Goal: Task Accomplishment & Management: Complete application form

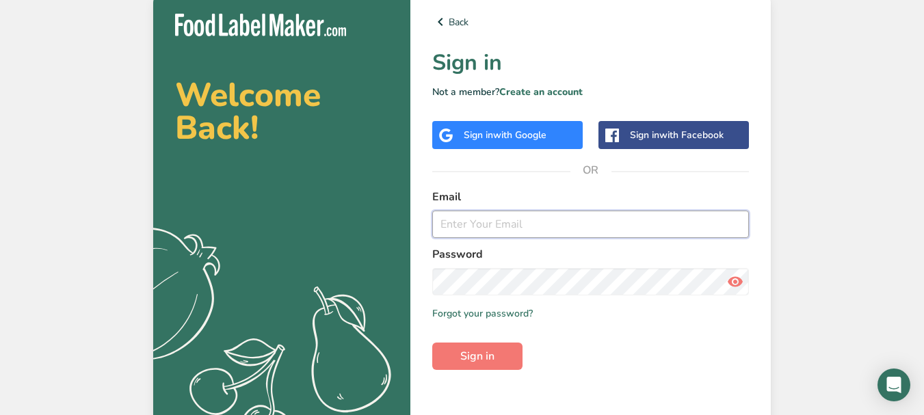
click at [478, 224] on input "email" at bounding box center [590, 224] width 317 height 27
type input "ب"
type input "f.b@setisharm.com"
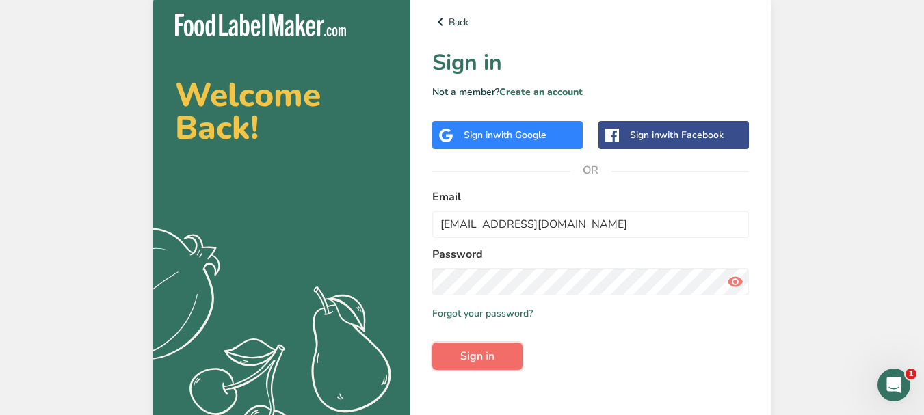
click at [468, 362] on span "Sign in" at bounding box center [477, 356] width 34 height 16
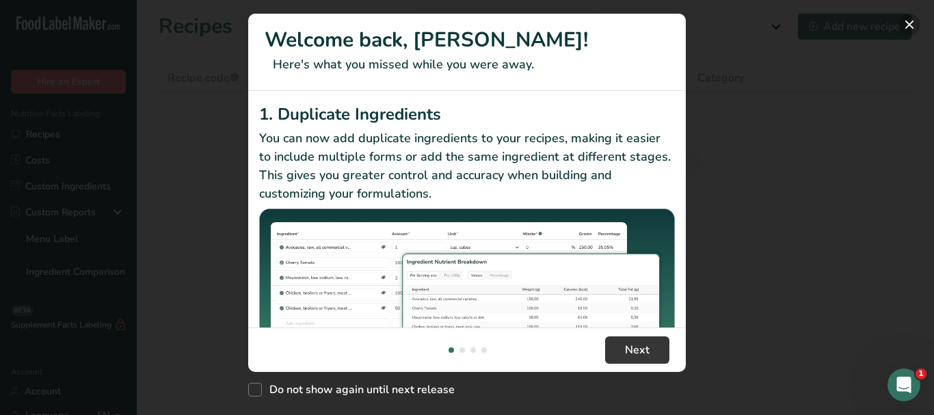
click at [914, 23] on button "New Features" at bounding box center [910, 25] width 22 height 22
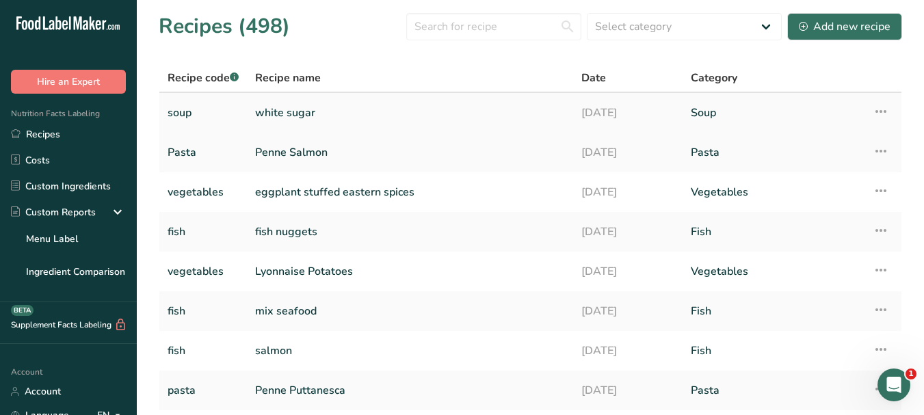
click at [884, 109] on icon at bounding box center [881, 111] width 16 height 25
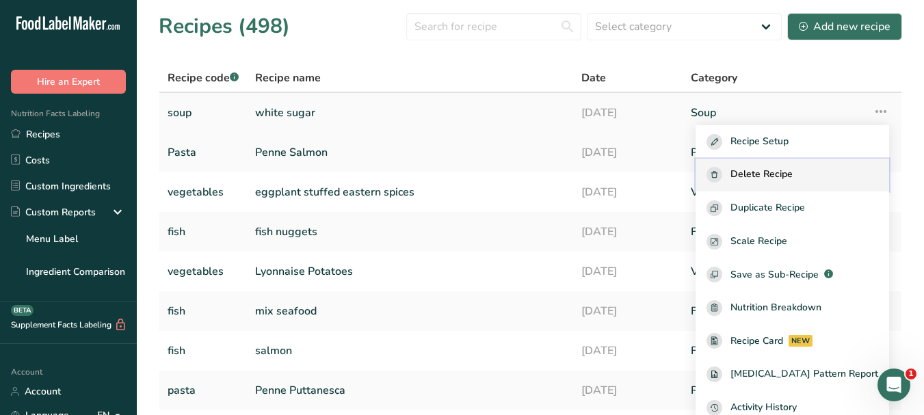
click at [793, 170] on span "Delete Recipe" at bounding box center [761, 175] width 62 height 16
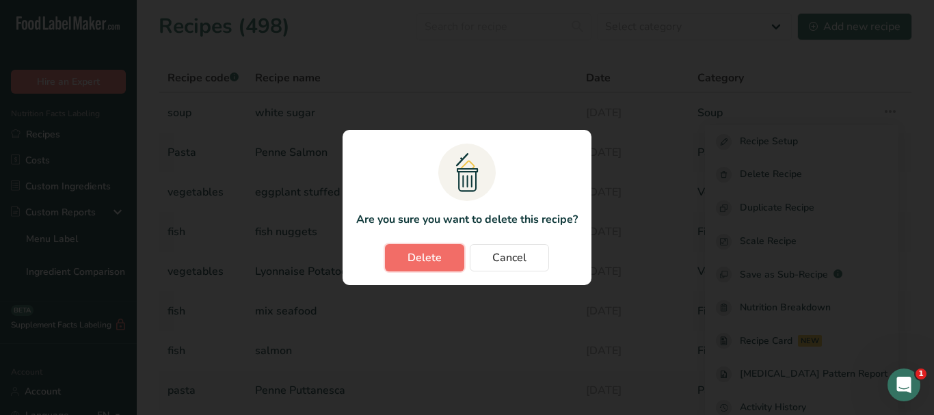
click at [454, 259] on button "Delete" at bounding box center [424, 257] width 79 height 27
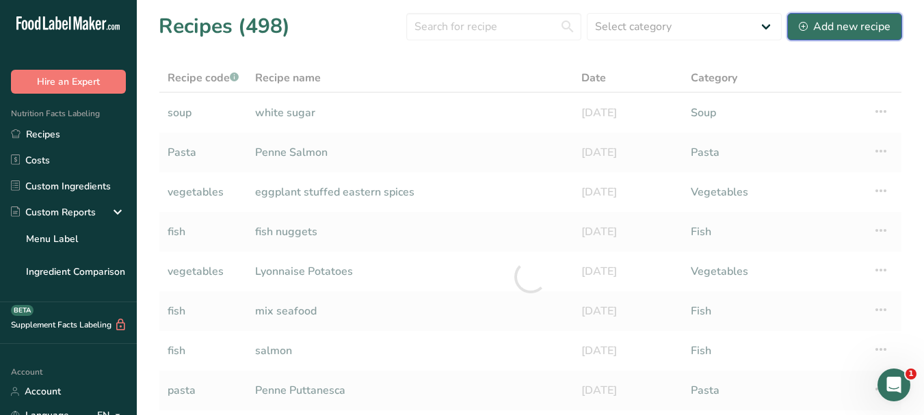
click at [853, 18] on div "Add new recipe" at bounding box center [845, 26] width 92 height 16
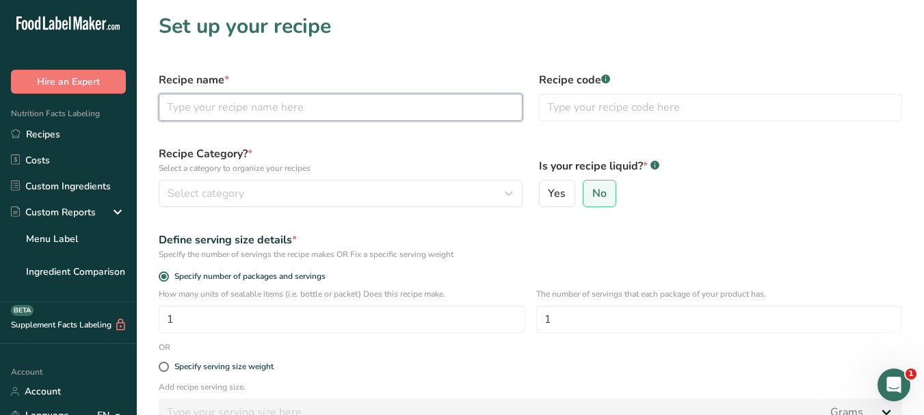
paste input "molokhia"
type input "molokhia"
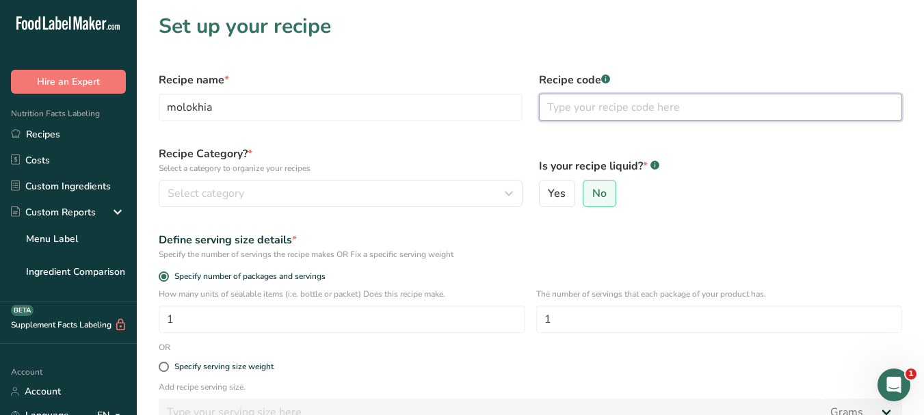
click at [617, 109] on input "text" at bounding box center [721, 107] width 364 height 27
type input "{"
type input "vegetable"
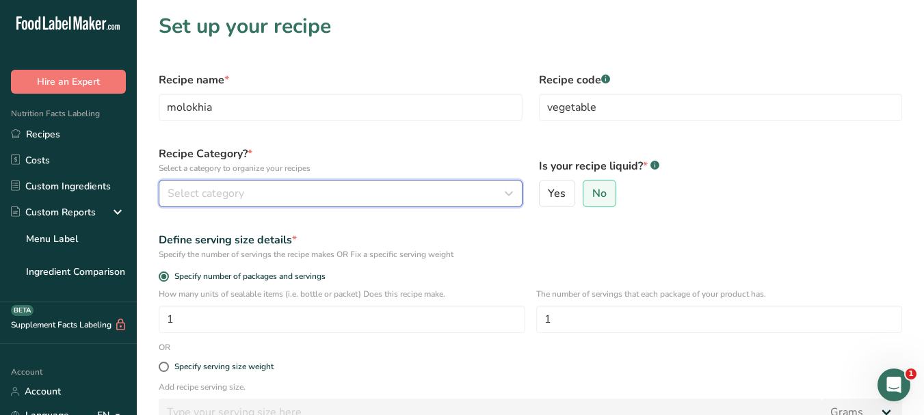
click at [431, 202] on button "Select category" at bounding box center [341, 193] width 364 height 27
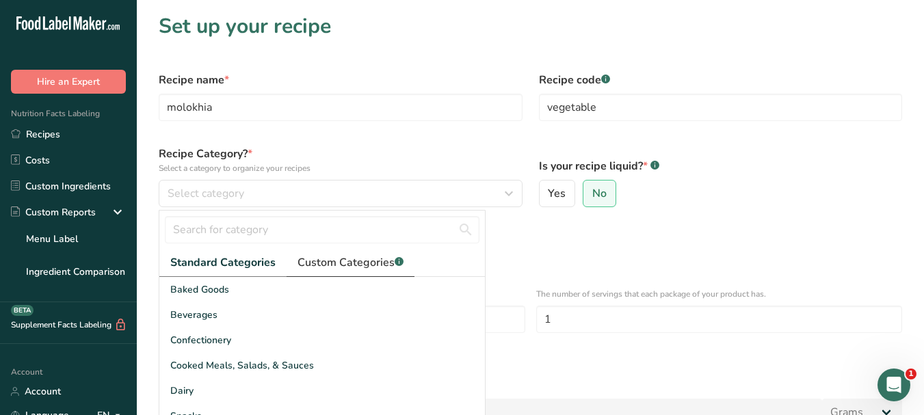
click at [353, 258] on span "Custom Categories .a-a{fill:#347362;}.b-a{fill:#fff;}" at bounding box center [350, 262] width 106 height 16
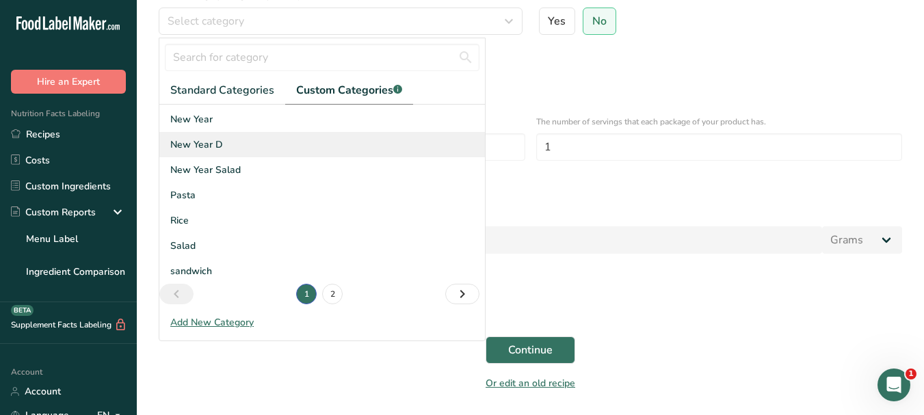
scroll to position [205, 0]
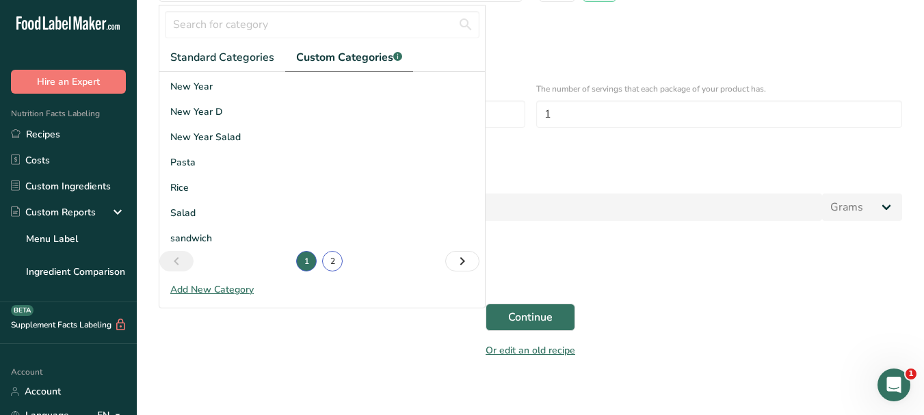
click at [334, 258] on link "2" at bounding box center [332, 261] width 21 height 21
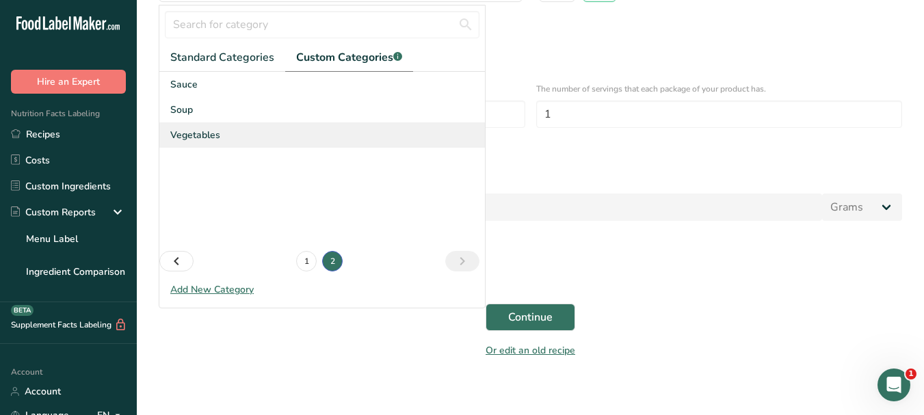
click at [228, 135] on div "Vegetables" at bounding box center [321, 134] width 325 height 25
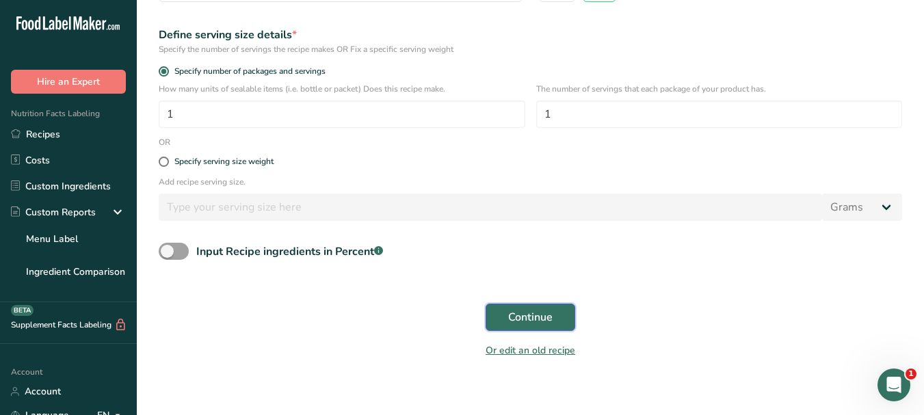
click at [546, 310] on span "Continue" at bounding box center [530, 317] width 44 height 16
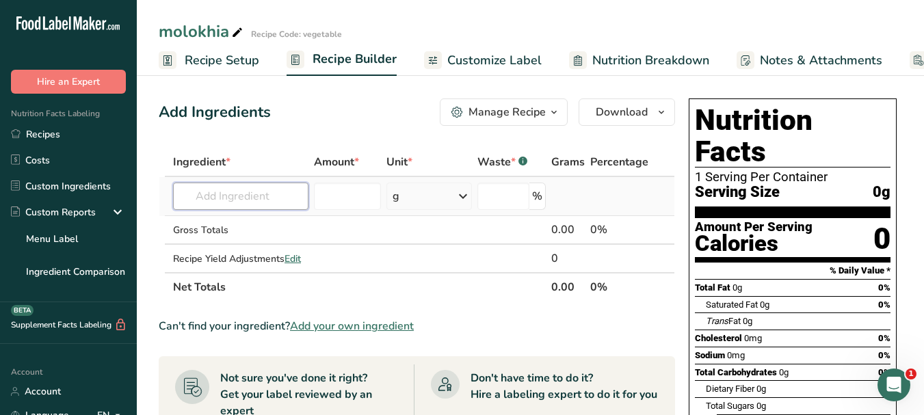
paste input "molokhia"
type input "m"
paste input "Jute leaves)"
click at [265, 194] on input "Jute leaves)" at bounding box center [240, 196] width 135 height 27
click at [219, 196] on input "Jute leaves" at bounding box center [240, 196] width 135 height 27
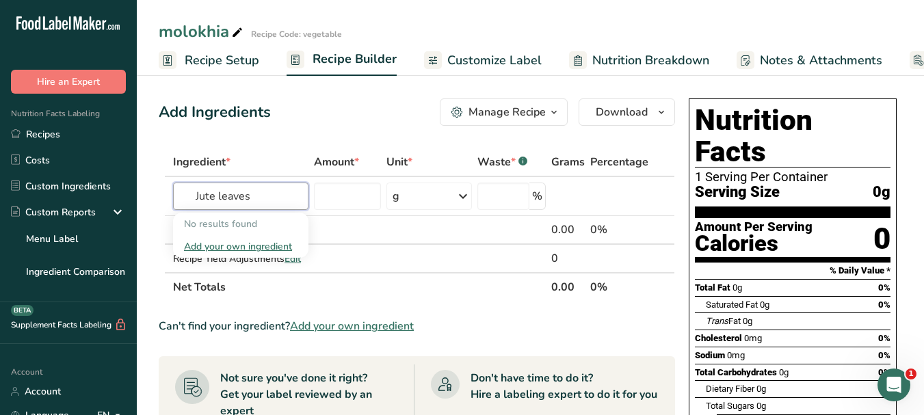
type input "Jute leaves"
paste input "ewedu leaves"
click at [280, 195] on input "ewedu leaves" at bounding box center [240, 196] width 135 height 27
type input "ewedu leaves"
paste input "leafy green vegetable"
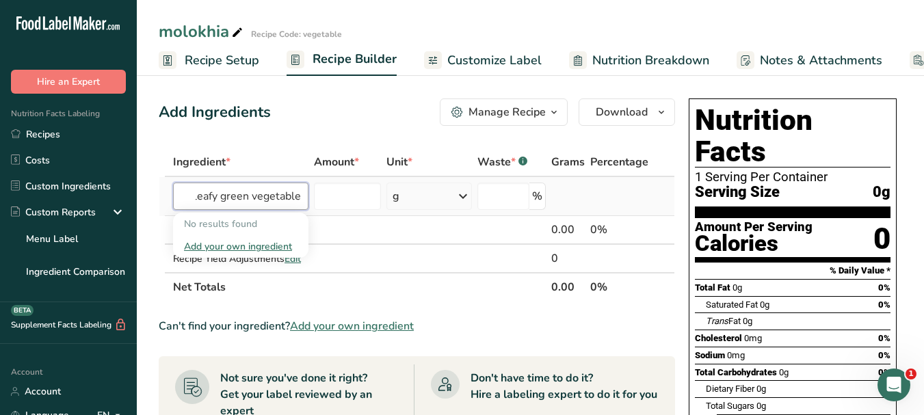
scroll to position [0, 3]
drag, startPoint x: 253, startPoint y: 197, endPoint x: 308, endPoint y: 190, distance: 55.8
click at [308, 190] on td "leafy green vegetable No results found Add your own ingredient" at bounding box center [240, 196] width 141 height 39
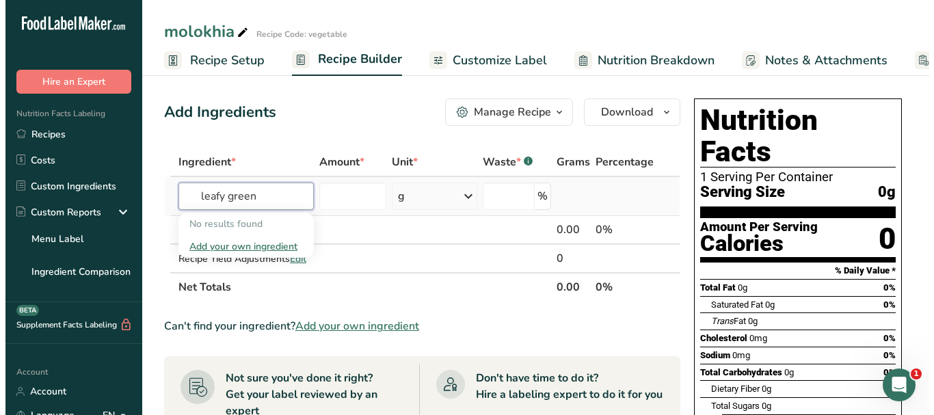
scroll to position [0, 0]
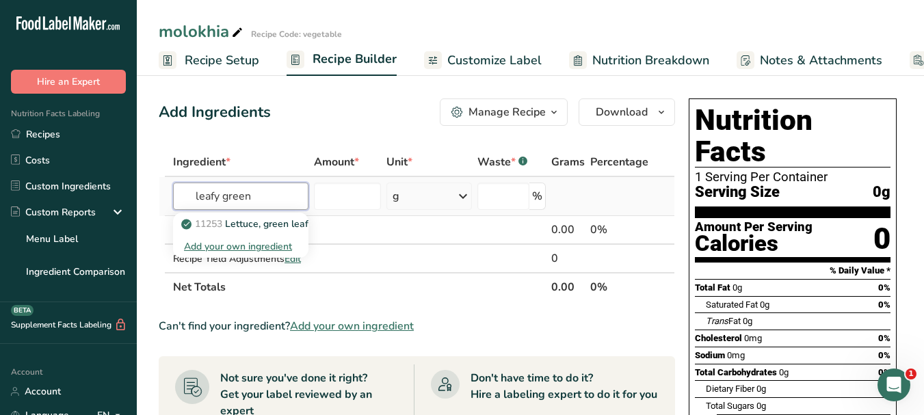
drag, startPoint x: 220, startPoint y: 197, endPoint x: 185, endPoint y: 198, distance: 34.9
click at [185, 198] on input "leafy green" at bounding box center [240, 196] width 135 height 27
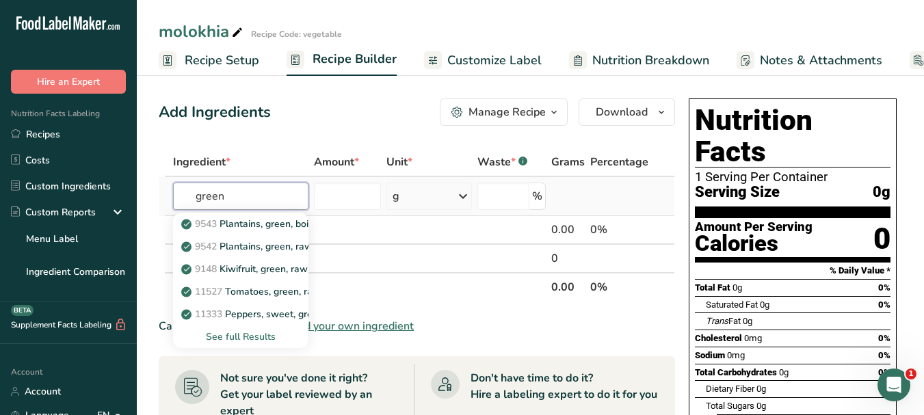
click at [233, 194] on input "green" at bounding box center [240, 196] width 135 height 27
paste input "leafy"
type input "green"
click at [243, 336] on div "See full Results" at bounding box center [241, 337] width 114 height 14
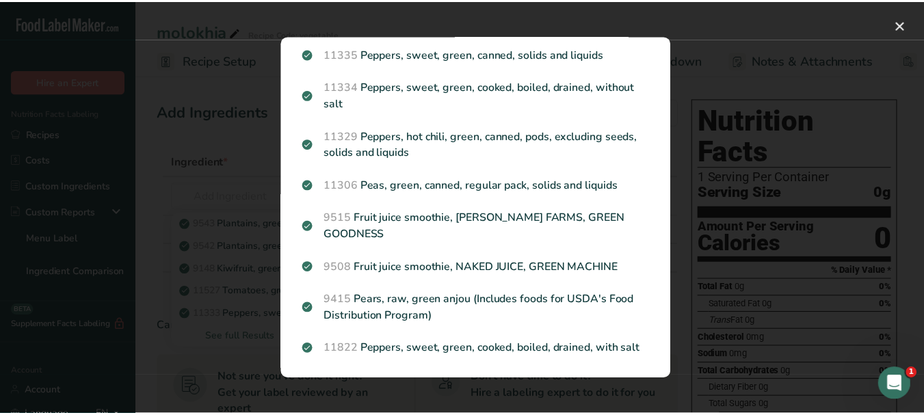
scroll to position [1647, 0]
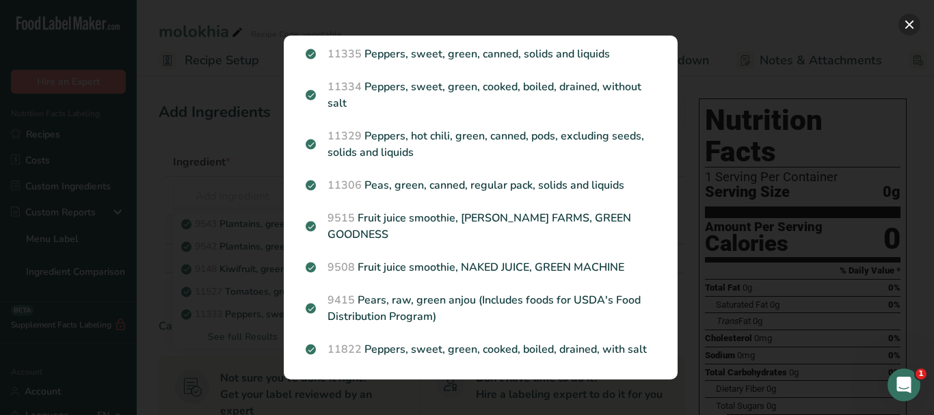
click at [912, 26] on button "Search results modal" at bounding box center [910, 25] width 22 height 22
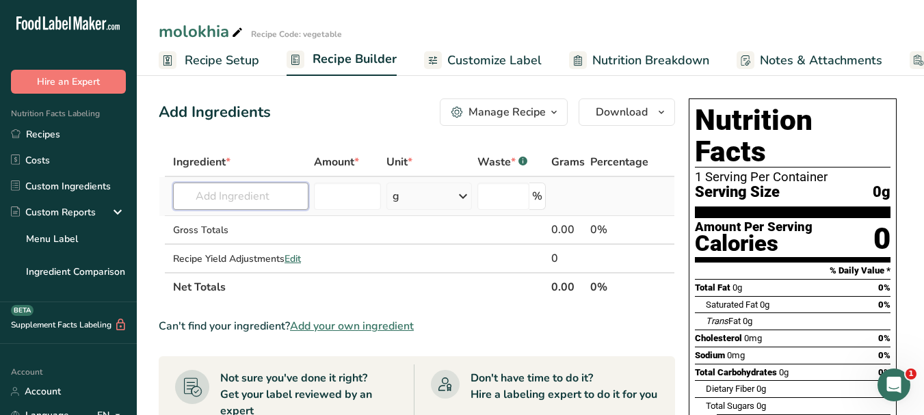
paste input "Jute mallow"
type input "Jute mallow"
paste input "Mallow leaves"
type input "Mallow leaves"
paste input "Corchorus olitorius"
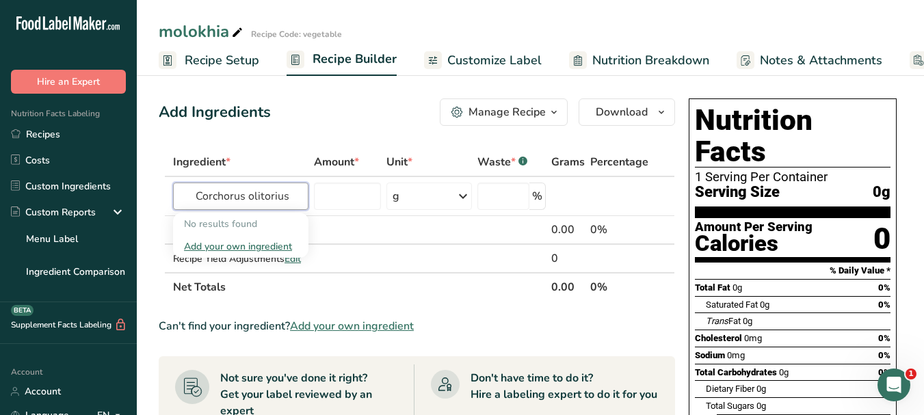
type input "Corchorus olitorius"
paste input "Mloukheyeh"
type input "Mloukheyeh"
paste input "Nalta jute"
type input "Nalta jute"
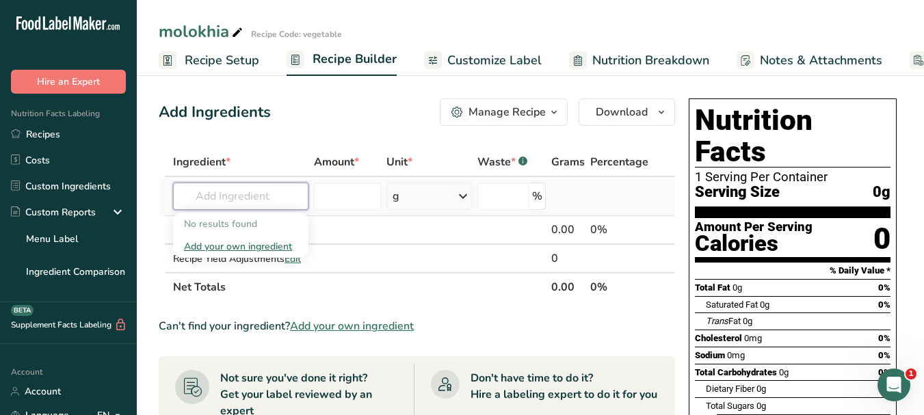
paste input "Jute Mallow"
type input "Jute Mallow"
paste input "vinegar"
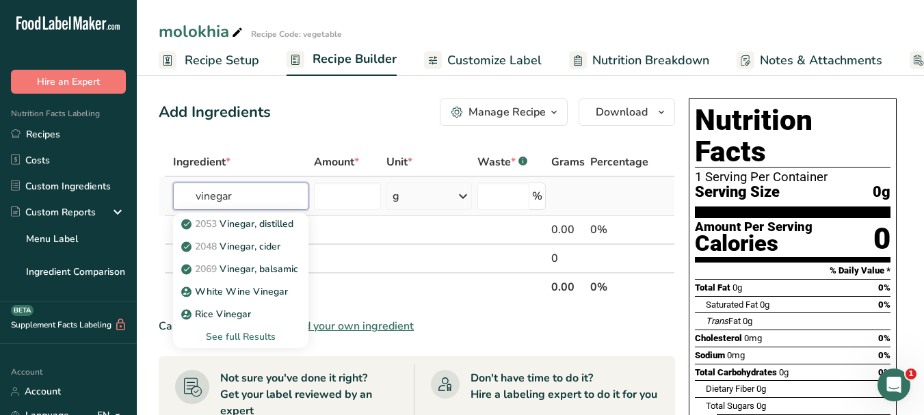
type input "vinegar"
click at [245, 338] on div "See full Results" at bounding box center [241, 337] width 114 height 14
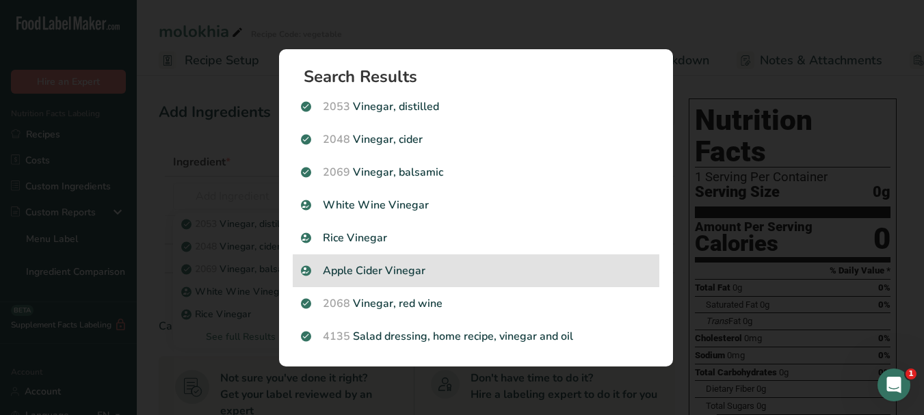
scroll to position [0, 0]
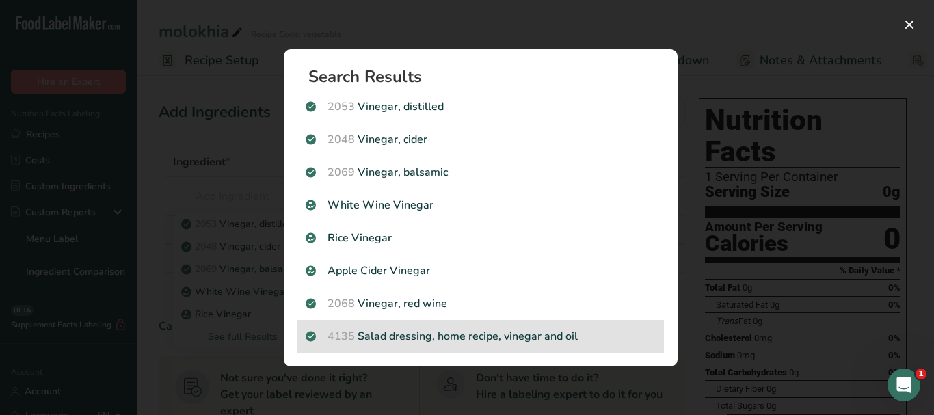
click at [527, 334] on p "4135 Salad dressing, home recipe, vinegar and oil" at bounding box center [481, 336] width 350 height 16
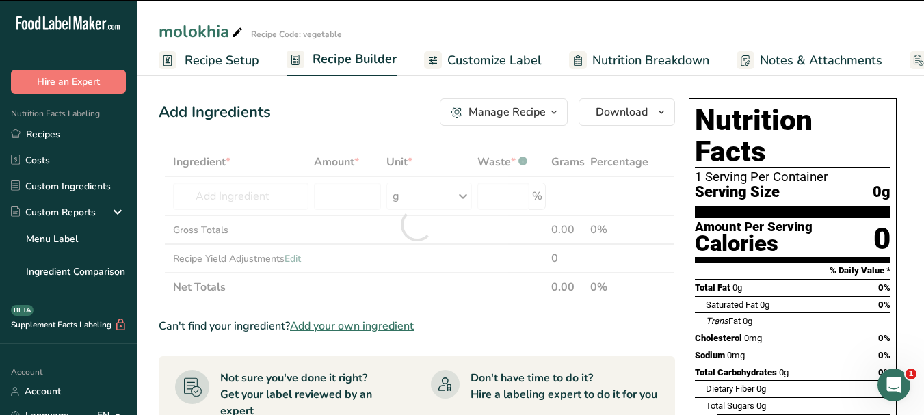
type input "0"
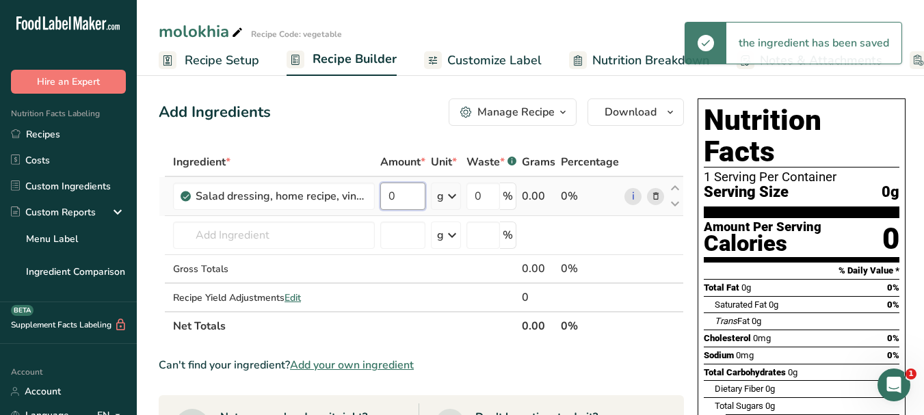
click at [388, 194] on input "0" at bounding box center [402, 196] width 45 height 27
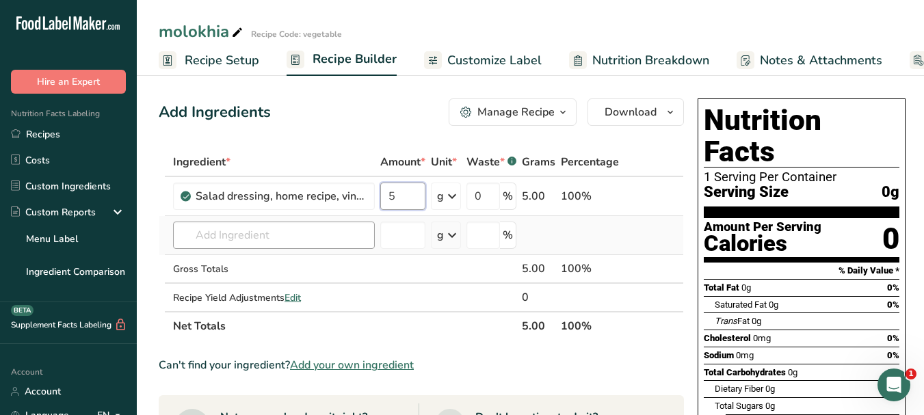
type input "5"
click at [304, 232] on div "Ingredient * Amount * Unit * Waste * .a-a{fill:#347362;}.b-a{fill:#fff;} Grams …" at bounding box center [421, 244] width 525 height 193
paste input "onion"
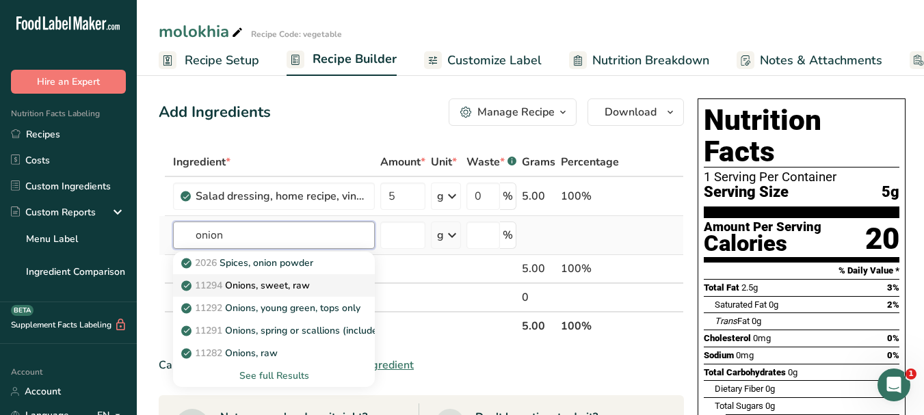
type input "onion"
click at [297, 279] on p "11294 Onions, sweet, raw" at bounding box center [247, 285] width 126 height 14
type input "Onions, sweet, raw"
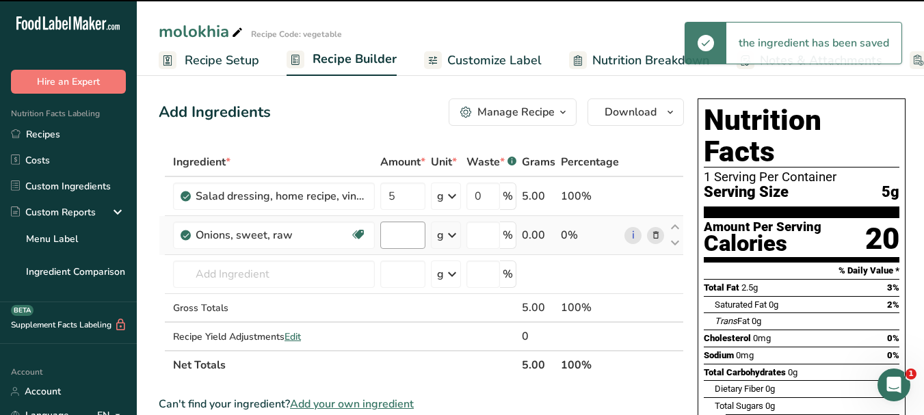
type input "0"
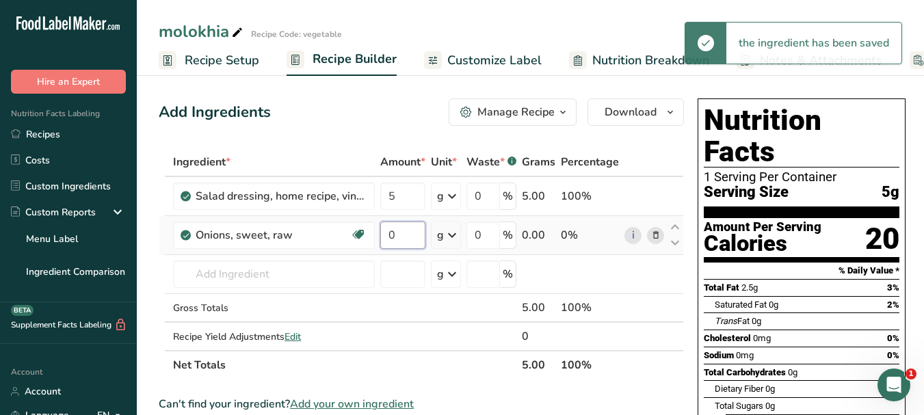
click at [390, 233] on input "0" at bounding box center [402, 235] width 45 height 27
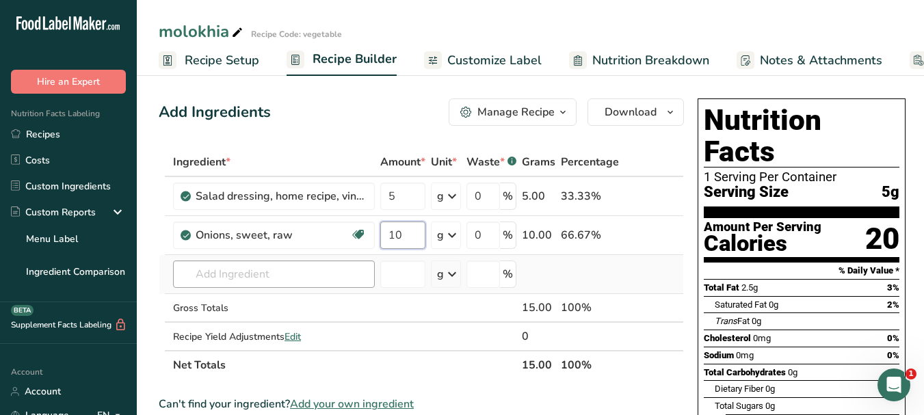
type input "10"
click at [315, 272] on div "Ingredient * Amount * Unit * Waste * .a-a{fill:#347362;}.b-a{fill:#fff;} Grams …" at bounding box center [421, 264] width 525 height 232
paste input "fresh cilantro leaves"
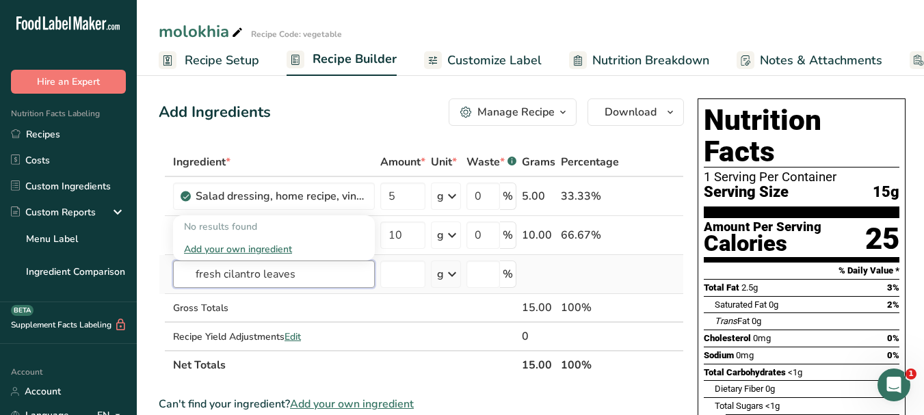
drag, startPoint x: 263, startPoint y: 273, endPoint x: 293, endPoint y: 272, distance: 30.8
click at [293, 272] on input "fresh cilantro leaves" at bounding box center [274, 274] width 202 height 27
click at [222, 276] on input "fresh cilantro" at bounding box center [274, 274] width 202 height 27
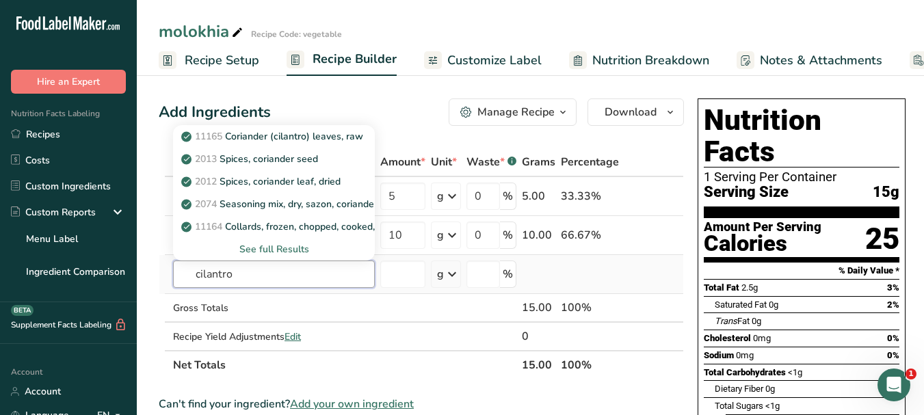
type input "cilantro"
click at [293, 243] on div "See full Results" at bounding box center [274, 249] width 180 height 14
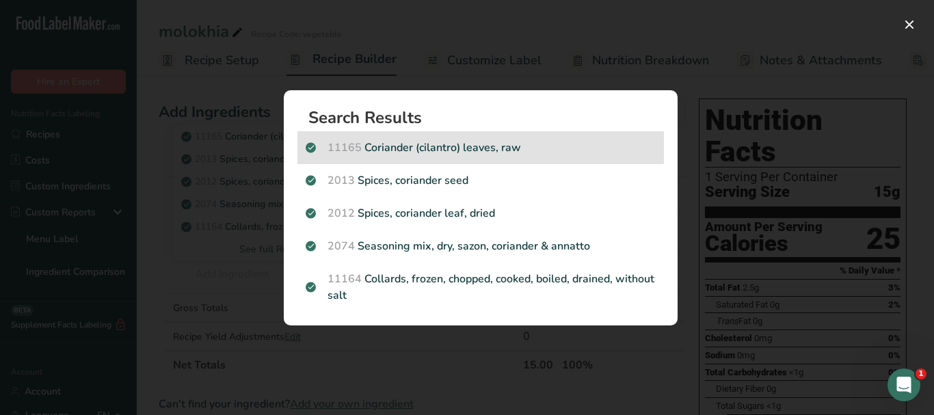
click at [542, 150] on p "11165 Coriander (cilantro) leaves, raw" at bounding box center [481, 147] width 350 height 16
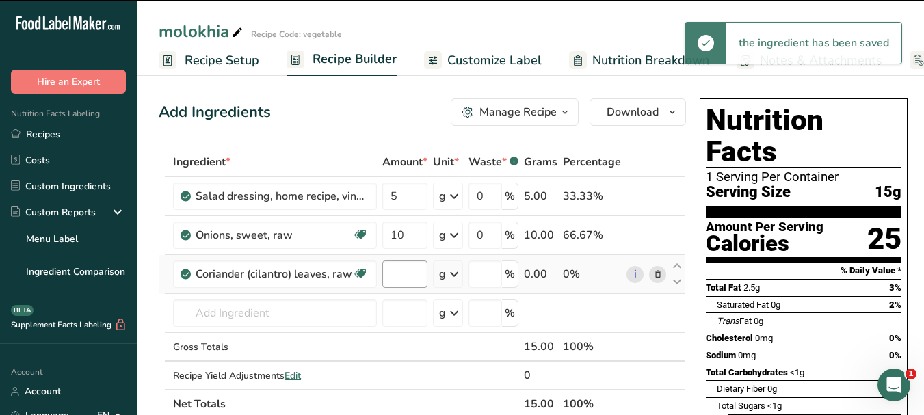
type input "0"
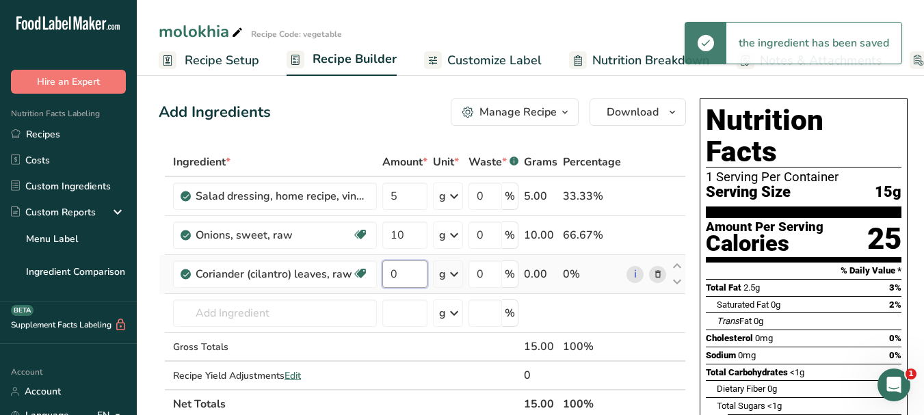
click at [390, 269] on input "0" at bounding box center [404, 274] width 45 height 27
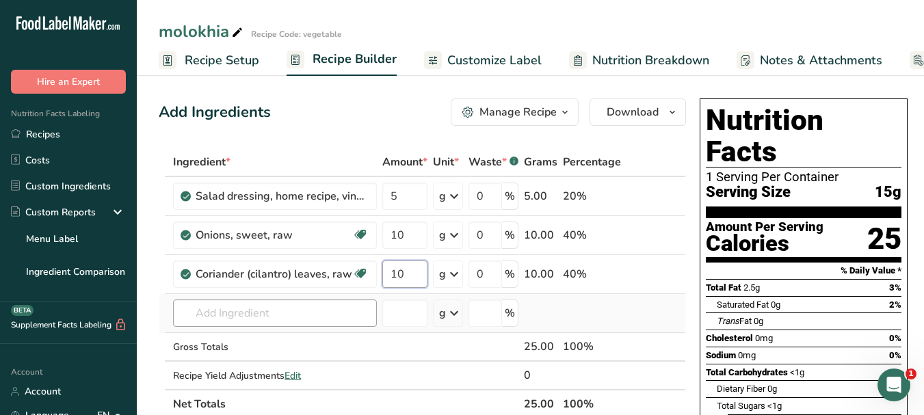
type input "10"
click at [320, 311] on div "Ingredient * Amount * Unit * Waste * .a-a{fill:#347362;}.b-a{fill:#fff;} Grams …" at bounding box center [422, 283] width 527 height 271
paste input "garlic"
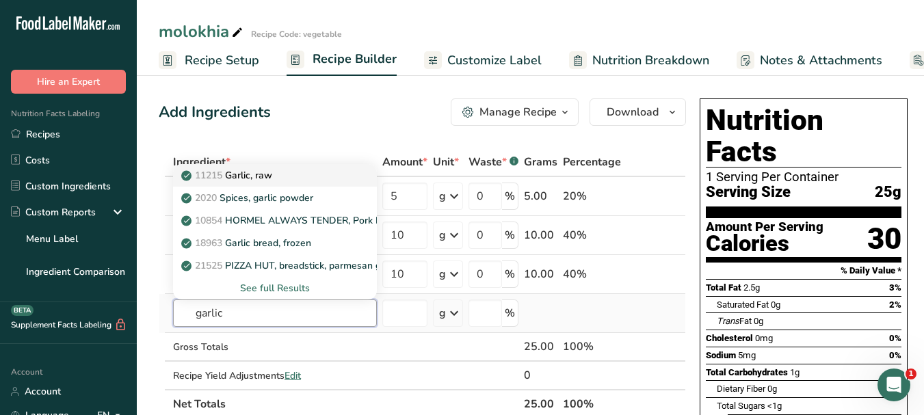
type input "garlic"
click at [262, 173] on p "11215 Garlic, raw" at bounding box center [228, 175] width 88 height 14
type input "Garlic, raw"
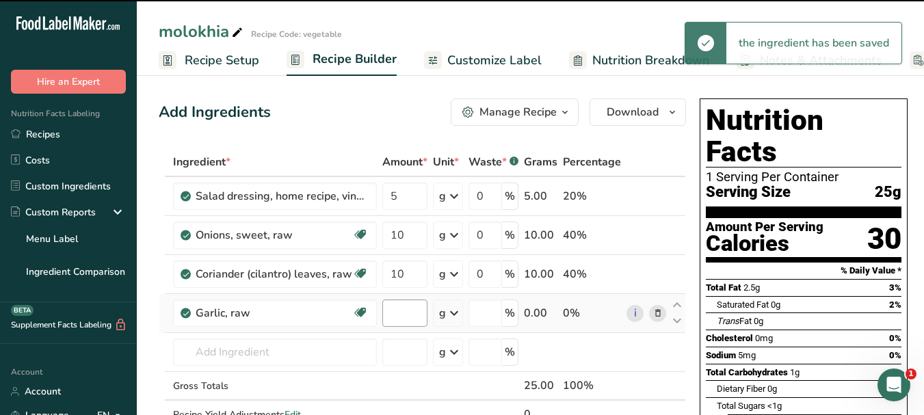
type input "0"
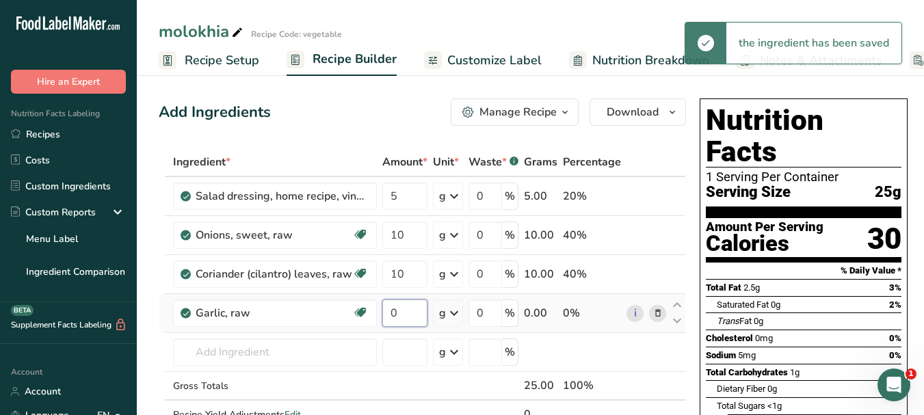
click at [386, 310] on input "0" at bounding box center [404, 313] width 45 height 27
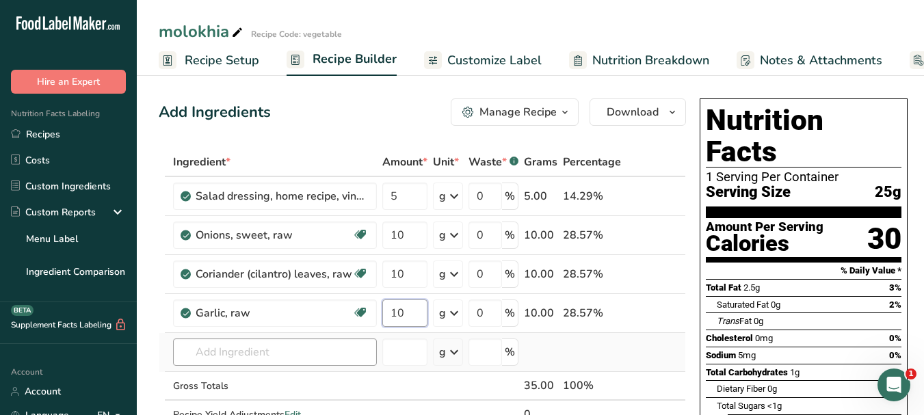
type input "10"
click at [302, 347] on div "Ingredient * Amount * Unit * Waste * .a-a{fill:#347362;}.b-a{fill:#fff;} Grams …" at bounding box center [422, 303] width 527 height 310
paste input "tomato"
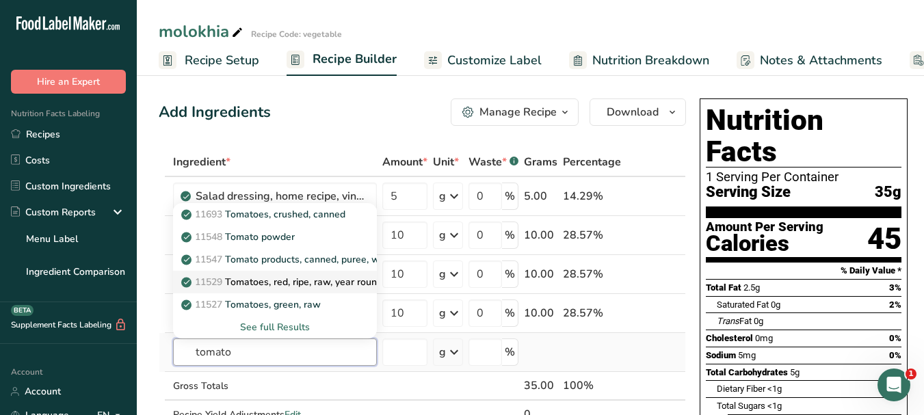
type input "tomato"
click at [340, 282] on p "11529 Tomatoes, red, ripe, raw, year round average" at bounding box center [302, 282] width 237 height 14
type input "Tomatoes, red, ripe, raw, year round average"
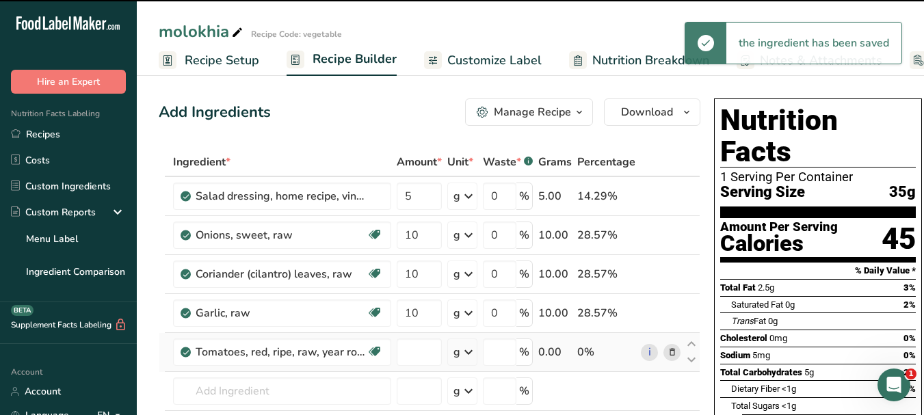
type input "0"
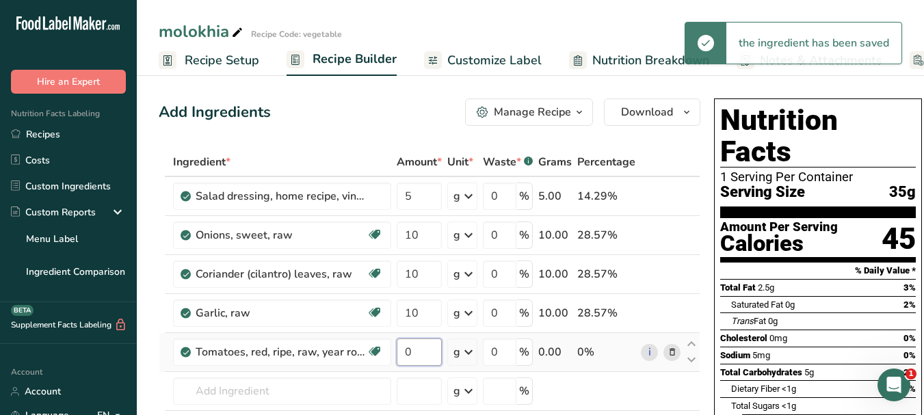
click at [408, 347] on input "0" at bounding box center [419, 351] width 45 height 27
click at [405, 347] on input "0" at bounding box center [419, 351] width 45 height 27
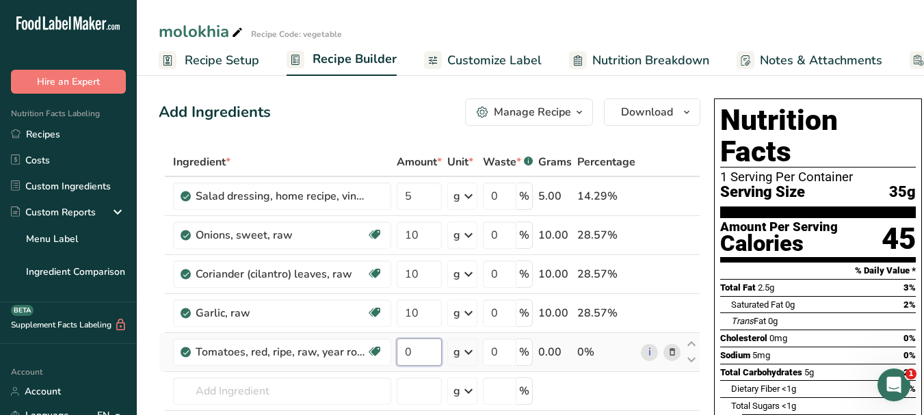
click at [405, 347] on input "0" at bounding box center [419, 351] width 45 height 27
type input "20"
click at [298, 391] on div "Ingredient * Amount * Unit * Waste * .a-a{fill:#347362;}.b-a{fill:#fff;} Grams …" at bounding box center [430, 322] width 542 height 349
paste input "salt"
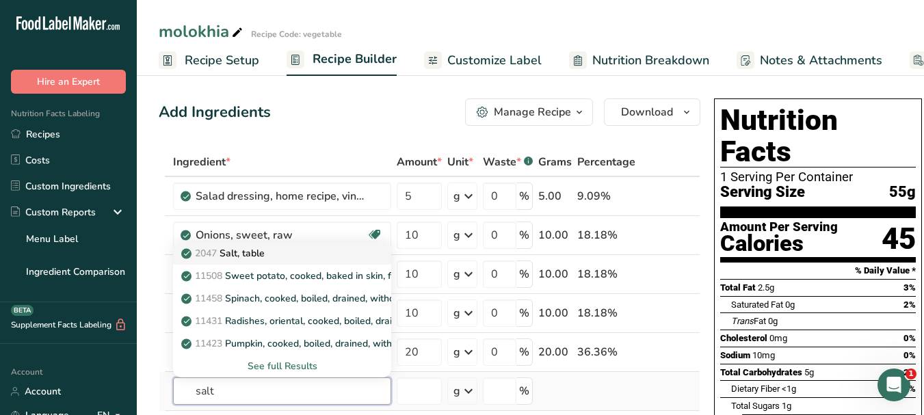
type input "salt"
click at [269, 249] on div "2047 Salt, table" at bounding box center [271, 253] width 174 height 14
type input "Salt, table"
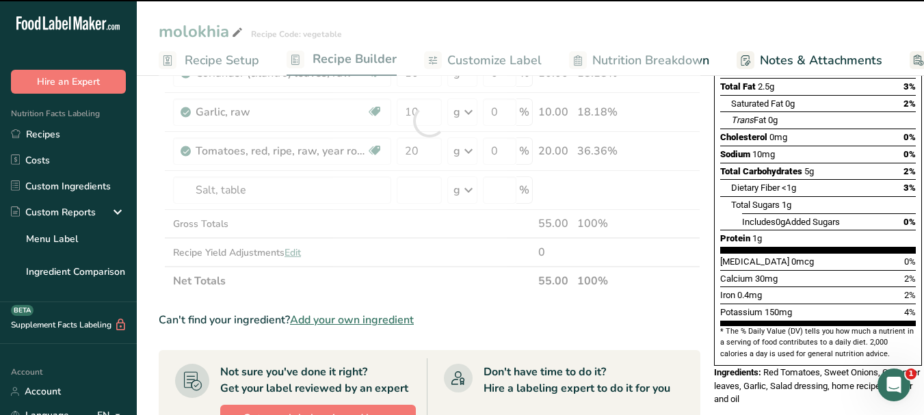
scroll to position [205, 0]
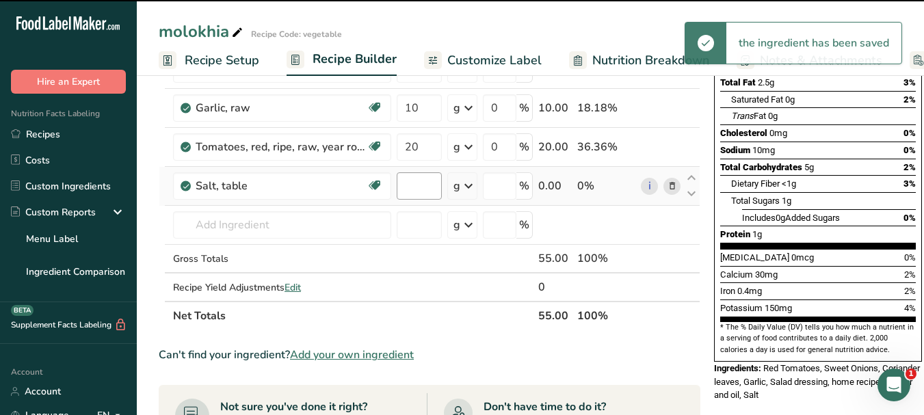
type input "0"
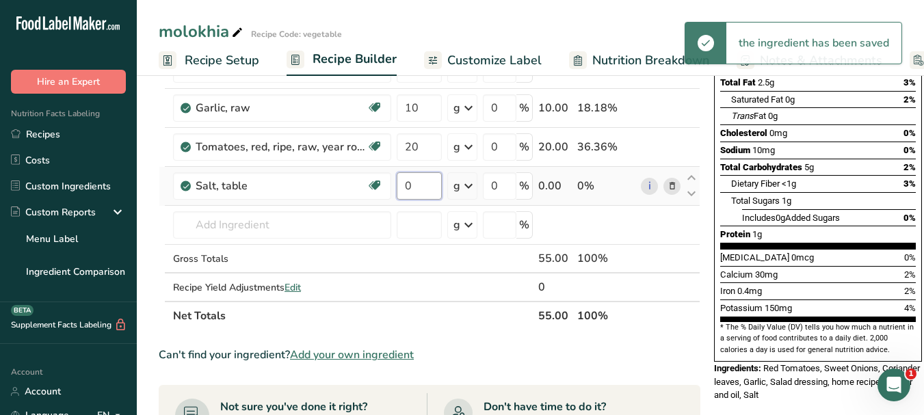
click at [407, 179] on input "0" at bounding box center [419, 185] width 45 height 27
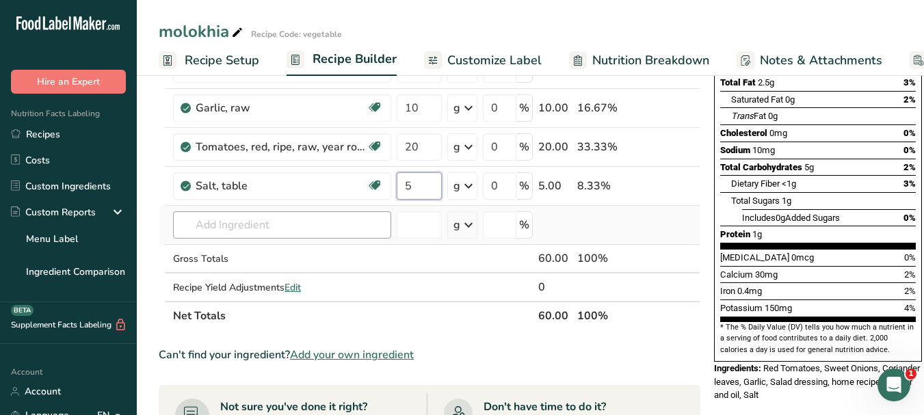
type input "5"
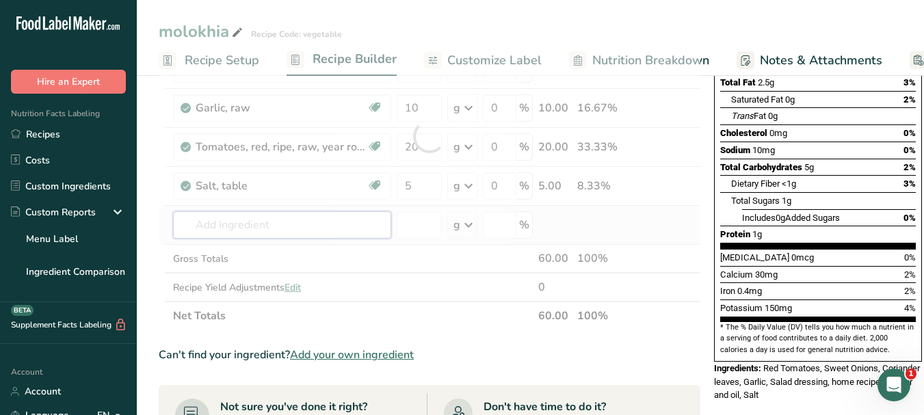
click at [313, 221] on div "Ingredient * Amount * Unit * Waste * .a-a{fill:#347362;}.b-a{fill:#fff;} Grams …" at bounding box center [430, 137] width 542 height 388
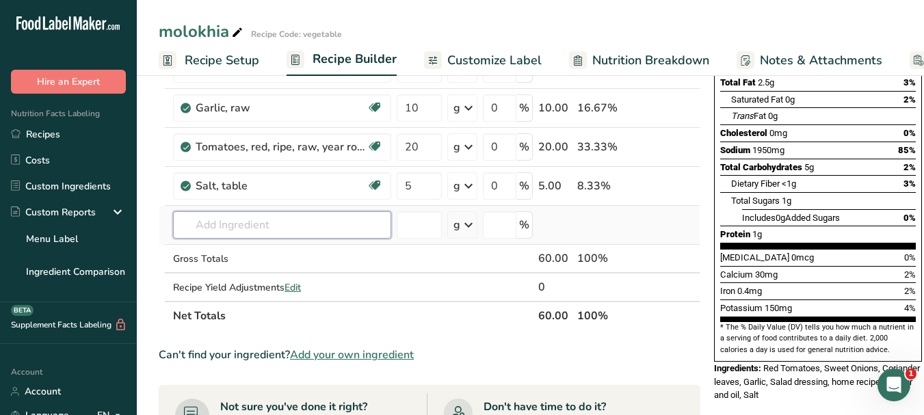
paste input "black pepper"
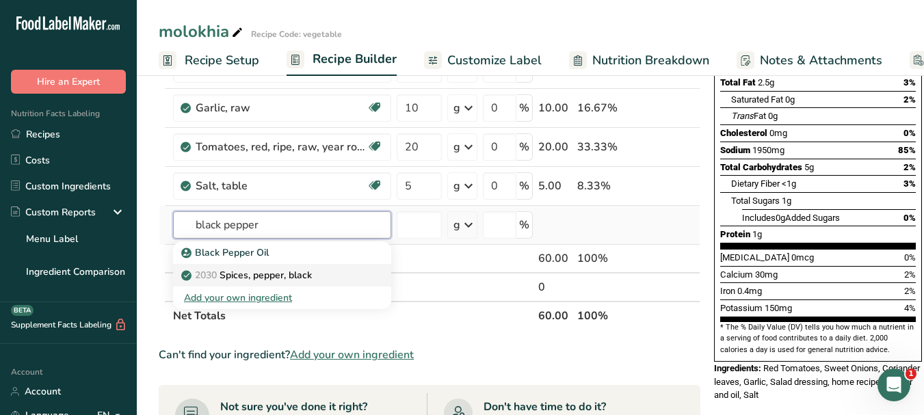
type input "black pepper"
click at [321, 275] on div "2030 Spices, pepper, black" at bounding box center [271, 275] width 174 height 14
type input "Spices, pepper, black"
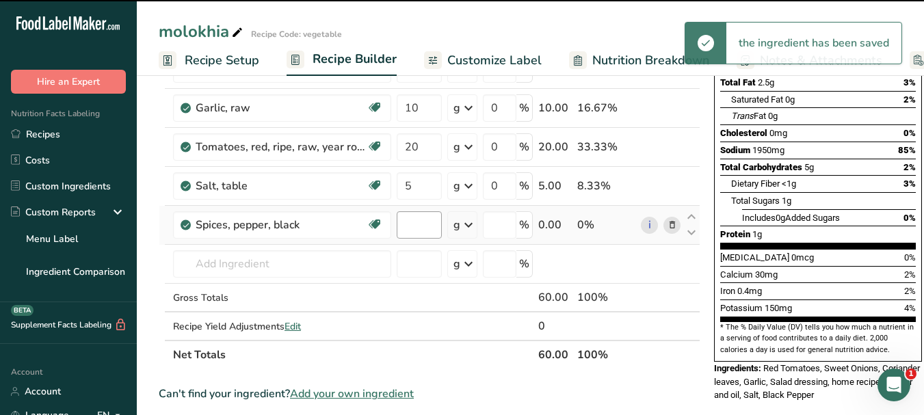
type input "0"
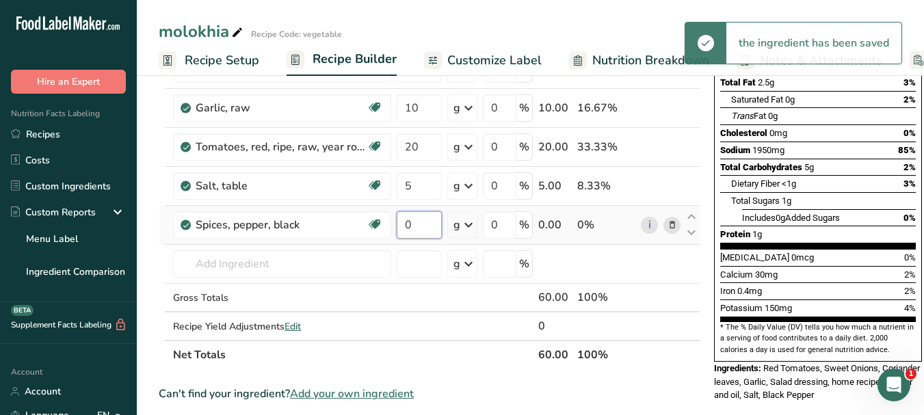
click at [405, 225] on input "0" at bounding box center [419, 224] width 45 height 27
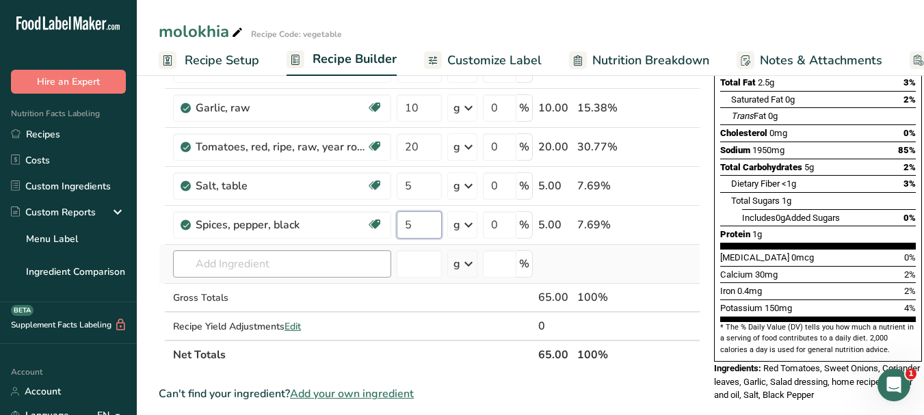
type input "5"
click at [334, 264] on div "Ingredient * Amount * Unit * Waste * .a-a{fill:#347362;}.b-a{fill:#fff;} Grams …" at bounding box center [430, 156] width 542 height 427
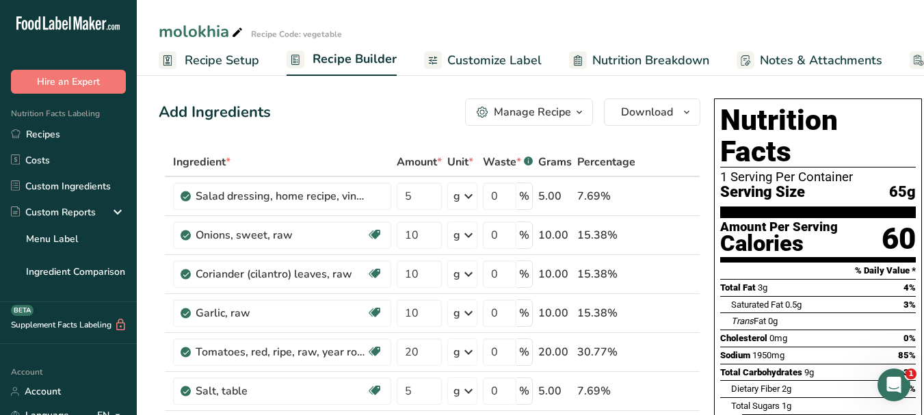
click at [460, 51] on span "Customize Label" at bounding box center [494, 60] width 94 height 18
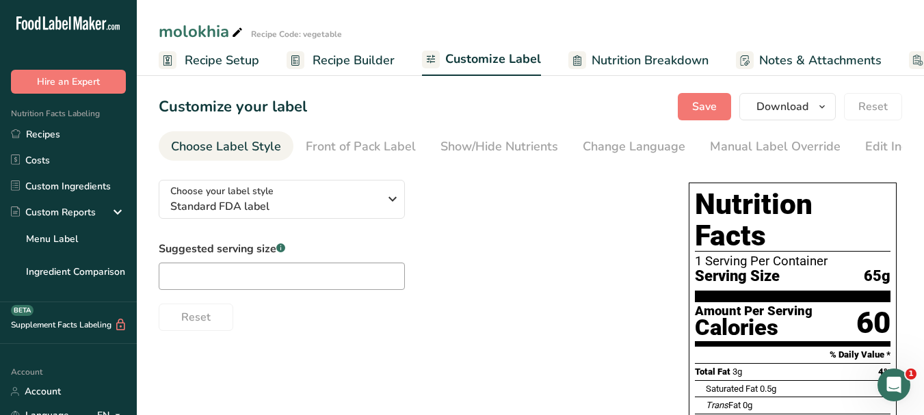
scroll to position [0, 116]
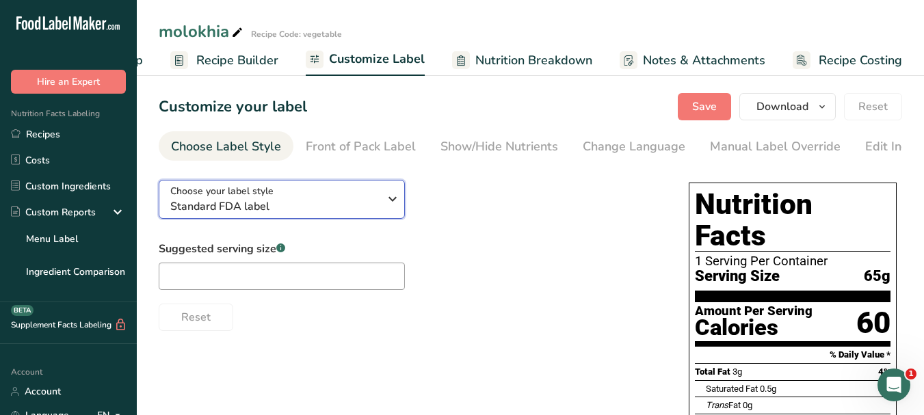
click at [397, 196] on icon "button" at bounding box center [392, 199] width 16 height 25
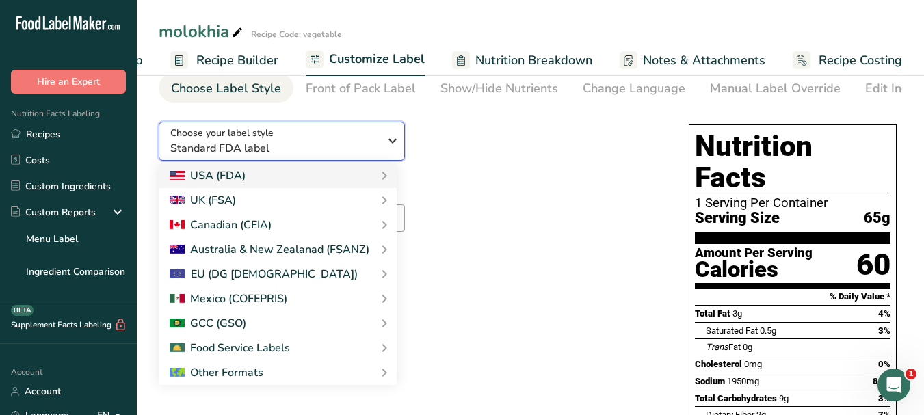
scroll to position [137, 0]
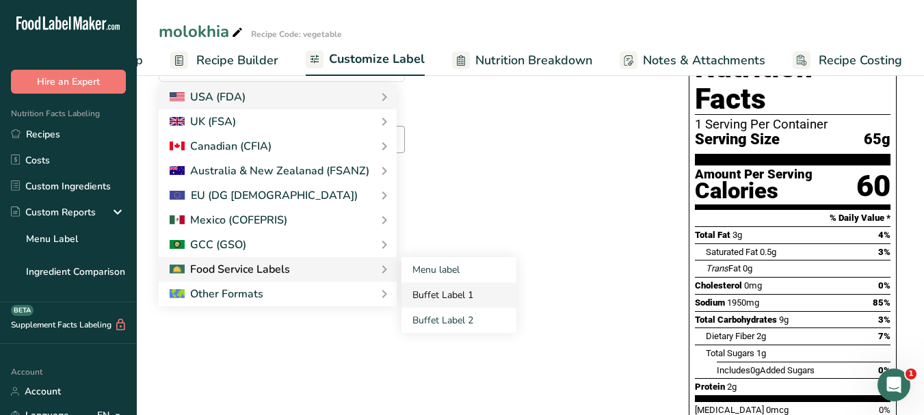
click at [429, 294] on link "Buffet Label 1" at bounding box center [458, 294] width 115 height 25
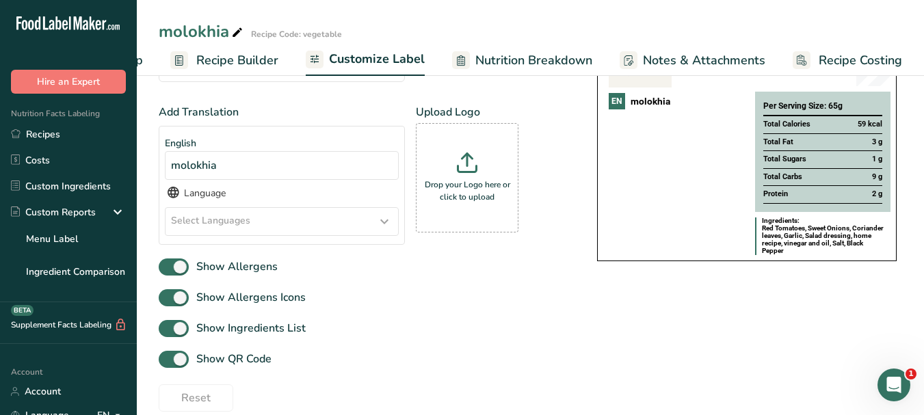
click at [380, 227] on icon at bounding box center [384, 221] width 16 height 25
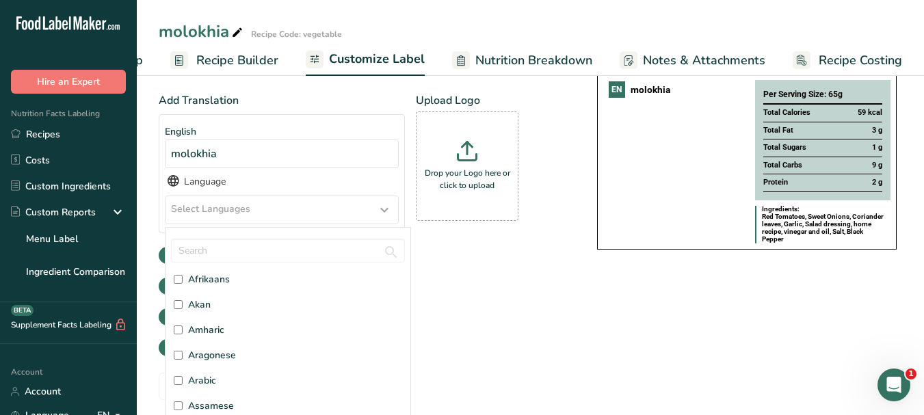
scroll to position [68, 0]
click at [208, 358] on span "Arabic" at bounding box center [202, 358] width 28 height 14
click at [183, 358] on input "Arabic" at bounding box center [178, 358] width 9 height 9
checkbox input "true"
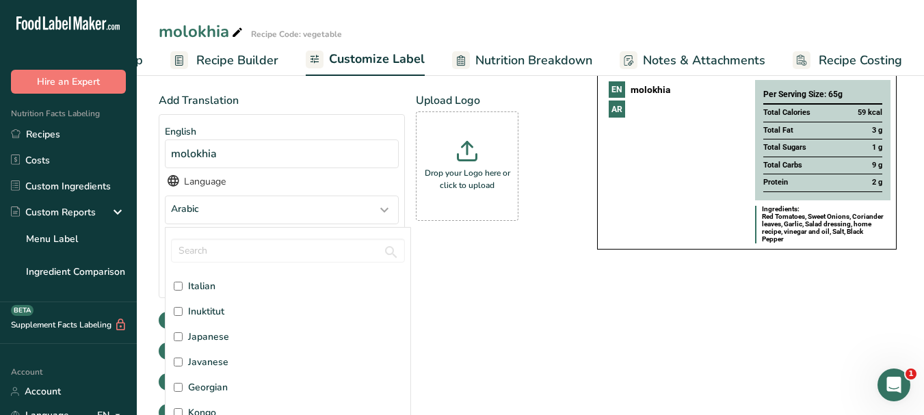
scroll to position [1641, 0]
click at [203, 359] on span "Italian" at bounding box center [201, 354] width 27 height 14
click at [183, 359] on input "Italian" at bounding box center [178, 354] width 9 height 9
checkbox input "true"
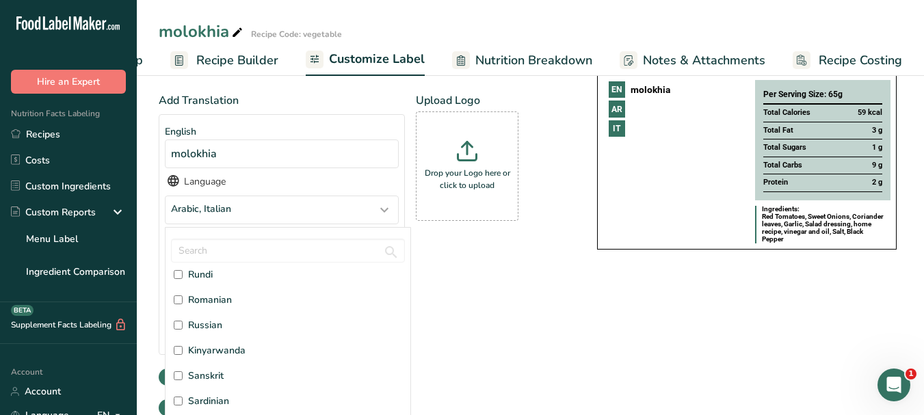
scroll to position [3282, 0]
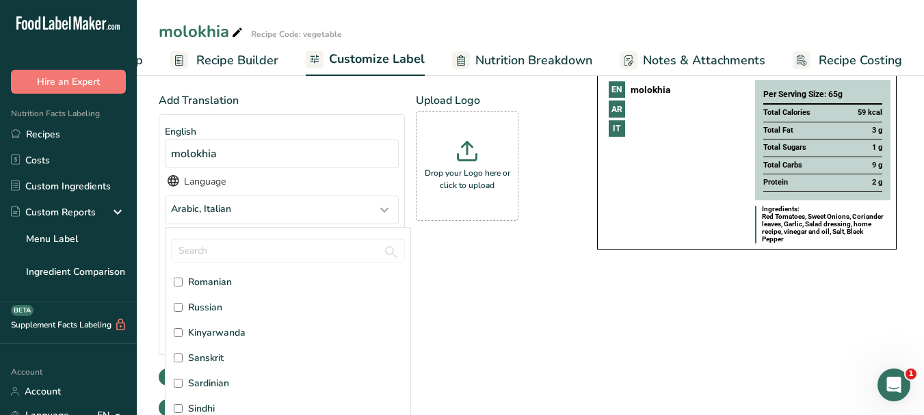
click at [214, 307] on span "Russian" at bounding box center [205, 307] width 34 height 14
click at [183, 307] on input "Russian" at bounding box center [178, 307] width 9 height 9
checkbox input "true"
click at [520, 308] on div "Add Translation English molokhia Language Arabic, Italian, Russian Afar Abkhazi…" at bounding box center [364, 257] width 411 height 330
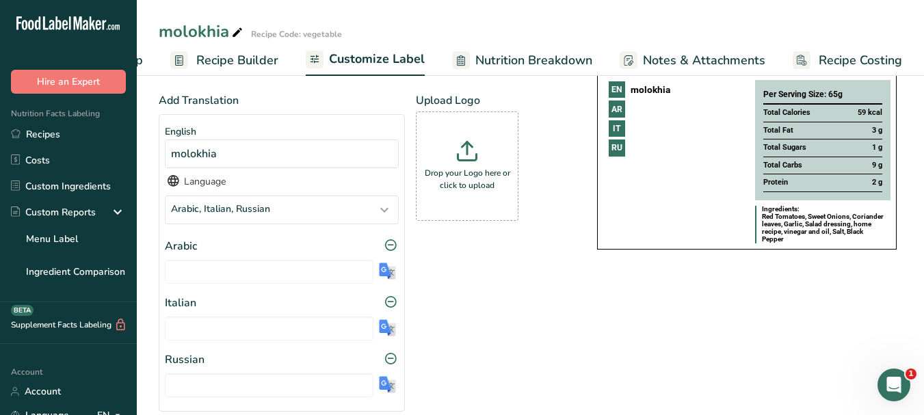
click at [384, 273] on img at bounding box center [387, 271] width 17 height 17
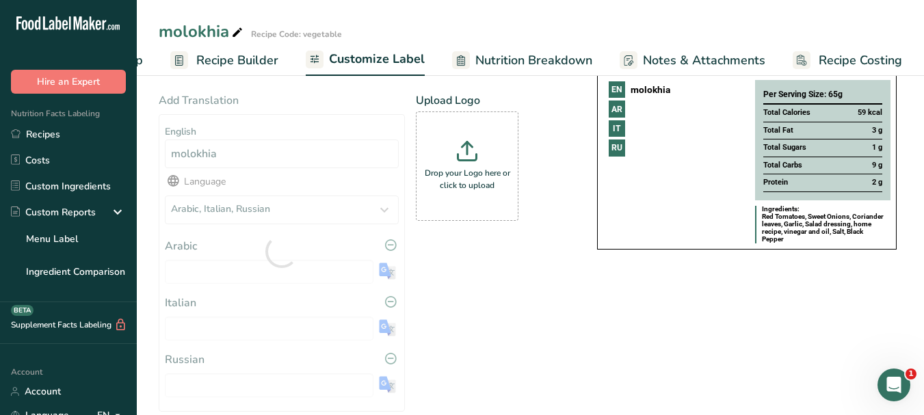
type input "ملوخية"
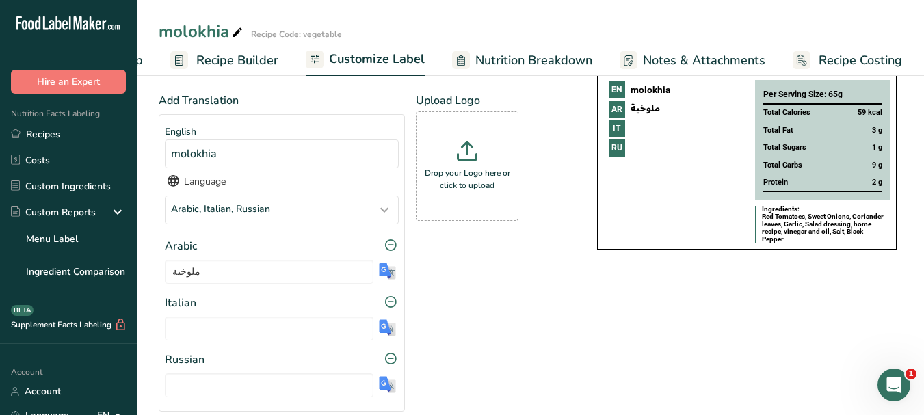
click at [383, 332] on img at bounding box center [387, 327] width 17 height 17
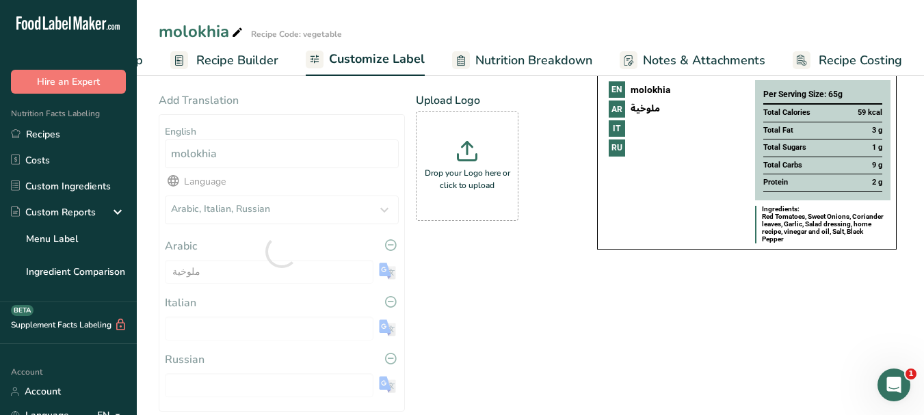
type input "molokhia"
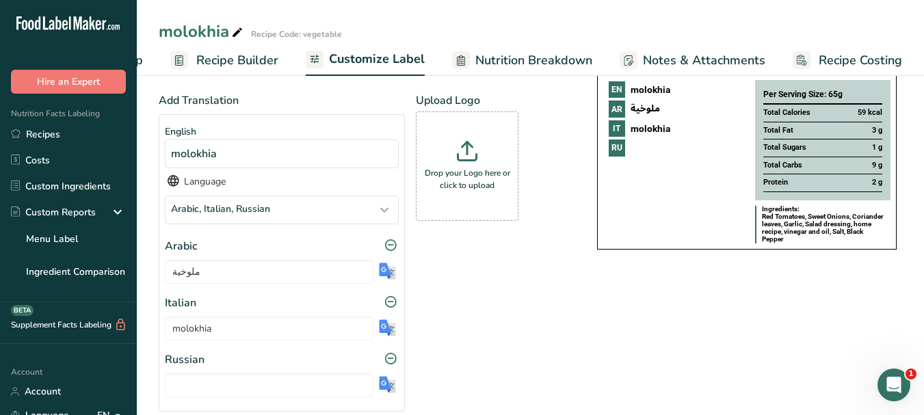
click at [385, 386] on img at bounding box center [387, 384] width 17 height 17
type input "молохия"
click at [477, 191] on p "Drop your Logo here or click to upload" at bounding box center [467, 179] width 96 height 25
click at [477, 191] on input "Drop your Logo here or click to upload" at bounding box center [467, 165] width 103 height 109
type input "C:\fakepath\Logo_001.png"
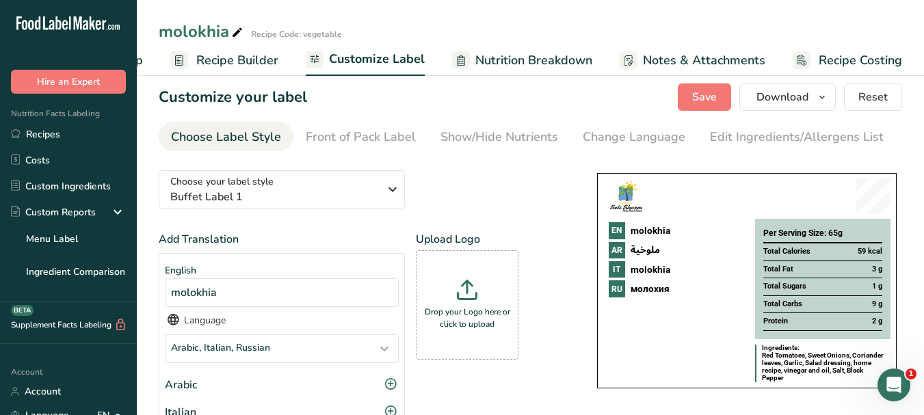
scroll to position [0, 0]
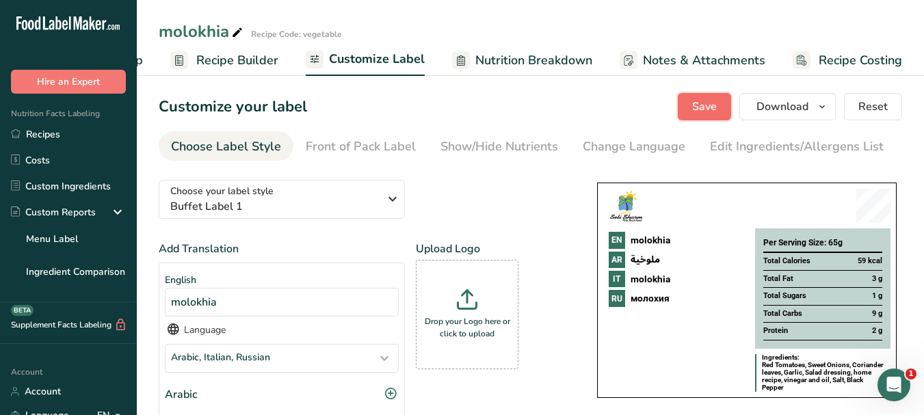
click at [721, 110] on button "Save" at bounding box center [704, 106] width 53 height 27
click at [876, 62] on span "Recipe Costing" at bounding box center [860, 60] width 83 height 18
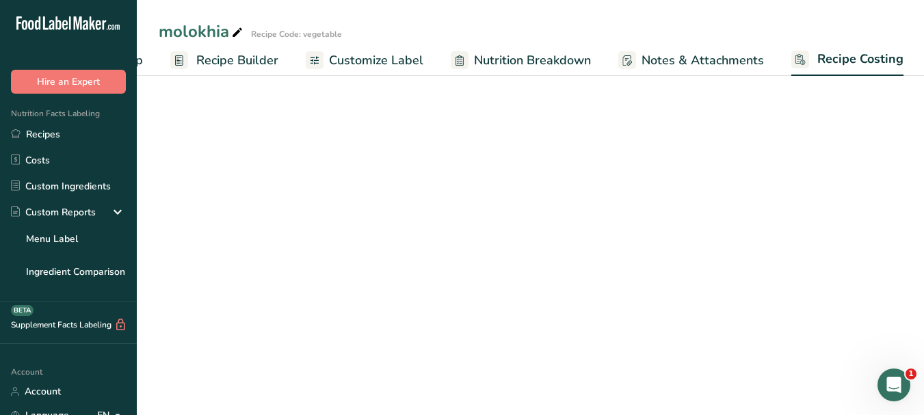
select select "1"
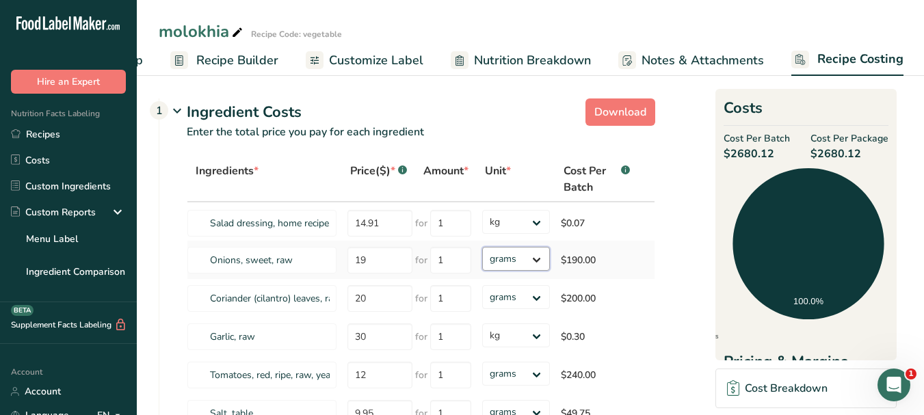
click at [536, 258] on select "grams kg mg mcg lb oz" at bounding box center [516, 259] width 68 height 24
select select "1"
click at [482, 247] on select "grams kg mg mcg lb oz" at bounding box center [516, 259] width 68 height 24
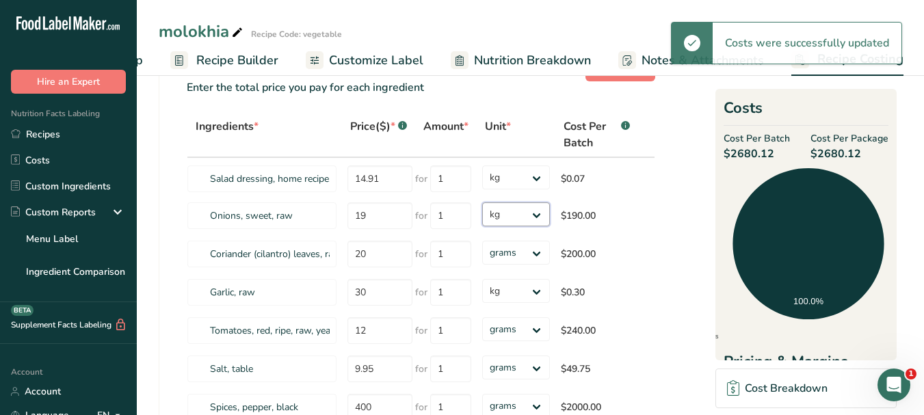
scroll to position [68, 0]
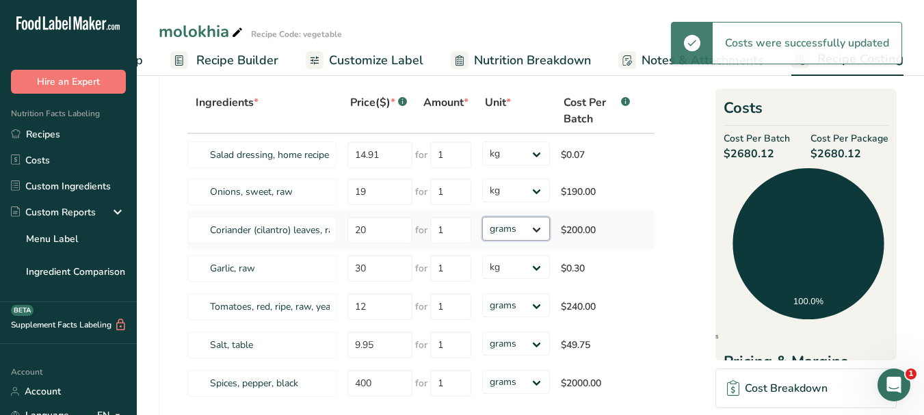
click at [540, 230] on select "grams kg mg mcg lb oz" at bounding box center [516, 229] width 68 height 24
select select "1"
click at [482, 217] on select "grams kg mg mcg lb oz" at bounding box center [516, 229] width 68 height 24
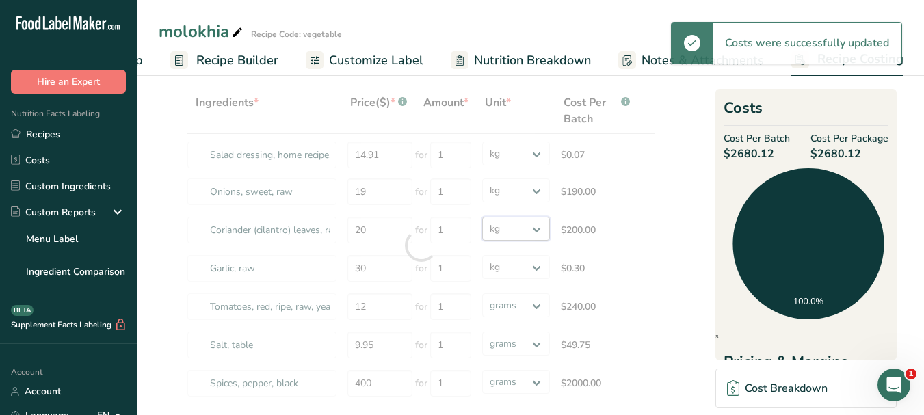
select select
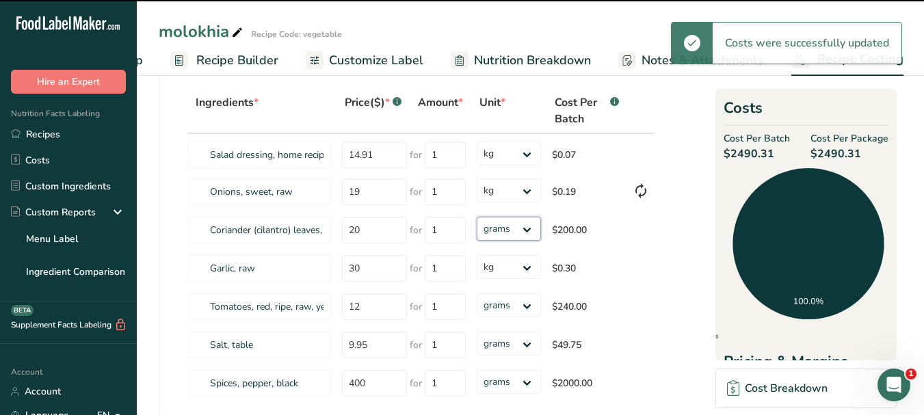
scroll to position [137, 0]
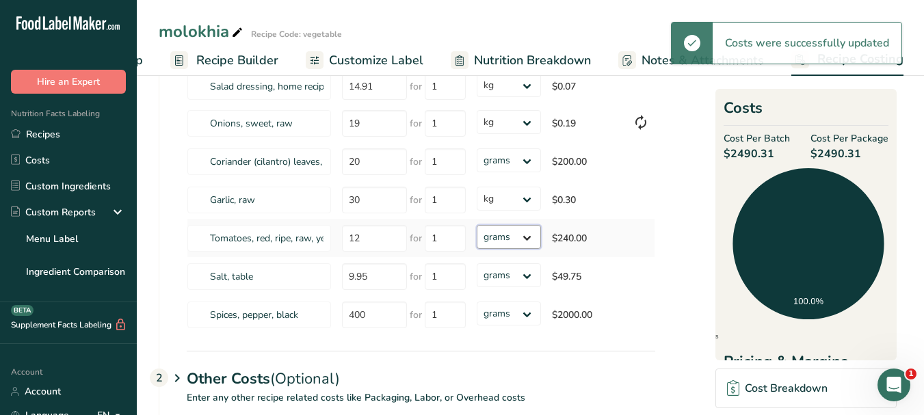
click at [525, 237] on select "grams kg mg mcg lb oz" at bounding box center [509, 237] width 64 height 24
select select "1"
click at [477, 225] on select "grams kg mg mcg lb oz" at bounding box center [509, 237] width 64 height 24
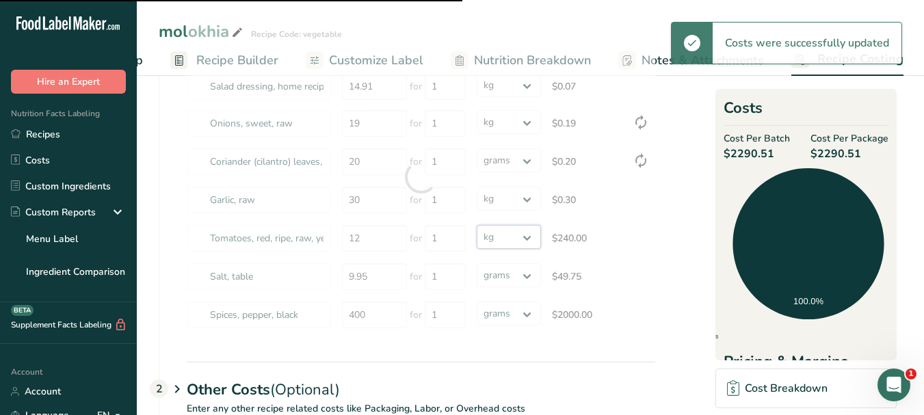
select select "1"
select select
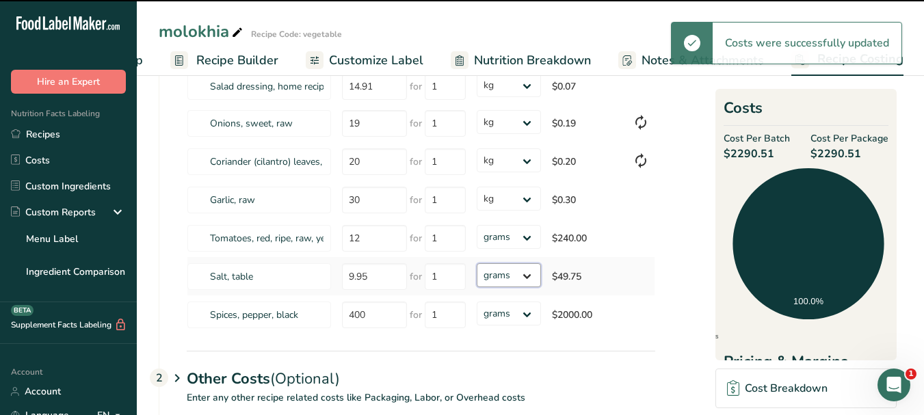
click at [527, 278] on select "grams kg mg mcg lb oz" at bounding box center [509, 275] width 64 height 24
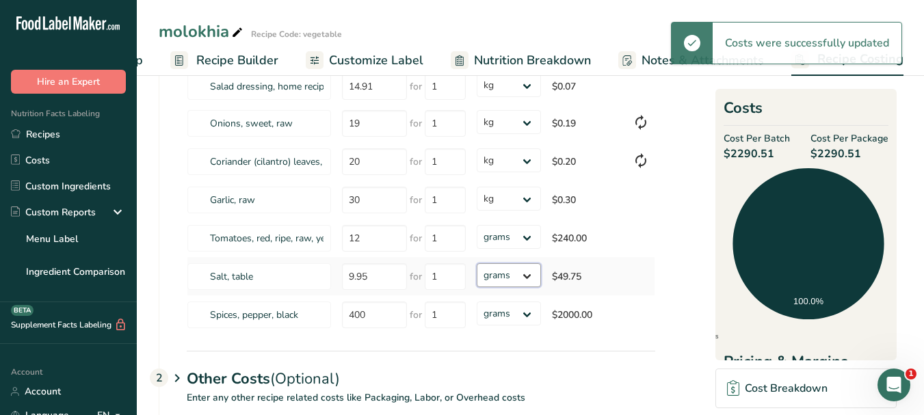
select select "1"
click at [477, 263] on select "grams kg mg mcg lb oz" at bounding box center [509, 275] width 64 height 24
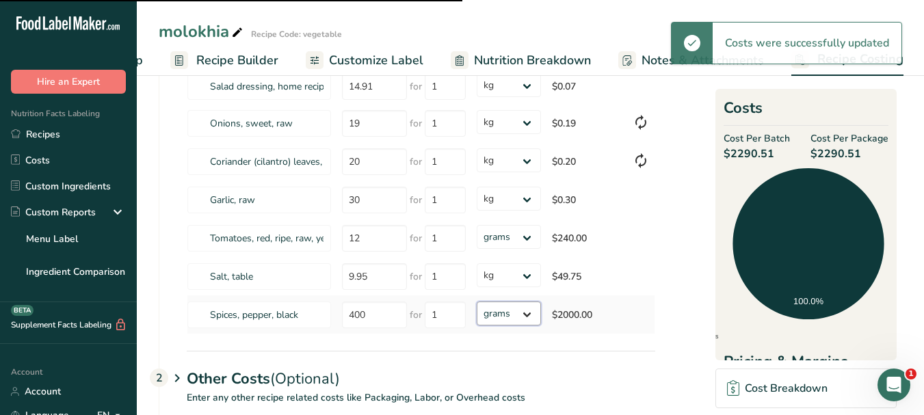
click at [527, 317] on select "grams kg mg mcg lb oz" at bounding box center [509, 314] width 64 height 24
select select "1"
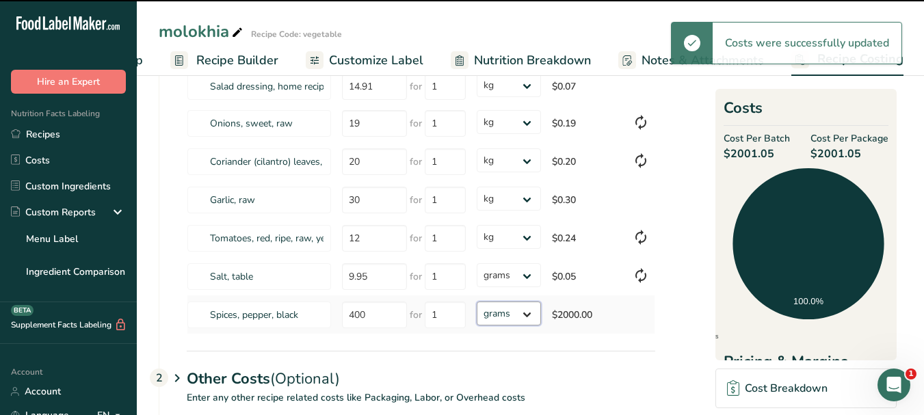
select select "1"
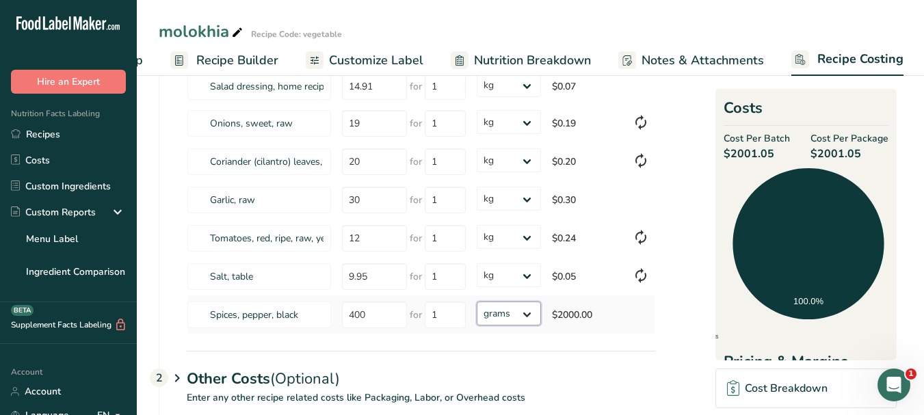
select select "1"
click at [477, 302] on select "grams kg mg mcg lb oz" at bounding box center [509, 314] width 64 height 24
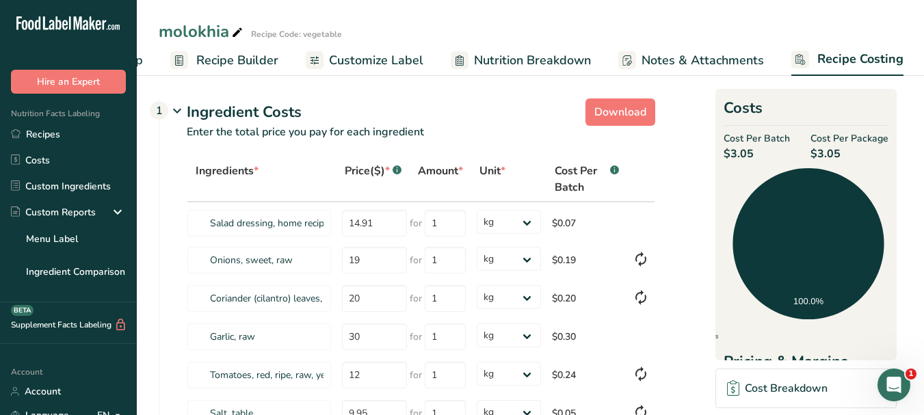
click at [372, 58] on span "Customize Label" at bounding box center [376, 60] width 94 height 18
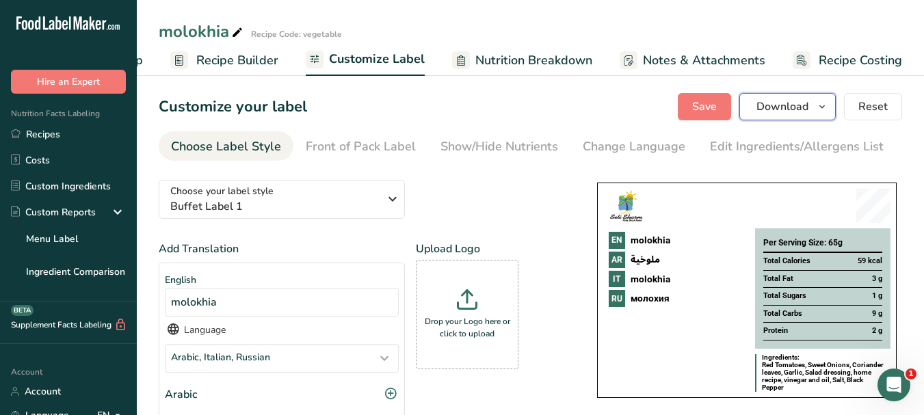
click at [822, 107] on icon "button" at bounding box center [821, 106] width 11 height 17
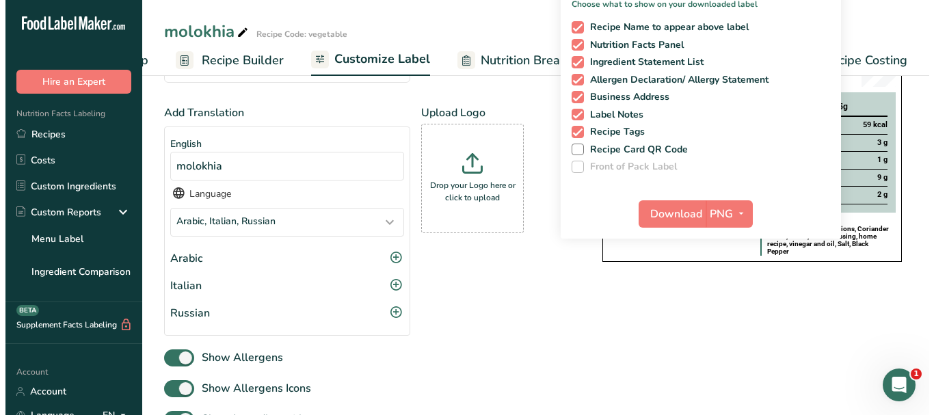
scroll to position [137, 0]
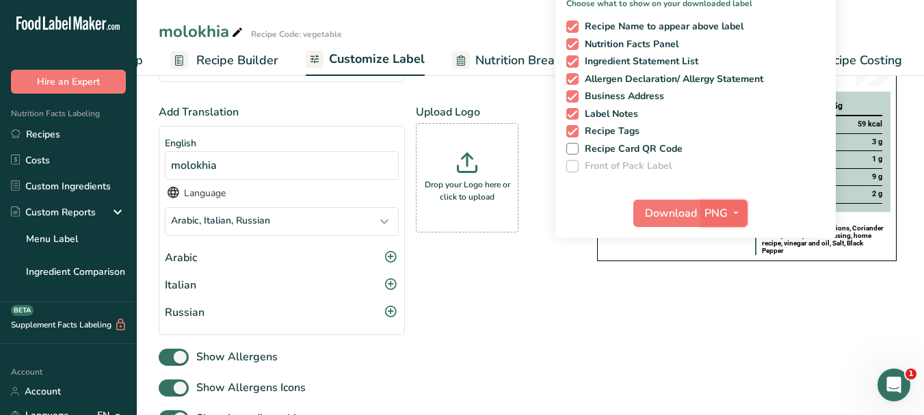
click at [739, 218] on icon "button" at bounding box center [735, 212] width 11 height 17
click at [719, 307] on link "PDF" at bounding box center [726, 308] width 44 height 23
click at [671, 213] on span "Download" at bounding box center [672, 213] width 52 height 16
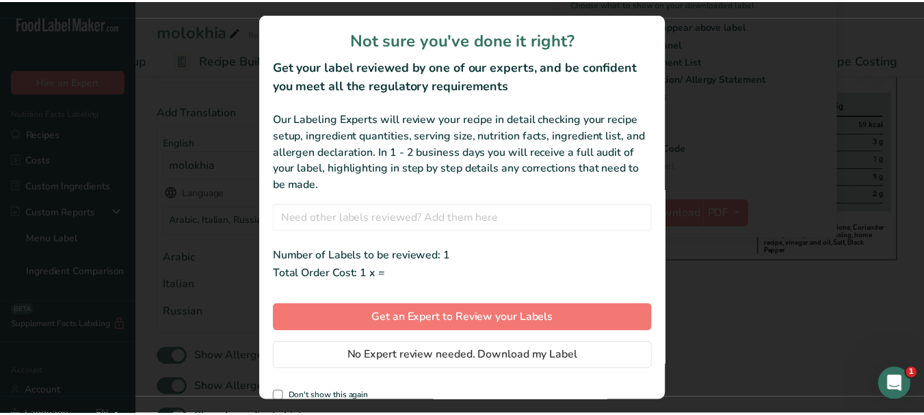
scroll to position [0, 106]
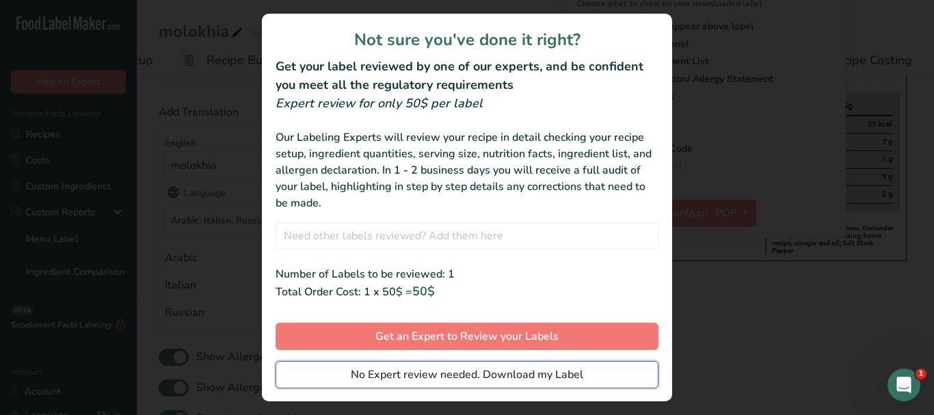
click at [488, 372] on span "No Expert review needed. Download my Label" at bounding box center [467, 375] width 232 height 16
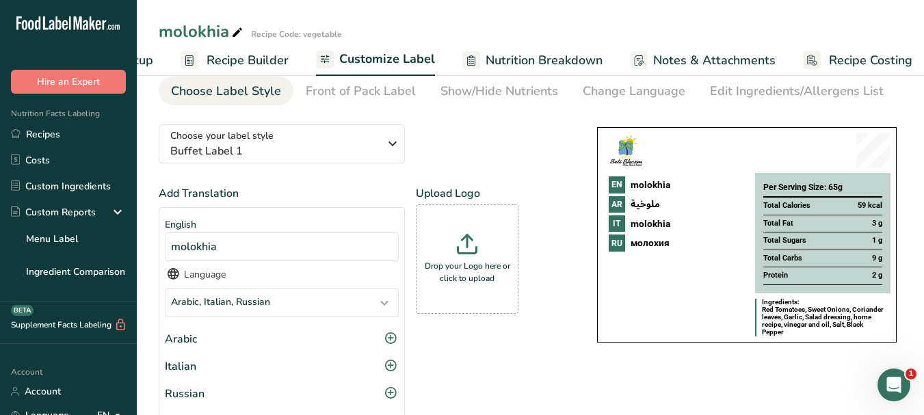
scroll to position [0, 0]
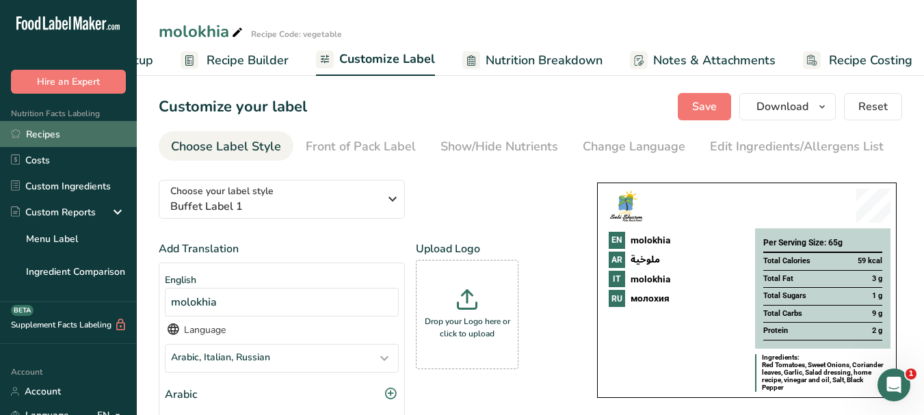
click at [55, 131] on link "Recipes" at bounding box center [68, 134] width 137 height 26
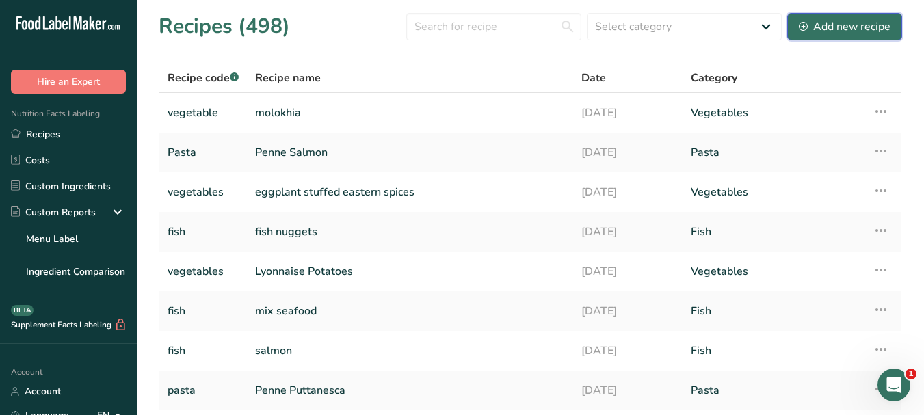
click at [840, 29] on div "Add new recipe" at bounding box center [845, 26] width 92 height 16
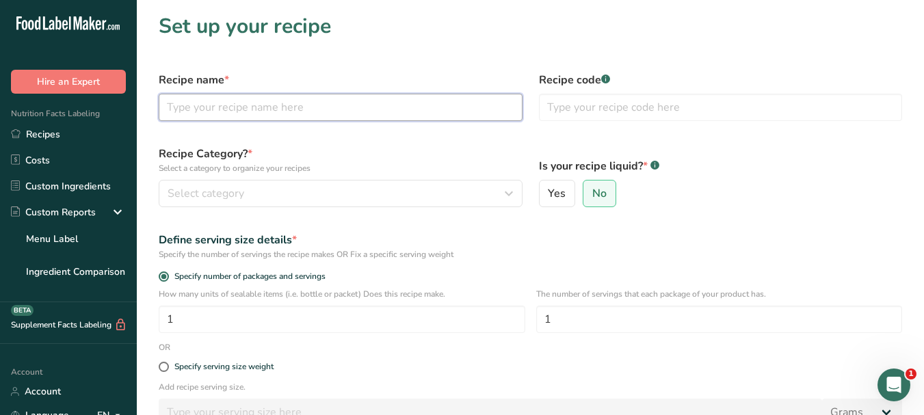
paste input "hot dog"
type input "hot dog"
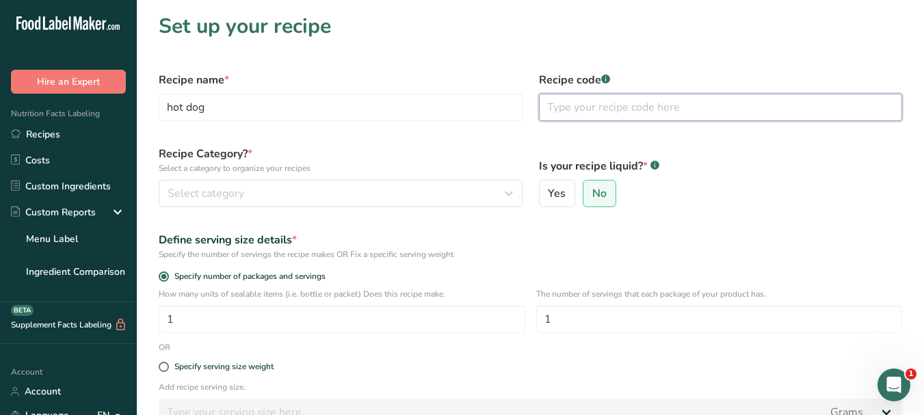
click at [579, 108] on input "text" at bounding box center [721, 107] width 364 height 27
type input "beef"
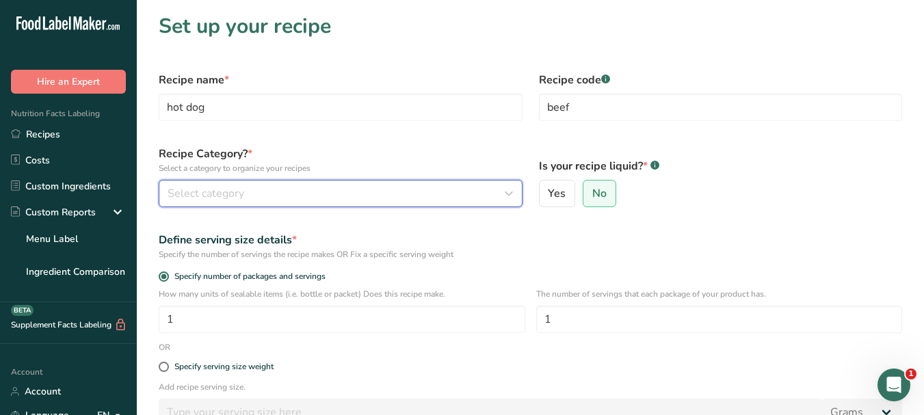
click at [411, 189] on div "Select category" at bounding box center [337, 193] width 338 height 16
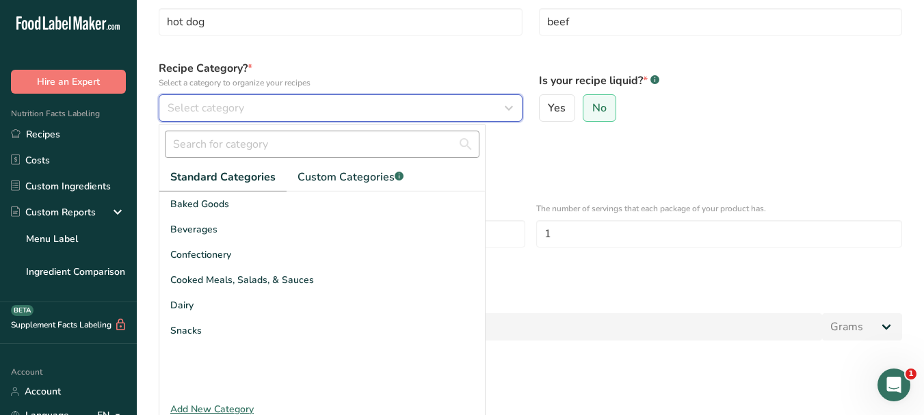
scroll to position [214, 0]
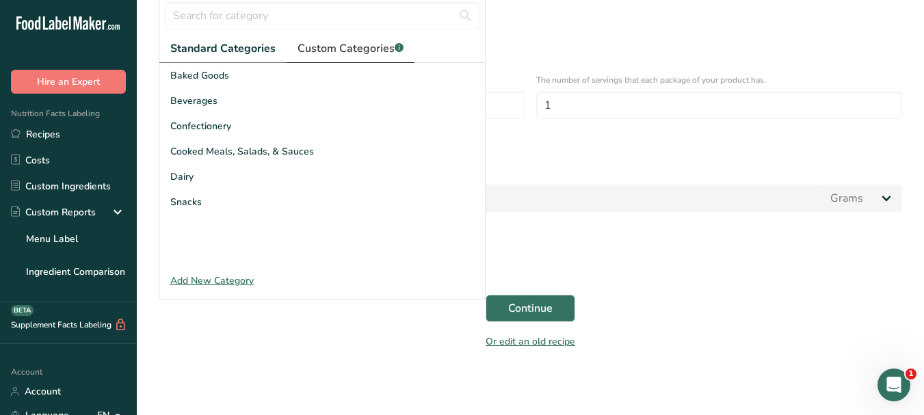
click at [342, 42] on span "Custom Categories .a-a{fill:#347362;}.b-a{fill:#fff;}" at bounding box center [350, 48] width 106 height 16
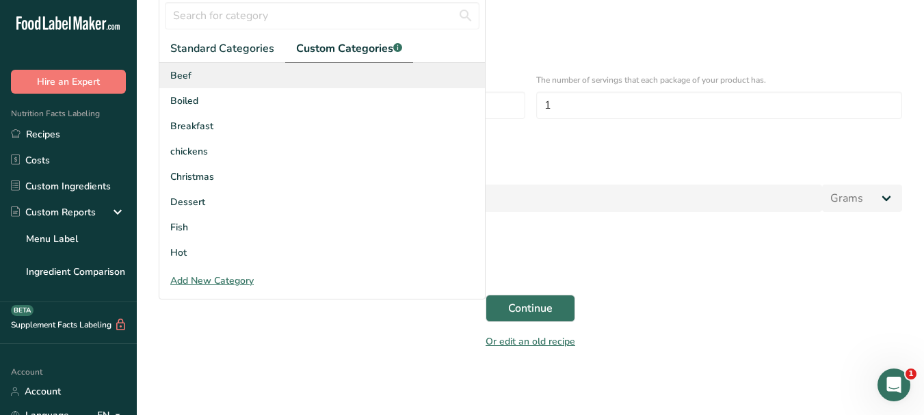
click at [240, 75] on div "Beef" at bounding box center [321, 75] width 325 height 25
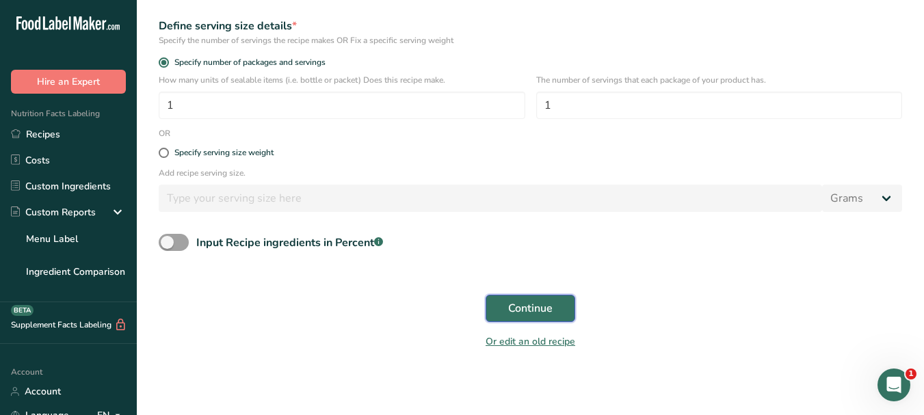
click at [526, 307] on span "Continue" at bounding box center [530, 308] width 44 height 16
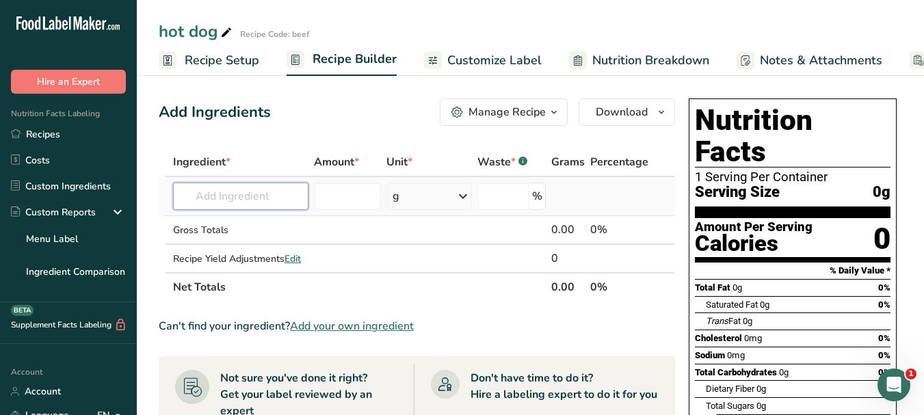
paste input "hot dog"
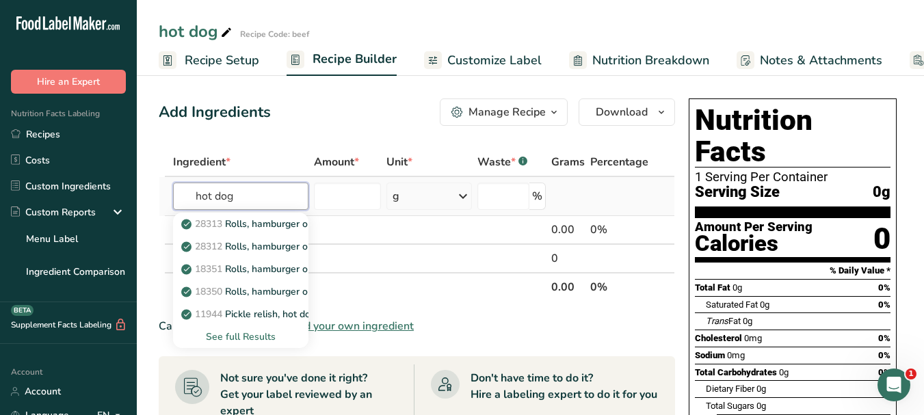
type input "hot dog"
click at [248, 336] on div "See full Results" at bounding box center [241, 337] width 114 height 14
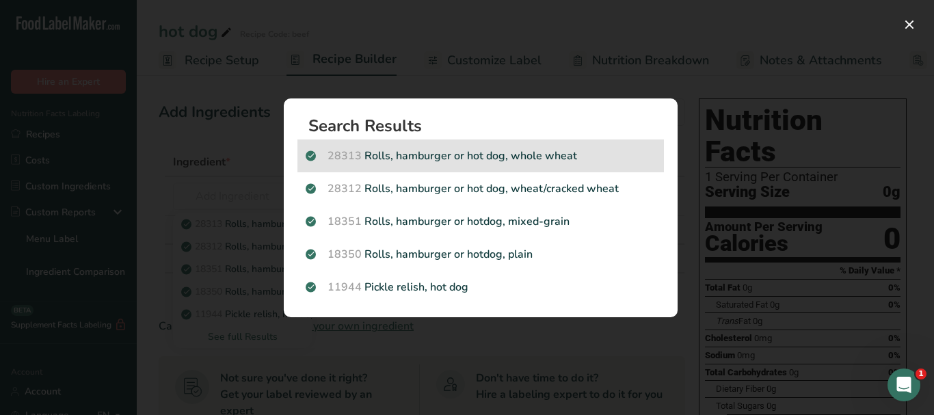
click at [602, 150] on p "28313 Rolls, hamburger or hot dog, whole wheat" at bounding box center [481, 156] width 350 height 16
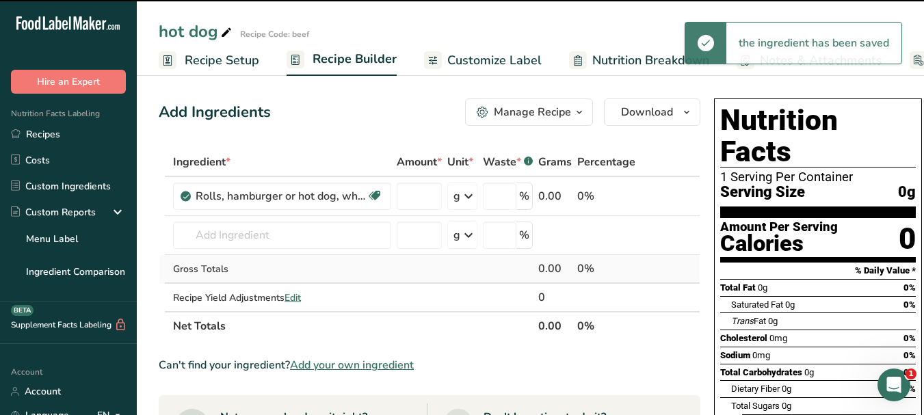
type input "0"
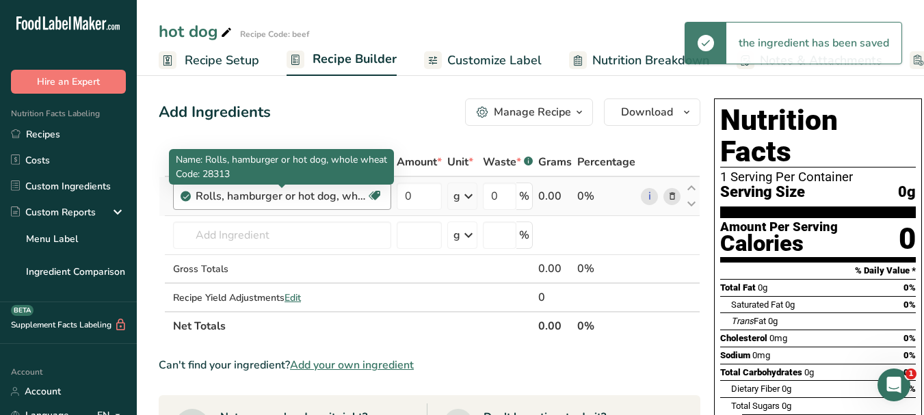
click at [287, 196] on div "Rolls, hamburger or hot dog, whole wheat" at bounding box center [281, 196] width 171 height 16
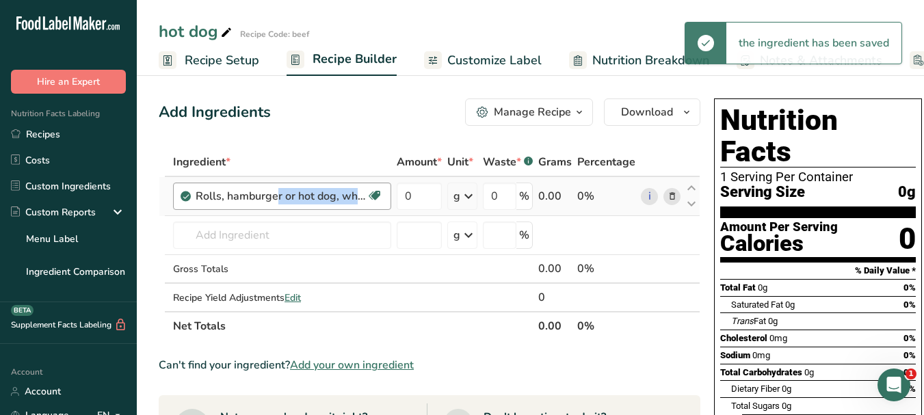
copy div "Rolls, hamburger or hot dog, whole wheat Dairy free Vegan Vegetarian Soy free"
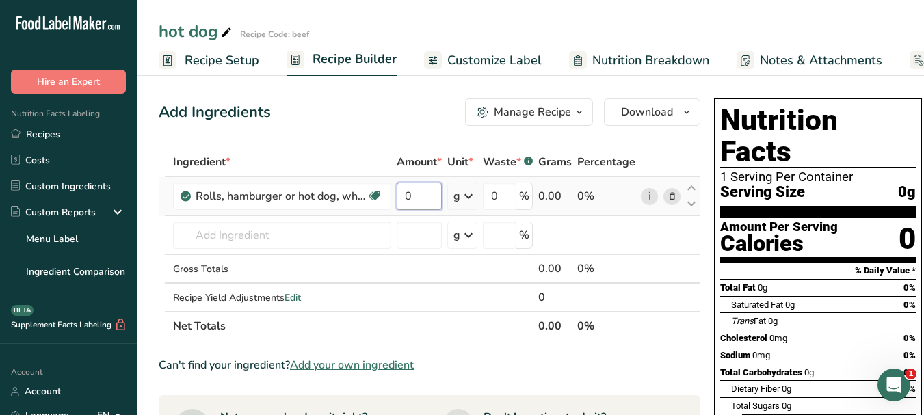
click at [404, 188] on input "0" at bounding box center [419, 196] width 45 height 27
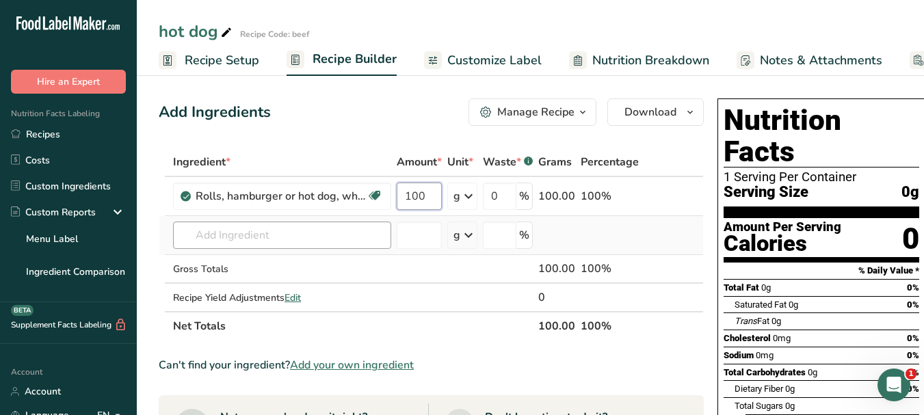
type input "100"
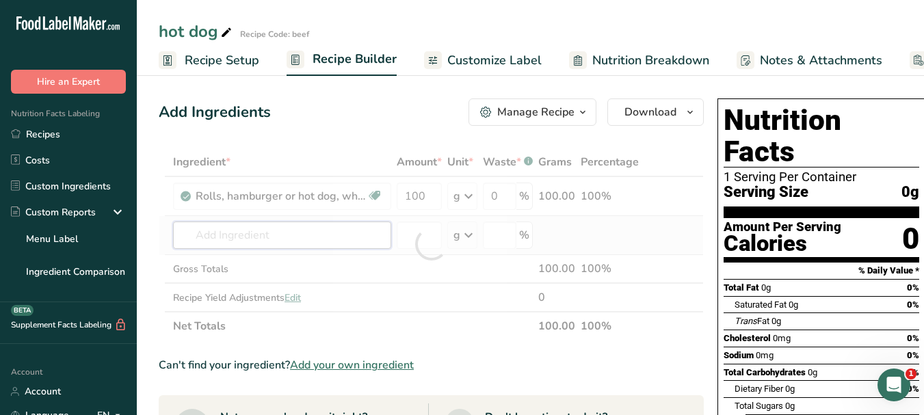
click at [290, 232] on div "Ingredient * Amount * Unit * Waste * .a-a{fill:#347362;}.b-a{fill:#fff;} Grams …" at bounding box center [431, 244] width 545 height 193
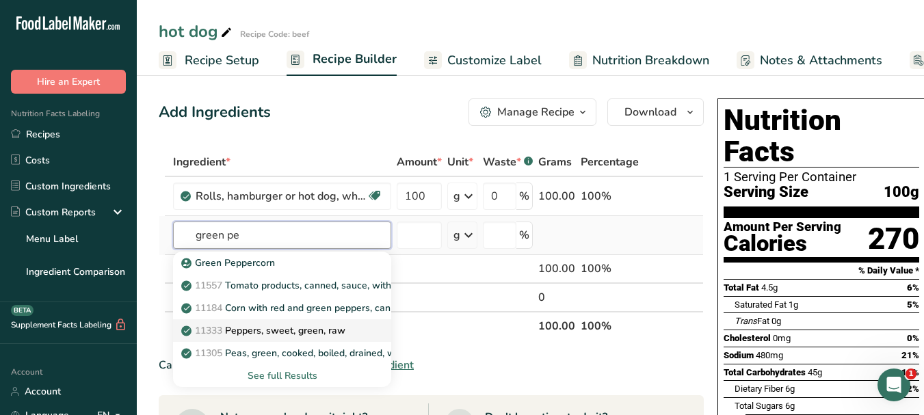
type input "green pe"
click at [250, 333] on p "11333 Peppers, sweet, green, raw" at bounding box center [264, 330] width 161 height 14
type input "Peppers, sweet, green, raw"
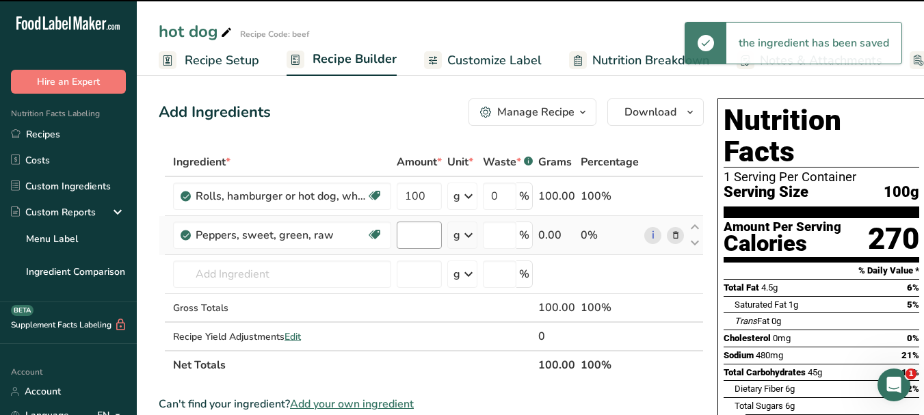
type input "0"
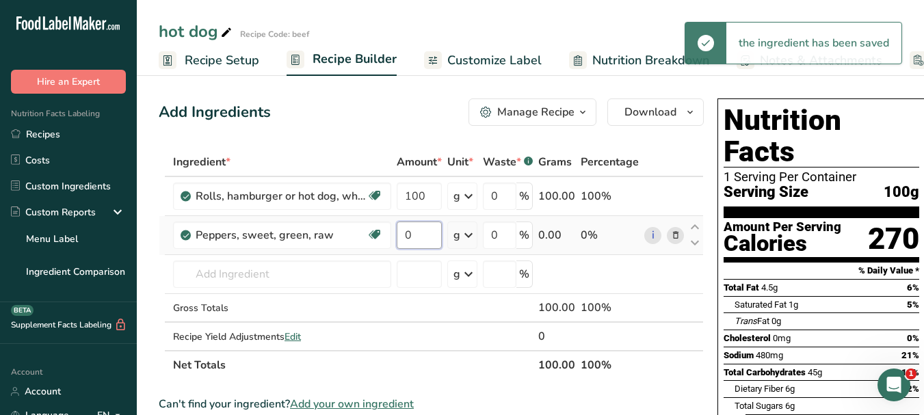
click at [403, 232] on input "0" at bounding box center [419, 235] width 45 height 27
type input "10"
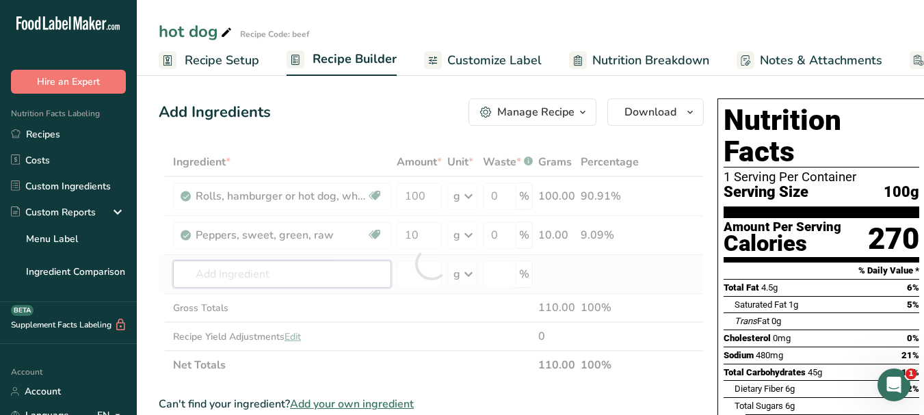
click at [261, 274] on div "Ingredient * Amount * Unit * Waste * .a-a{fill:#347362;}.b-a{fill:#fff;} Grams …" at bounding box center [431, 264] width 545 height 232
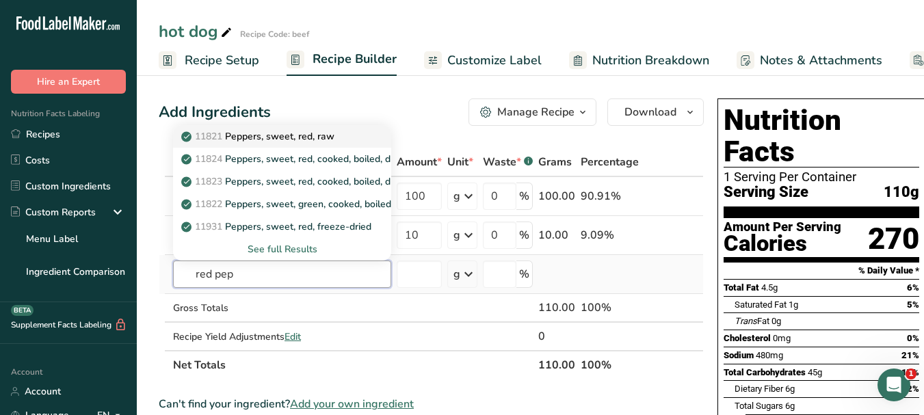
type input "red pep"
click at [315, 142] on p "11821 Peppers, sweet, red, raw" at bounding box center [259, 136] width 150 height 14
type input "Peppers, sweet, red, raw"
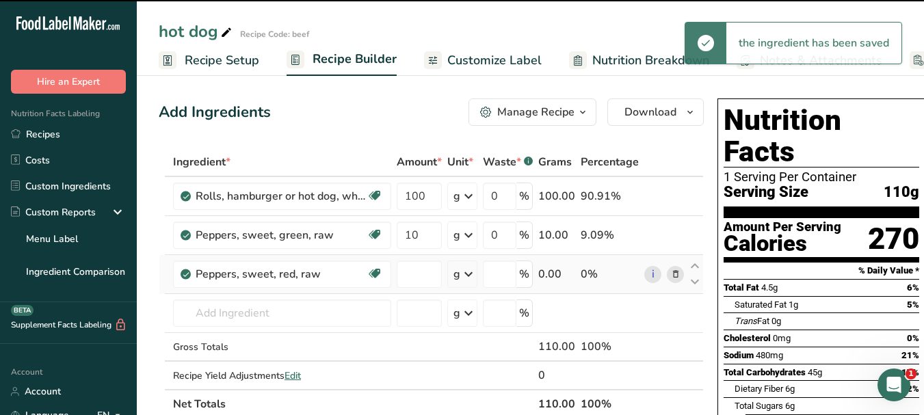
type input "0"
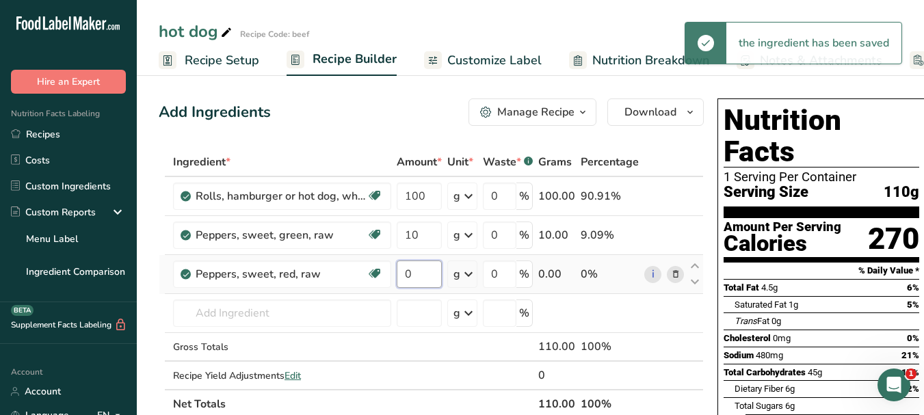
click at [404, 269] on input "0" at bounding box center [419, 274] width 45 height 27
click at [403, 274] on input "0" at bounding box center [419, 274] width 45 height 27
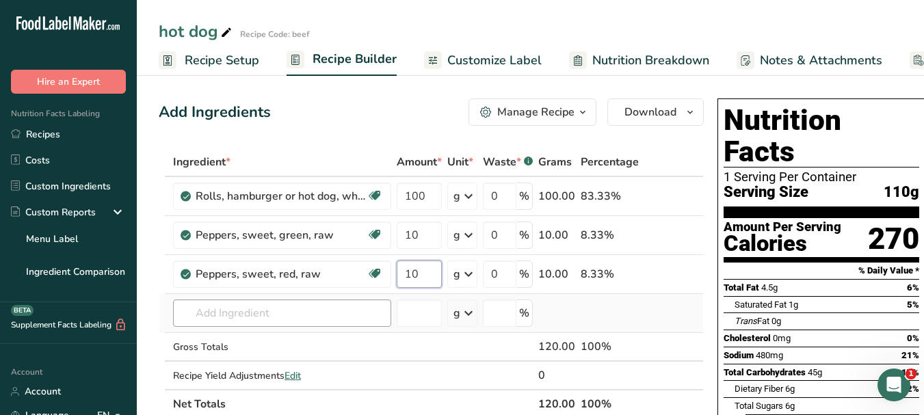
type input "10"
click at [343, 313] on div "Ingredient * Amount * Unit * Waste * .a-a{fill:#347362;}.b-a{fill:#fff;} Grams …" at bounding box center [431, 283] width 545 height 271
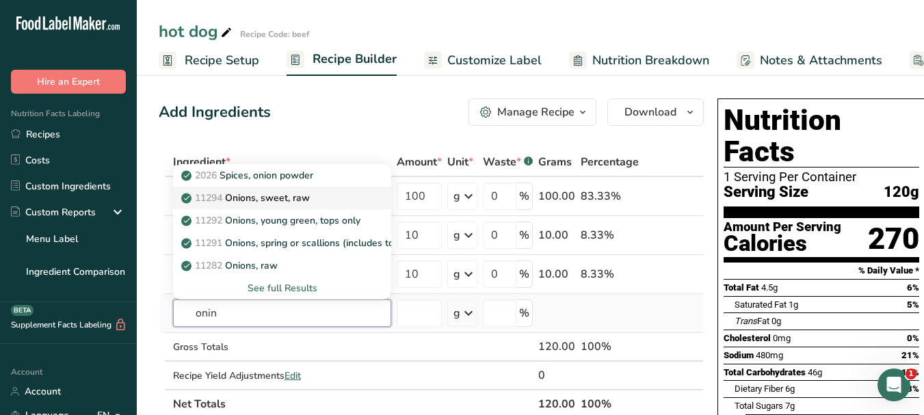
type input "onin"
click at [321, 199] on div "11294 Onions, sweet, raw" at bounding box center [271, 198] width 174 height 14
type input "Onions, sweet, raw"
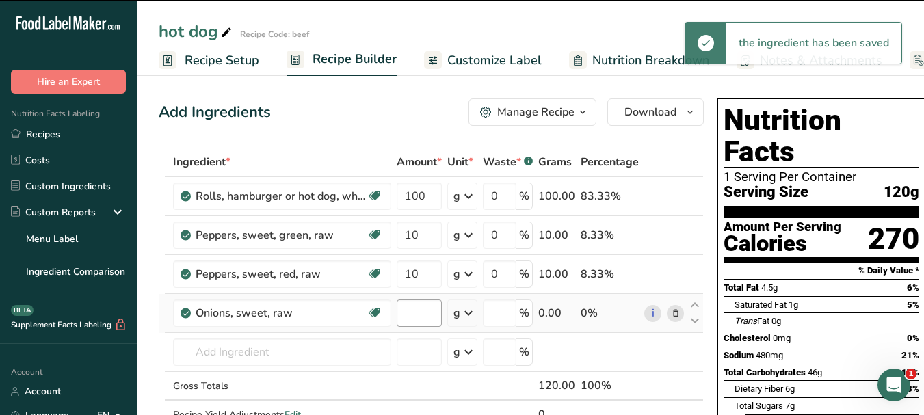
type input "0"
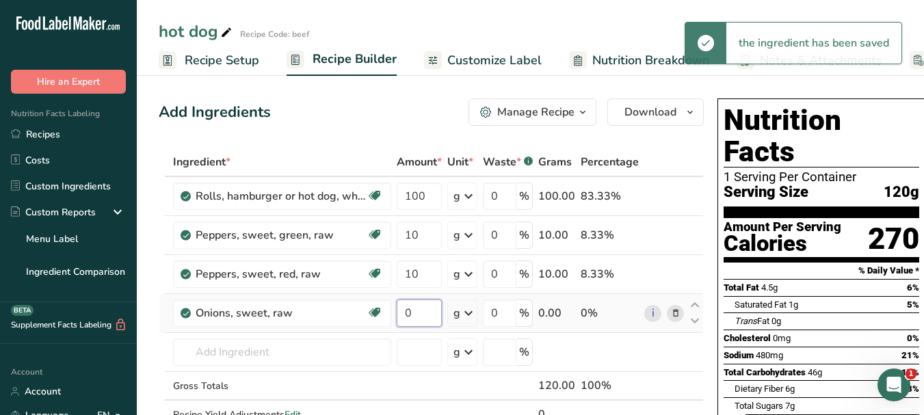
click at [399, 315] on input "0" at bounding box center [419, 313] width 45 height 27
click at [401, 315] on input "0" at bounding box center [419, 313] width 45 height 27
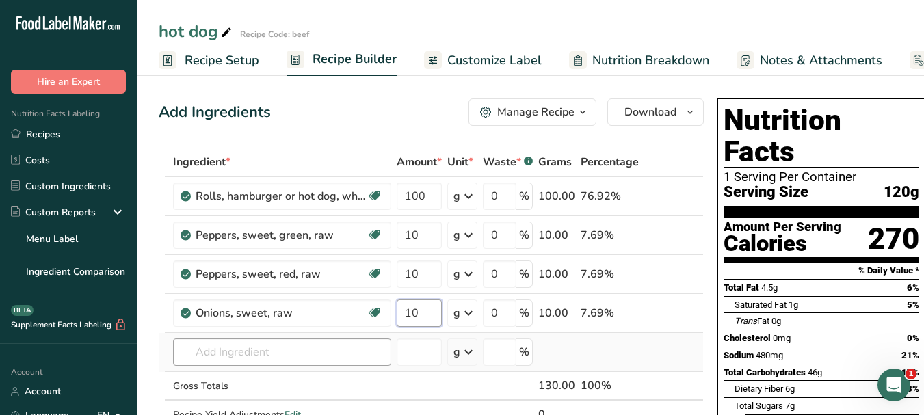
type input "10"
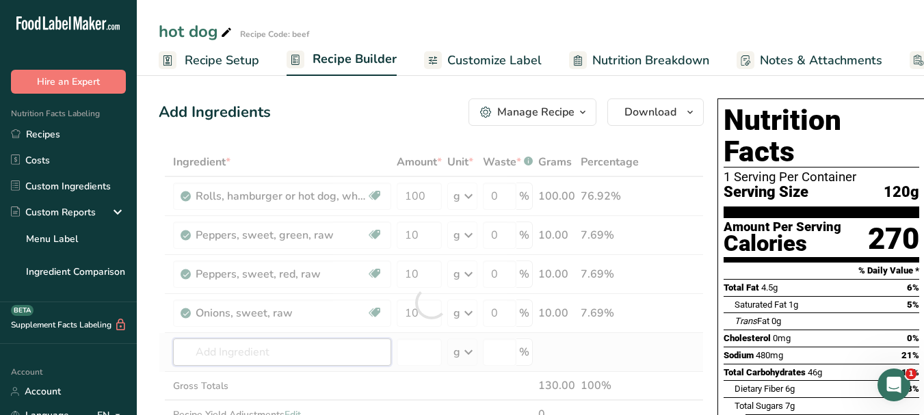
click at [308, 351] on div "Ingredient * Amount * Unit * Waste * .a-a{fill:#347362;}.b-a{fill:#fff;} Grams …" at bounding box center [431, 303] width 545 height 310
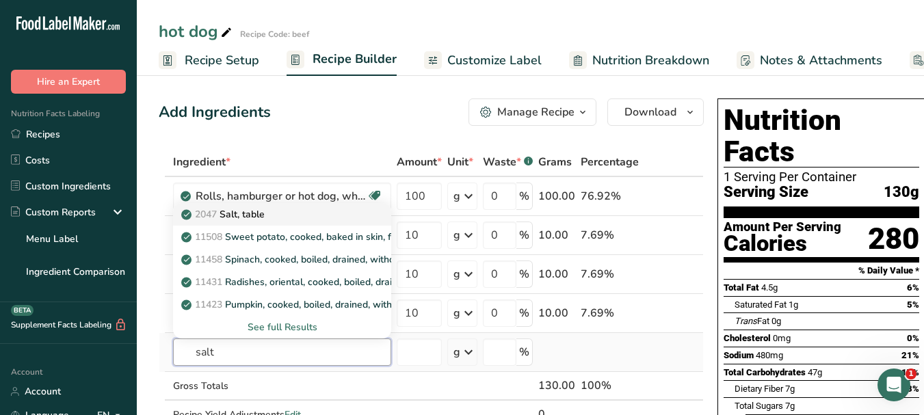
type input "salt"
click at [287, 215] on div "2047 Salt, table" at bounding box center [271, 214] width 174 height 14
type input "Salt, table"
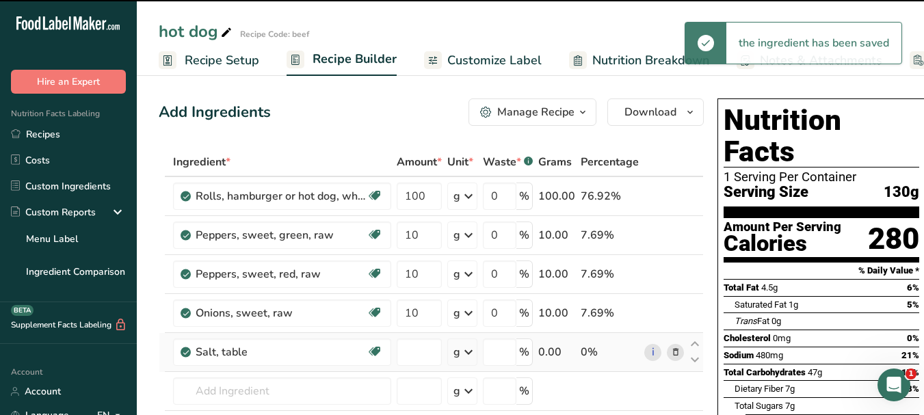
type input "0"
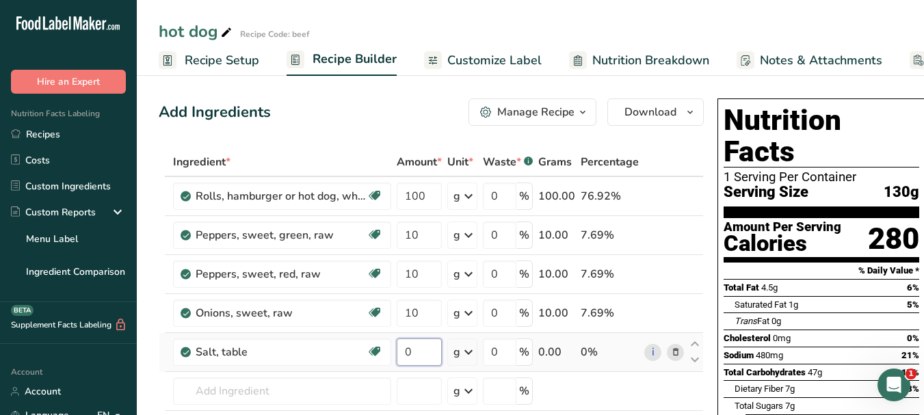
click at [406, 349] on input "0" at bounding box center [419, 351] width 45 height 27
type input "5"
click at [288, 396] on div "Ingredient * Amount * Unit * Waste * .a-a{fill:#347362;}.b-a{fill:#fff;} Grams …" at bounding box center [431, 322] width 545 height 349
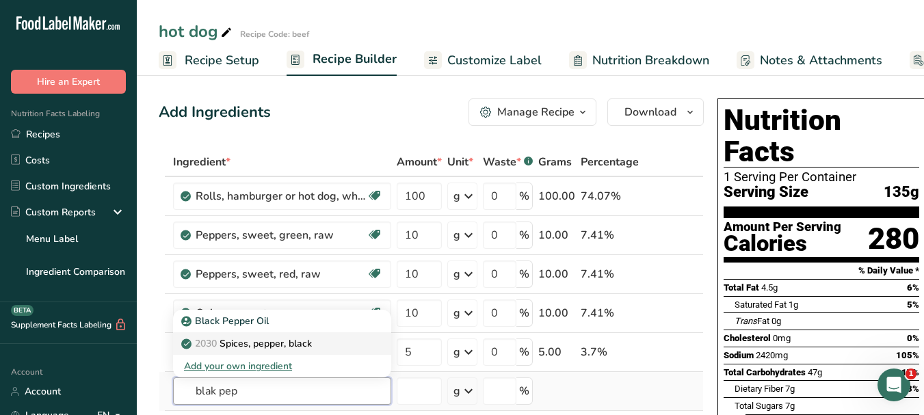
type input "blak pep"
click at [287, 340] on p "2030 Spices, pepper, black" at bounding box center [248, 343] width 128 height 14
type input "Spices, pepper, black"
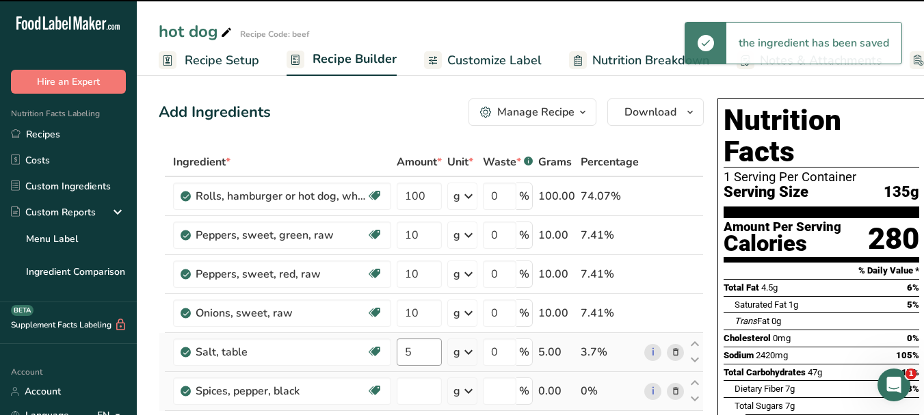
type input "0"
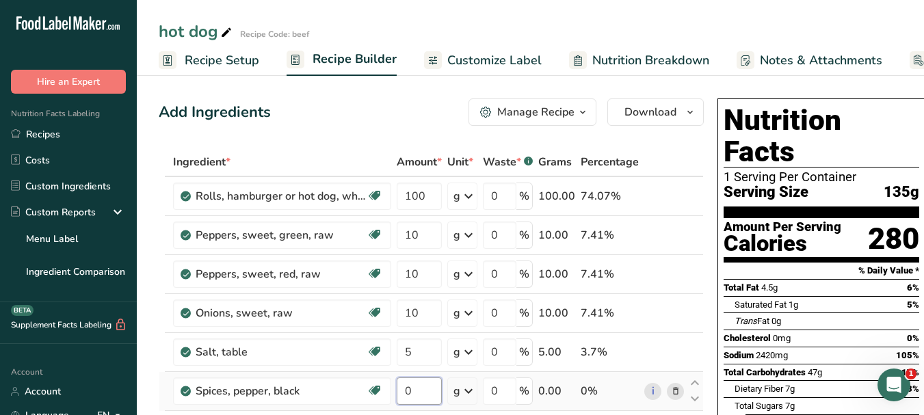
click at [407, 388] on input "0" at bounding box center [419, 390] width 45 height 27
type input "5"
click at [467, 68] on span "Customize Label" at bounding box center [494, 60] width 94 height 18
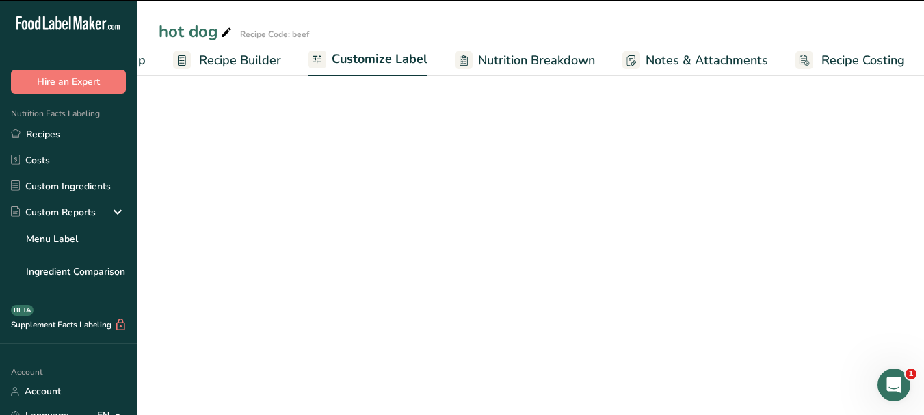
scroll to position [0, 116]
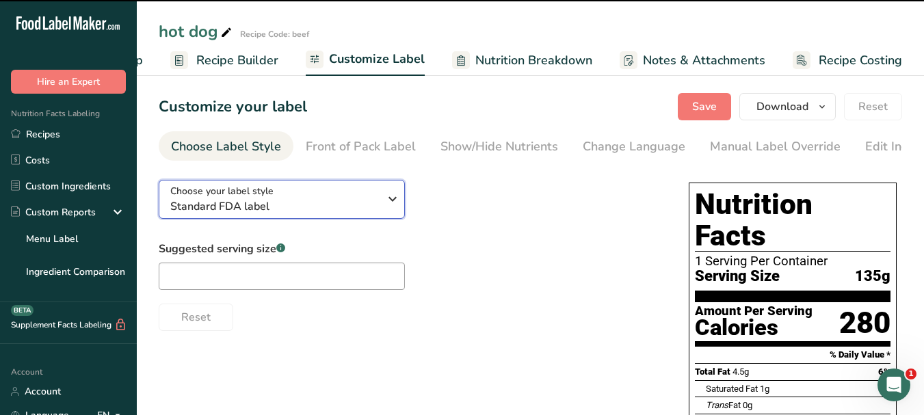
click at [383, 201] on div "Choose your label style Standard FDA label" at bounding box center [279, 199] width 219 height 31
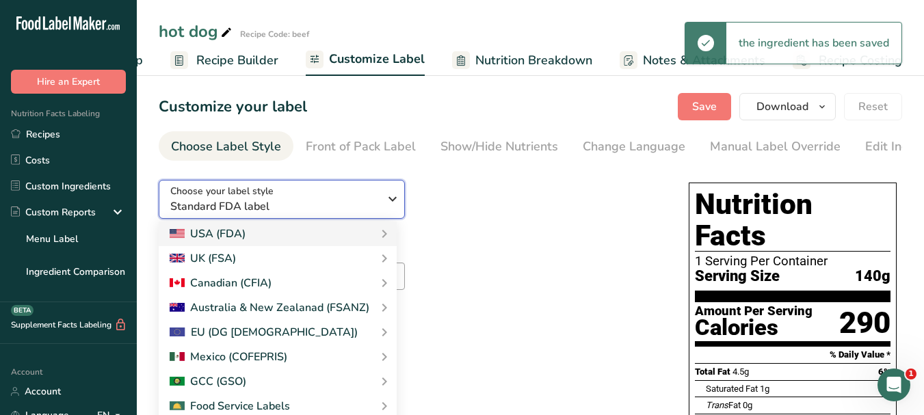
click at [393, 198] on icon "button" at bounding box center [392, 199] width 16 height 25
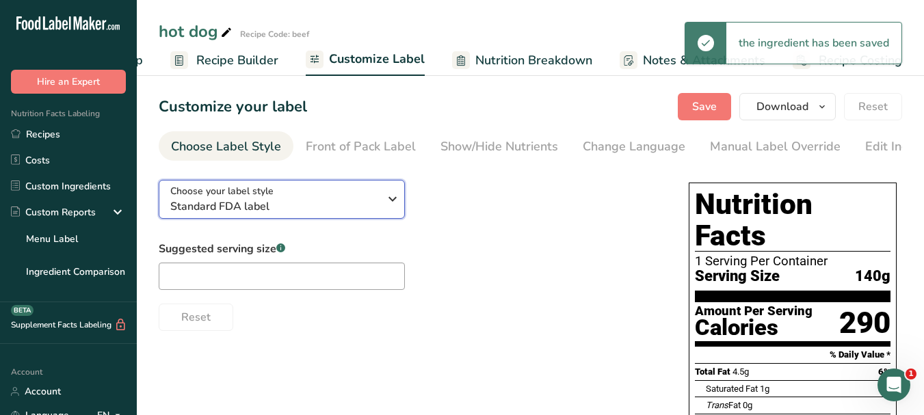
click at [392, 199] on icon "button" at bounding box center [392, 199] width 16 height 25
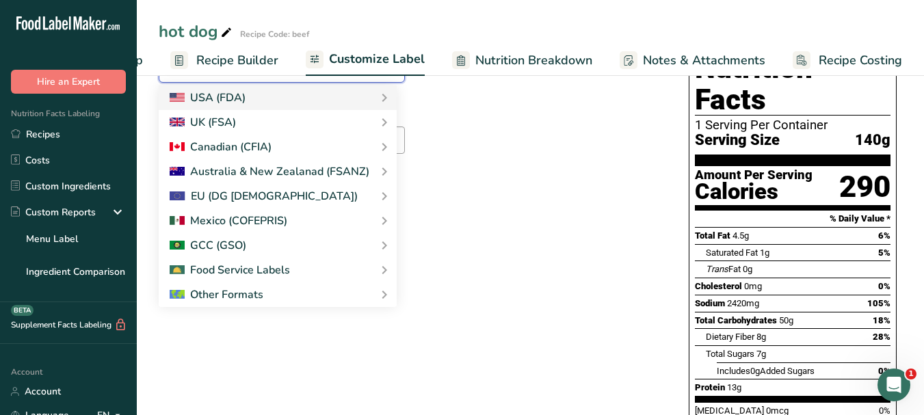
scroll to position [137, 0]
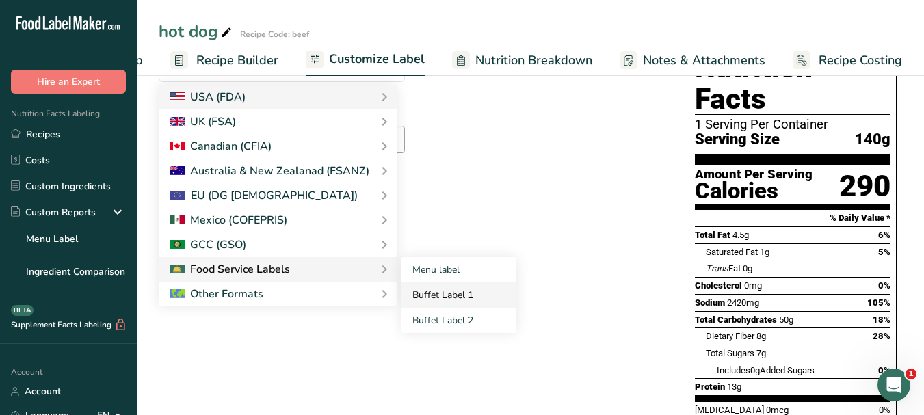
click at [412, 293] on link "Buffet Label 1" at bounding box center [458, 294] width 115 height 25
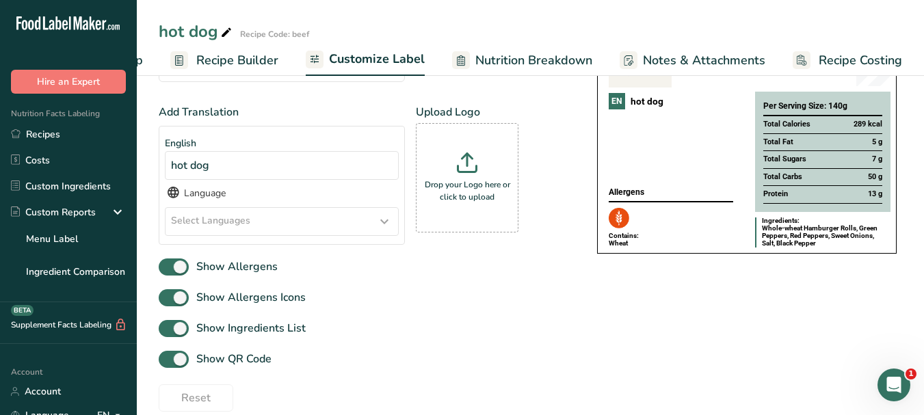
click at [382, 219] on icon at bounding box center [384, 221] width 16 height 25
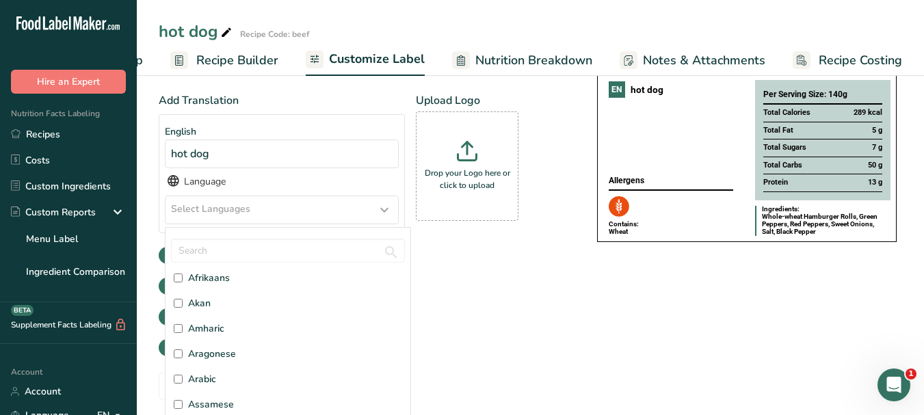
scroll to position [68, 0]
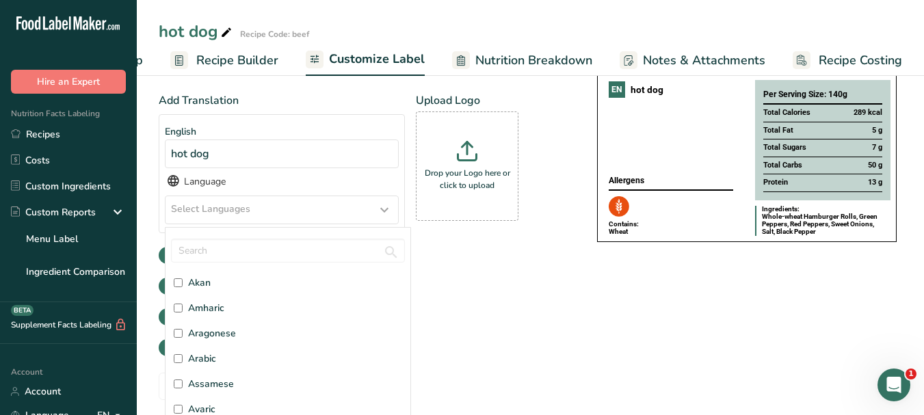
click at [219, 364] on label "Arabic" at bounding box center [288, 358] width 228 height 14
click at [183, 363] on input "Arabic" at bounding box center [178, 358] width 9 height 9
checkbox input "true"
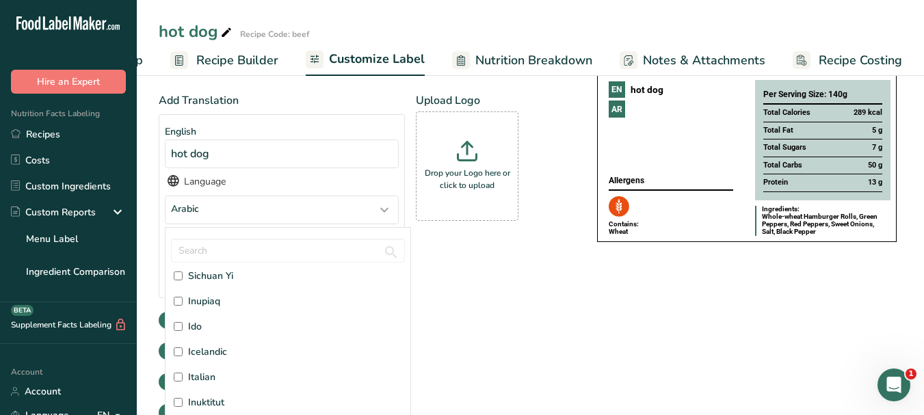
scroll to position [1641, 0]
click at [220, 358] on label "Italian" at bounding box center [288, 354] width 228 height 14
click at [183, 358] on input "Italian" at bounding box center [178, 354] width 9 height 9
checkbox input "true"
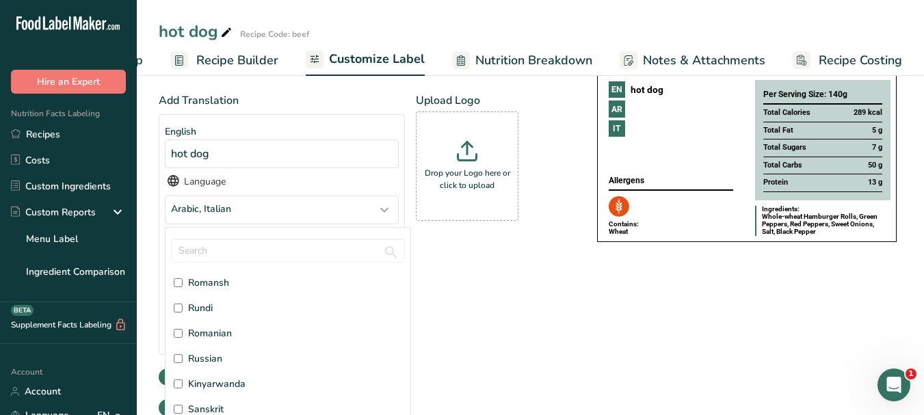
scroll to position [3282, 0]
click at [215, 313] on span "Russian" at bounding box center [205, 307] width 34 height 14
click at [183, 312] on input "Russian" at bounding box center [178, 307] width 9 height 9
checkbox input "true"
click at [513, 299] on div "Add Translation English hot dog Language Arabic, Italian, Russian Afar Abkhazia…" at bounding box center [364, 257] width 411 height 330
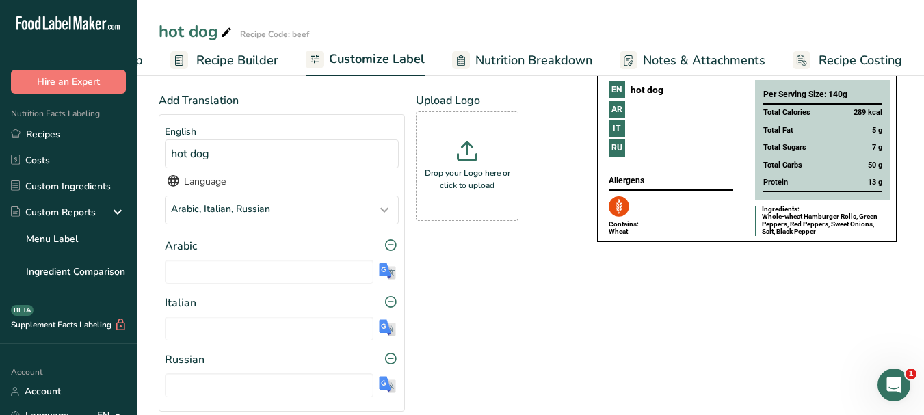
click at [389, 280] on img at bounding box center [387, 271] width 17 height 17
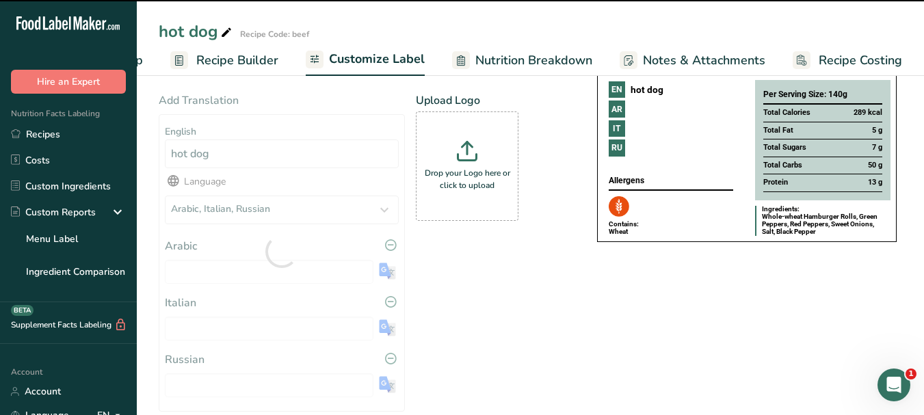
type input "نقانق"
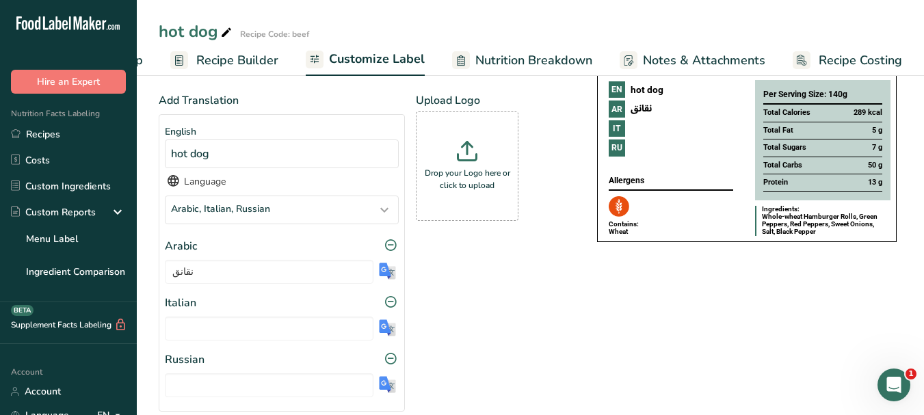
click at [390, 322] on img at bounding box center [387, 327] width 17 height 17
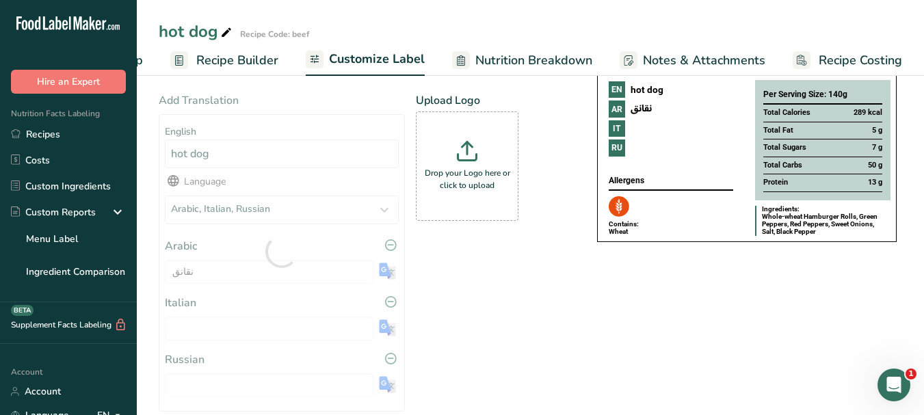
type input "hot dog"
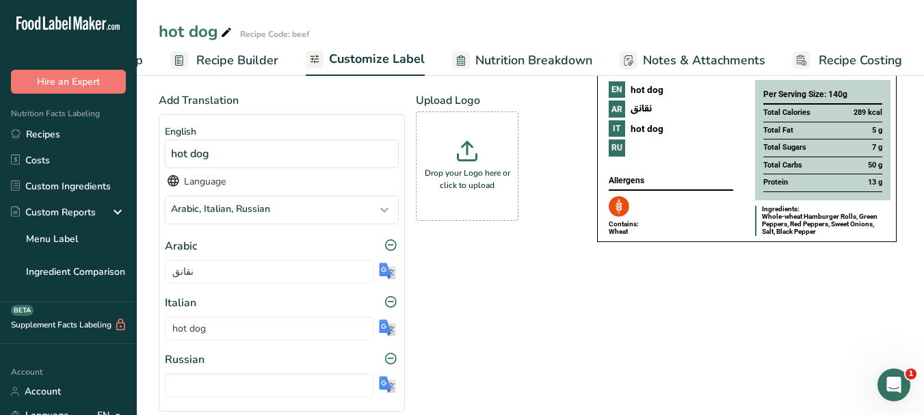
click at [386, 387] on img at bounding box center [387, 384] width 17 height 17
type input "хот-дог"
click at [481, 172] on p "Drop your Logo here or click to upload" at bounding box center [467, 179] width 96 height 25
click at [481, 172] on input "Drop your Logo here or click to upload" at bounding box center [467, 165] width 103 height 109
type input "C:\fakepath\Logo_001.png"
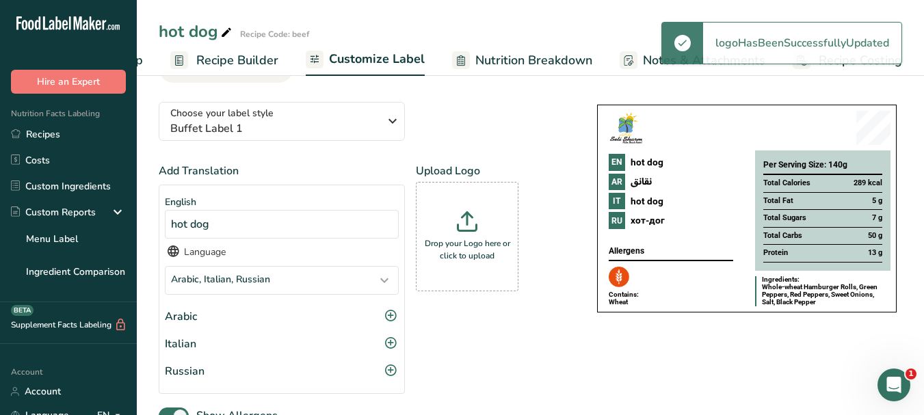
scroll to position [0, 0]
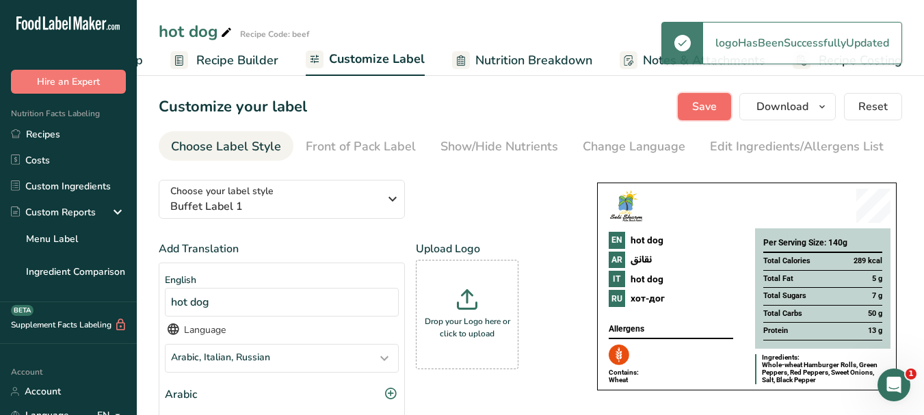
click at [721, 109] on button "Save" at bounding box center [704, 106] width 53 height 27
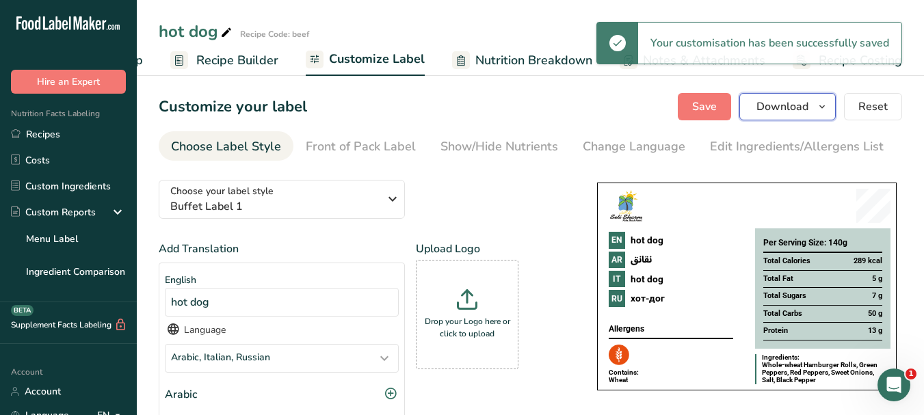
click at [825, 107] on icon "button" at bounding box center [821, 106] width 11 height 17
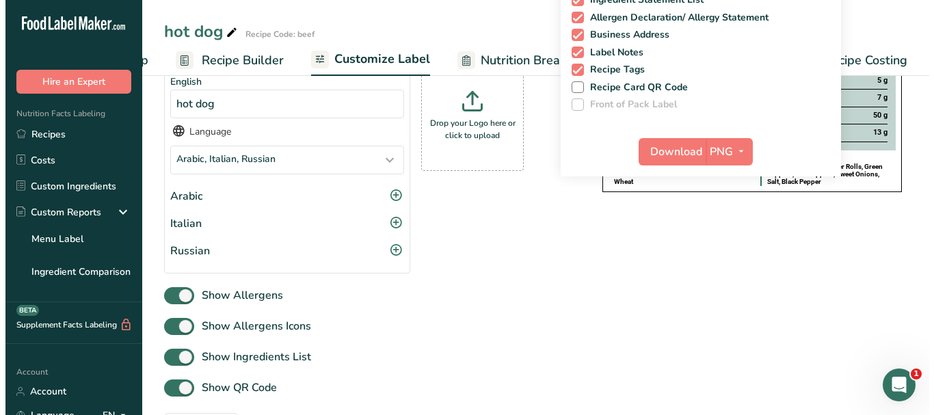
scroll to position [205, 0]
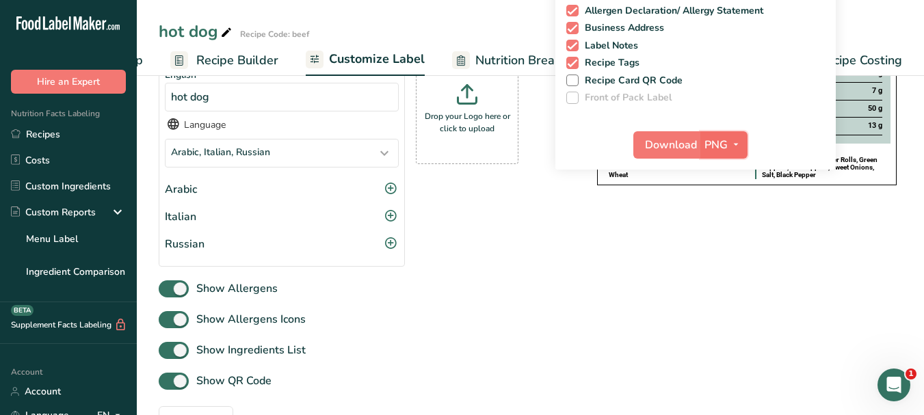
click at [737, 144] on icon "button" at bounding box center [735, 144] width 11 height 17
click at [723, 239] on link "PDF" at bounding box center [726, 240] width 44 height 23
click at [660, 137] on span "Download" at bounding box center [672, 145] width 52 height 16
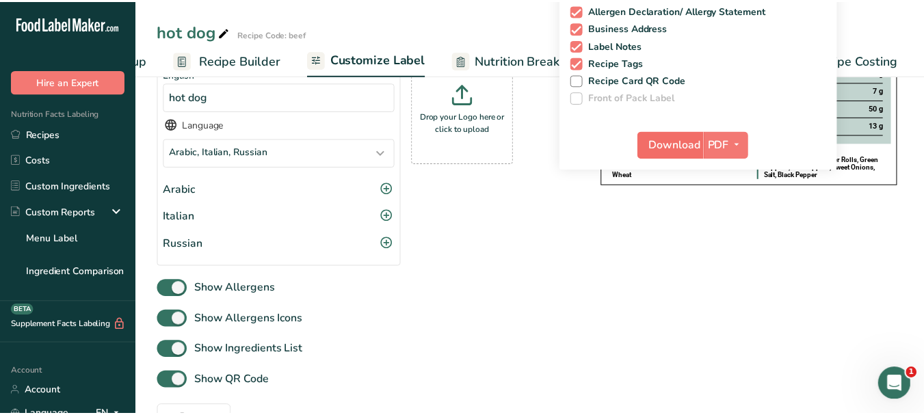
scroll to position [0, 106]
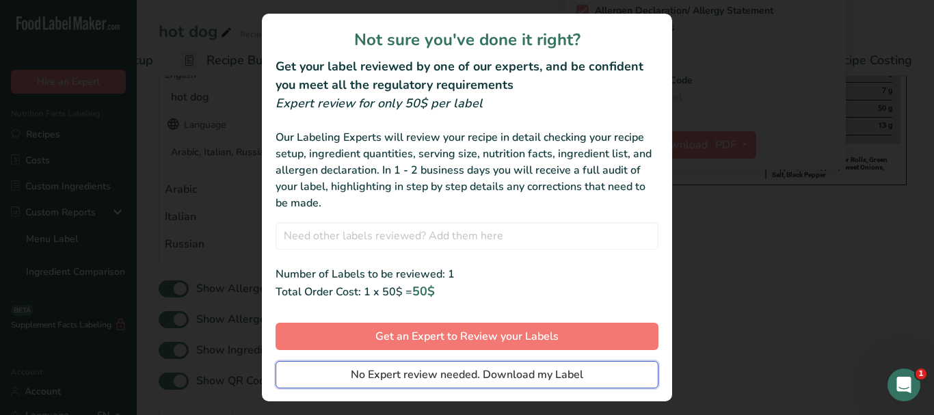
click at [553, 378] on span "No Expert review needed. Download my Label" at bounding box center [467, 375] width 232 height 16
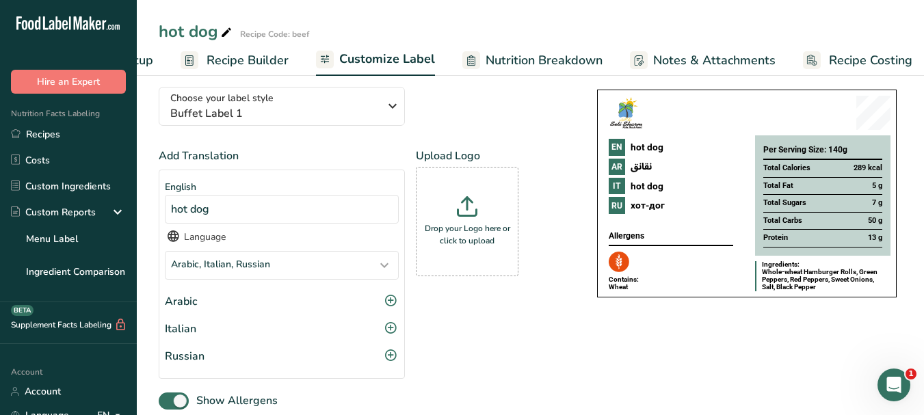
scroll to position [0, 0]
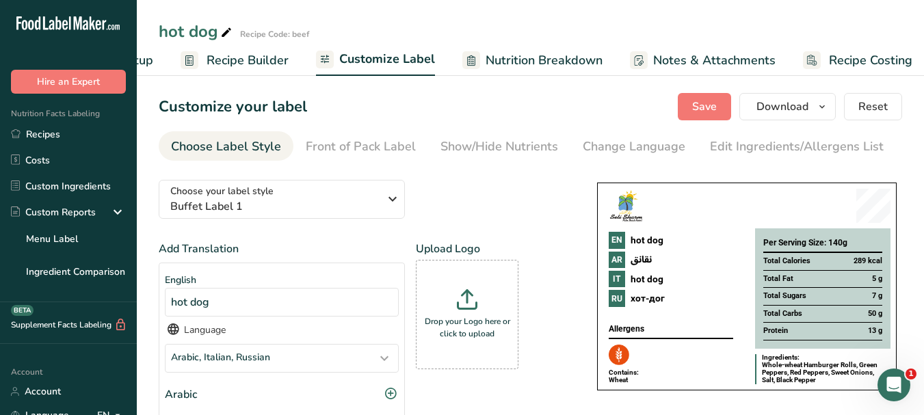
click at [845, 59] on span "Recipe Costing" at bounding box center [870, 60] width 83 height 18
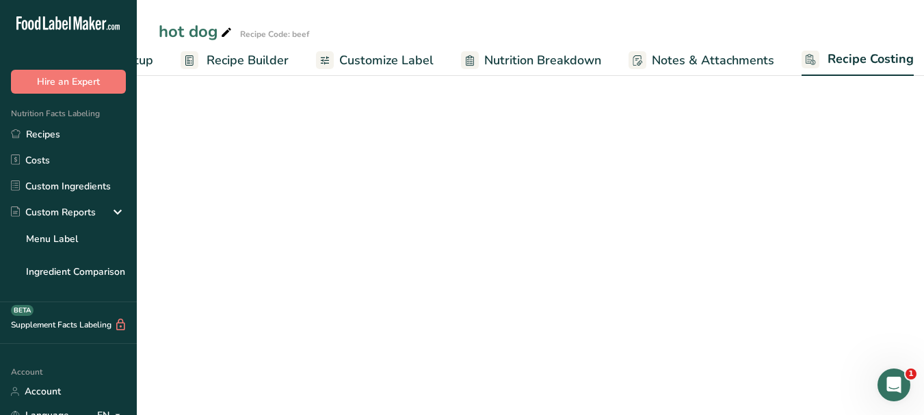
scroll to position [0, 116]
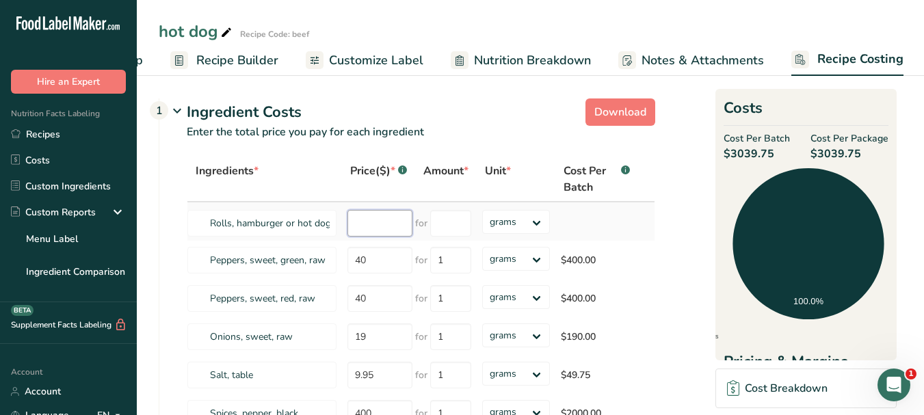
click at [361, 225] on input "number" at bounding box center [379, 223] width 65 height 27
type input "137.97"
click at [453, 224] on input "number" at bounding box center [450, 223] width 41 height 27
type input "1"
click at [537, 227] on div "Ingredients * Price($) * .a-a{fill:#347362;}.b-a{fill:#fff;} Amount * Unit * Co…" at bounding box center [421, 295] width 468 height 276
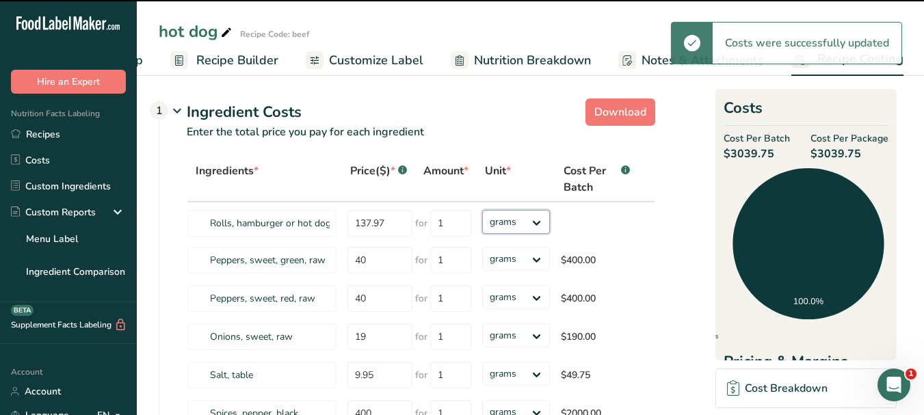
select select "1"
click at [482, 210] on select "grams kg mg mcg lb oz" at bounding box center [516, 222] width 68 height 24
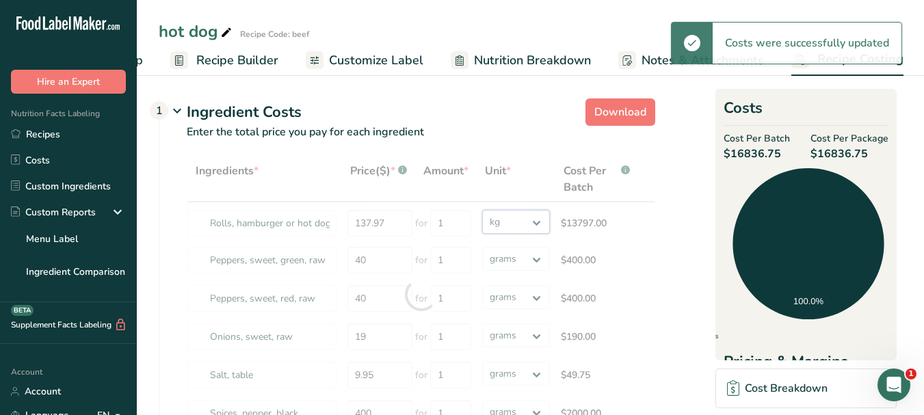
select select
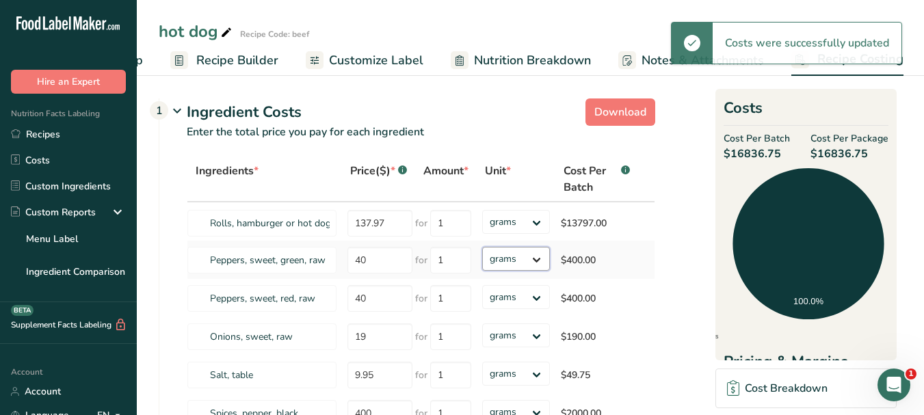
click at [537, 264] on select "grams kg mg mcg lb oz" at bounding box center [516, 259] width 68 height 24
select select "1"
click at [482, 247] on select "grams kg mg mcg lb oz" at bounding box center [516, 259] width 68 height 24
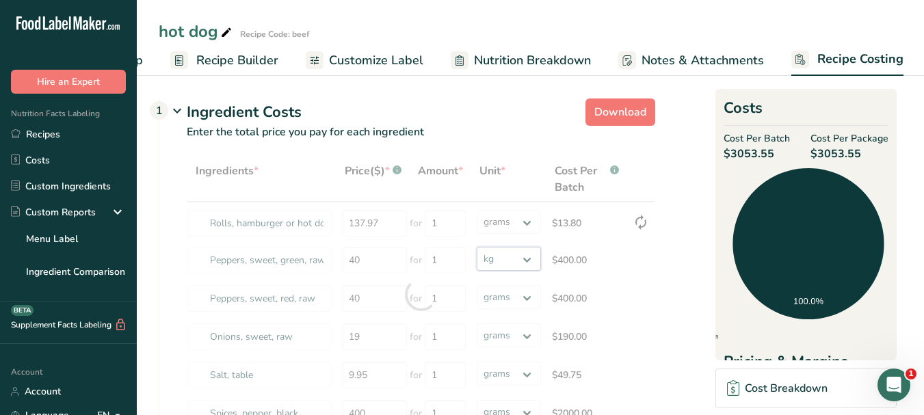
select select "1"
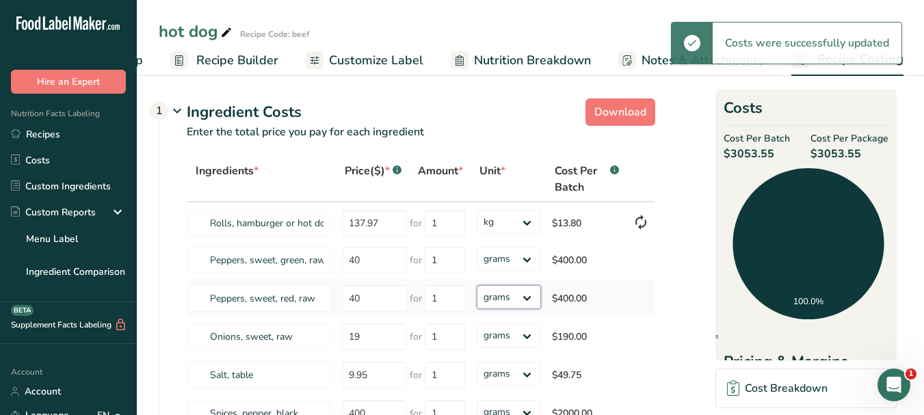
click at [524, 296] on select "grams kg mg mcg lb oz" at bounding box center [509, 297] width 64 height 24
select select "1"
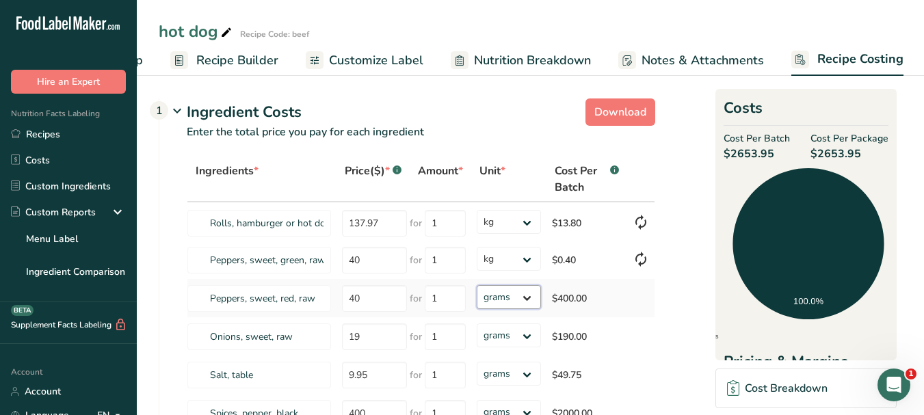
select select "1"
click at [477, 285] on select "grams kg mg mcg lb oz" at bounding box center [509, 297] width 64 height 24
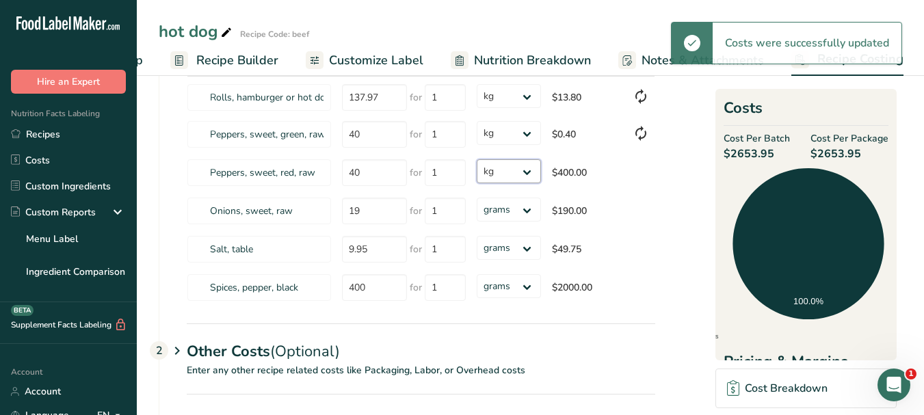
scroll to position [137, 0]
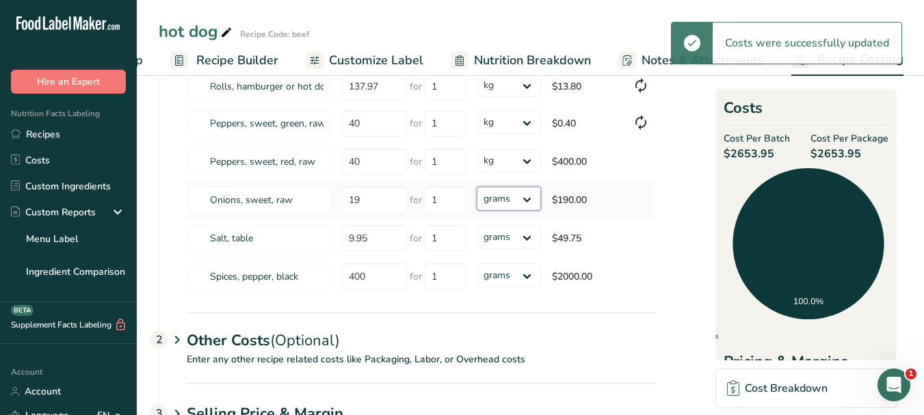
click at [529, 203] on select "grams kg mg mcg lb oz" at bounding box center [509, 199] width 64 height 24
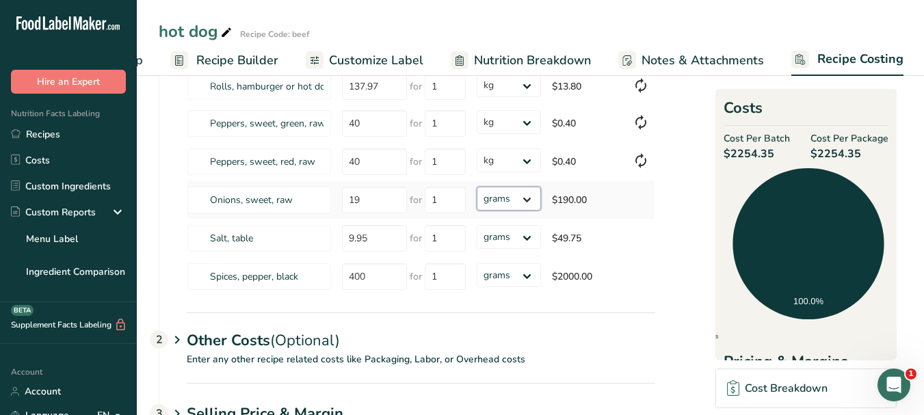
select select "1"
click at [477, 187] on select "grams kg mg mcg lb oz" at bounding box center [509, 199] width 64 height 24
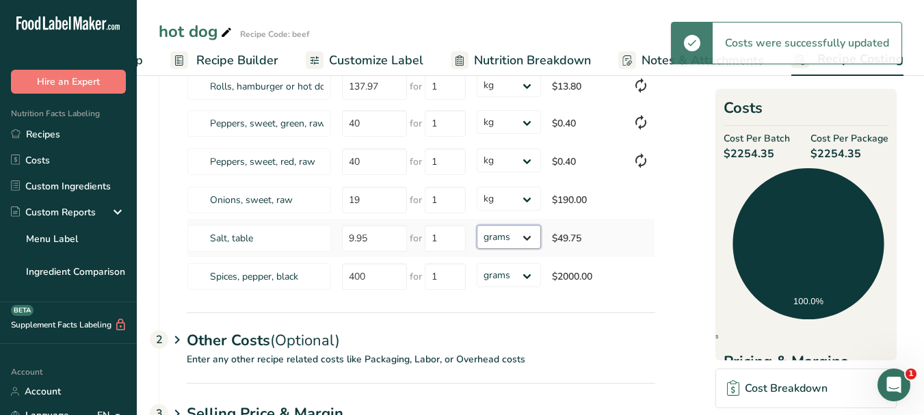
click at [529, 240] on select "grams kg mg mcg lb oz" at bounding box center [509, 237] width 64 height 24
select select "1"
click at [477, 225] on select "grams kg mg mcg lb oz" at bounding box center [509, 237] width 64 height 24
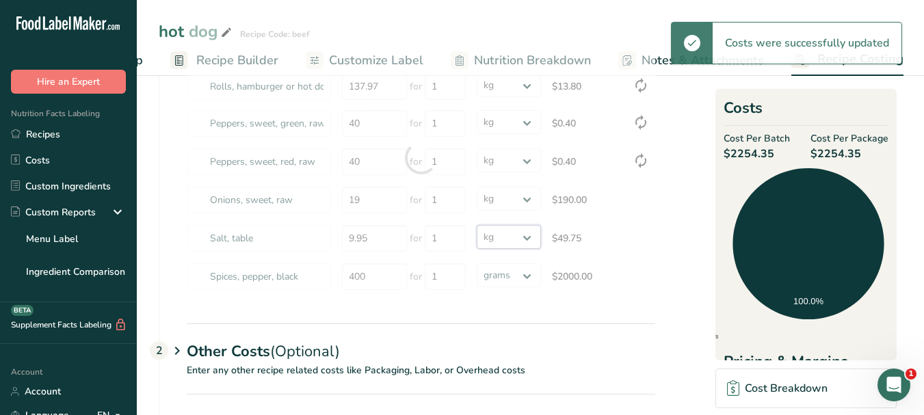
select select
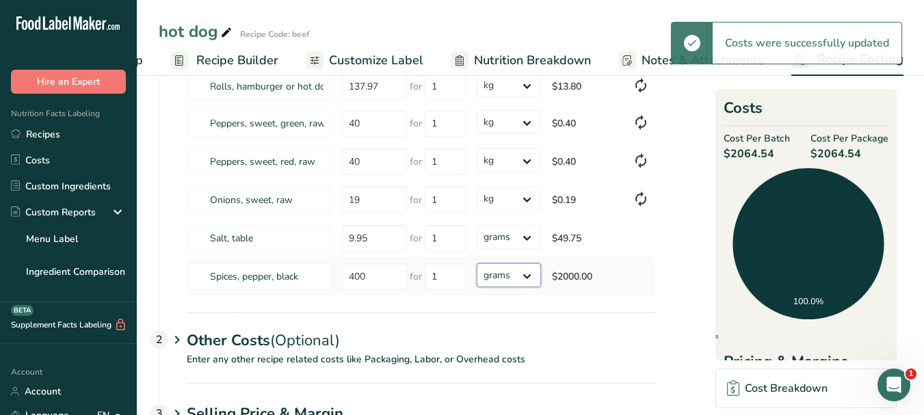
click at [525, 276] on select "grams kg mg mcg lb oz" at bounding box center [509, 275] width 64 height 24
select select "1"
click at [477, 263] on select "grams kg mg mcg lb oz" at bounding box center [509, 275] width 64 height 24
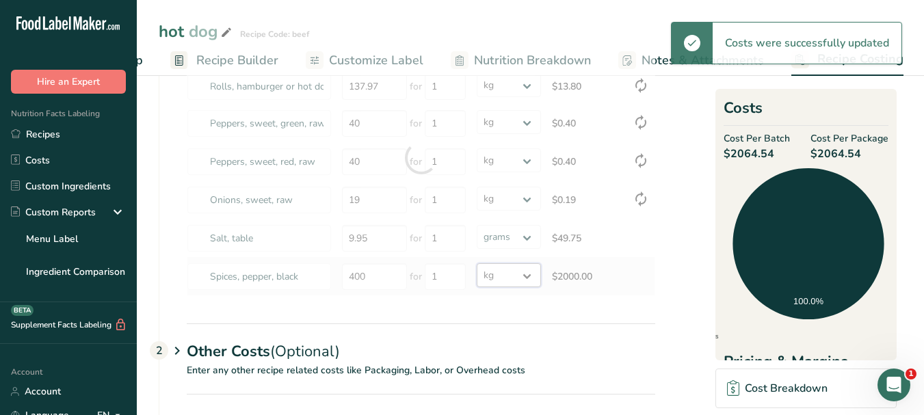
select select "1"
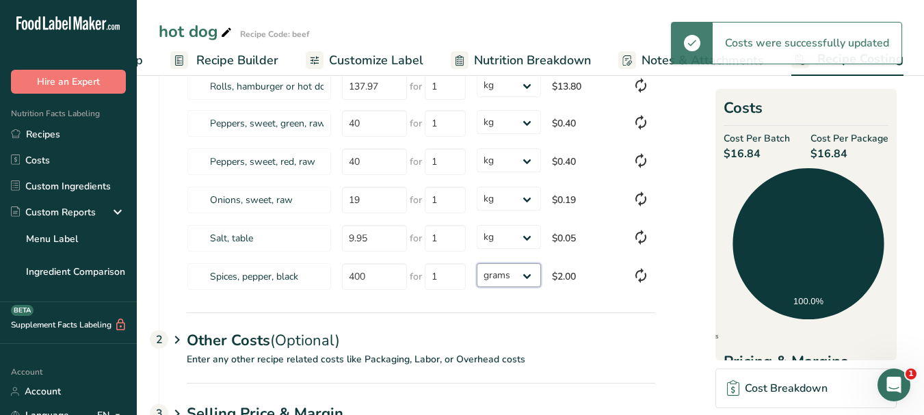
select select "1"
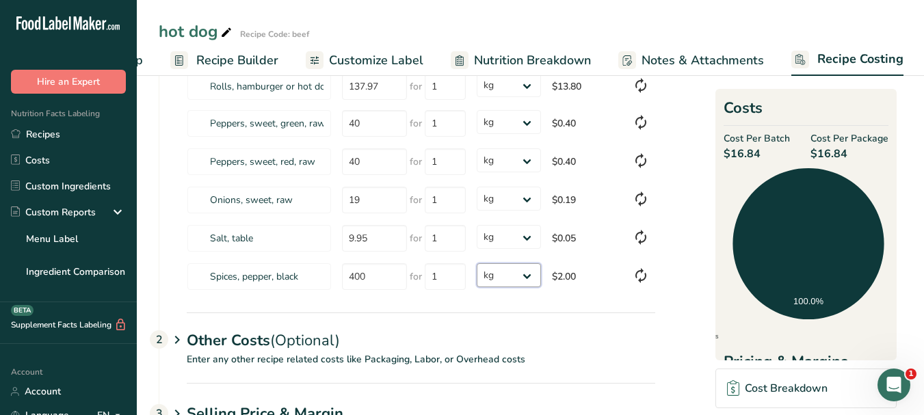
scroll to position [0, 0]
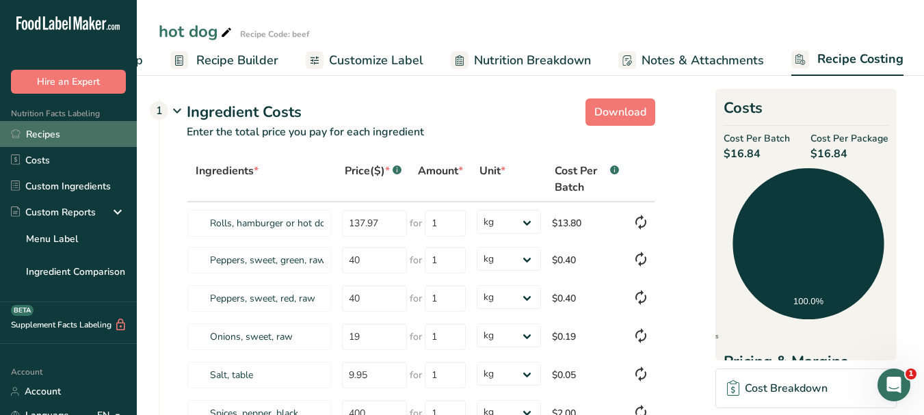
click at [44, 131] on link "Recipes" at bounding box center [68, 134] width 137 height 26
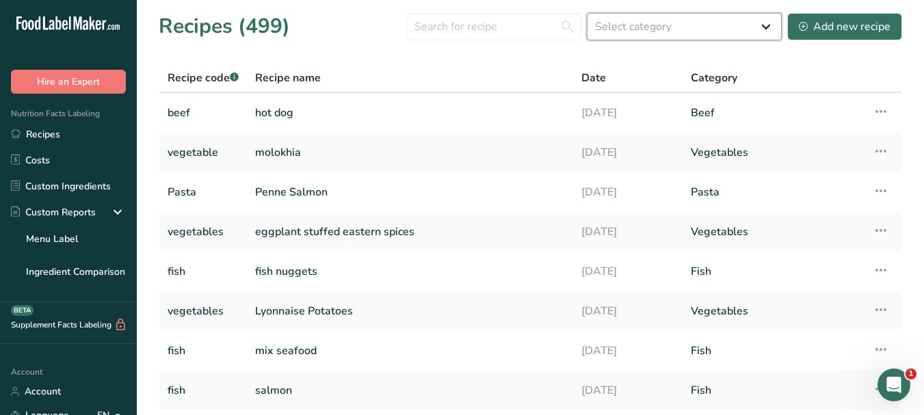
click at [760, 28] on select "Select category All Baked Goods Beef Beverages Boiled Breakfast chickens Christ…" at bounding box center [684, 26] width 195 height 27
select select "792"
click at [587, 13] on select "Select category All Baked Goods Beef Beverages Boiled Breakfast chickens Christ…" at bounding box center [684, 26] width 195 height 27
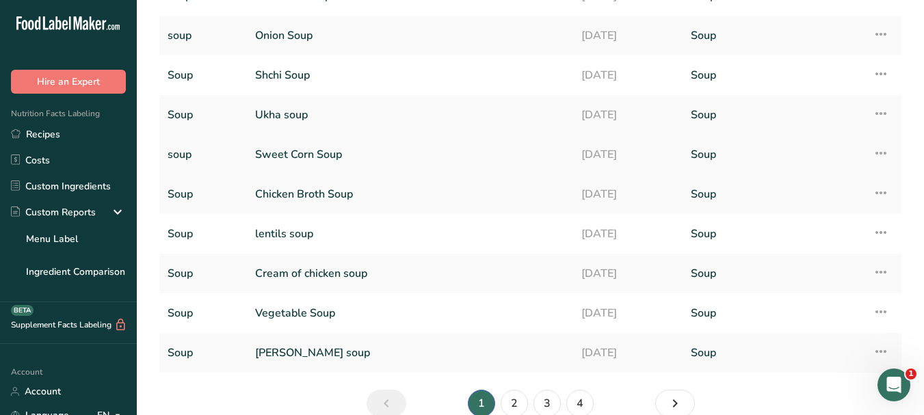
scroll to position [137, 0]
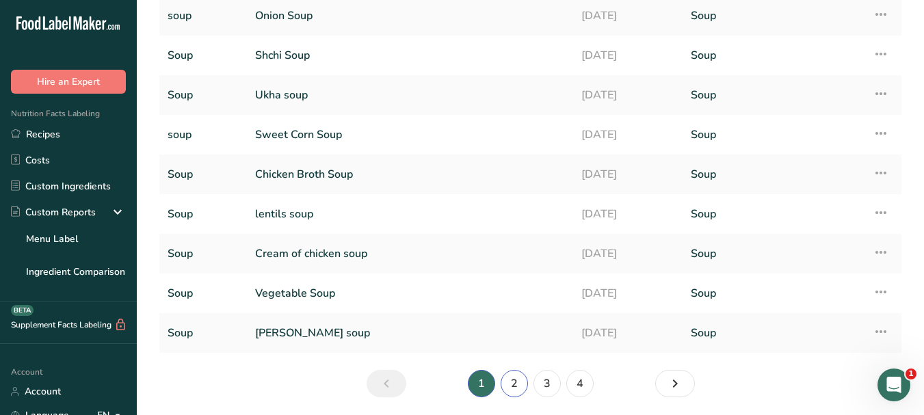
click at [509, 386] on link "2" at bounding box center [514, 383] width 27 height 27
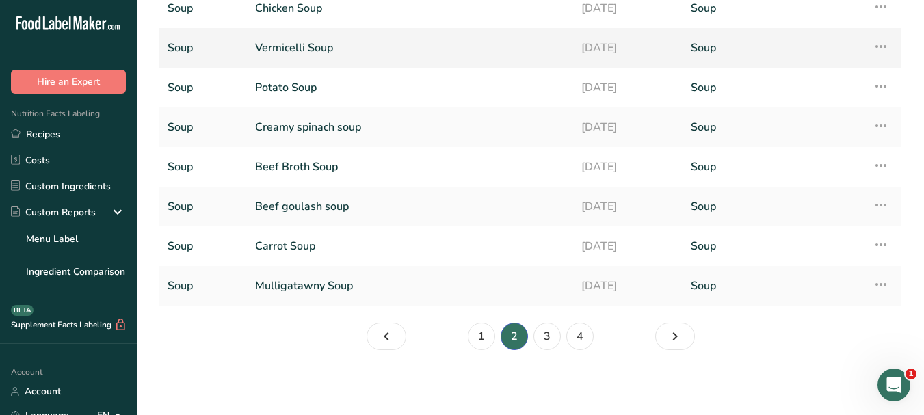
scroll to position [185, 0]
click at [540, 335] on link "3" at bounding box center [546, 335] width 27 height 27
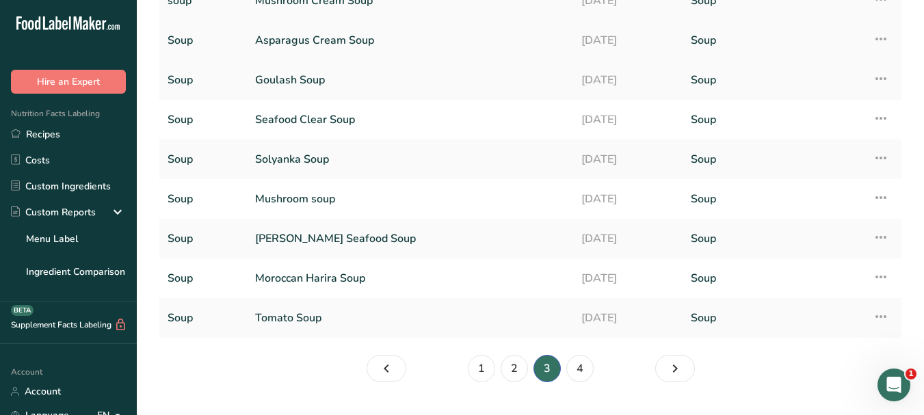
scroll to position [185, 0]
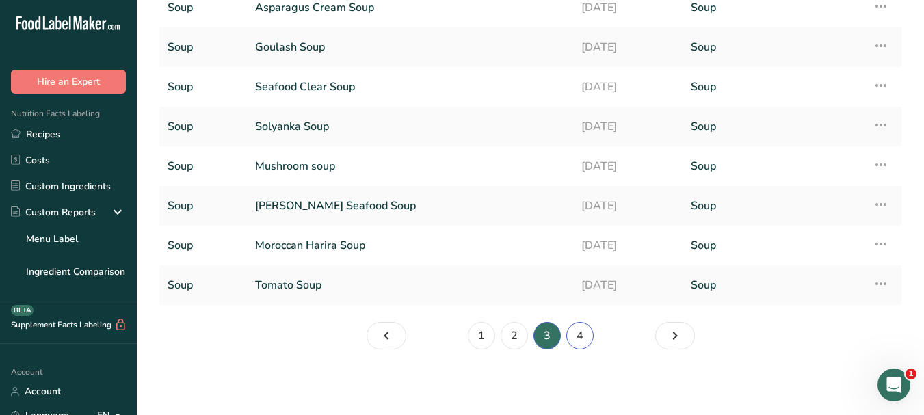
click at [580, 345] on link "4" at bounding box center [579, 335] width 27 height 27
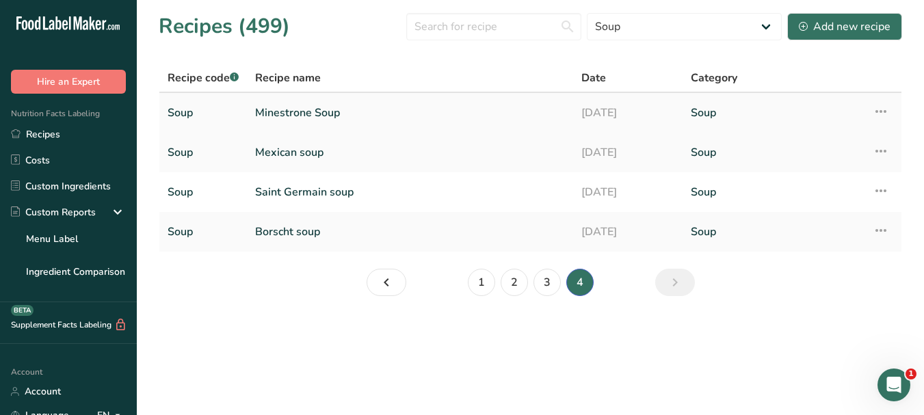
click at [347, 111] on link "Minestrone Soup" at bounding box center [410, 112] width 310 height 29
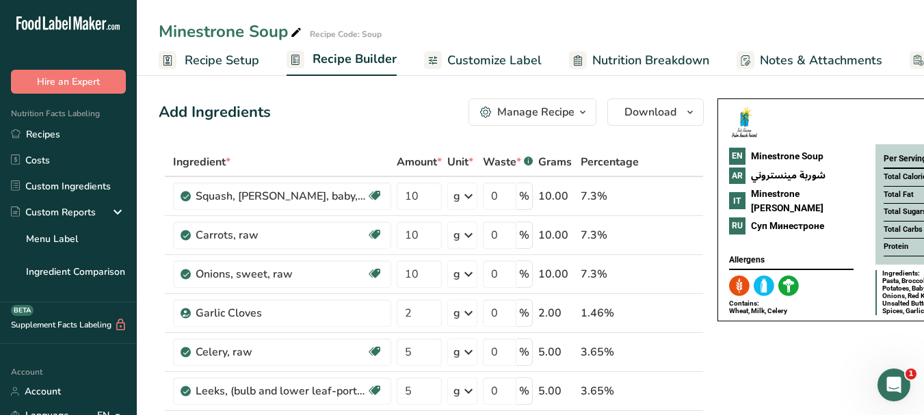
drag, startPoint x: 760, startPoint y: 351, endPoint x: 707, endPoint y: 352, distance: 52.7
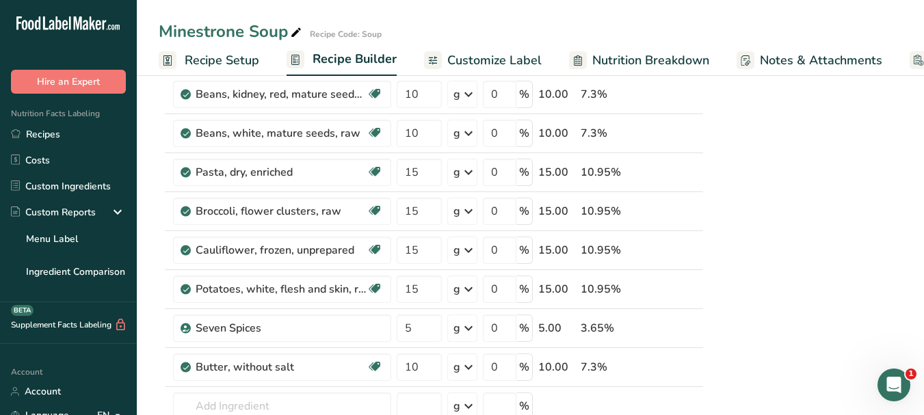
scroll to position [366, 0]
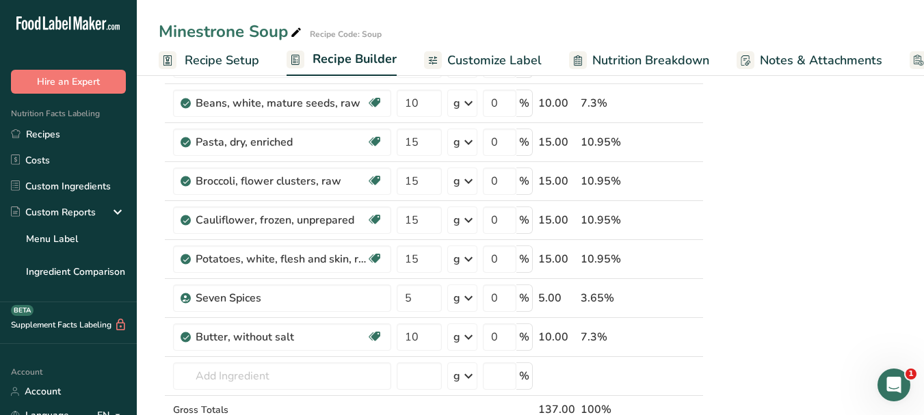
click at [481, 57] on span "Customize Label" at bounding box center [494, 60] width 94 height 18
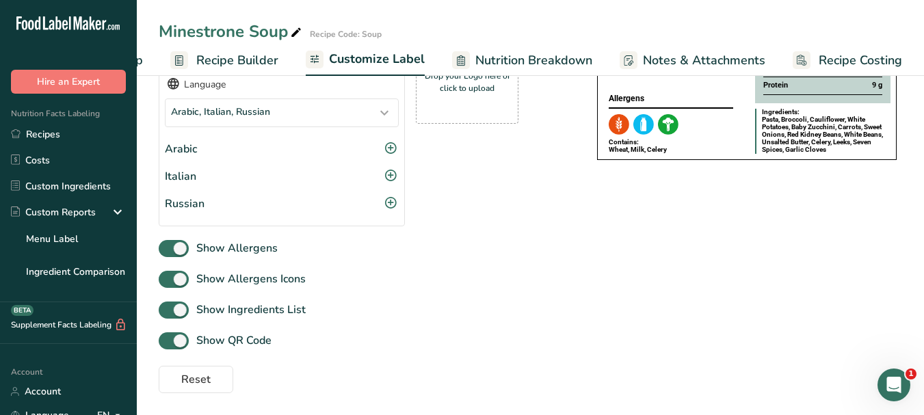
scroll to position [112, 0]
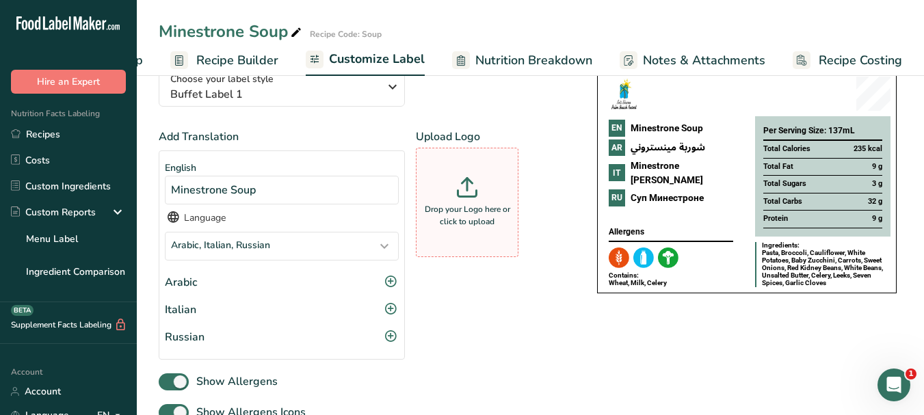
click at [481, 184] on div "Drop your Logo here or click to upload" at bounding box center [467, 202] width 96 height 103
click at [481, 184] on input "Drop your Logo here or click to upload" at bounding box center [467, 202] width 103 height 109
type input "C:\fakepath\Logo_001.png"
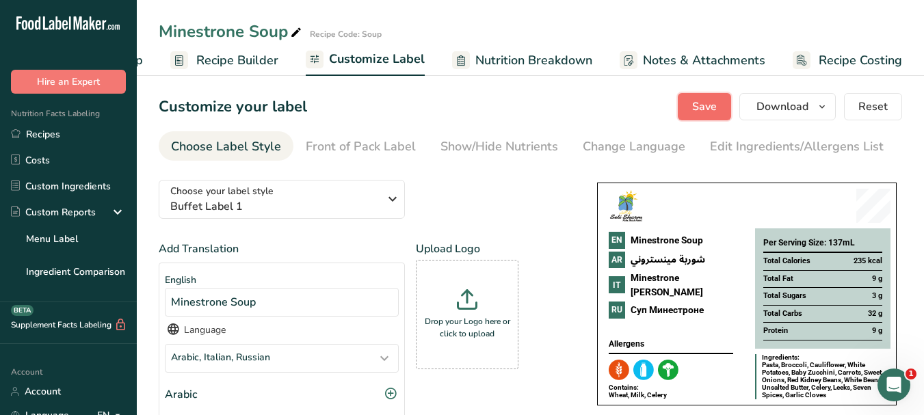
click at [713, 109] on span "Save" at bounding box center [704, 106] width 25 height 16
click at [822, 109] on icon "button" at bounding box center [821, 106] width 11 height 17
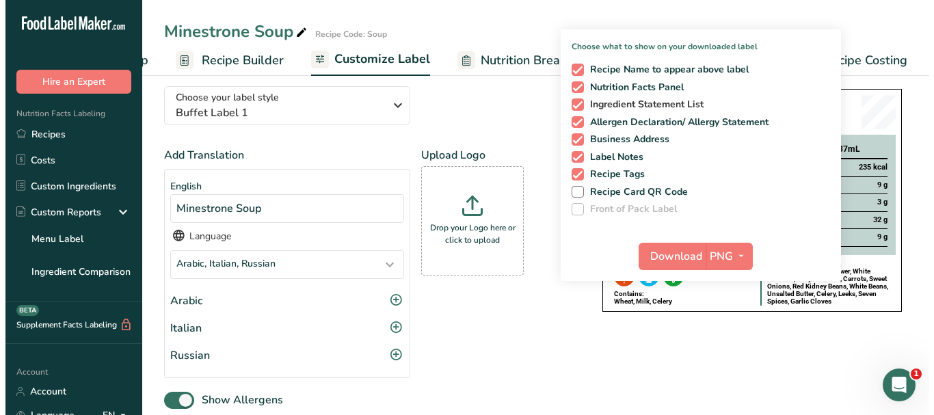
scroll to position [137, 0]
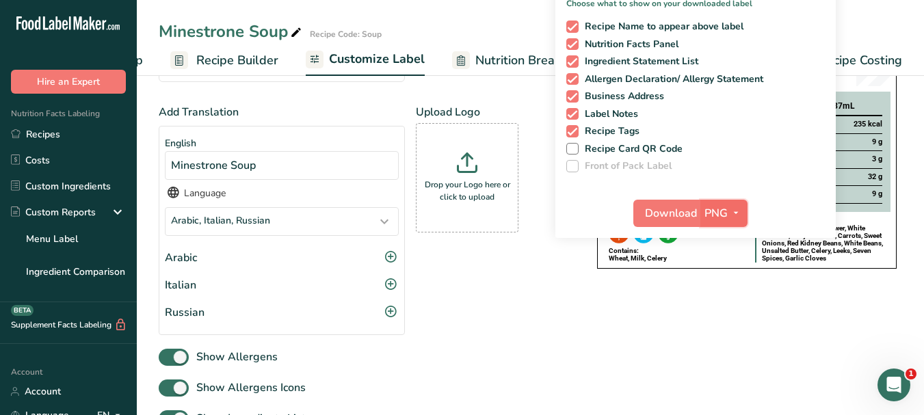
click at [739, 215] on icon "button" at bounding box center [735, 212] width 11 height 17
click at [729, 307] on link "PDF" at bounding box center [726, 308] width 44 height 23
click at [673, 209] on span "Download" at bounding box center [672, 213] width 52 height 16
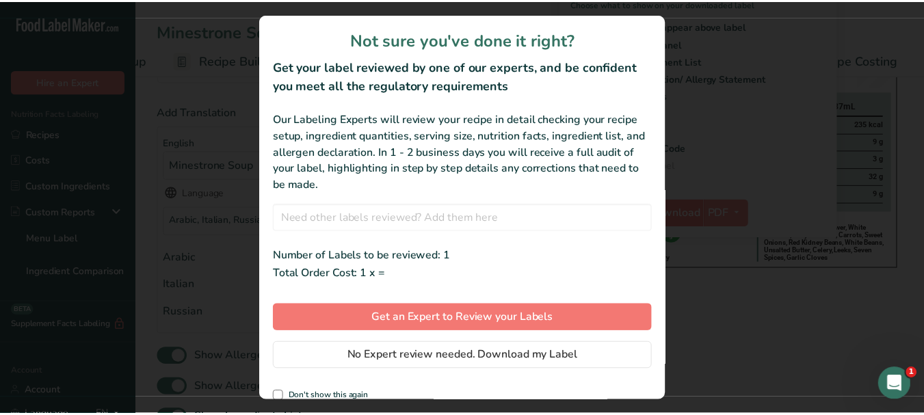
scroll to position [0, 106]
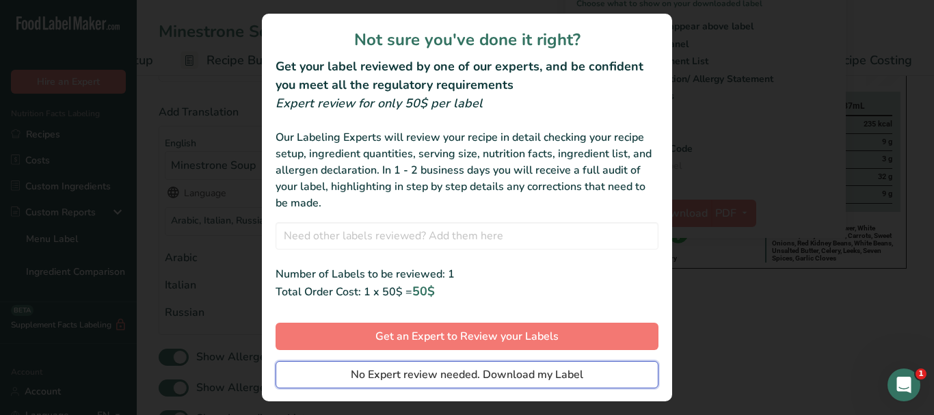
click at [598, 375] on button "No Expert review needed. Download my Label" at bounding box center [467, 374] width 383 height 27
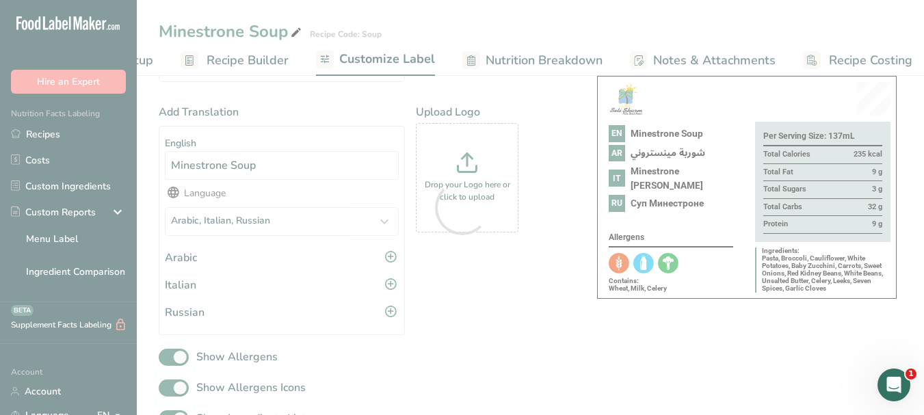
scroll to position [0, 0]
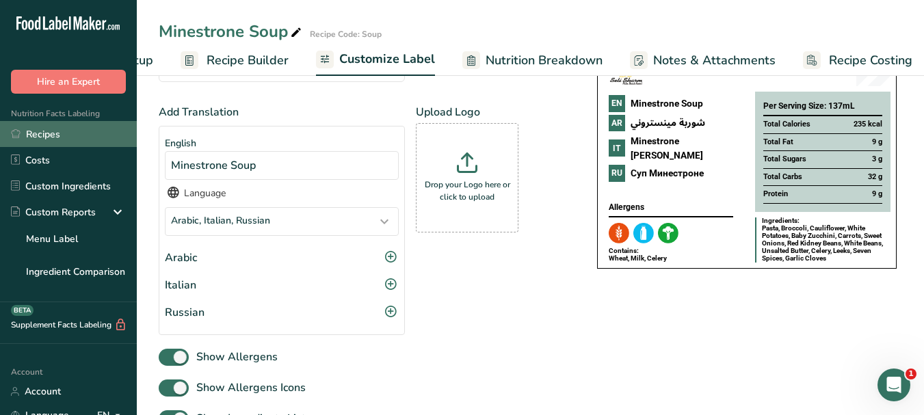
click at [42, 133] on link "Recipes" at bounding box center [68, 134] width 137 height 26
click at [48, 133] on link "Recipes" at bounding box center [68, 134] width 137 height 26
click at [56, 131] on link "Recipes" at bounding box center [68, 134] width 137 height 26
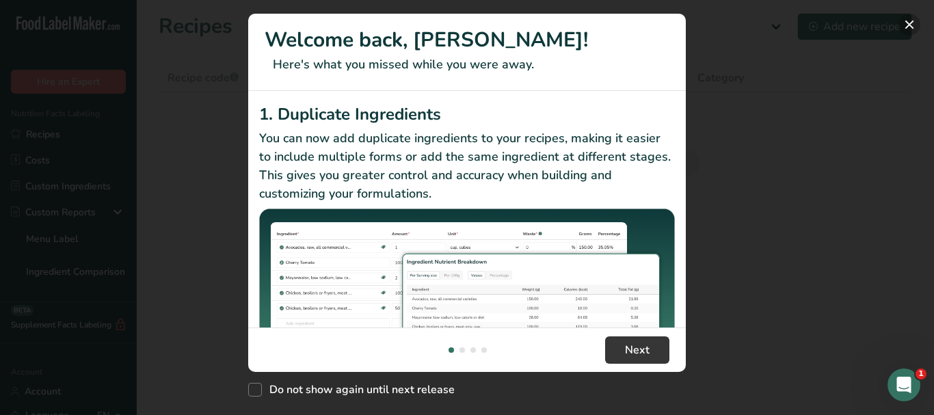
click at [916, 21] on button "New Features" at bounding box center [910, 25] width 22 height 22
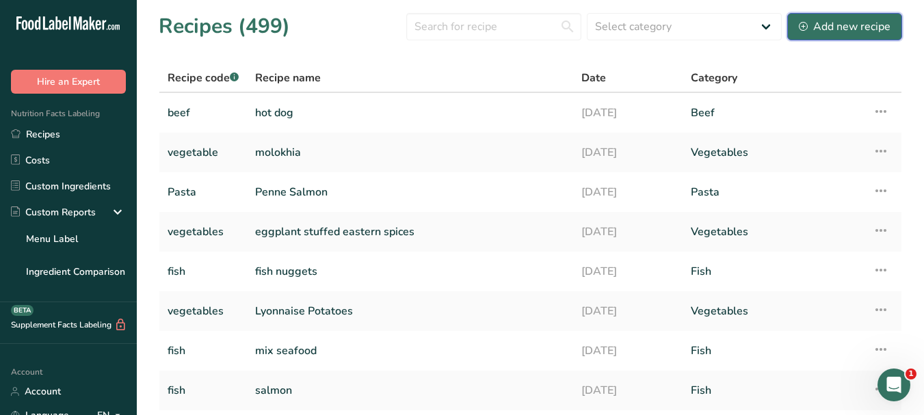
click at [834, 26] on div "Add new recipe" at bounding box center [845, 26] width 92 height 16
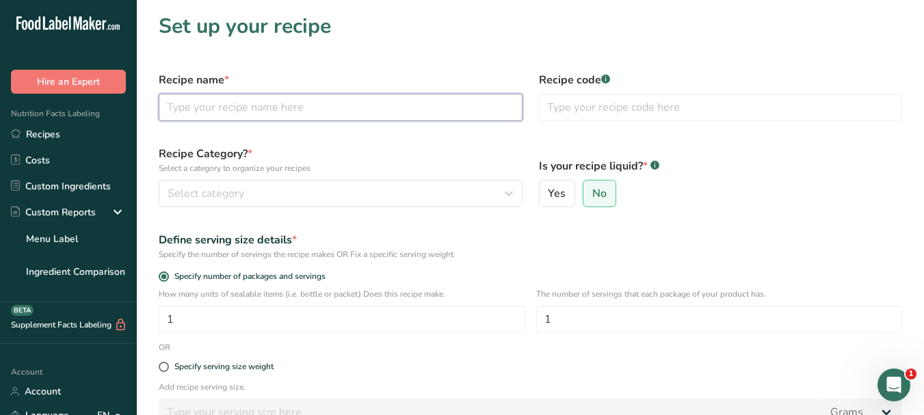
paste input "Vermicelli with vegetables"
type input "Vermicelli with vegetables"
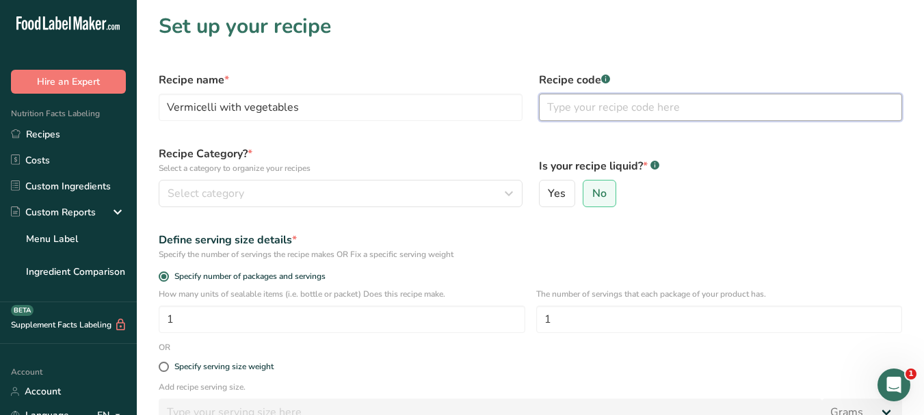
click at [621, 109] on input "text" at bounding box center [721, 107] width 364 height 27
type input "ح"
type input "pasta"
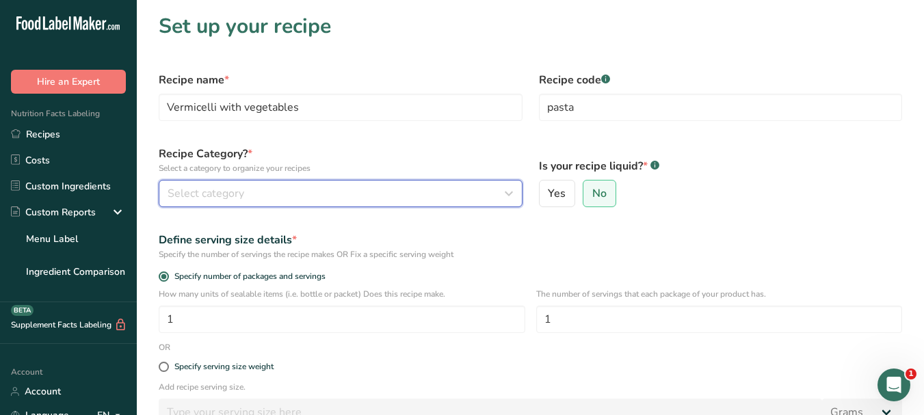
click at [424, 188] on div "Select category" at bounding box center [337, 193] width 338 height 16
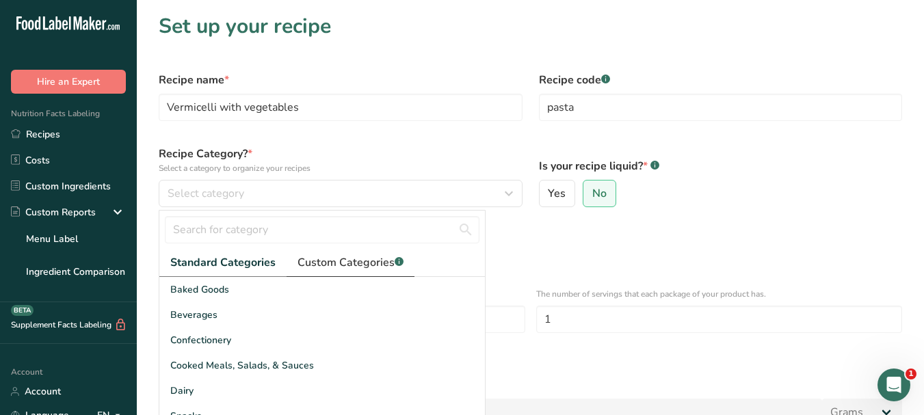
click at [340, 268] on span "Custom Categories .a-a{fill:#347362;}.b-a{fill:#fff;}" at bounding box center [350, 262] width 106 height 16
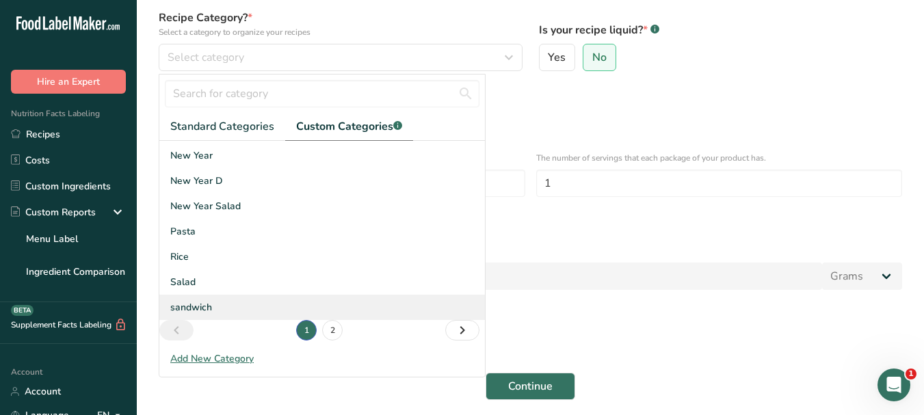
scroll to position [137, 0]
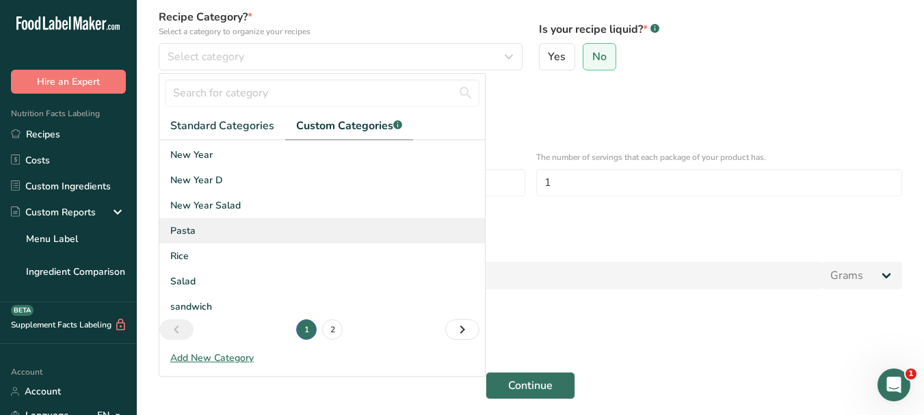
click at [229, 234] on div "Pasta" at bounding box center [321, 230] width 325 height 25
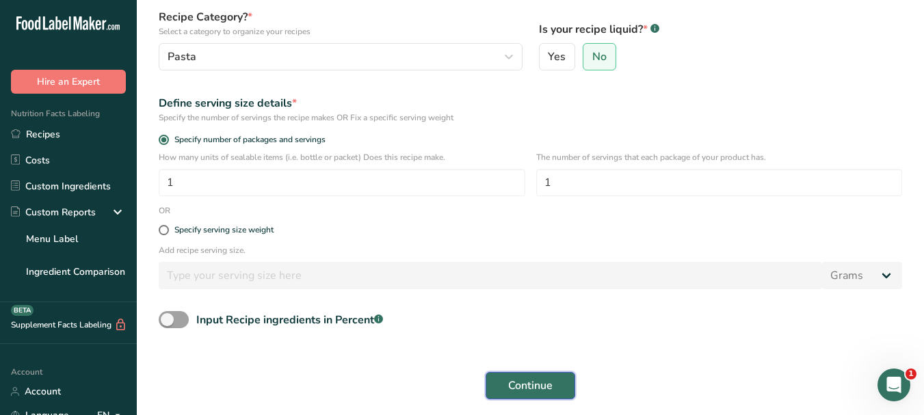
click at [536, 384] on span "Continue" at bounding box center [530, 385] width 44 height 16
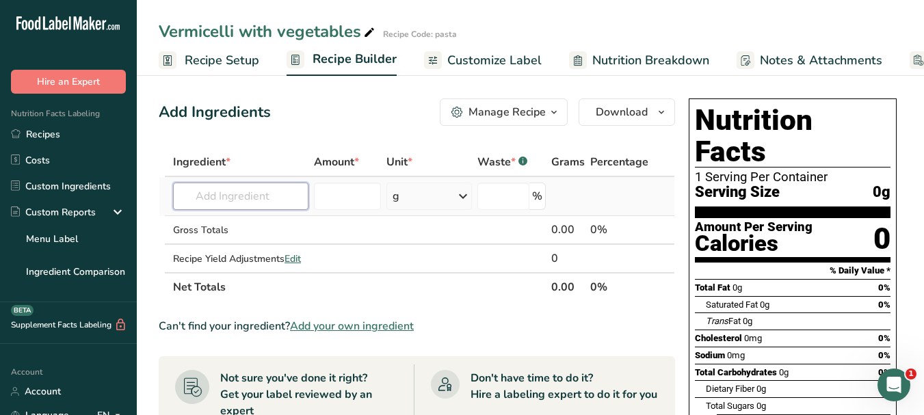
paste input "vermicelli"
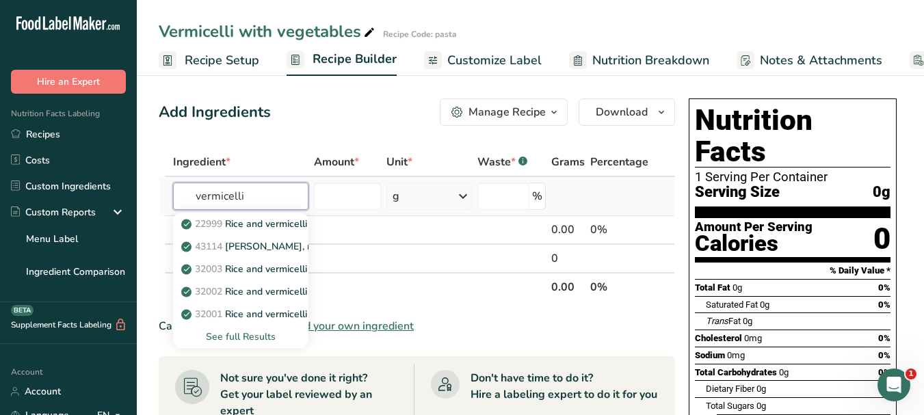
type input "vermicelli"
click at [250, 334] on div "See full Results" at bounding box center [241, 337] width 114 height 14
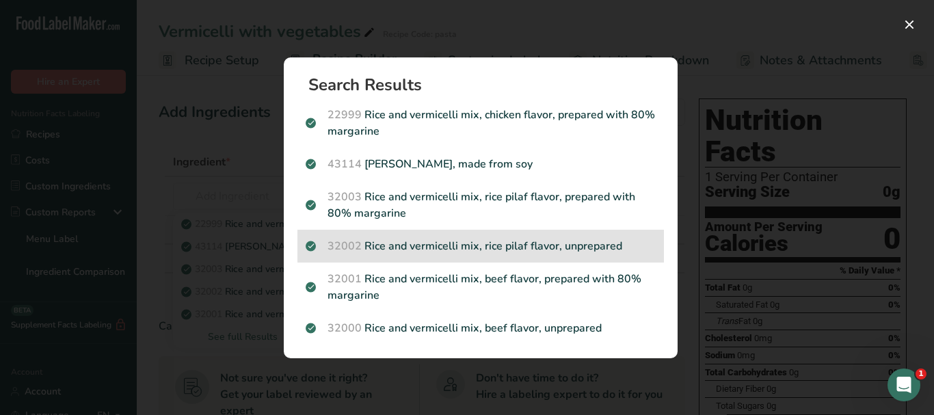
click at [500, 244] on p "32002 Rice and vermicelli mix, rice pilaf flavor, unprepared" at bounding box center [481, 246] width 350 height 16
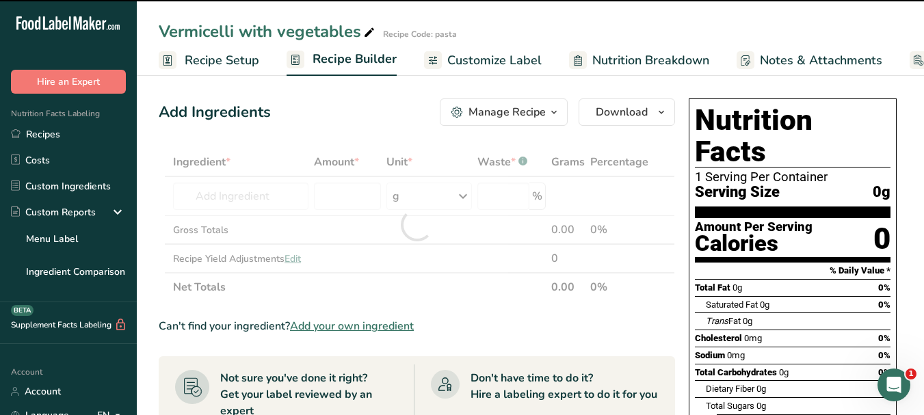
type input "0"
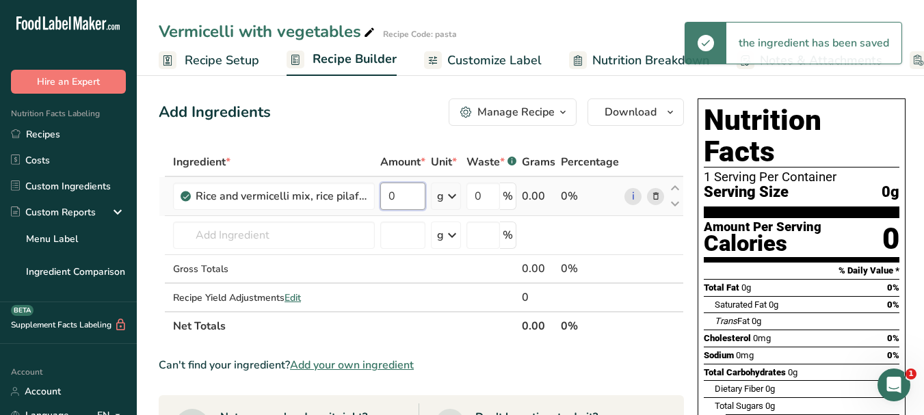
click at [387, 196] on input "0" at bounding box center [402, 196] width 45 height 27
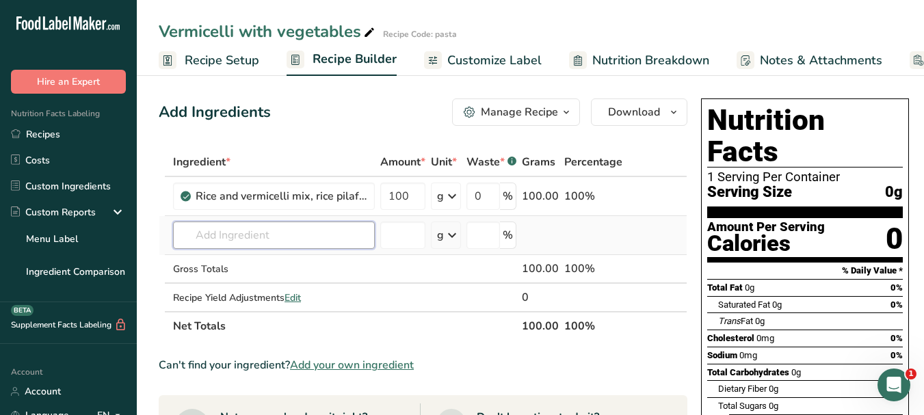
click at [312, 232] on div "Ingredient * Amount * Unit * Waste * .a-a{fill:#347362;}.b-a{fill:#fff;} Grams …" at bounding box center [423, 244] width 529 height 193
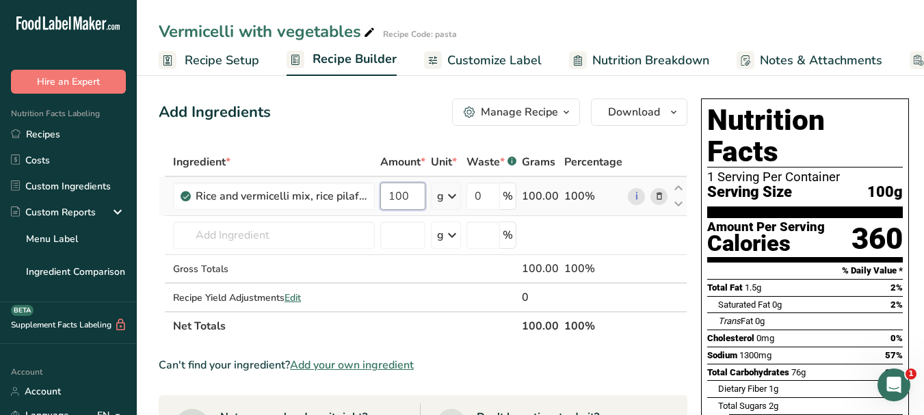
click at [395, 195] on input "100" at bounding box center [402, 196] width 45 height 27
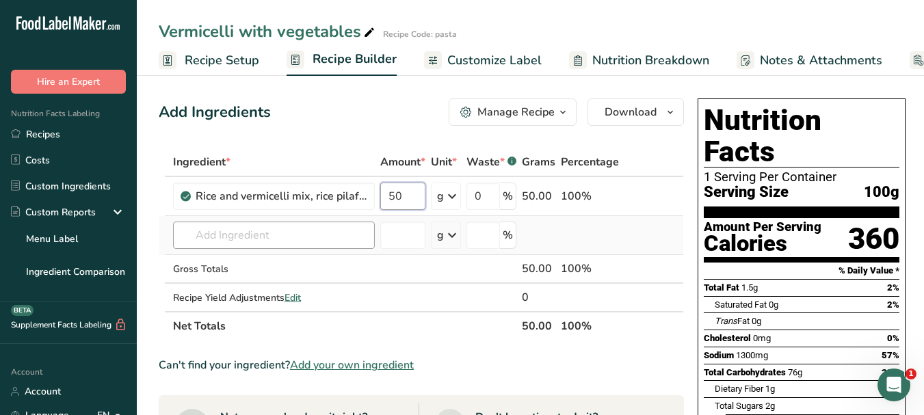
type input "50"
click at [282, 242] on div "Ingredient * Amount * Unit * Waste * .a-a{fill:#347362;}.b-a{fill:#fff;} Grams …" at bounding box center [421, 244] width 525 height 193
paste input "cumin"
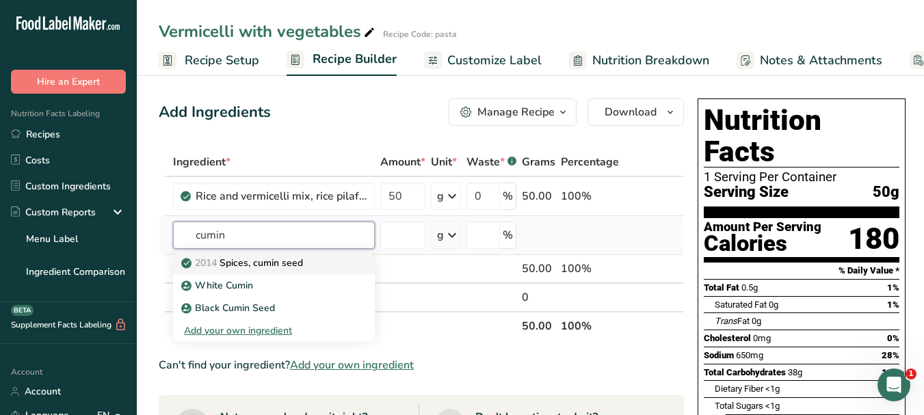
type input "cumin"
click at [284, 263] on p "2014 Spices, cumin seed" at bounding box center [243, 263] width 119 height 14
type input "Spices, cumin seed"
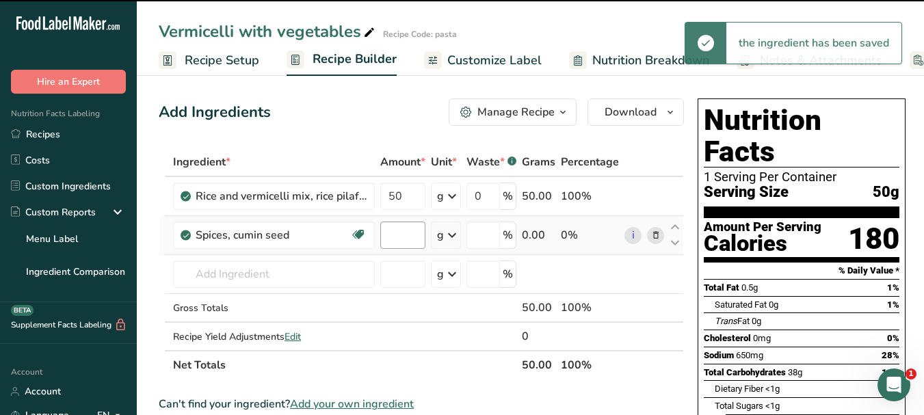
type input "0"
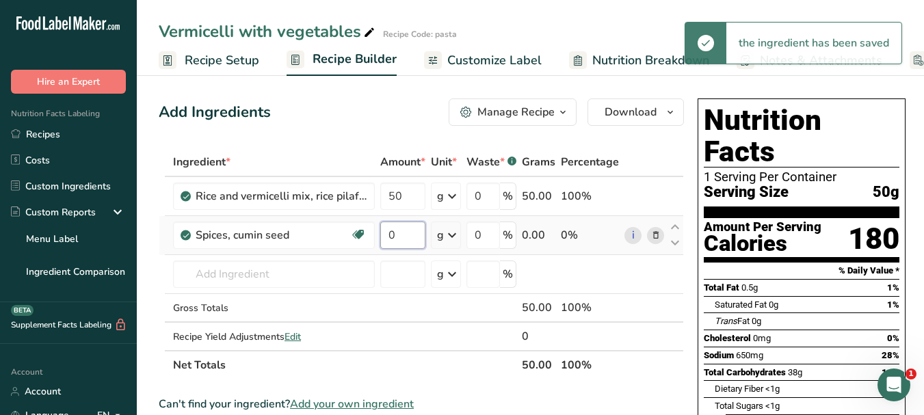
click at [388, 232] on input "0" at bounding box center [402, 235] width 45 height 27
type input "5"
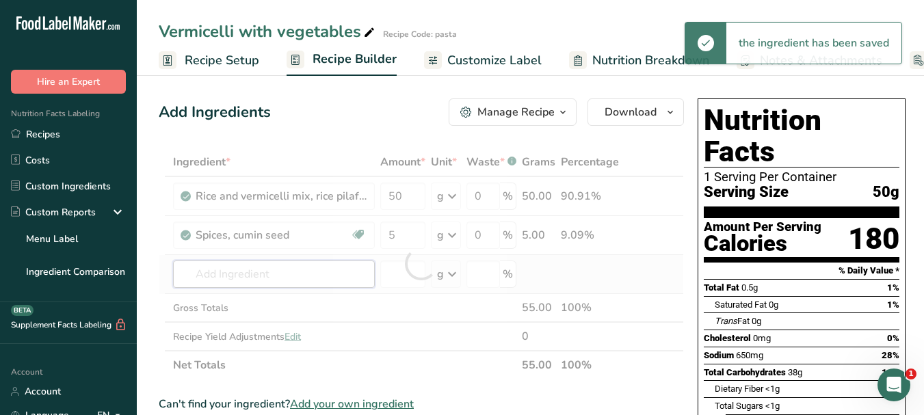
click at [305, 276] on div "Ingredient * Amount * Unit * Waste * .a-a{fill:#347362;}.b-a{fill:#fff;} Grams …" at bounding box center [421, 264] width 525 height 232
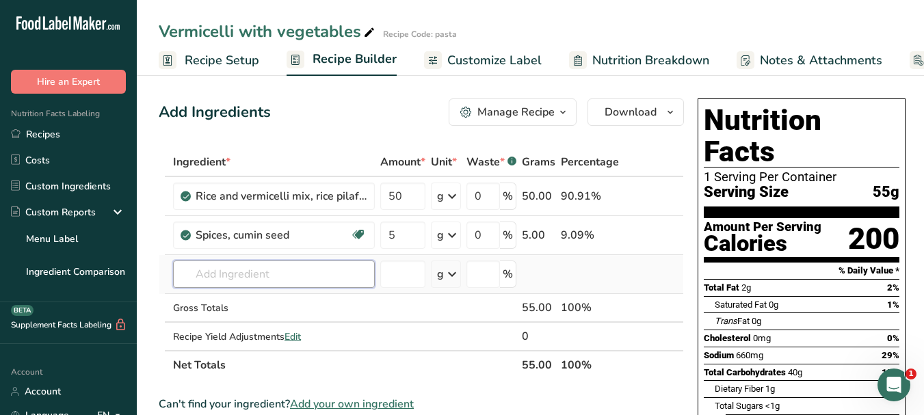
paste input "curry"
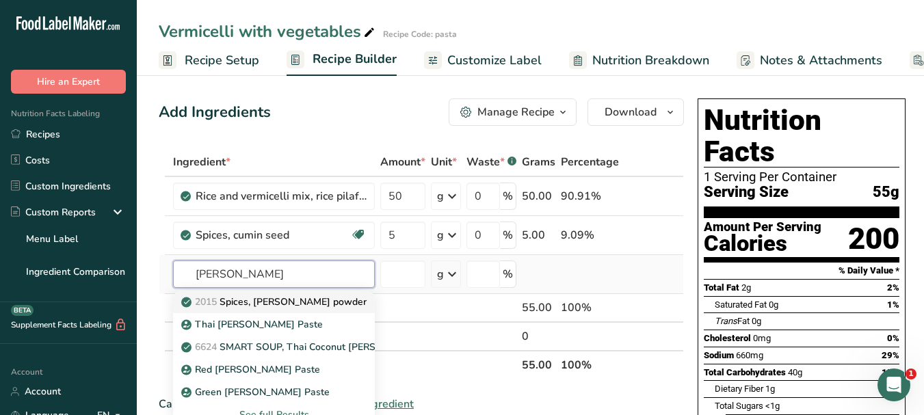
type input "curry"
click at [297, 299] on p "2015 Spices, curry powder" at bounding box center [275, 302] width 183 height 14
type input "Spices, curry powder"
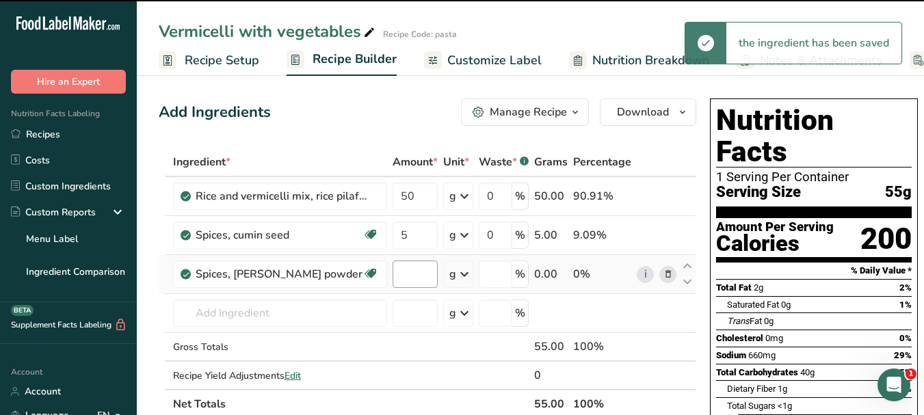
type input "0"
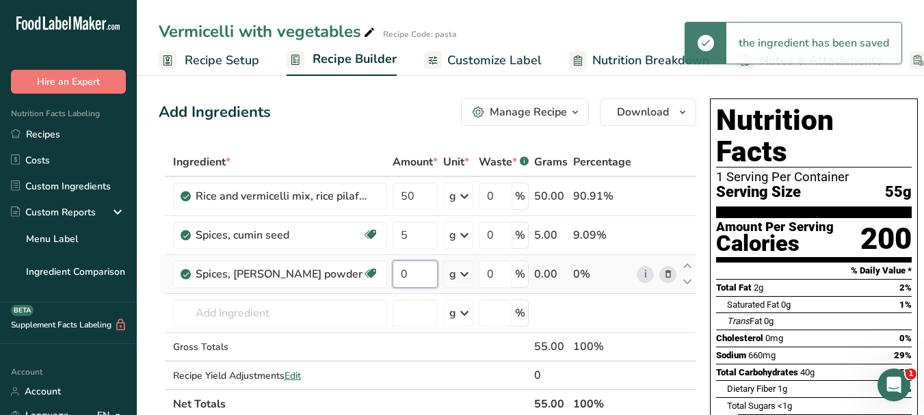
click at [393, 270] on input "0" at bounding box center [415, 274] width 45 height 27
type input "2"
click at [293, 313] on div "Ingredient * Amount * Unit * Waste * .a-a{fill:#347362;}.b-a{fill:#fff;} Grams …" at bounding box center [427, 283] width 537 height 271
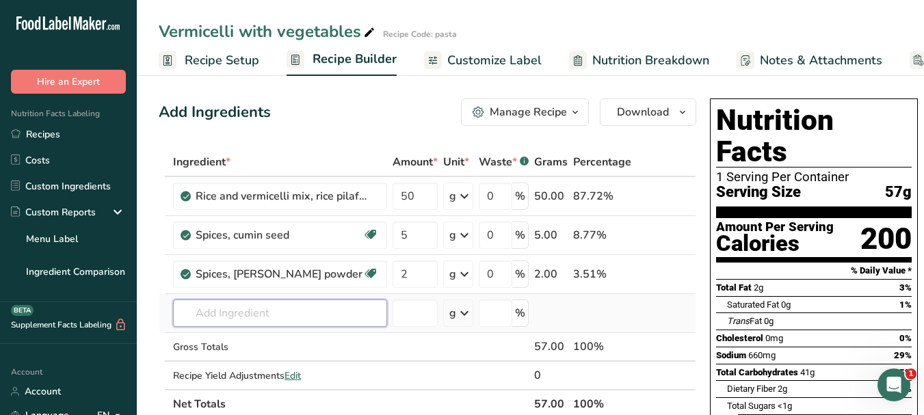
paste input "onion"
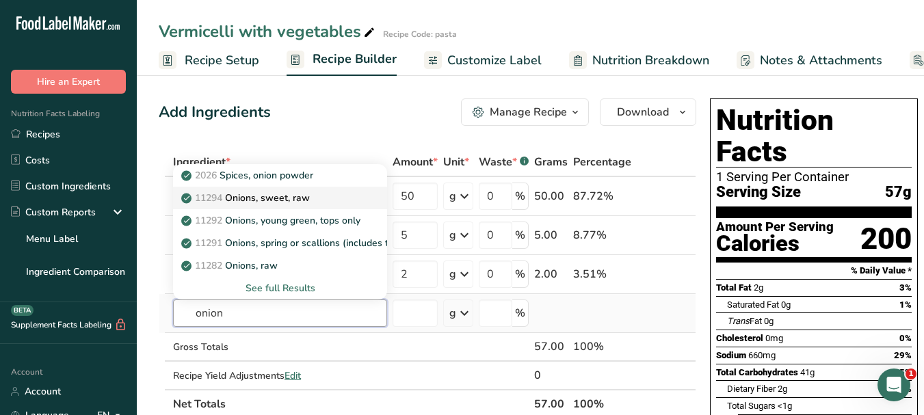
type input "onion"
click at [296, 193] on p "11294 Onions, sweet, raw" at bounding box center [247, 198] width 126 height 14
type input "Onions, sweet, raw"
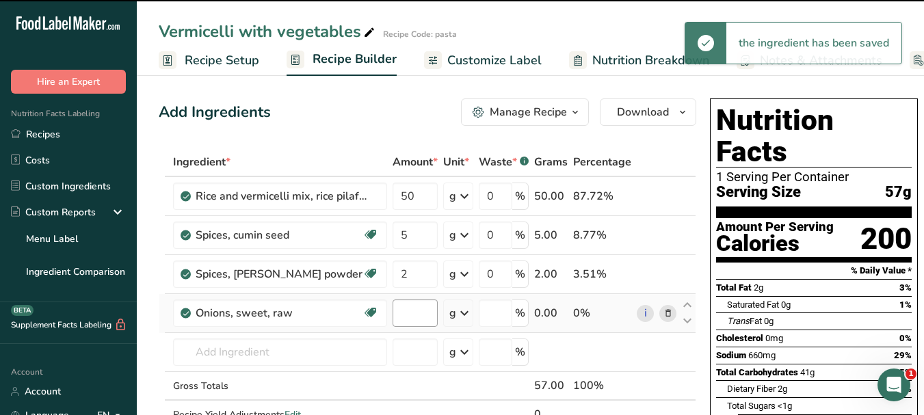
type input "0"
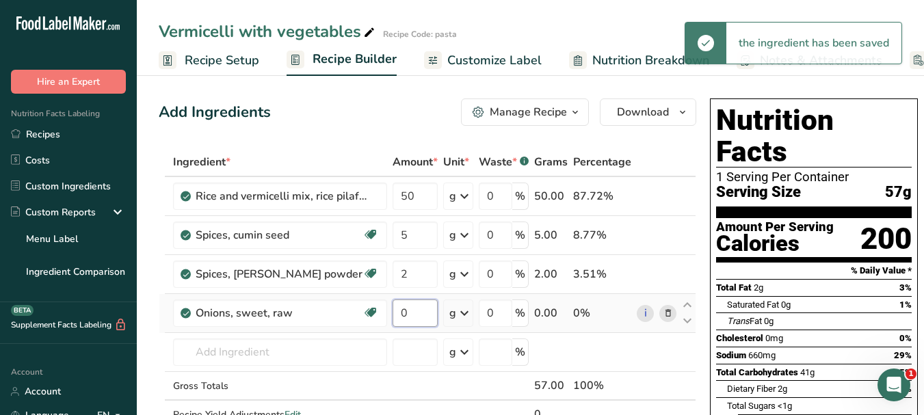
click at [393, 308] on input "0" at bounding box center [415, 313] width 45 height 27
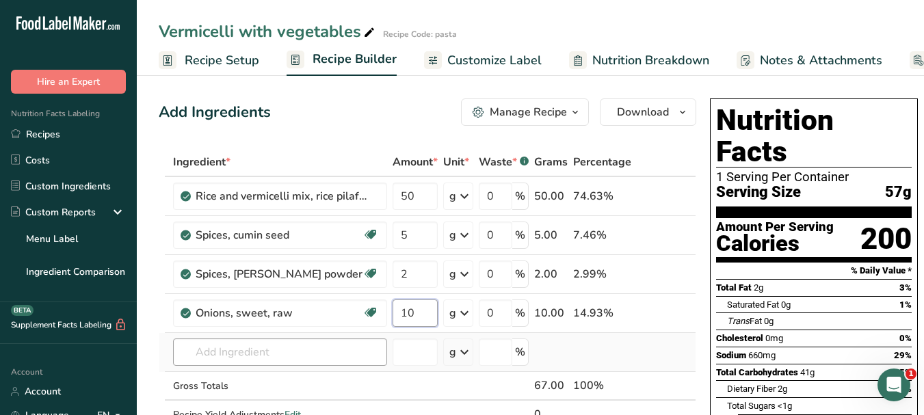
type input "10"
click at [293, 349] on div "Ingredient * Amount * Unit * Waste * .a-a{fill:#347362;}.b-a{fill:#fff;} Grams …" at bounding box center [427, 303] width 537 height 310
paste input "garlic"
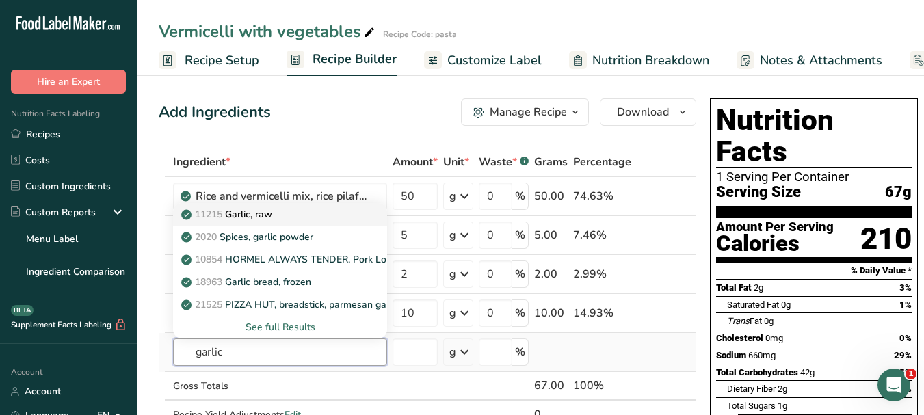
type input "garlic"
click at [289, 210] on div "11215 Garlic, raw" at bounding box center [269, 214] width 170 height 14
type input "Garlic, raw"
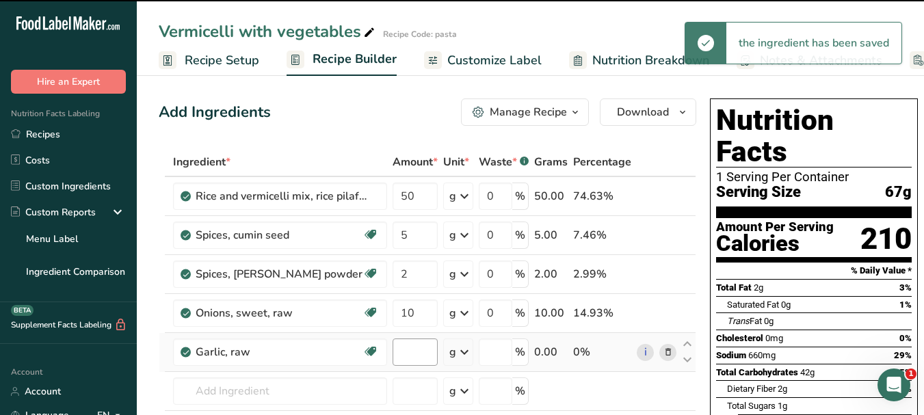
type input "0"
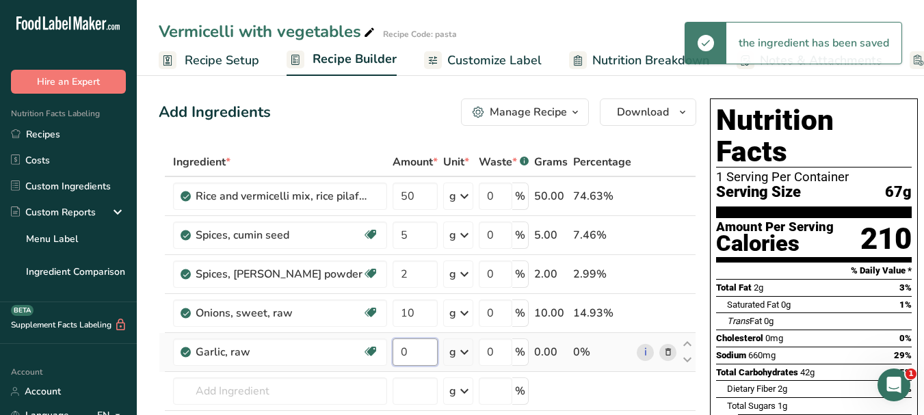
click at [393, 347] on input "0" at bounding box center [415, 351] width 45 height 27
type input "5"
click at [243, 390] on div "Ingredient * Amount * Unit * Waste * .a-a{fill:#347362;}.b-a{fill:#fff;} Grams …" at bounding box center [427, 322] width 537 height 349
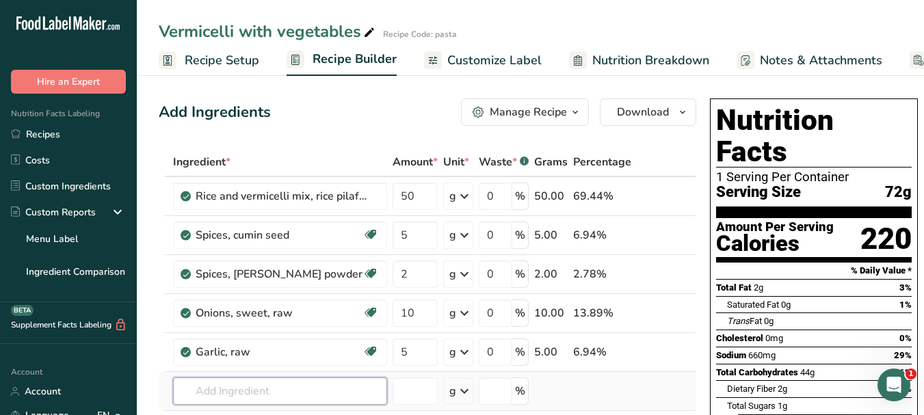
paste input "carrot"
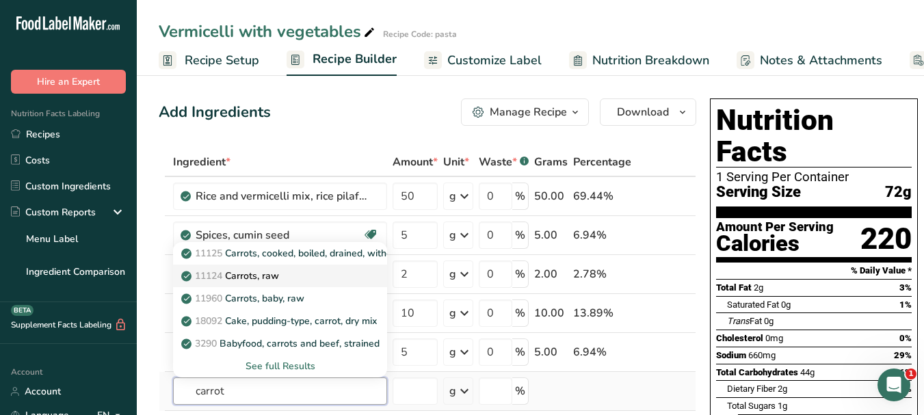
type input "carrot"
click at [293, 274] on div "11124 Carrots, raw" at bounding box center [269, 276] width 170 height 14
type input "Carrots, raw"
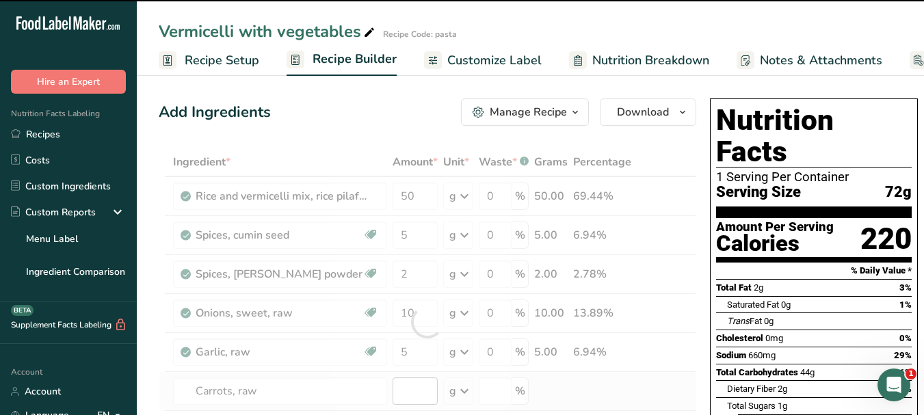
type input "0"
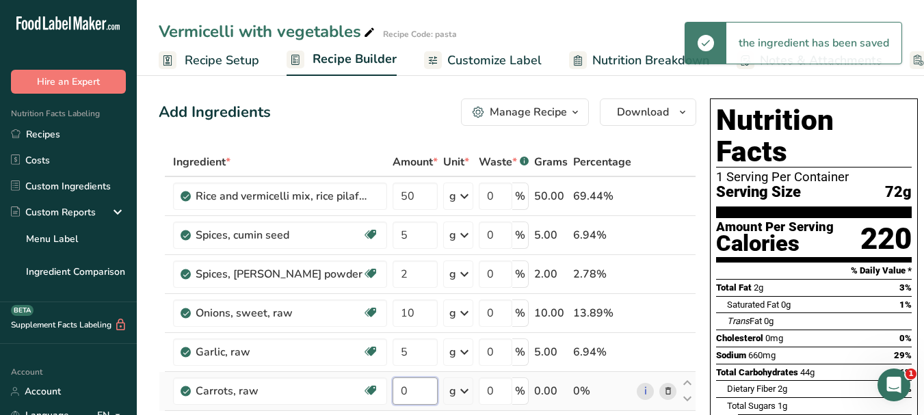
click at [393, 384] on input "0" at bounding box center [415, 390] width 45 height 27
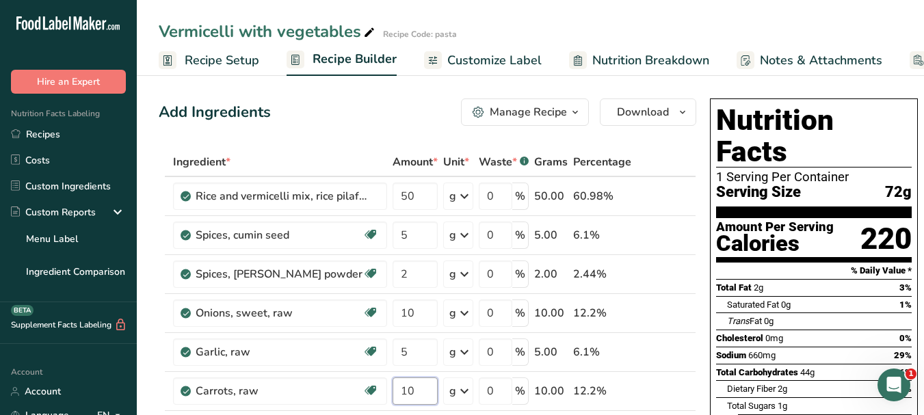
type input "10"
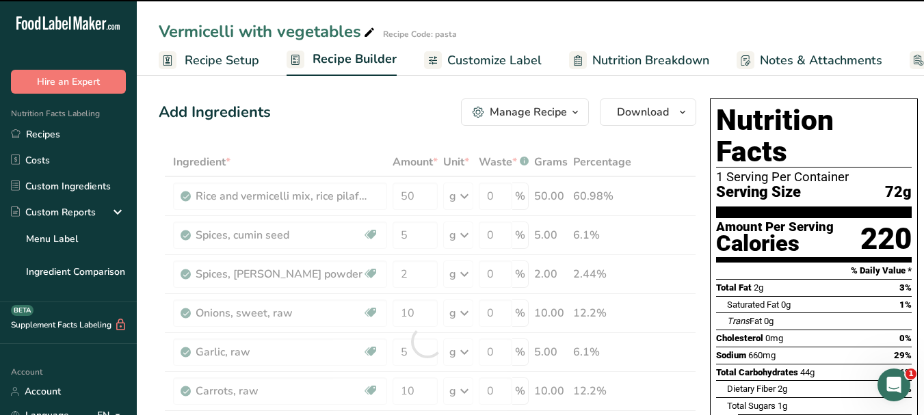
scroll to position [68, 0]
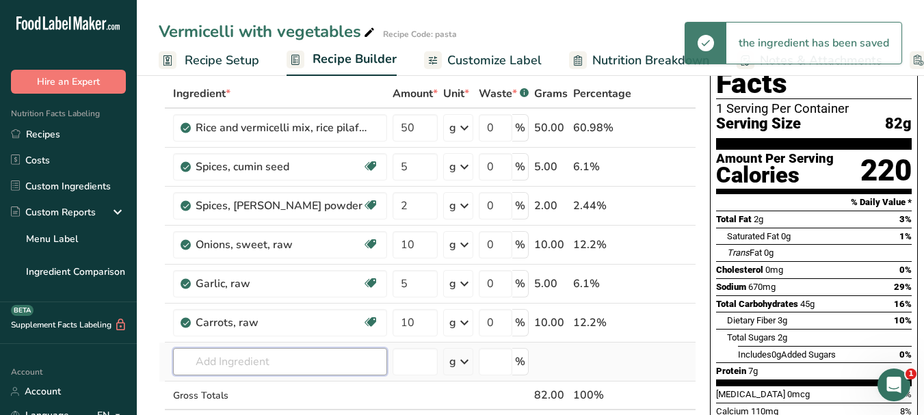
click at [246, 361] on input "text" at bounding box center [280, 361] width 214 height 27
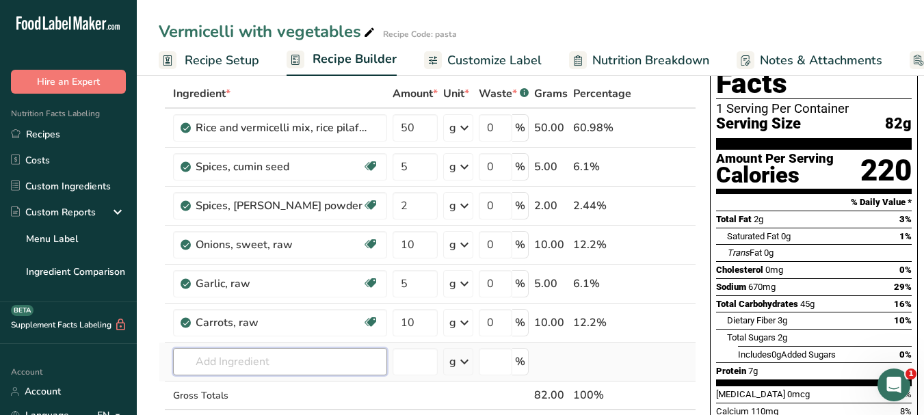
paste input "beans"
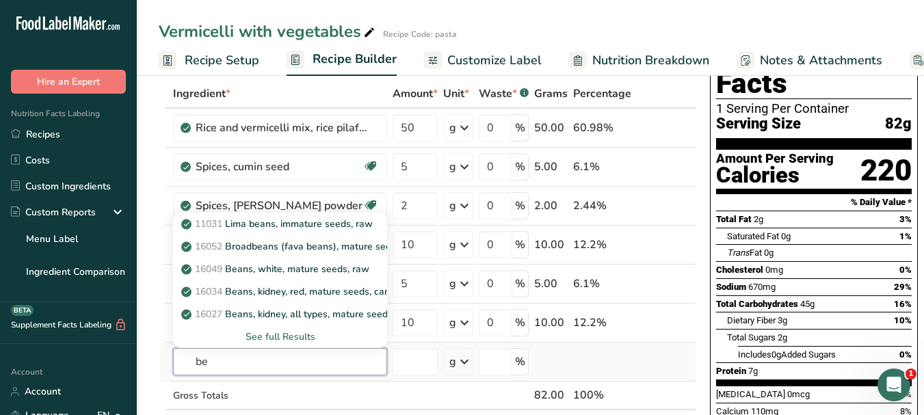
type input "b"
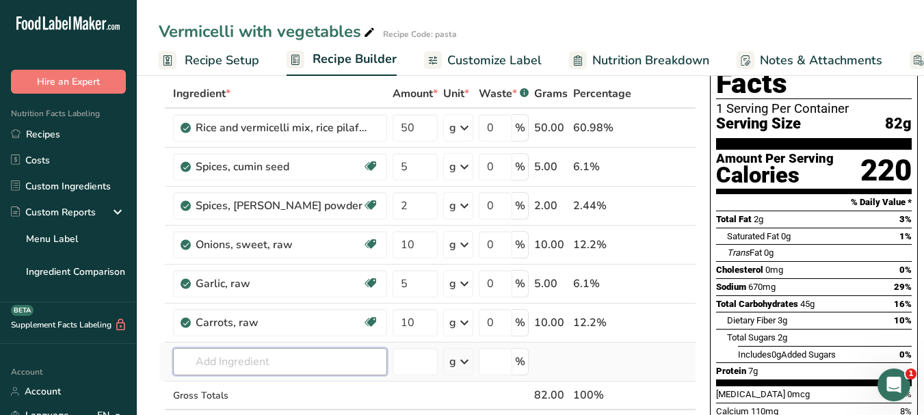
paste input "peas"
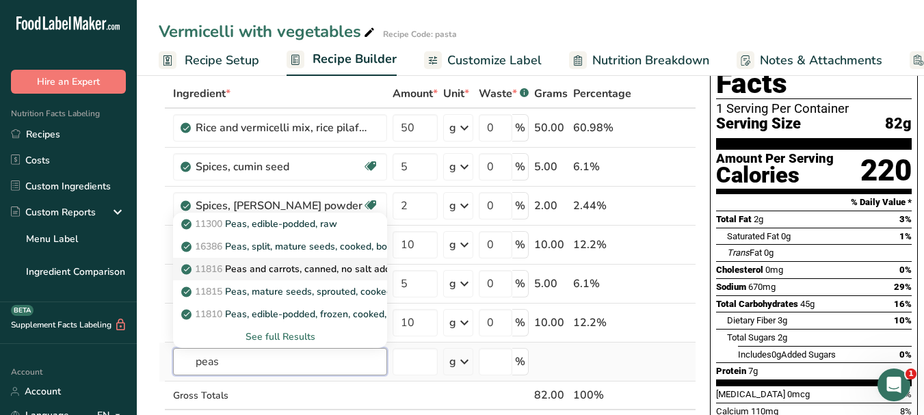
type input "peas"
click at [313, 264] on p "11816 Peas and carrots, canned, no salt added, solids and liquids" at bounding box center [332, 269] width 297 height 14
type input "Peas and carrots, canned, no salt added, solids and liquids"
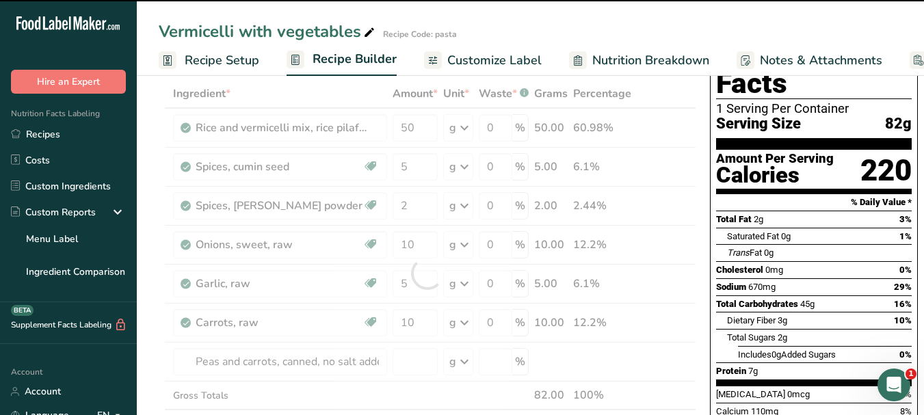
type input "0"
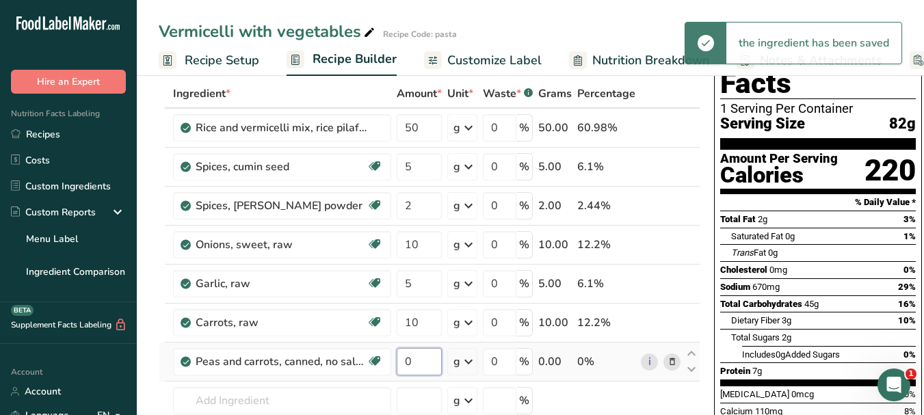
click at [401, 359] on input "0" at bounding box center [419, 361] width 45 height 27
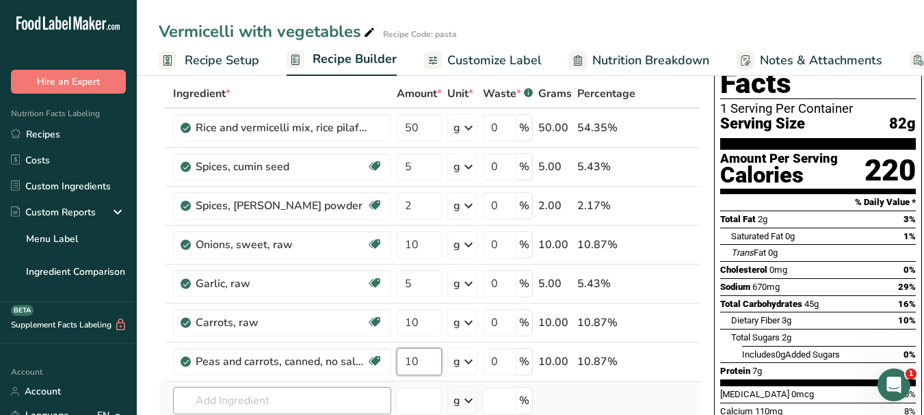
type input "10"
click at [300, 402] on div "Ingredient * Amount * Unit * Waste * .a-a{fill:#347362;}.b-a{fill:#fff;} Grams …" at bounding box center [430, 292] width 542 height 427
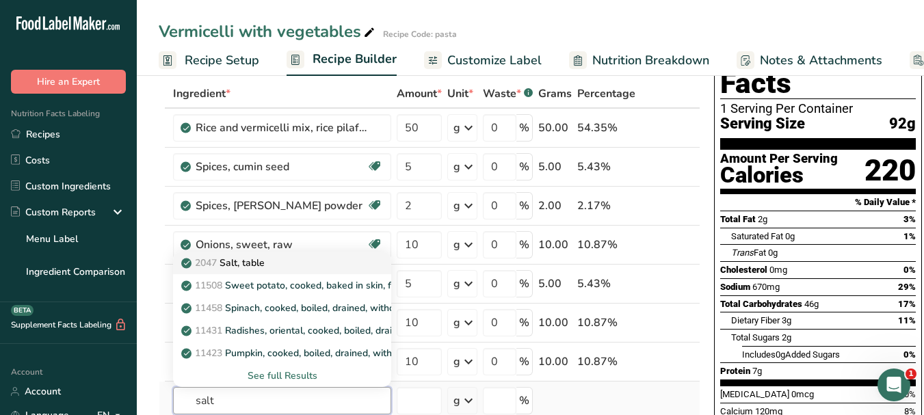
type input "salt"
click at [252, 261] on p "2047 Salt, table" at bounding box center [224, 263] width 81 height 14
type input "Salt, table"
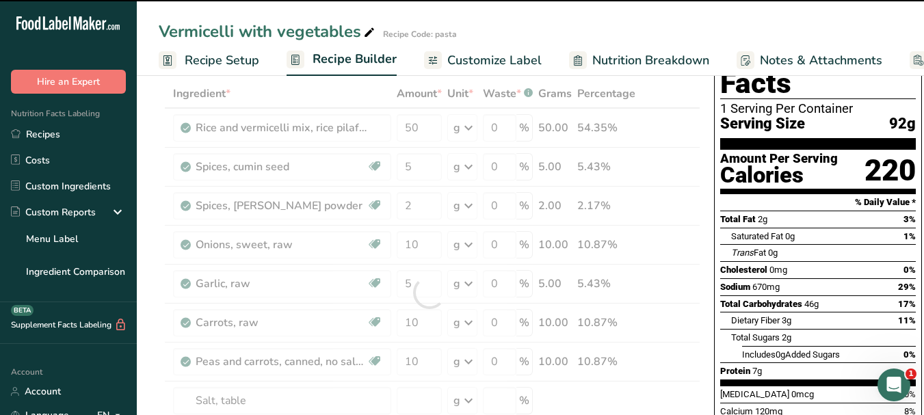
scroll to position [137, 0]
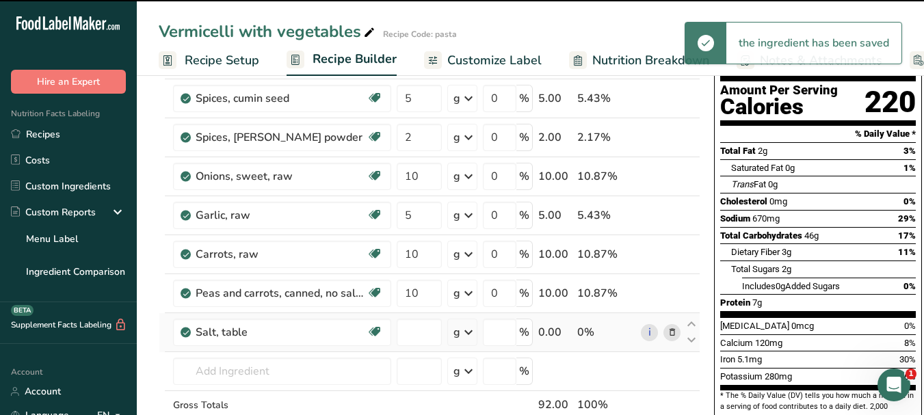
type input "0"
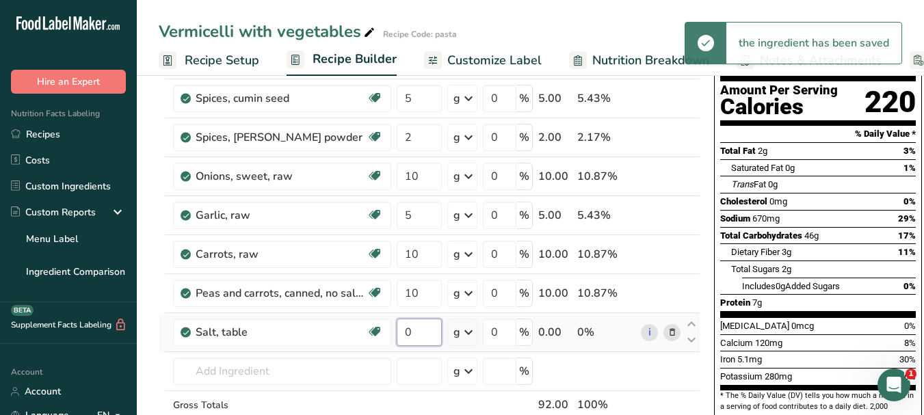
click at [407, 325] on input "0" at bounding box center [419, 332] width 45 height 27
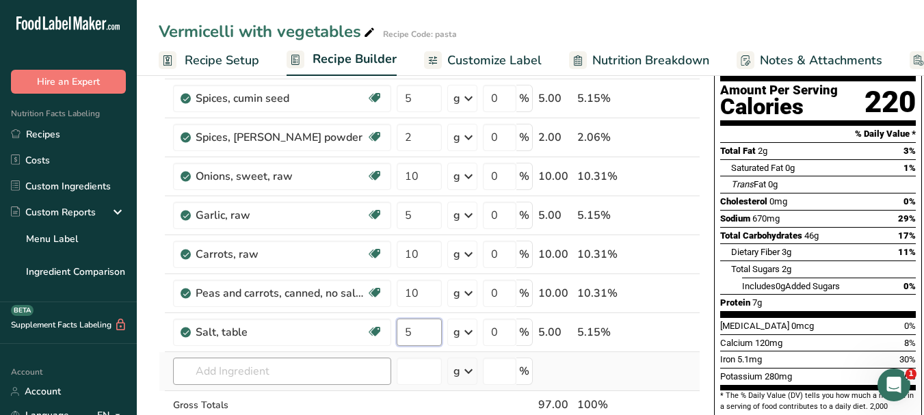
type input "5"
click at [299, 369] on div "Ingredient * Amount * Unit * Waste * .a-a{fill:#347362;}.b-a{fill:#fff;} Grams …" at bounding box center [430, 244] width 542 height 466
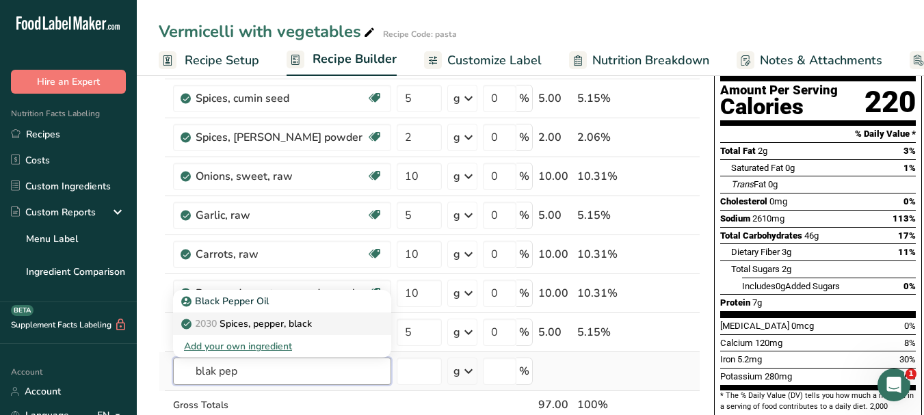
type input "blak pep"
click at [318, 318] on div "2030 Spices, pepper, black" at bounding box center [271, 324] width 174 height 14
type input "Spices, pepper, black"
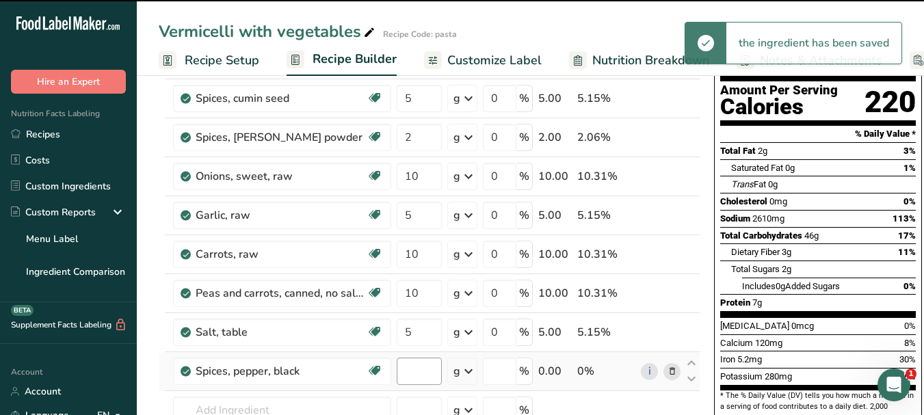
type input "0"
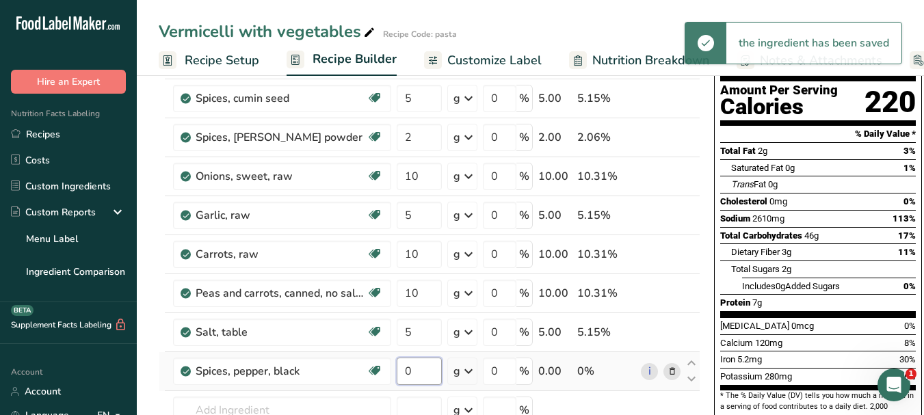
click at [402, 367] on input "0" at bounding box center [419, 371] width 45 height 27
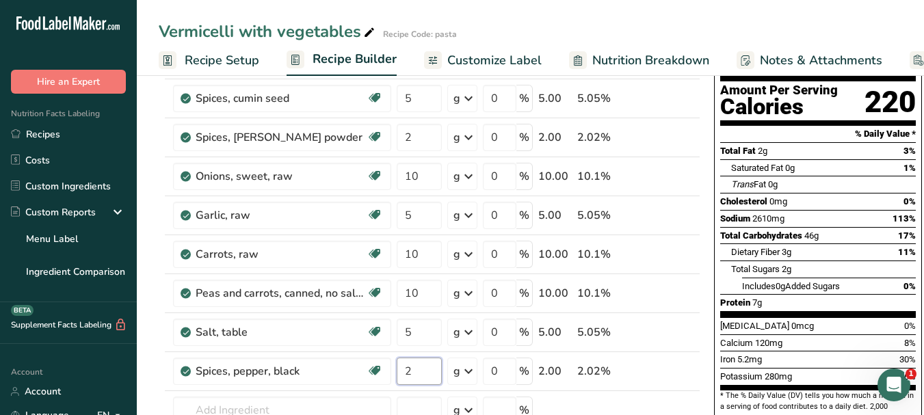
type input "2"
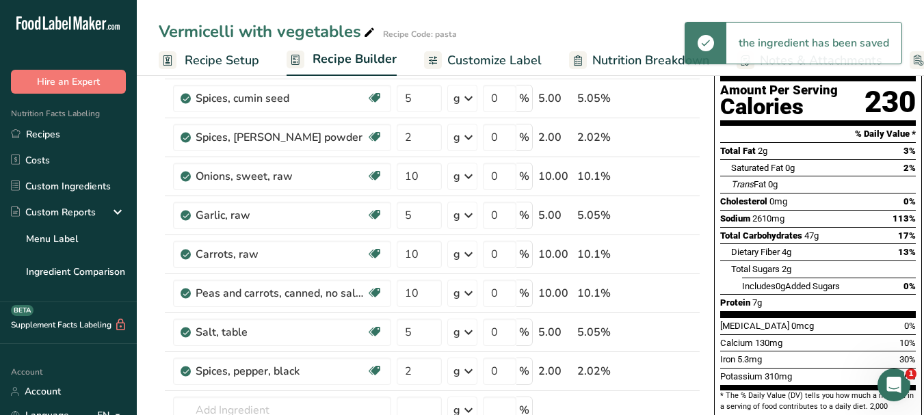
scroll to position [0, 0]
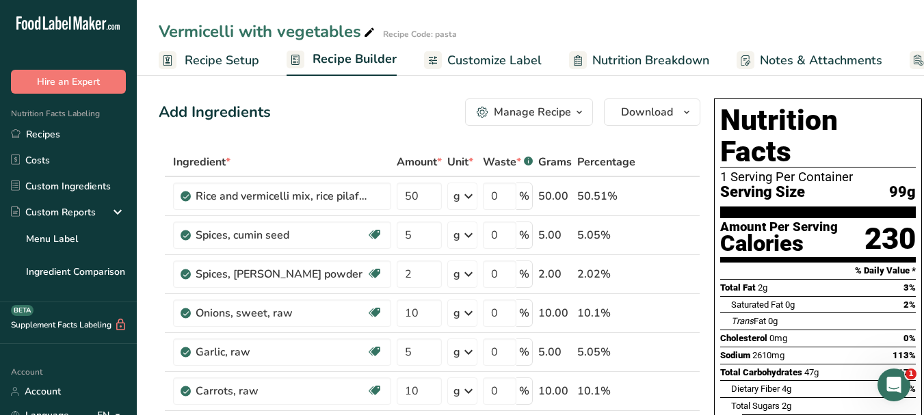
click at [481, 55] on span "Customize Label" at bounding box center [494, 60] width 94 height 18
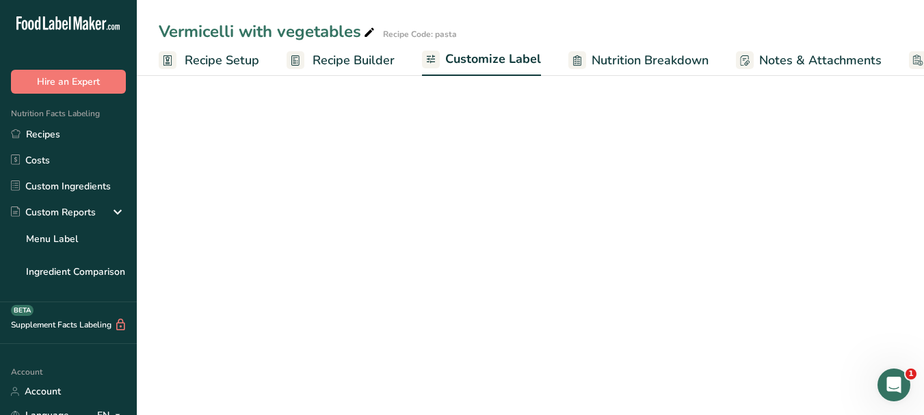
scroll to position [0, 116]
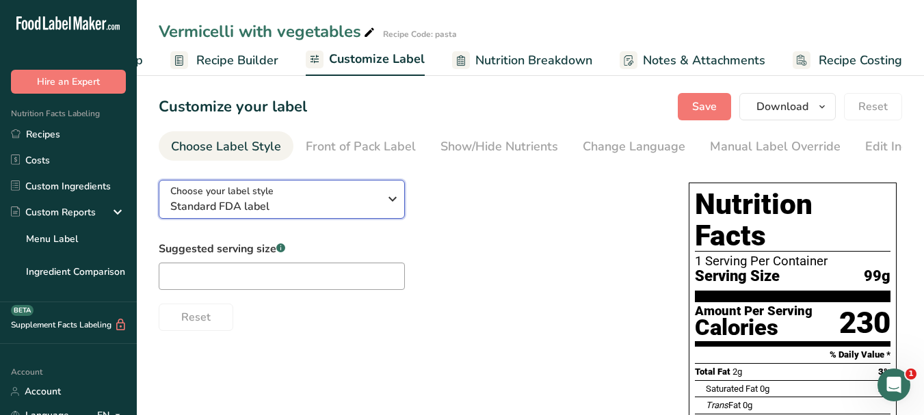
click at [393, 200] on icon "button" at bounding box center [392, 199] width 16 height 25
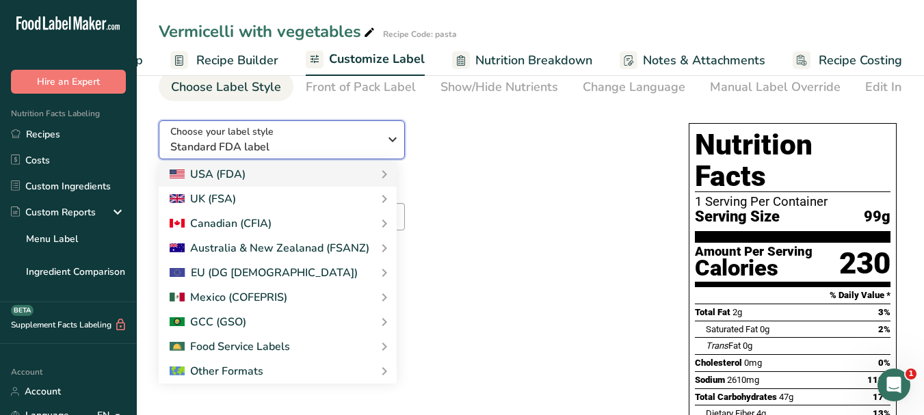
scroll to position [137, 0]
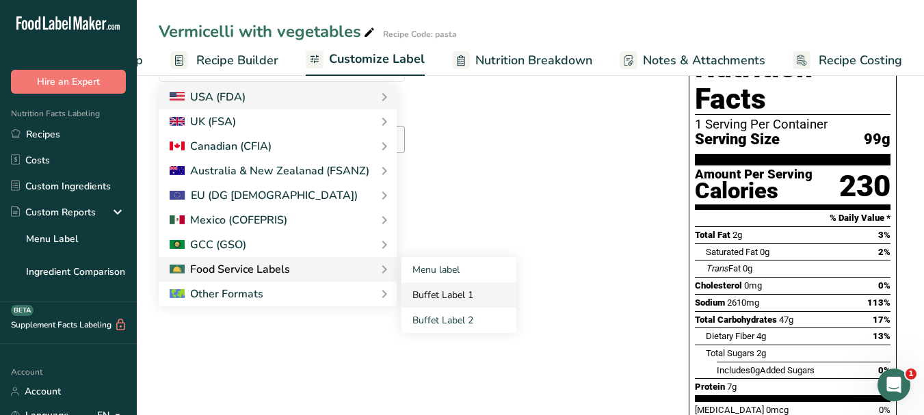
click at [415, 298] on link "Buffet Label 1" at bounding box center [458, 294] width 115 height 25
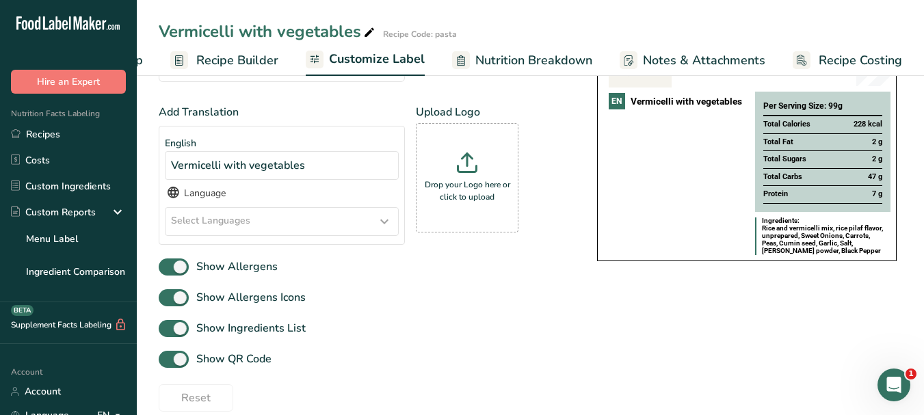
click at [380, 230] on icon at bounding box center [384, 221] width 16 height 25
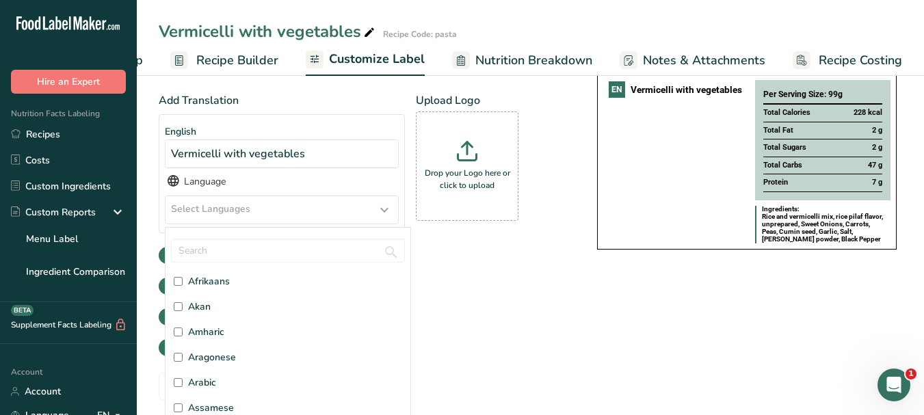
scroll to position [68, 0]
drag, startPoint x: 218, startPoint y: 358, endPoint x: 305, endPoint y: 339, distance: 88.8
click at [217, 358] on label "Arabic" at bounding box center [288, 358] width 228 height 14
click at [183, 358] on input "Arabic" at bounding box center [178, 358] width 9 height 9
checkbox input "true"
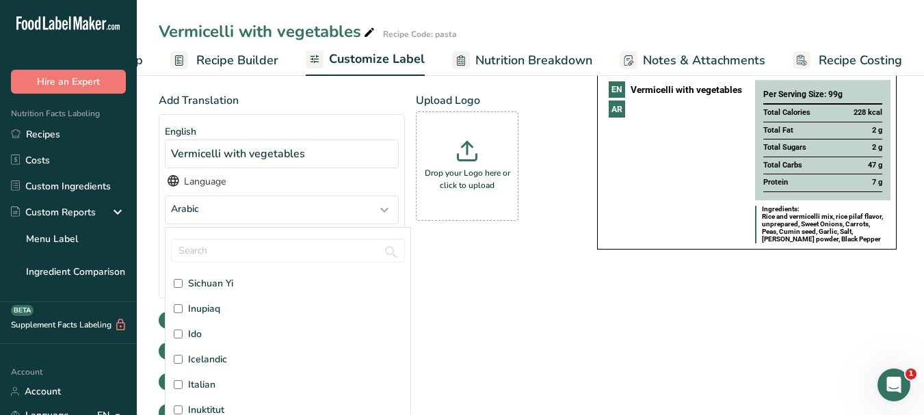
scroll to position [1641, 0]
click at [215, 359] on span "Italian" at bounding box center [201, 354] width 27 height 14
click at [183, 359] on input "Italian" at bounding box center [178, 354] width 9 height 9
checkbox input "true"
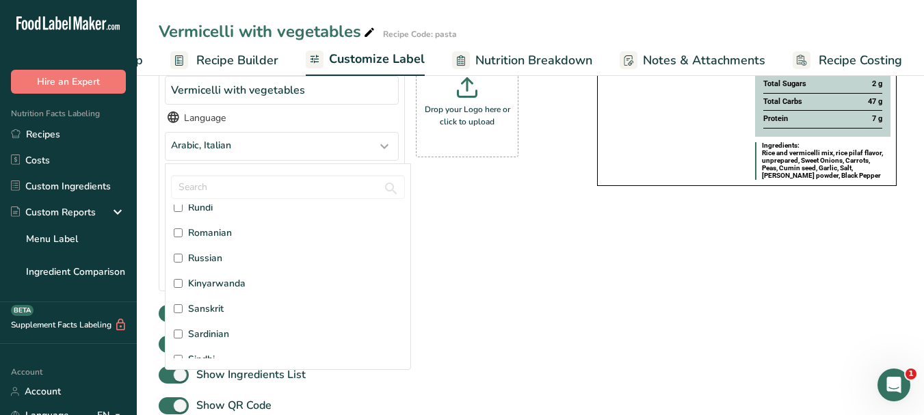
scroll to position [3238, 0]
click at [222, 288] on span "Russian" at bounding box center [205, 288] width 34 height 14
click at [183, 288] on input "Russian" at bounding box center [178, 288] width 9 height 9
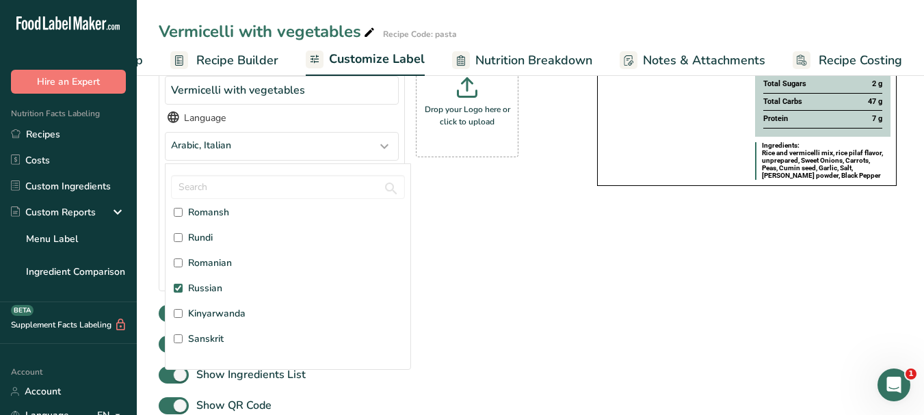
checkbox input "true"
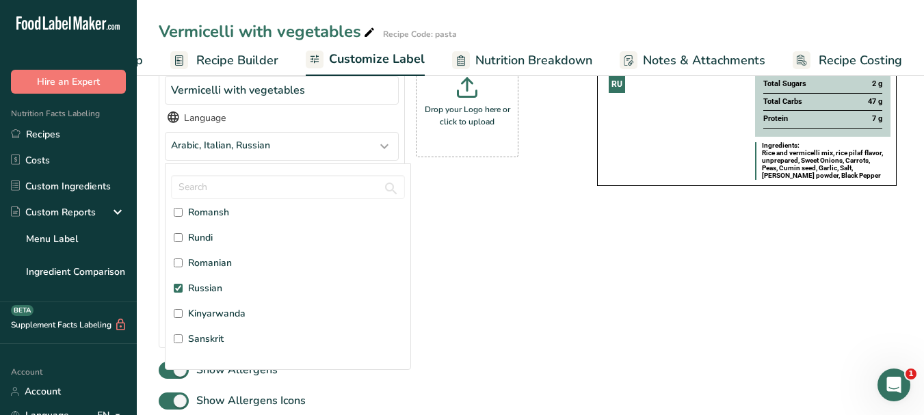
click at [613, 273] on div "Choose your label style Buffet Label 1 USA (FDA) Standard FDA label Tabular FDA…" at bounding box center [530, 236] width 743 height 558
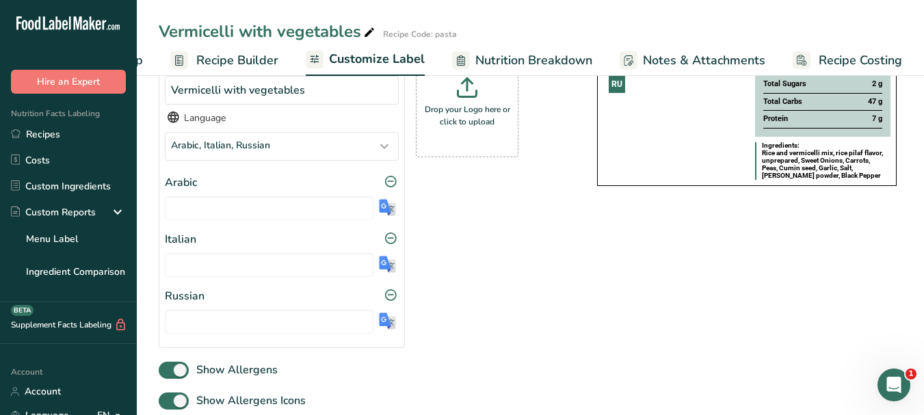
click at [377, 205] on div at bounding box center [282, 205] width 234 height 29
click at [380, 210] on img at bounding box center [387, 207] width 17 height 17
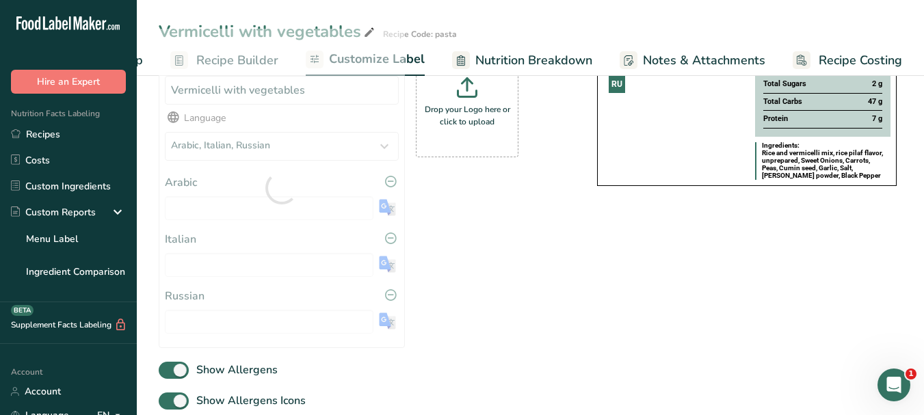
type input "الشعيرية مع الخضار"
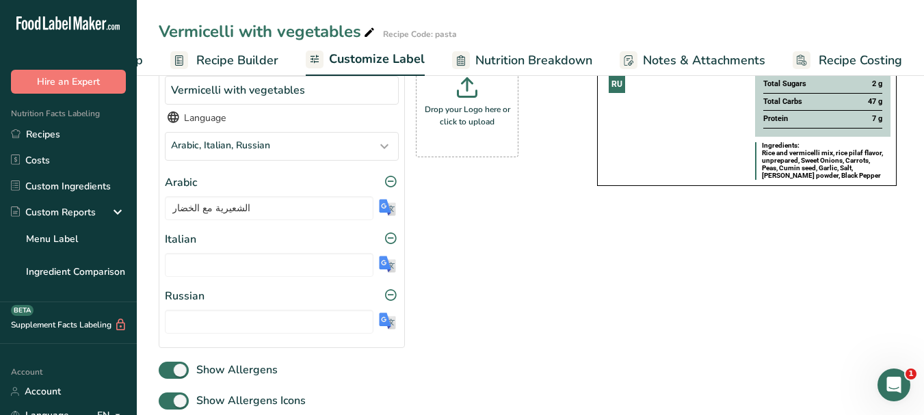
click at [391, 264] on img at bounding box center [387, 264] width 17 height 17
type input "Vermicelli con verdure"
click at [393, 330] on img at bounding box center [387, 321] width 17 height 17
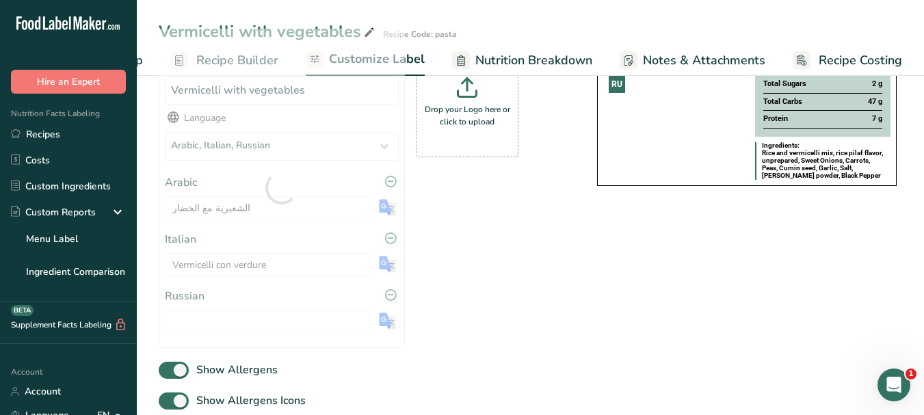
type input "Вермишель с овощами"
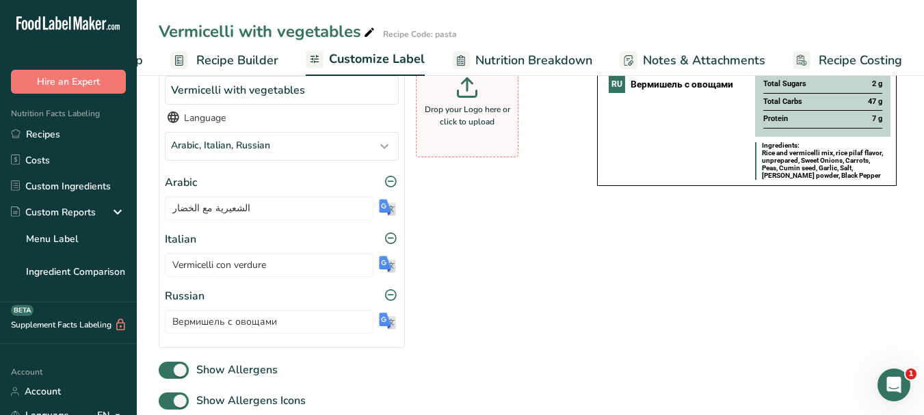
click at [495, 128] on p "Drop your Logo here or click to upload" at bounding box center [467, 115] width 96 height 25
click at [495, 129] on input "Drop your Logo here or click to upload" at bounding box center [467, 102] width 103 height 109
type input "C:\fakepath\Logo_001.png"
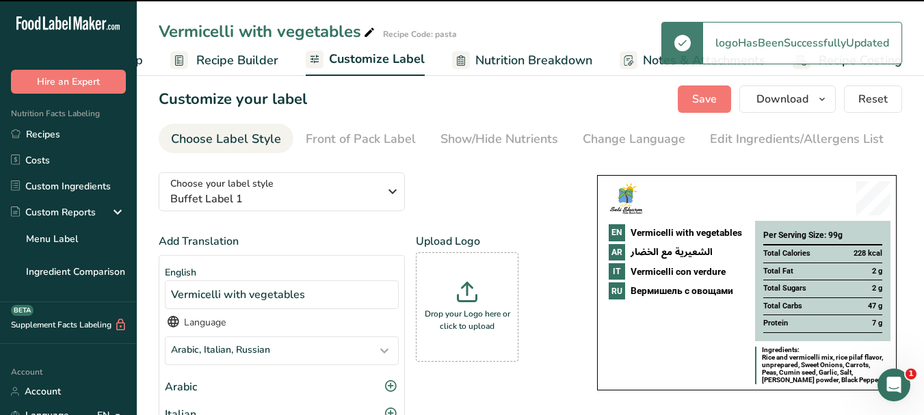
scroll to position [7, 0]
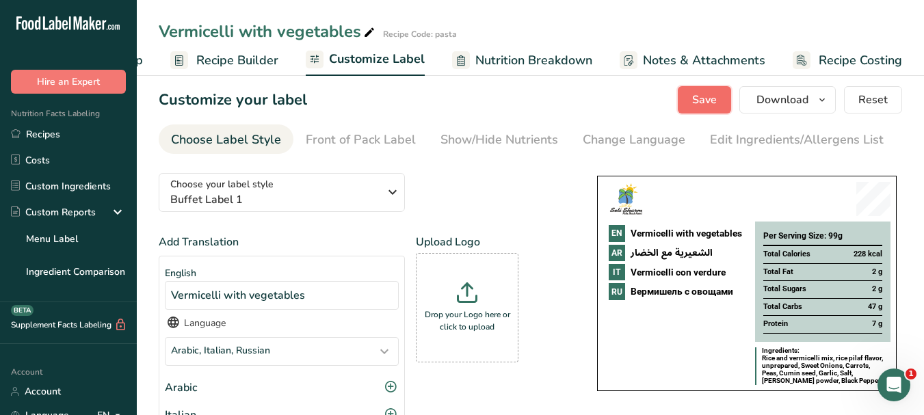
click at [708, 111] on button "Save" at bounding box center [704, 99] width 53 height 27
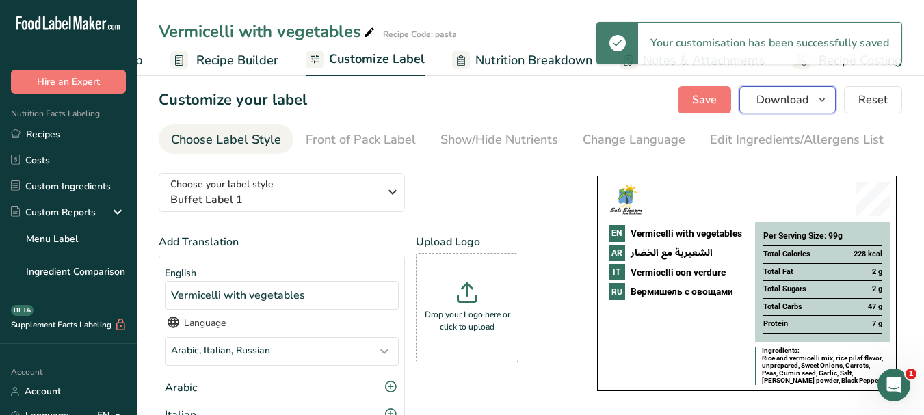
click at [823, 100] on icon "button" at bounding box center [821, 100] width 11 height 17
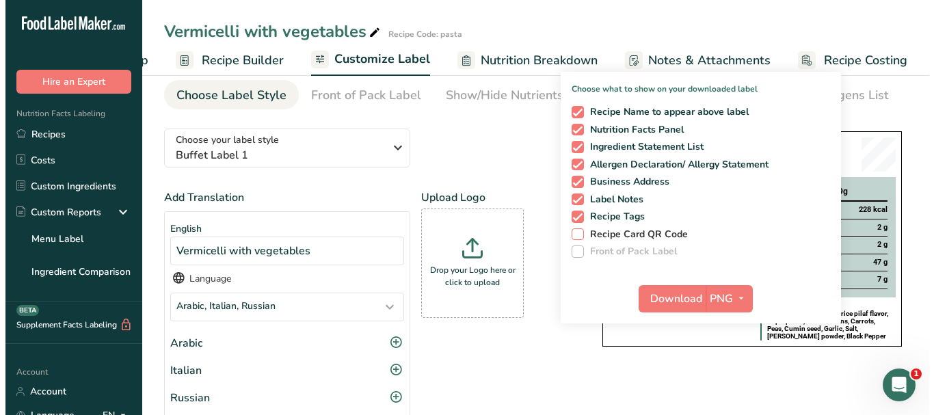
scroll to position [75, 0]
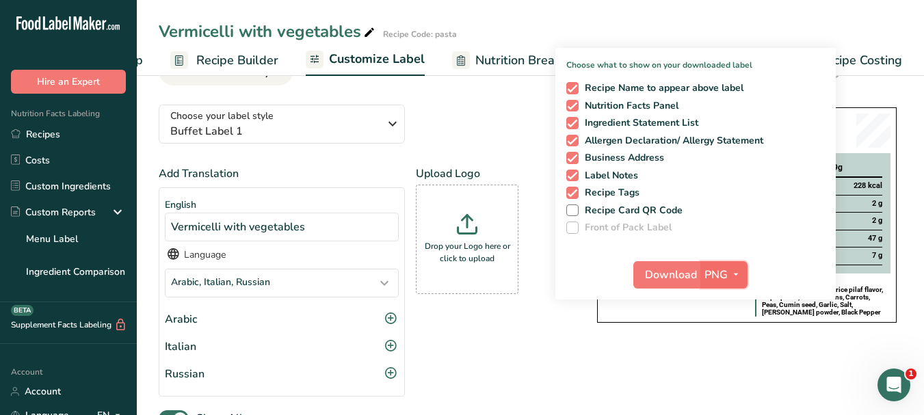
drag, startPoint x: 743, startPoint y: 274, endPoint x: 741, endPoint y: 284, distance: 10.5
click at [741, 274] on span "button" at bounding box center [736, 275] width 16 height 16
click at [714, 372] on link "PDF" at bounding box center [726, 370] width 44 height 23
click at [676, 279] on span "Download" at bounding box center [672, 275] width 52 height 16
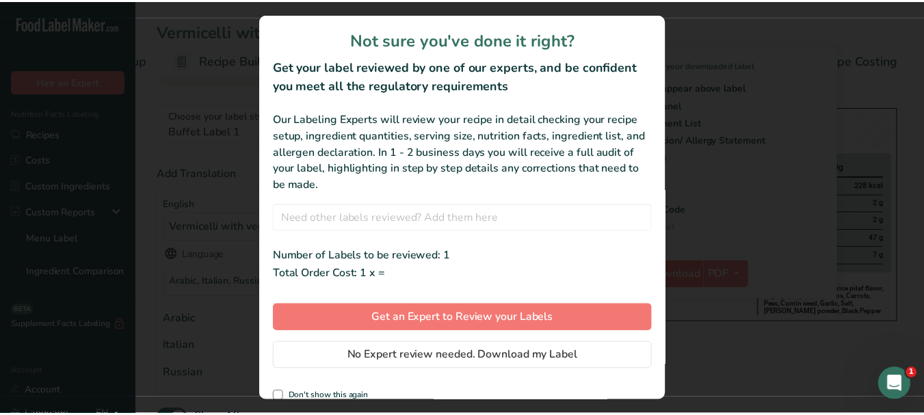
scroll to position [0, 106]
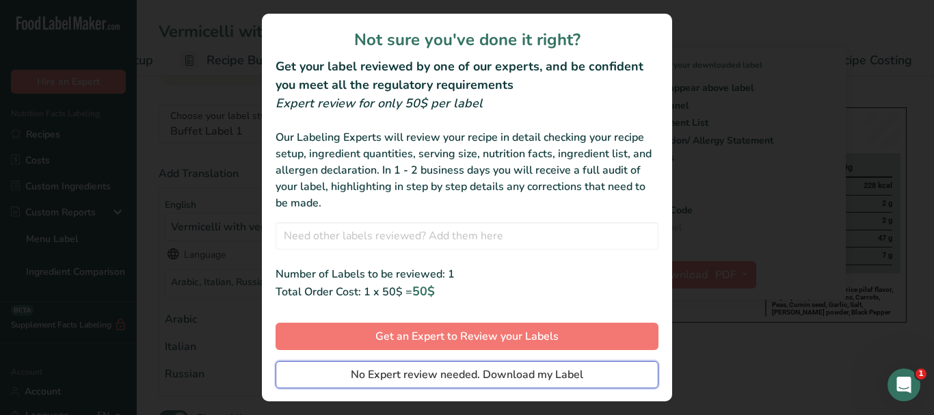
click at [537, 374] on span "No Expert review needed. Download my Label" at bounding box center [467, 375] width 232 height 16
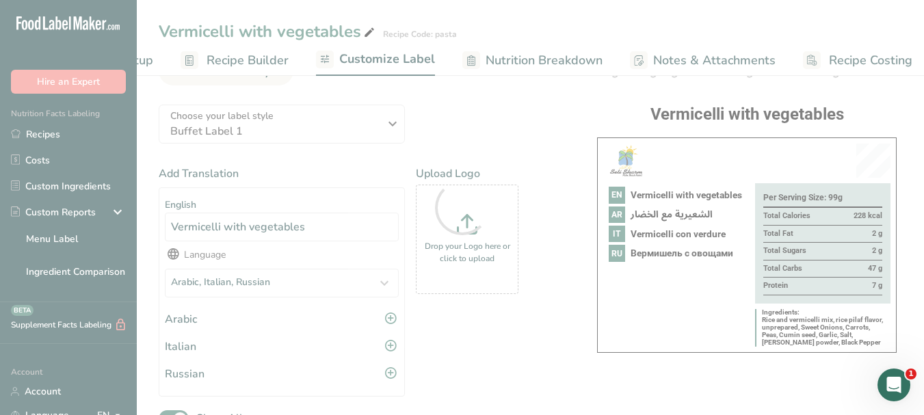
scroll to position [0, 0]
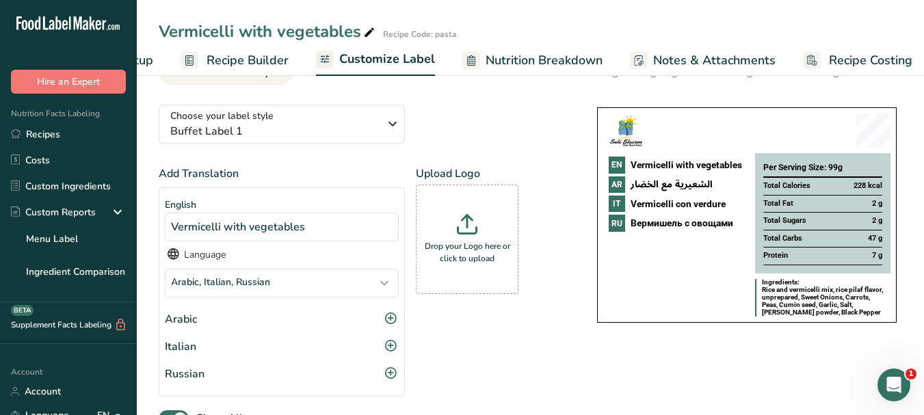
click at [890, 62] on span "Recipe Costing" at bounding box center [870, 60] width 83 height 18
click at [859, 58] on span "Recipe Costing" at bounding box center [870, 60] width 83 height 18
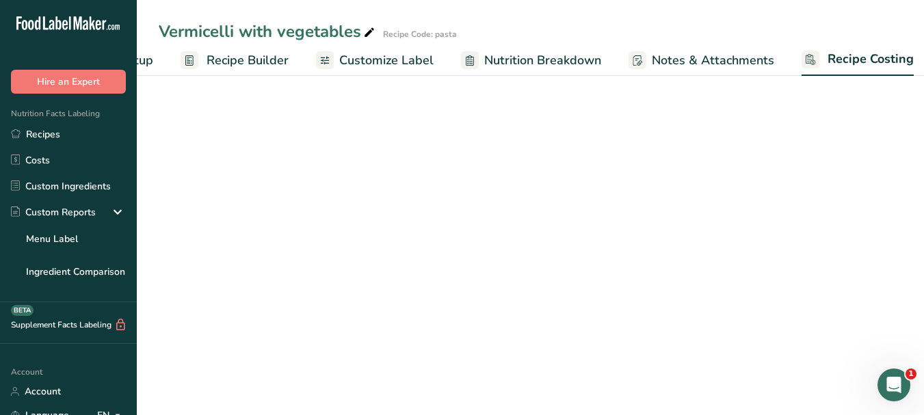
select select "1"
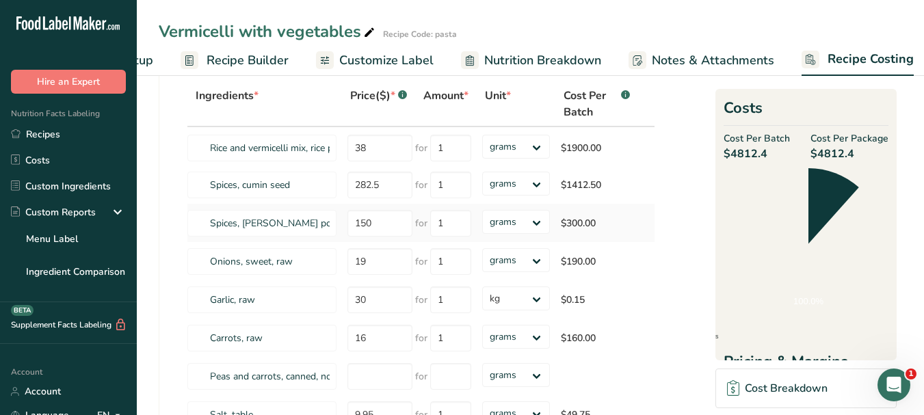
scroll to position [0, 116]
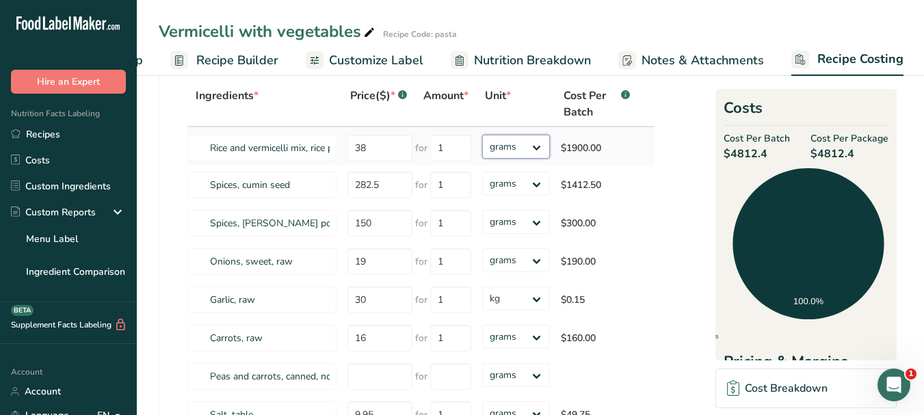
click at [536, 145] on select "grams kg mg mcg lb oz" at bounding box center [516, 147] width 68 height 24
select select "1"
click at [482, 135] on select "grams kg mg mcg lb oz" at bounding box center [516, 147] width 68 height 24
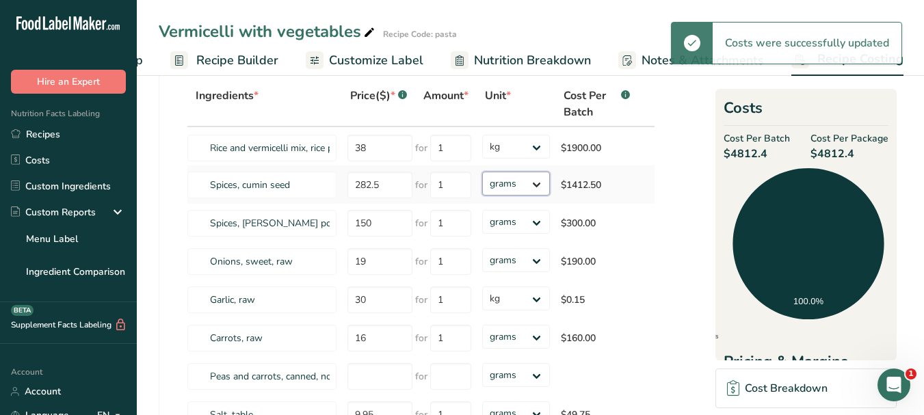
click at [537, 185] on select "grams kg mg mcg lb oz" at bounding box center [516, 184] width 68 height 24
select select "1"
click at [482, 172] on select "grams kg mg mcg lb oz" at bounding box center [516, 184] width 68 height 24
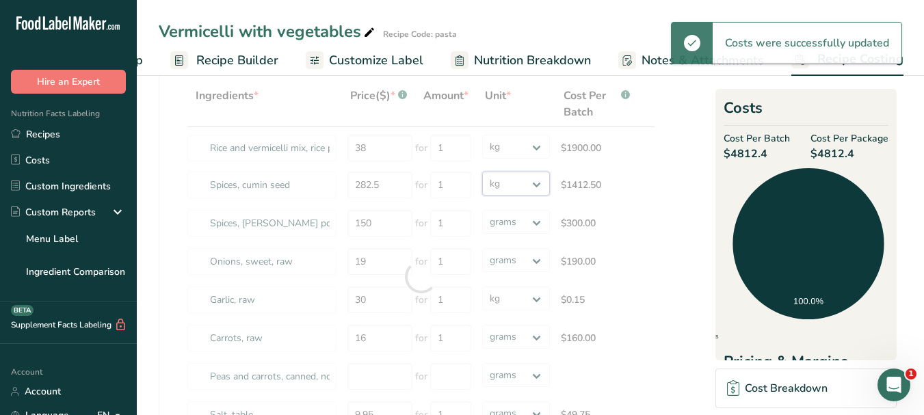
select select
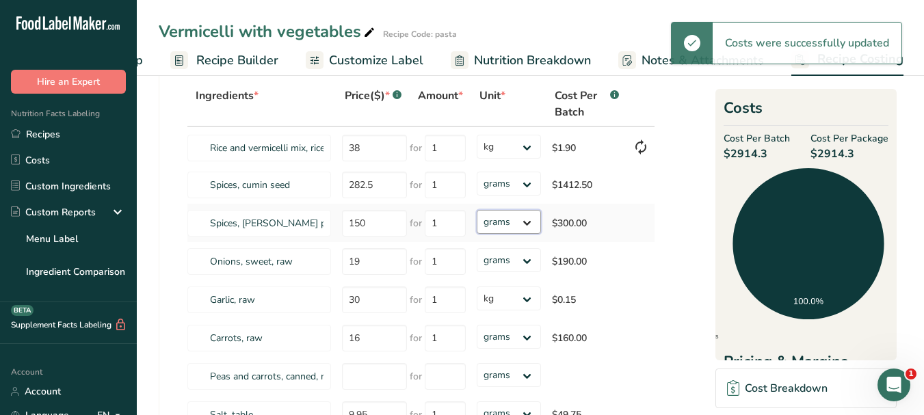
click at [531, 225] on select "grams kg mg mcg lb oz" at bounding box center [509, 222] width 64 height 24
select select "1"
click at [477, 210] on select "grams kg mg mcg lb oz" at bounding box center [509, 222] width 64 height 24
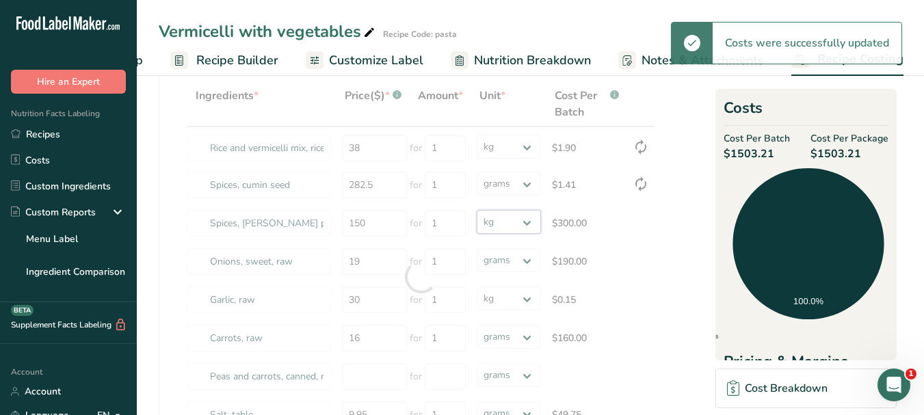
select select "1"
select select
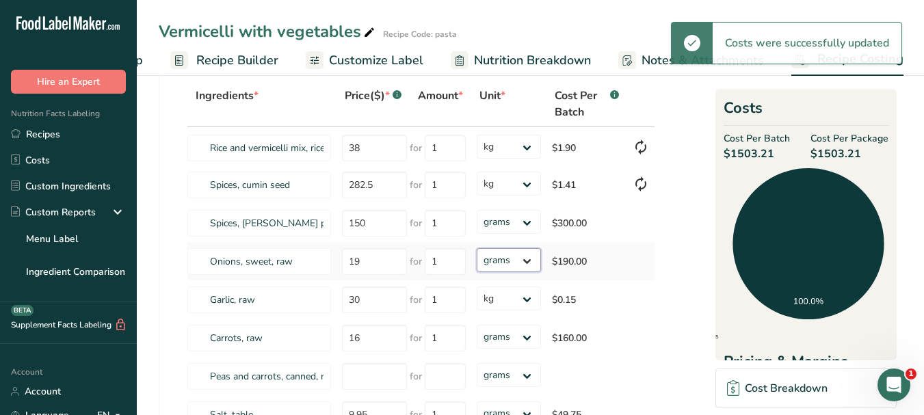
click at [525, 263] on select "grams kg mg mcg lb oz" at bounding box center [509, 260] width 64 height 24
select select "1"
click at [477, 248] on select "grams kg mg mcg lb oz" at bounding box center [509, 260] width 64 height 24
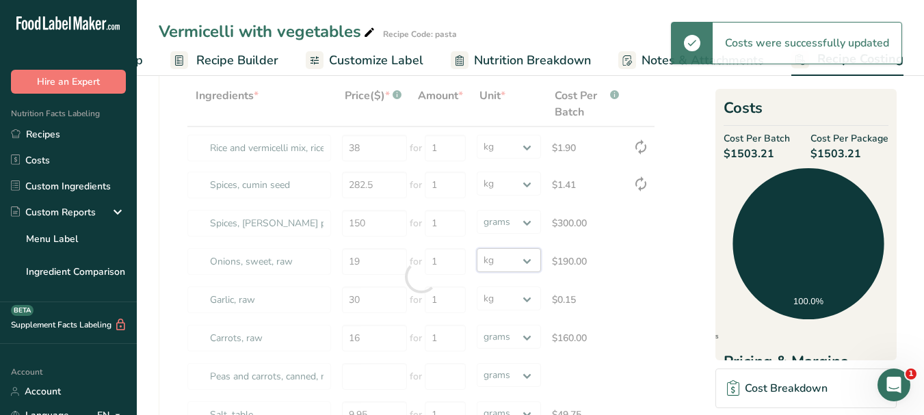
select select "1"
select select
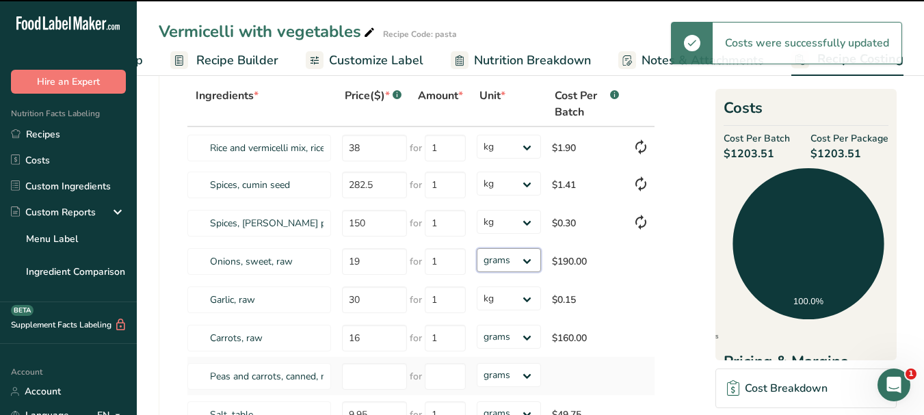
scroll to position [144, 0]
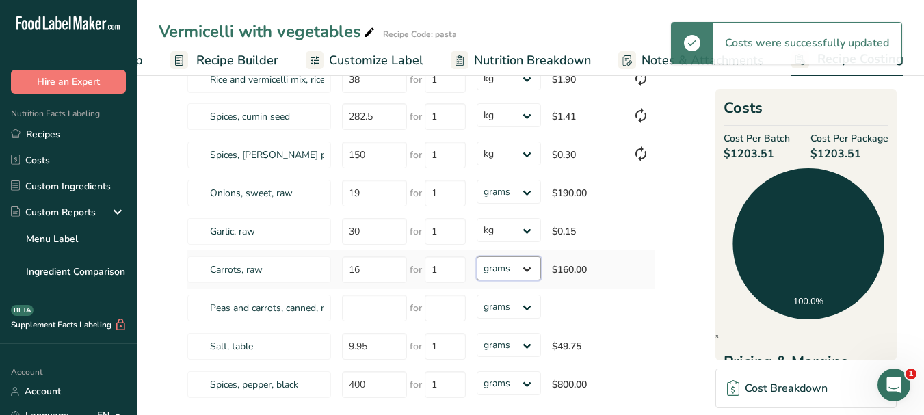
click at [527, 268] on select "grams kg mg mcg lb oz" at bounding box center [509, 268] width 64 height 24
select select "1"
click at [477, 256] on select "grams kg mg mcg lb oz" at bounding box center [509, 268] width 64 height 24
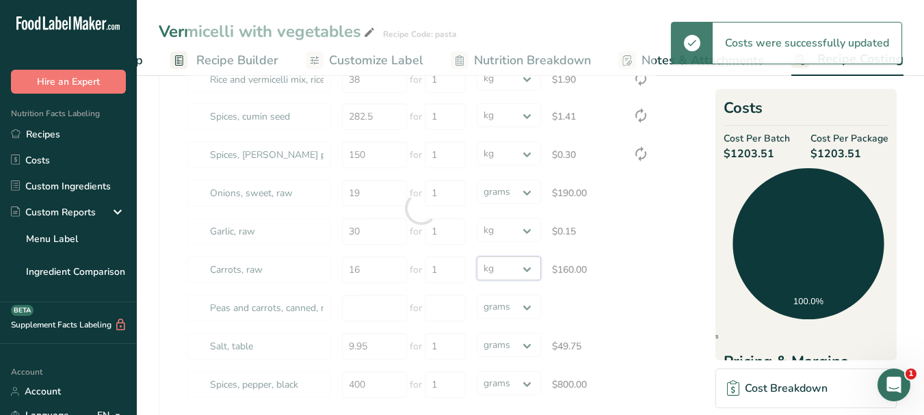
select select "1"
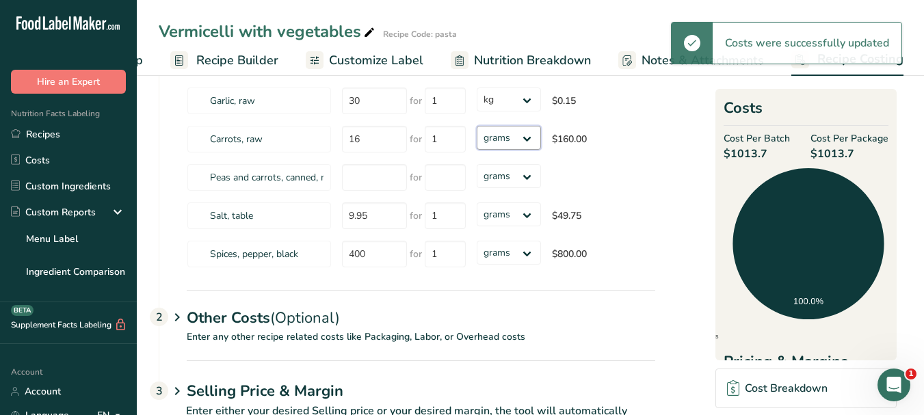
scroll to position [280, 0]
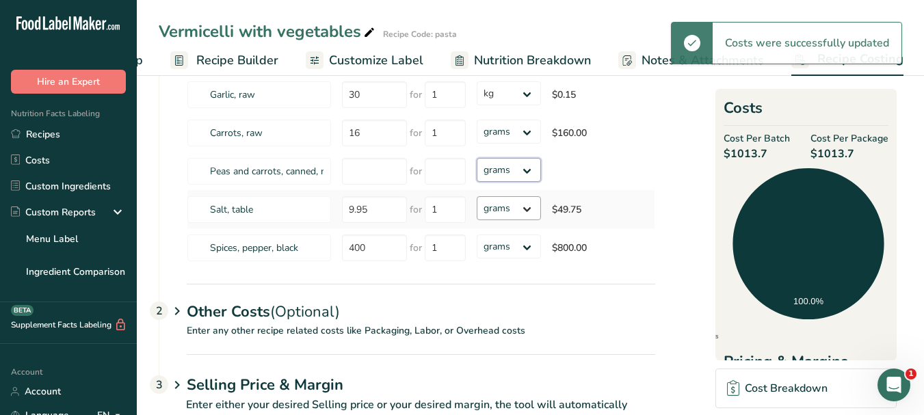
click at [526, 170] on select "grams kg mg mcg lb oz" at bounding box center [509, 170] width 64 height 24
select select "1"
click at [477, 158] on select "grams kg mg mcg lb oz" at bounding box center [509, 170] width 64 height 24
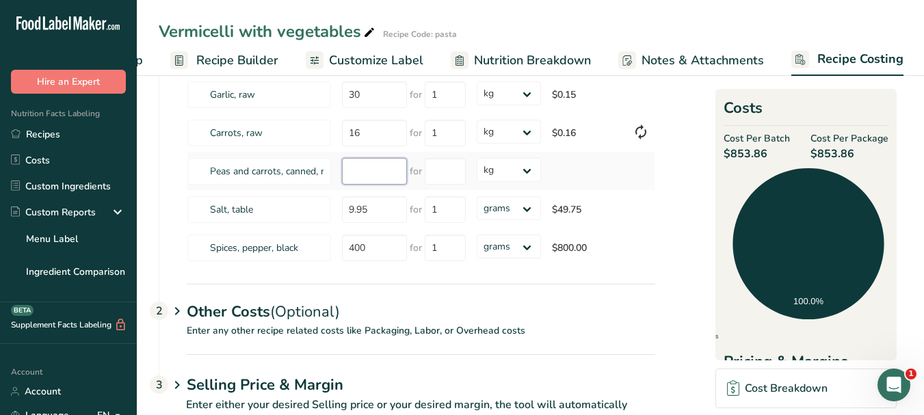
click at [369, 169] on input "number" at bounding box center [374, 171] width 65 height 27
type input "50"
click at [452, 165] on input "number" at bounding box center [445, 171] width 41 height 27
type input "1"
click at [698, 185] on section "Download Ingredient Costs 1 Enter the total price you pay for each ingredient I…" at bounding box center [530, 129] width 743 height 633
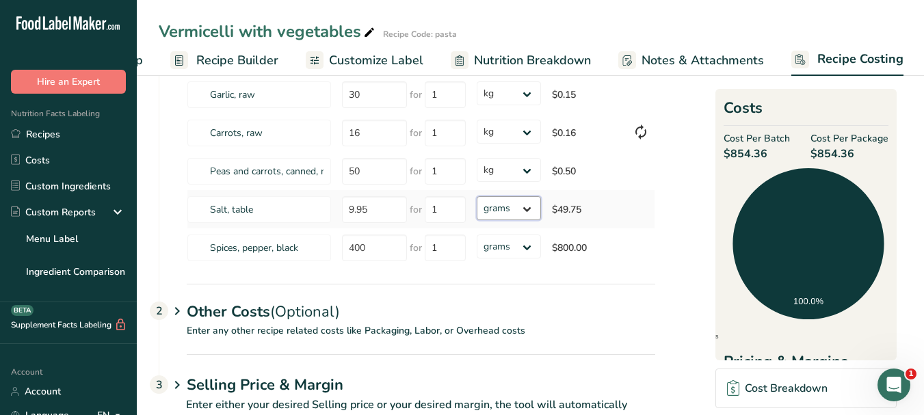
click at [532, 213] on select "grams kg mg mcg lb oz" at bounding box center [509, 208] width 64 height 24
select select "1"
click at [477, 196] on select "grams kg mg mcg lb oz" at bounding box center [509, 208] width 64 height 24
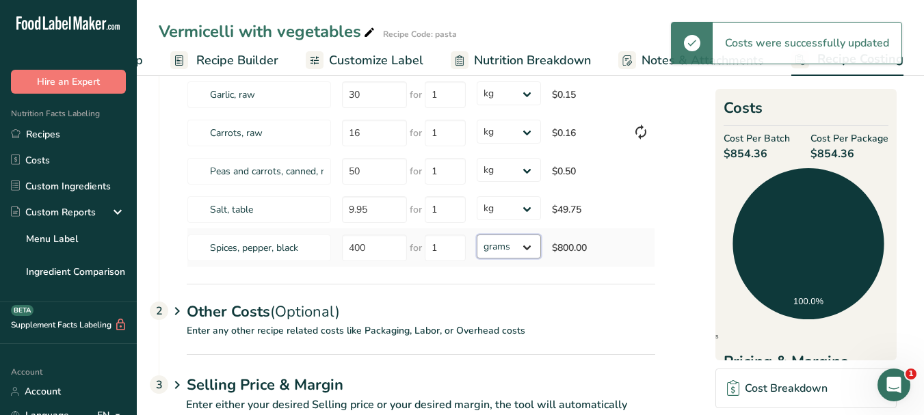
click at [528, 249] on select "grams kg mg mcg lb oz" at bounding box center [509, 247] width 64 height 24
select select "1"
click at [477, 235] on select "grams kg mg mcg lb oz" at bounding box center [509, 247] width 64 height 24
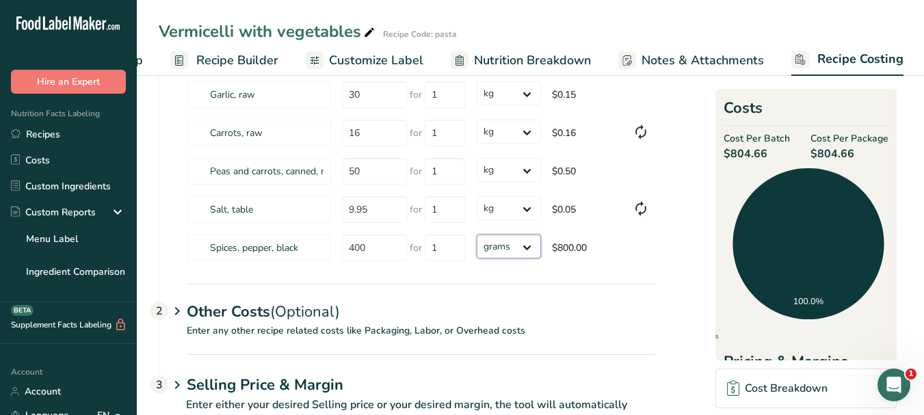
select select "1"
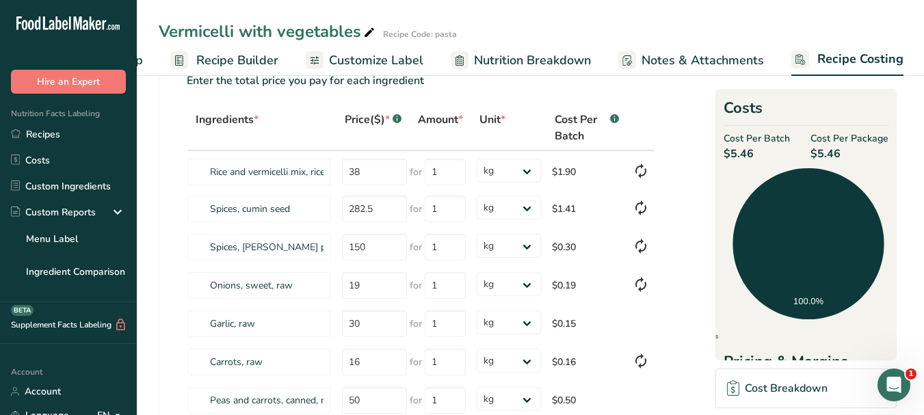
scroll to position [7, 0]
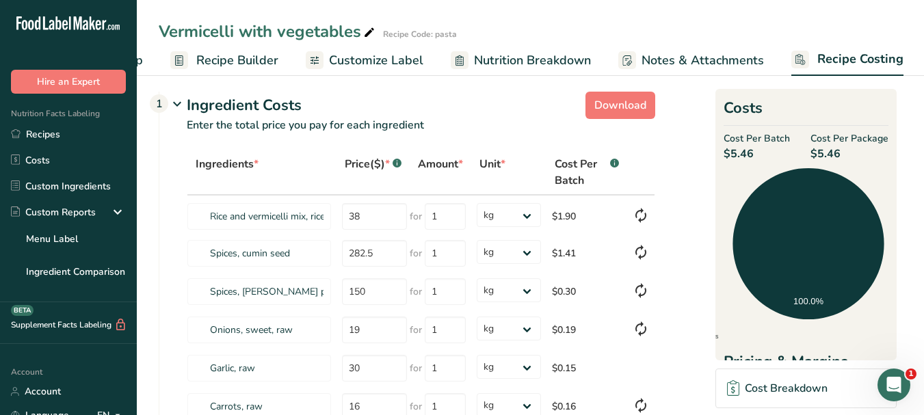
click at [368, 67] on span "Customize Label" at bounding box center [376, 60] width 94 height 18
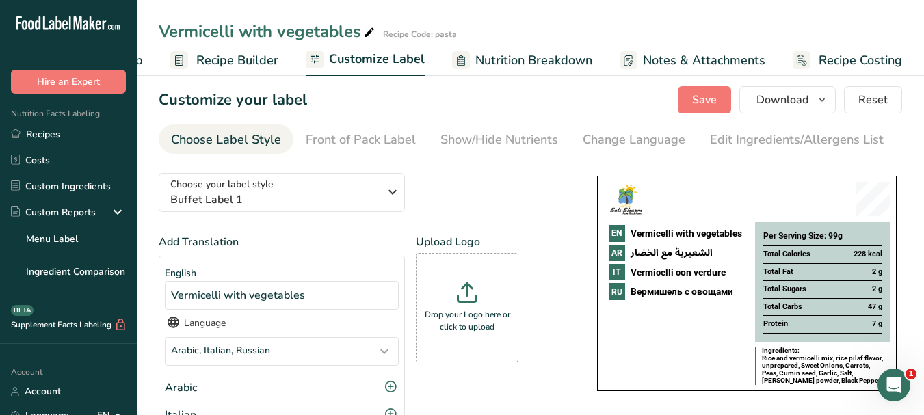
click at [235, 59] on span "Recipe Builder" at bounding box center [237, 60] width 82 height 18
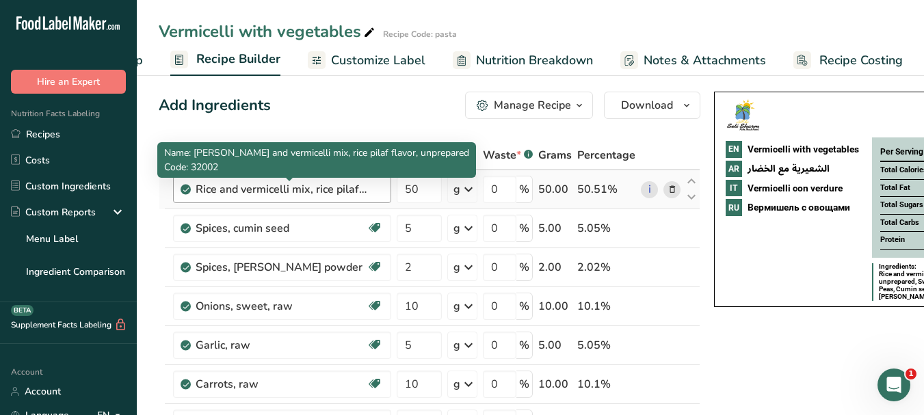
click at [351, 191] on div "Rice and vermicelli mix, rice pilaf flavor, unprepared" at bounding box center [281, 189] width 171 height 16
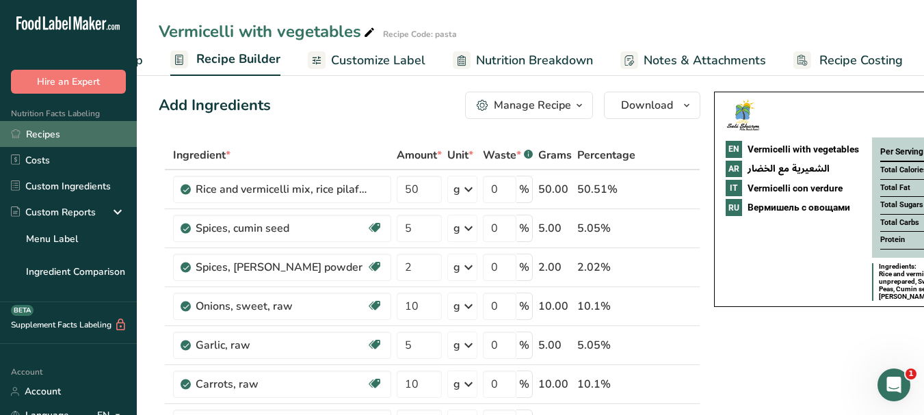
click at [40, 133] on link "Recipes" at bounding box center [68, 134] width 137 height 26
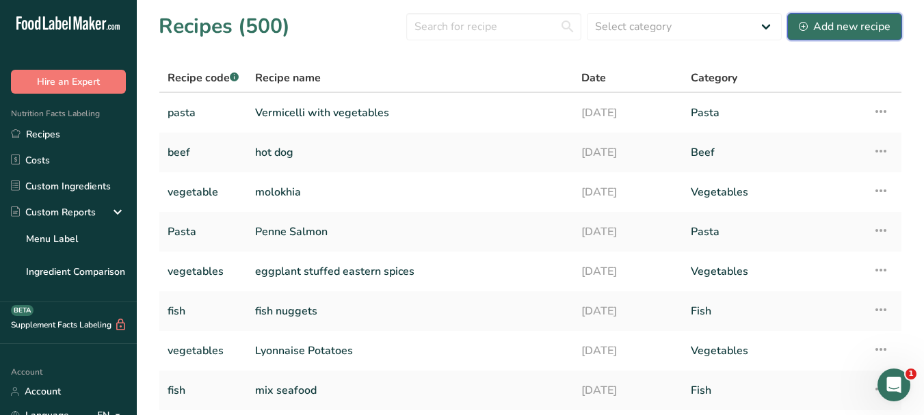
click at [846, 23] on div "Add new recipe" at bounding box center [845, 26] width 92 height 16
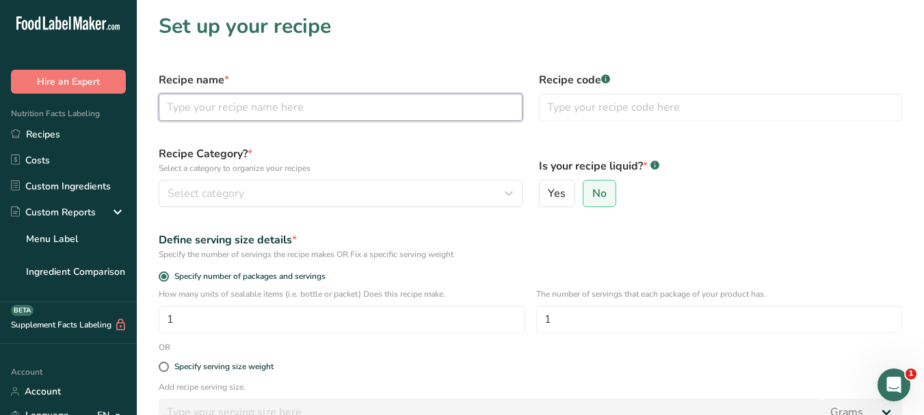
paste input "Mozzarella Sticks"
type input "Mozzarella Sticks"
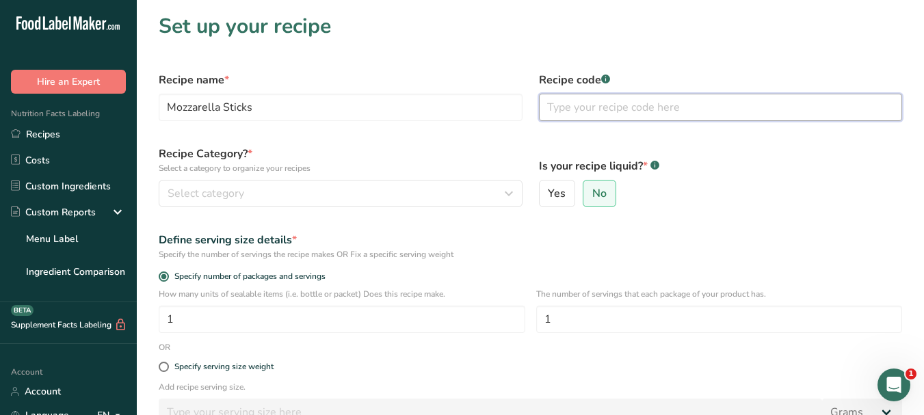
click at [596, 110] on input "text" at bounding box center [721, 107] width 364 height 27
type input "vegetable"
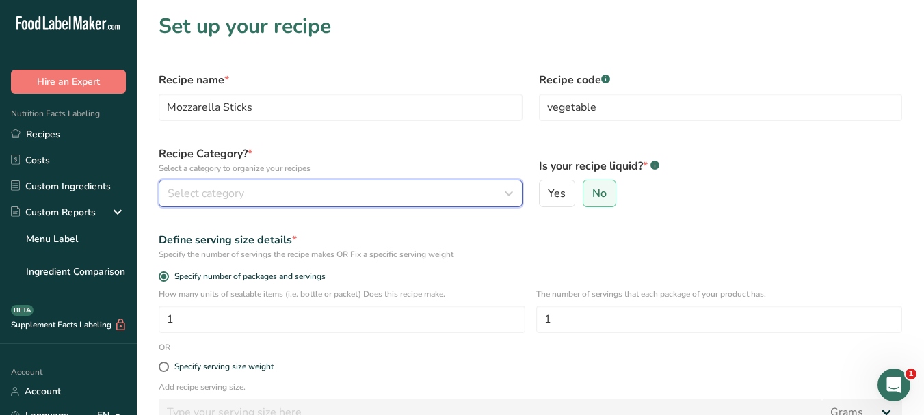
click at [467, 192] on div "Select category" at bounding box center [337, 193] width 338 height 16
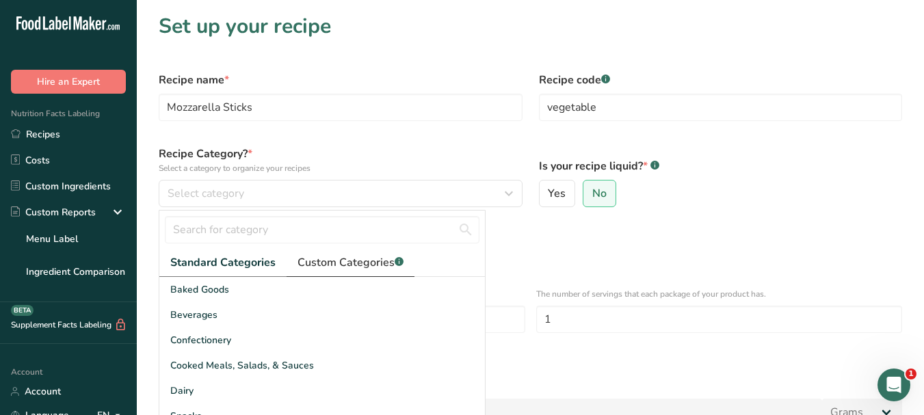
click at [354, 269] on span "Custom Categories .a-a{fill:#347362;}.b-a{fill:#fff;}" at bounding box center [350, 262] width 106 height 16
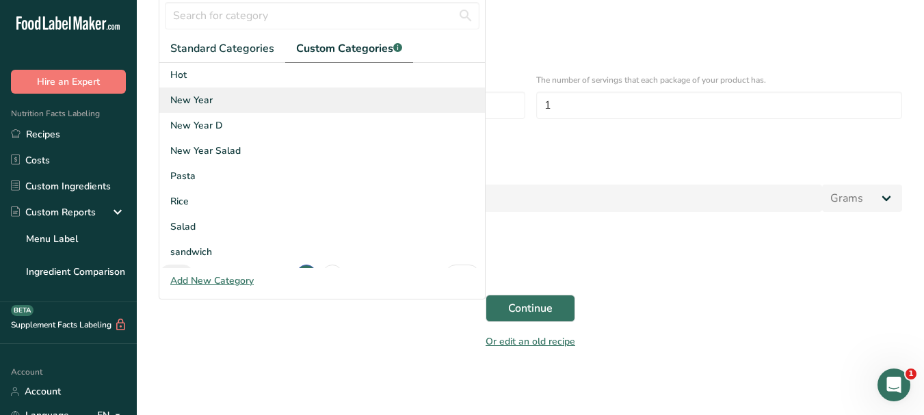
scroll to position [200, 0]
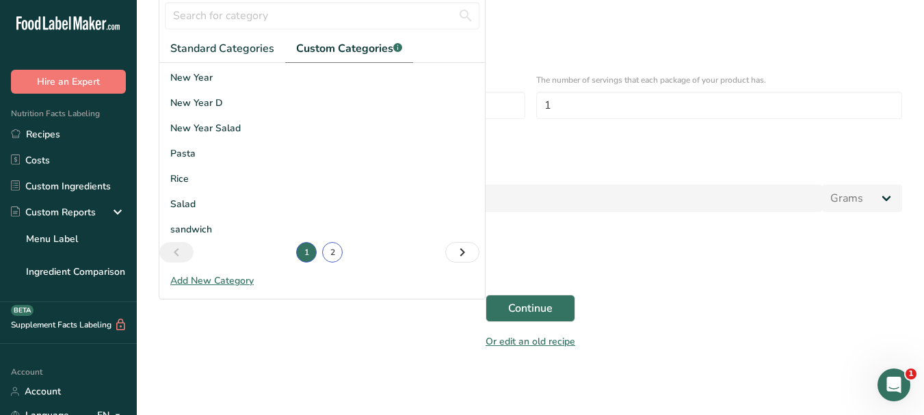
click at [329, 243] on link "2" at bounding box center [332, 252] width 21 height 21
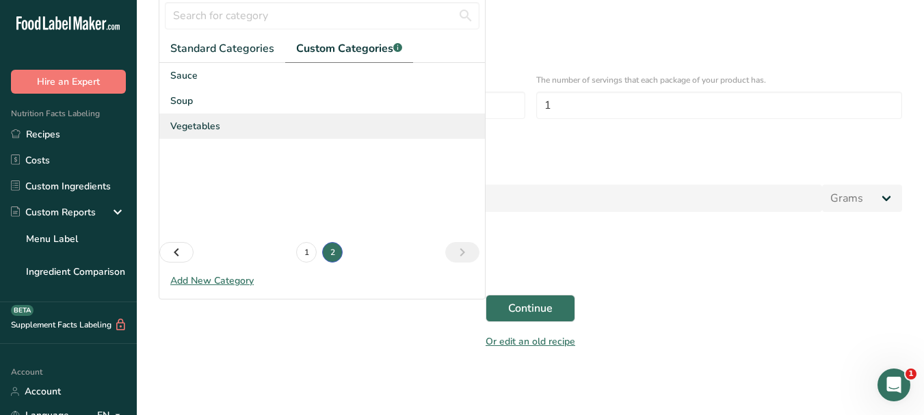
click at [226, 127] on div "Vegetables" at bounding box center [321, 126] width 325 height 25
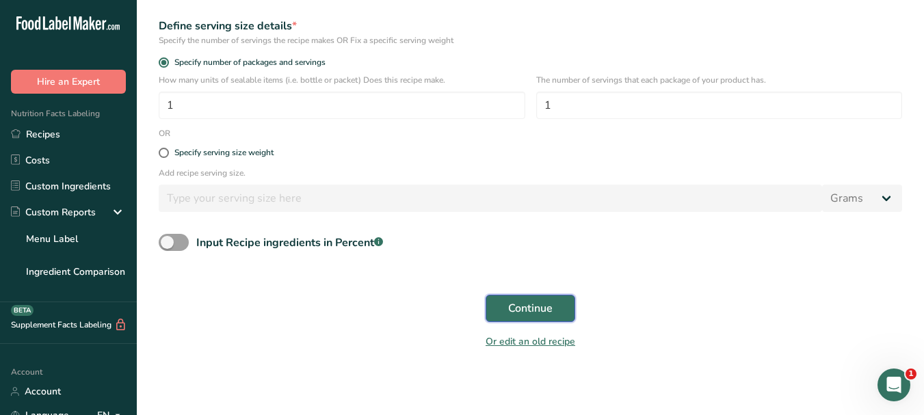
click at [530, 317] on button "Continue" at bounding box center [531, 308] width 90 height 27
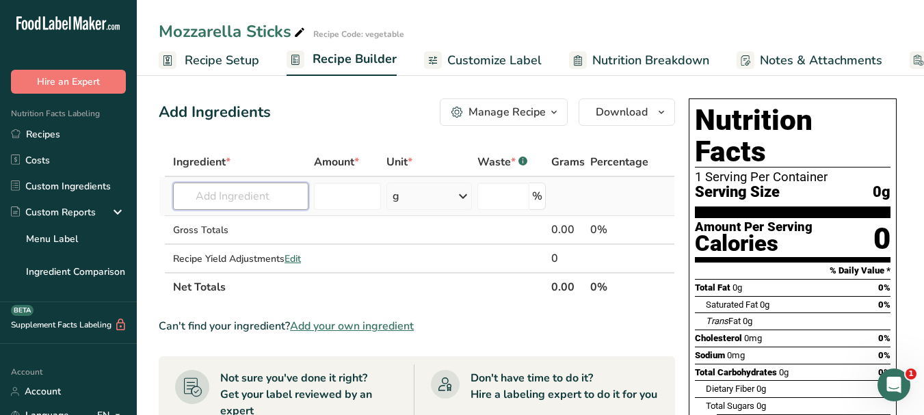
click at [248, 200] on input "text" at bounding box center [240, 196] width 135 height 27
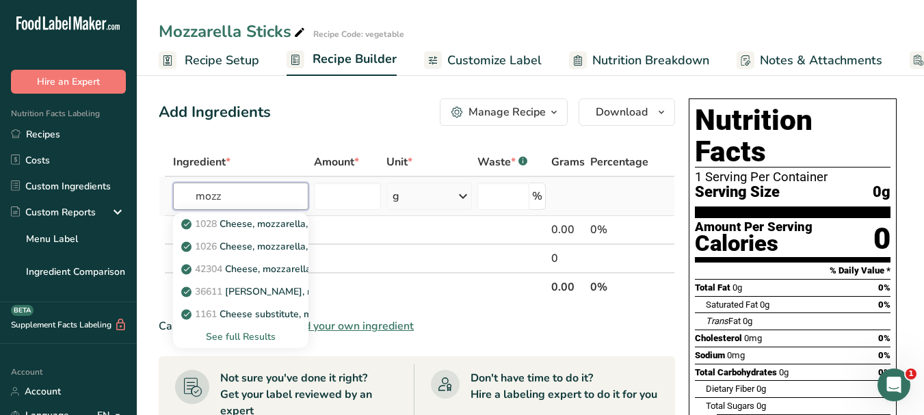
type input "mozz"
click at [254, 338] on div "See full Results" at bounding box center [241, 337] width 114 height 14
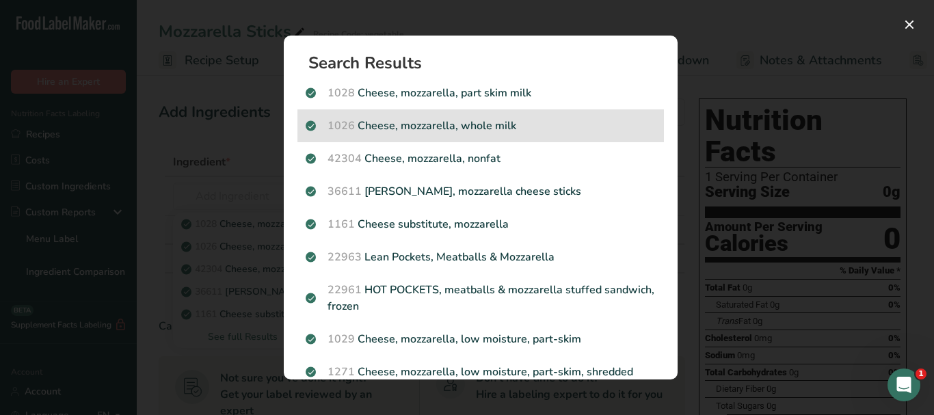
click at [540, 129] on p "1026 Cheese, mozzarella, whole milk" at bounding box center [481, 126] width 350 height 16
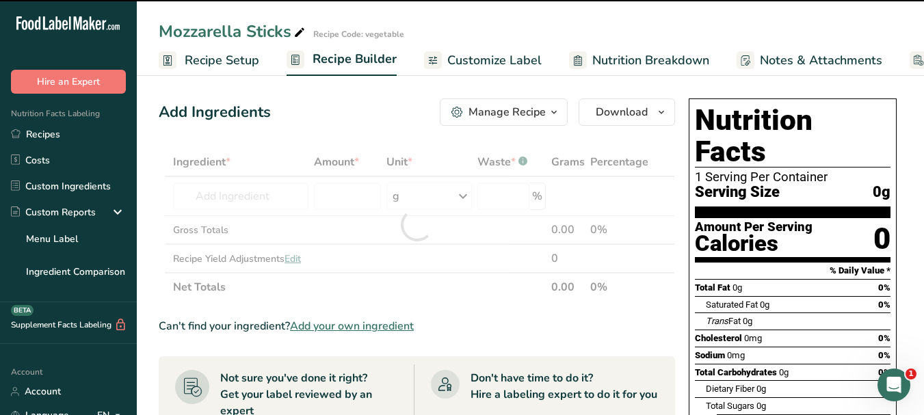
type input "0"
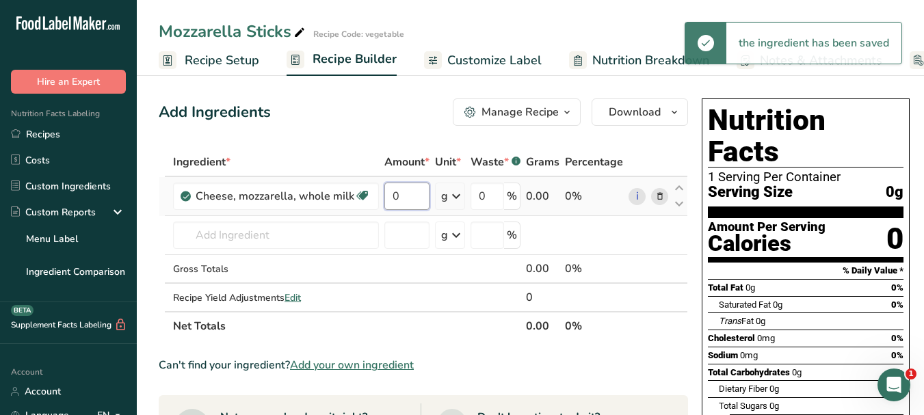
click at [388, 195] on input "0" at bounding box center [406, 196] width 45 height 27
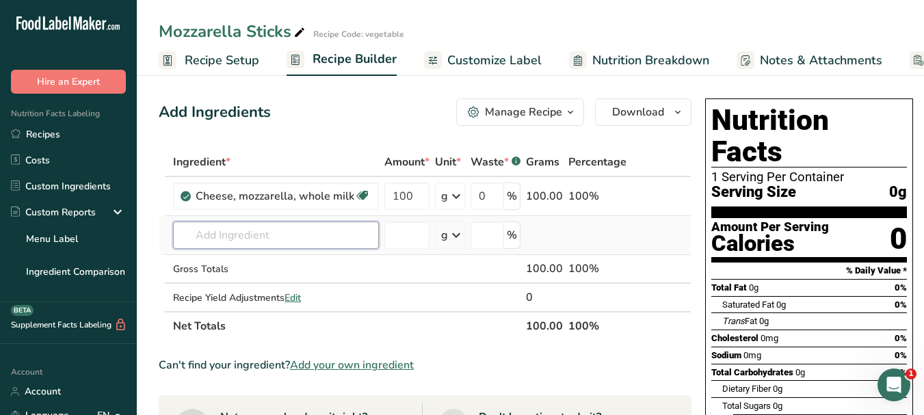
click at [277, 241] on div "Ingredient * Amount * Unit * Waste * .a-a{fill:#347362;}.b-a{fill:#fff;} Grams …" at bounding box center [425, 244] width 533 height 193
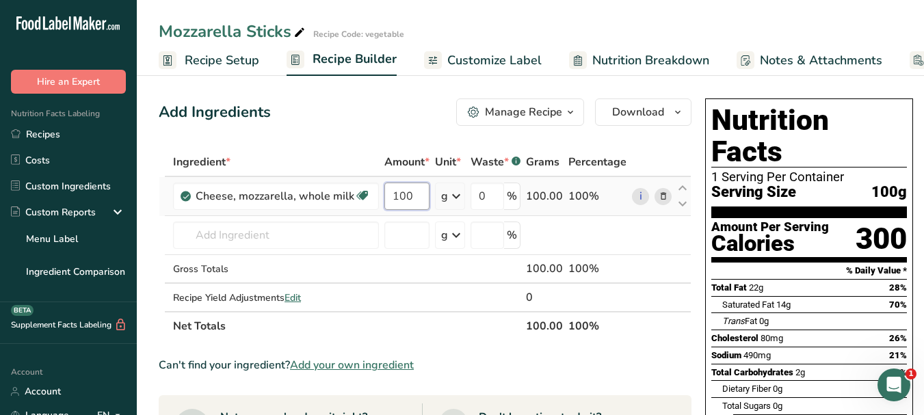
click at [396, 194] on input "100" at bounding box center [406, 196] width 45 height 27
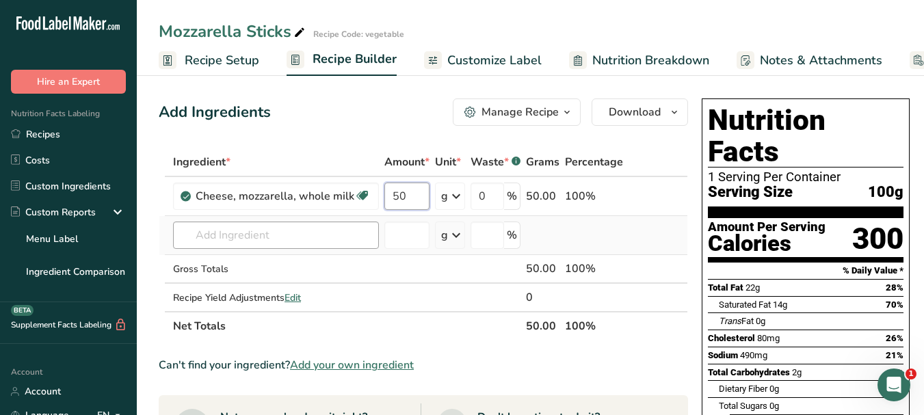
type input "50"
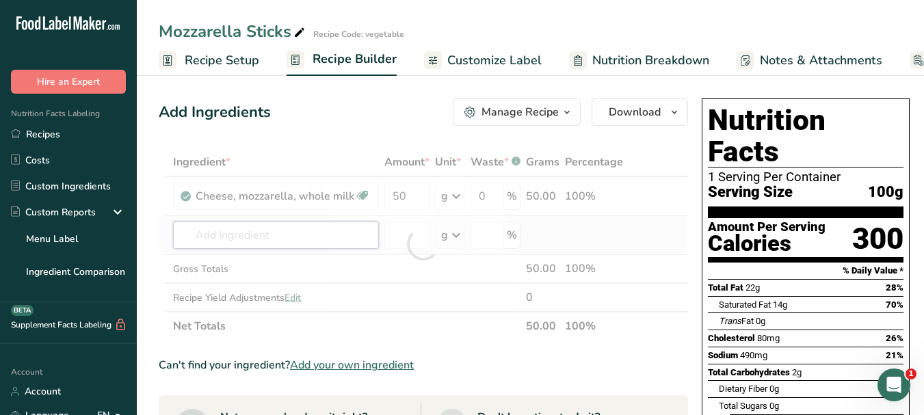
click at [283, 239] on div "Ingredient * Amount * Unit * Waste * .a-a{fill:#347362;}.b-a{fill:#fff;} Grams …" at bounding box center [423, 244] width 529 height 193
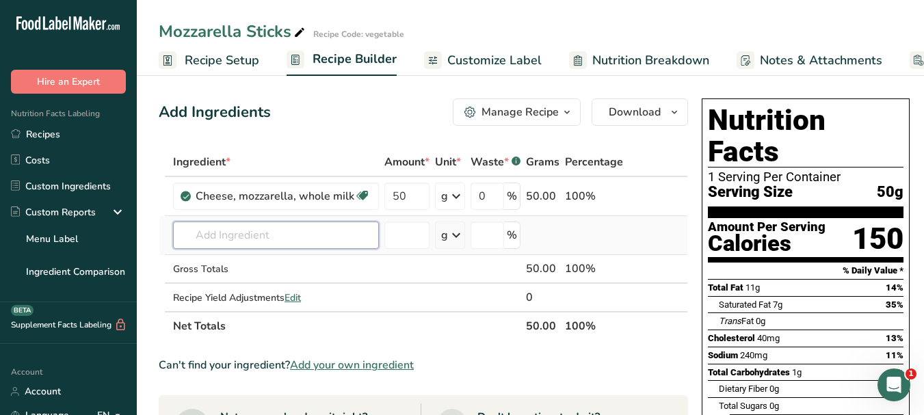
paste input "garlic powder"
type input "garlic powder"
click at [310, 265] on p "2020 Spices, garlic powder" at bounding box center [248, 263] width 129 height 14
type input "Spices, garlic powder"
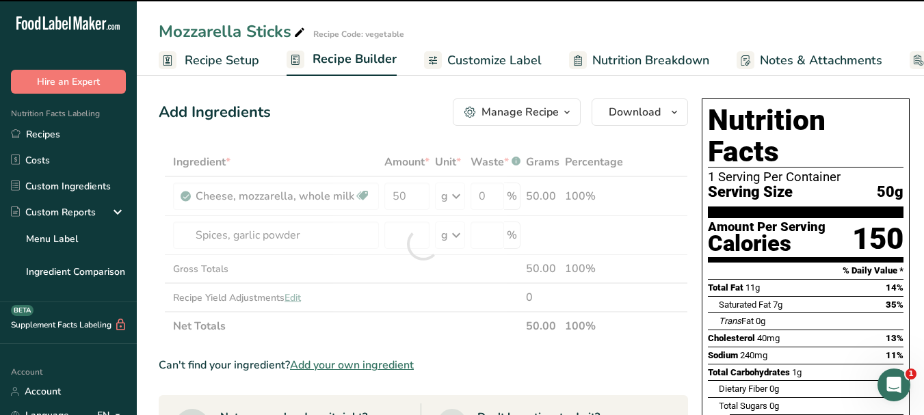
type input "0"
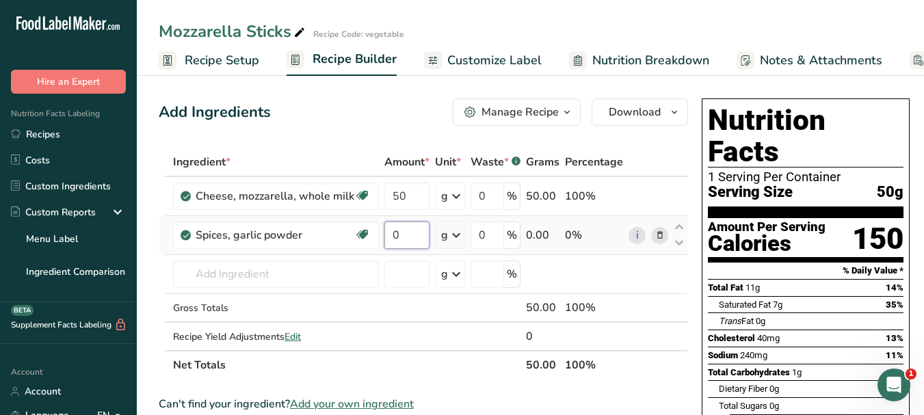
click at [384, 234] on input "0" at bounding box center [406, 235] width 45 height 27
click at [391, 231] on input "0" at bounding box center [406, 235] width 45 height 27
type input "5"
click at [243, 276] on div "Ingredient * Amount * Unit * Waste * .a-a{fill:#347362;}.b-a{fill:#fff;} Grams …" at bounding box center [423, 264] width 529 height 232
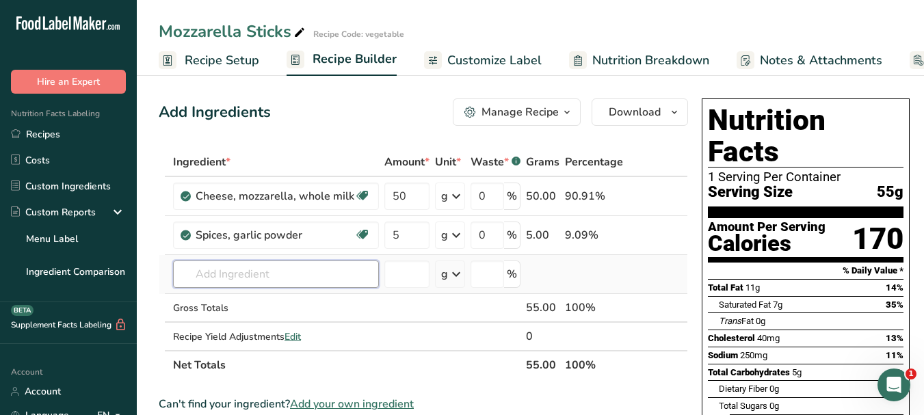
paste input "black pepper"
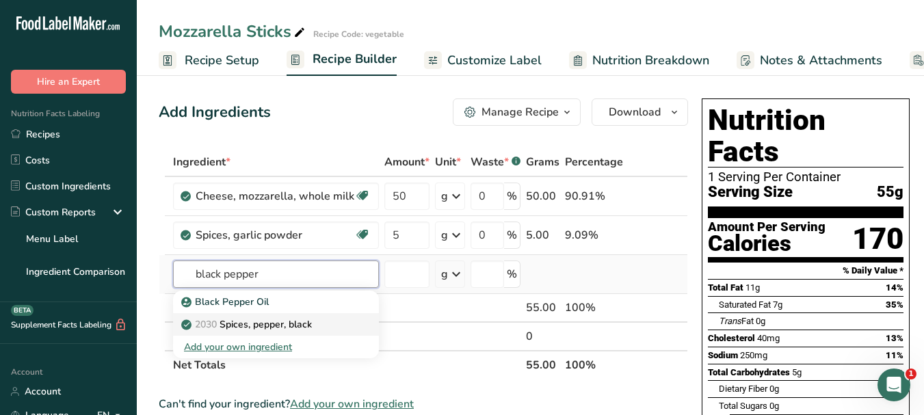
type input "black pepper"
click at [299, 323] on p "2030 Spices, pepper, black" at bounding box center [248, 324] width 128 height 14
type input "Spices, pepper, black"
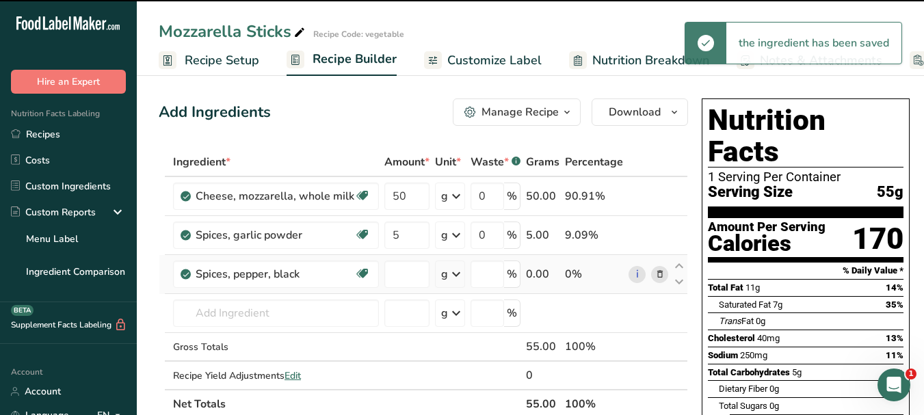
type input "0"
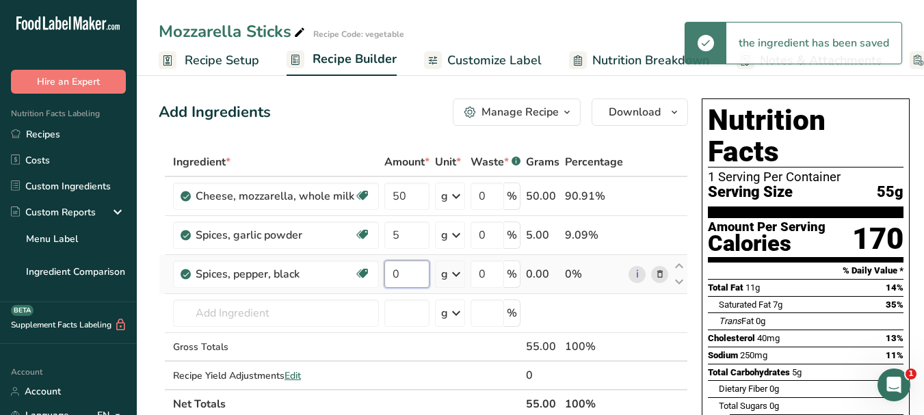
click at [387, 265] on input "0" at bounding box center [406, 274] width 45 height 27
click at [387, 264] on input "0" at bounding box center [406, 274] width 45 height 27
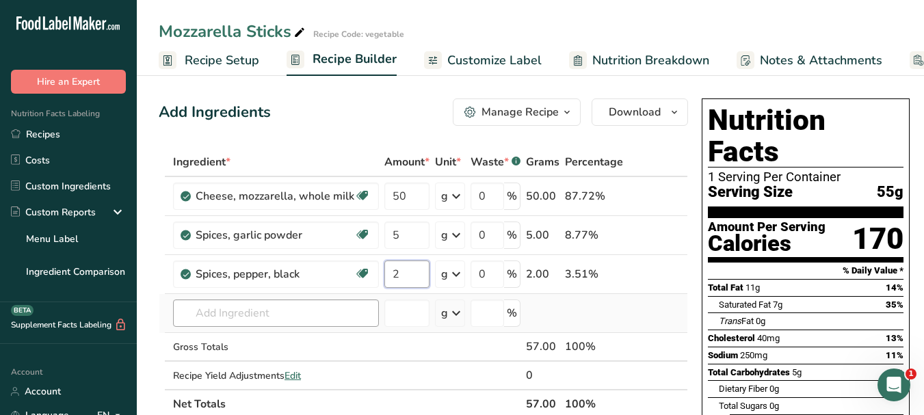
type input "2"
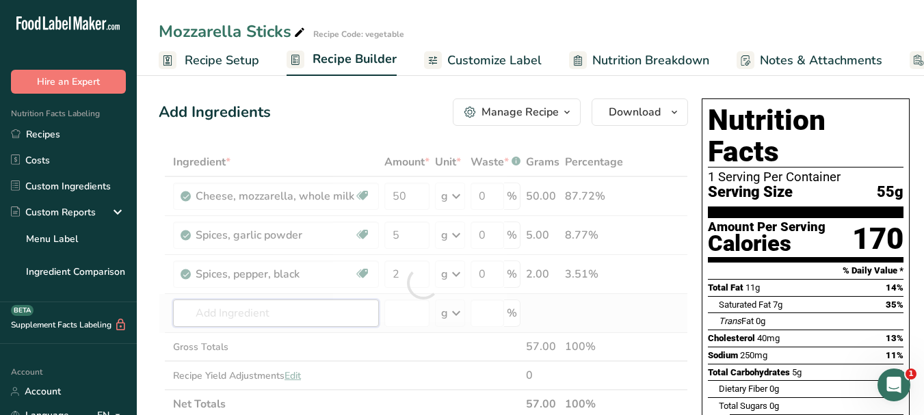
click at [309, 311] on div "Ingredient * Amount * Unit * Waste * .a-a{fill:#347362;}.b-a{fill:#fff;} Grams …" at bounding box center [423, 283] width 529 height 271
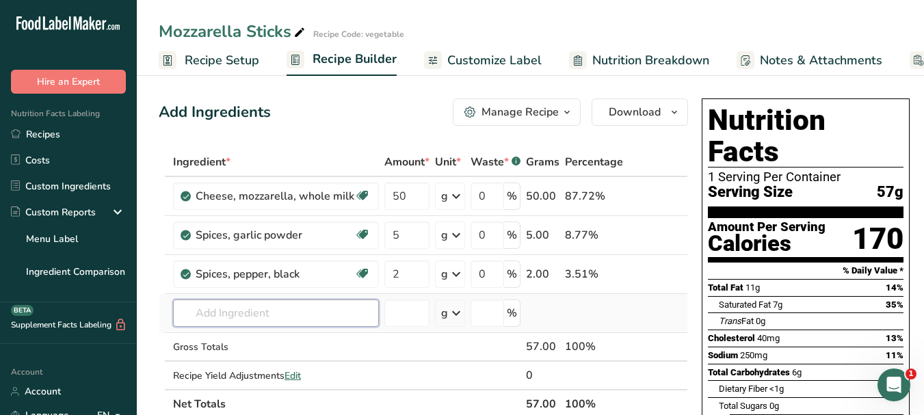
paste input "salt"
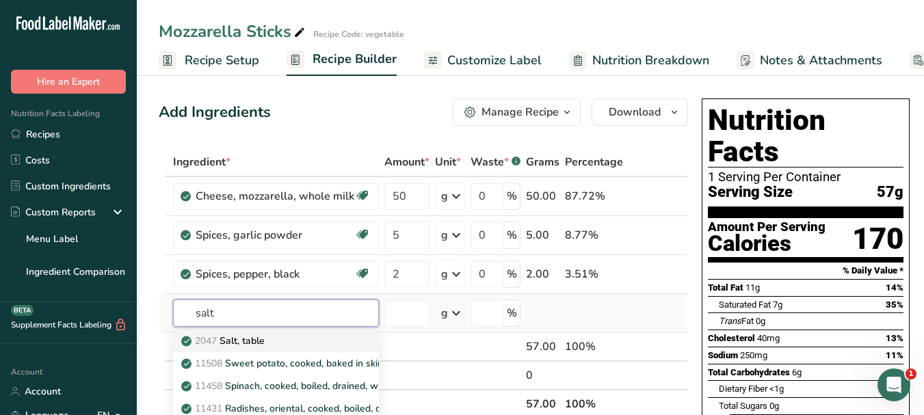
type input "salt"
click at [265, 338] on p "2047 Salt, table" at bounding box center [224, 341] width 81 height 14
type input "Salt, table"
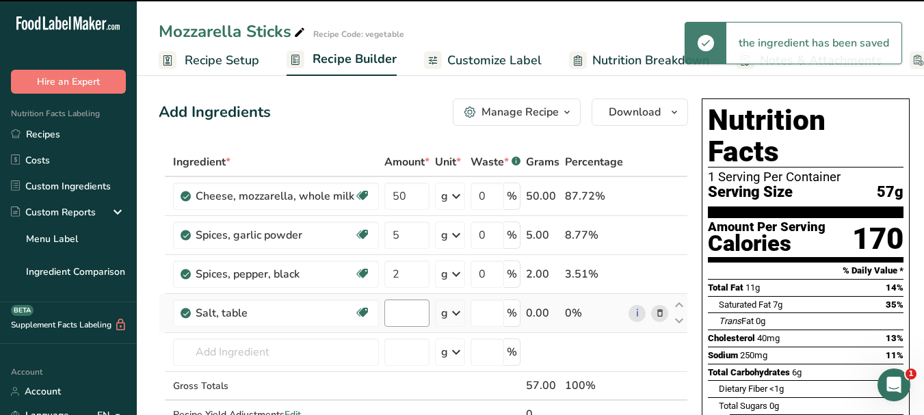
type input "0"
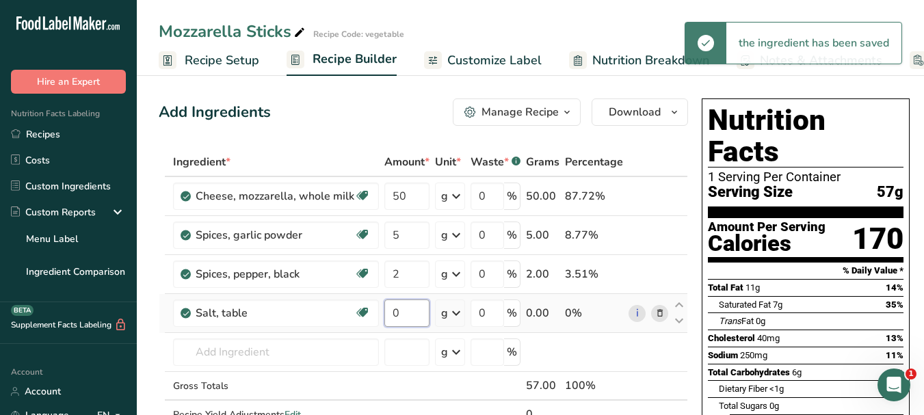
click at [386, 307] on input "0" at bounding box center [406, 313] width 45 height 27
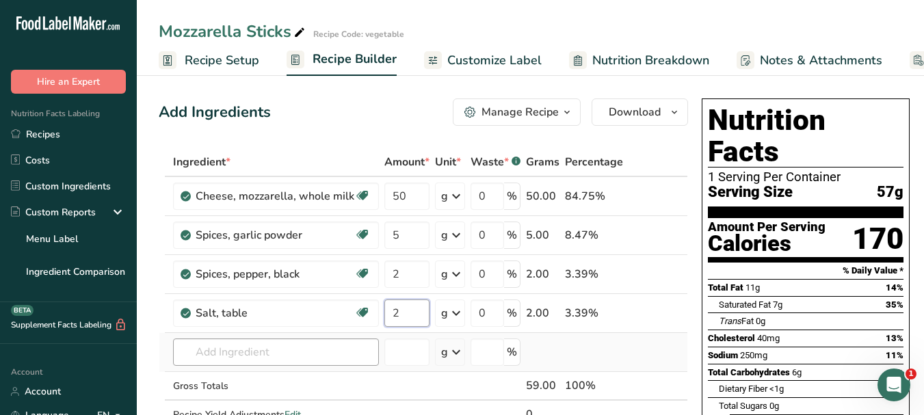
type input "2"
click at [223, 358] on div "Ingredient * Amount * Unit * Waste * .a-a{fill:#347362;}.b-a{fill:#fff;} Grams …" at bounding box center [423, 303] width 529 height 310
paste input "egg"
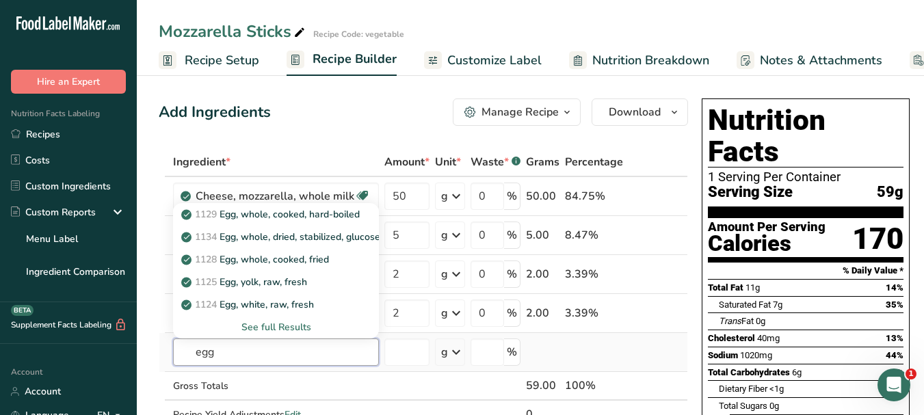
type input "egg"
click at [304, 323] on div "See full Results" at bounding box center [276, 327] width 184 height 14
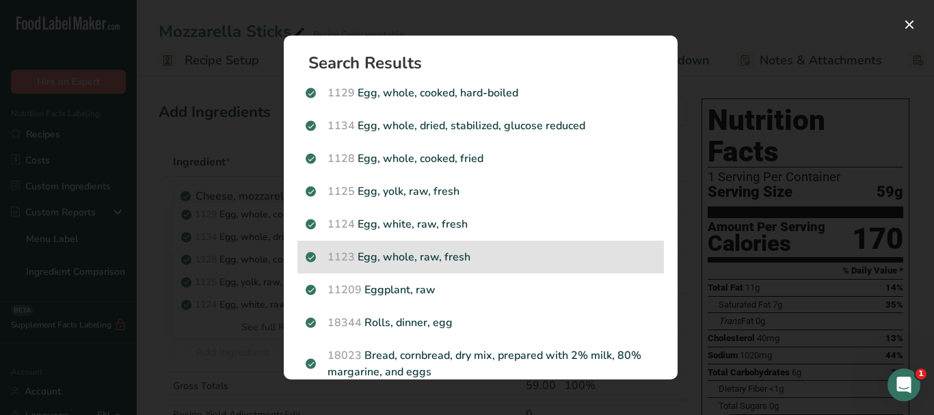
click at [473, 265] on div "1123 Egg, whole, raw, fresh" at bounding box center [480, 257] width 367 height 33
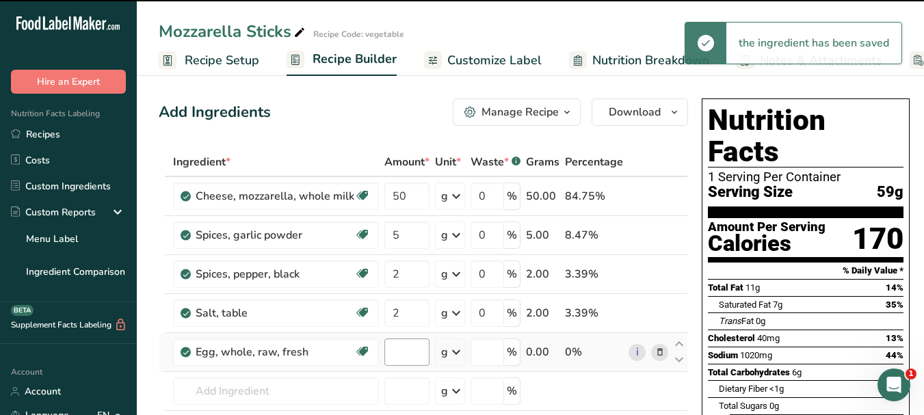
type input "0"
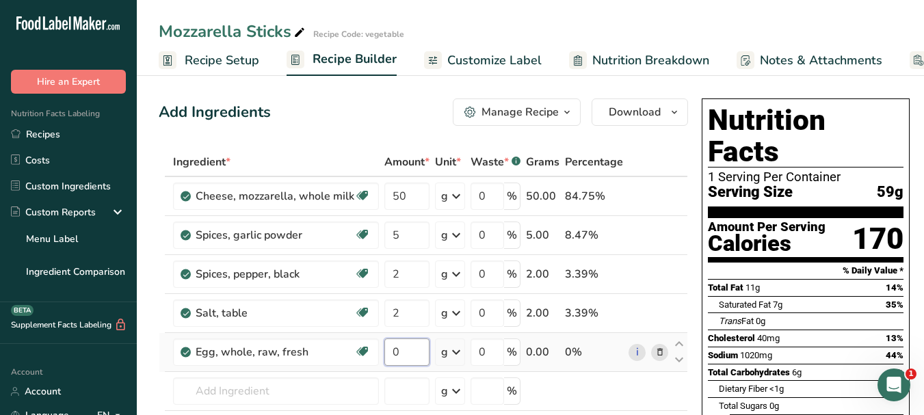
click at [389, 353] on input "0" at bounding box center [406, 351] width 45 height 27
type input "20"
click at [276, 395] on div "Ingredient * Amount * Unit * Waste * .a-a{fill:#347362;}.b-a{fill:#fff;} Grams …" at bounding box center [423, 322] width 529 height 349
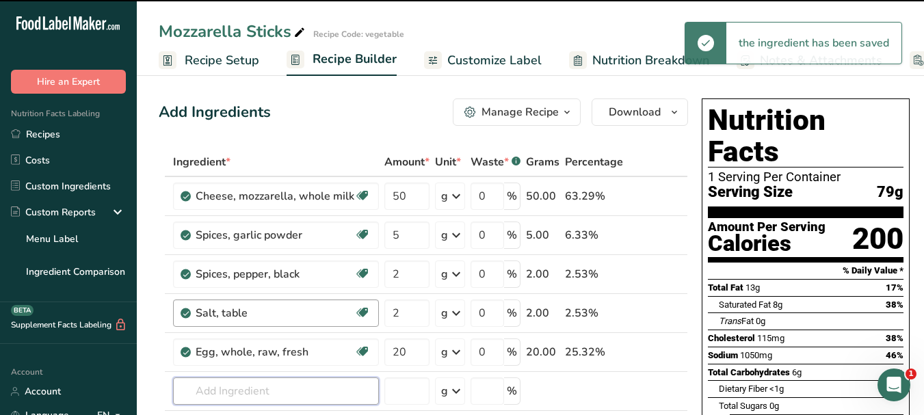
scroll to position [68, 0]
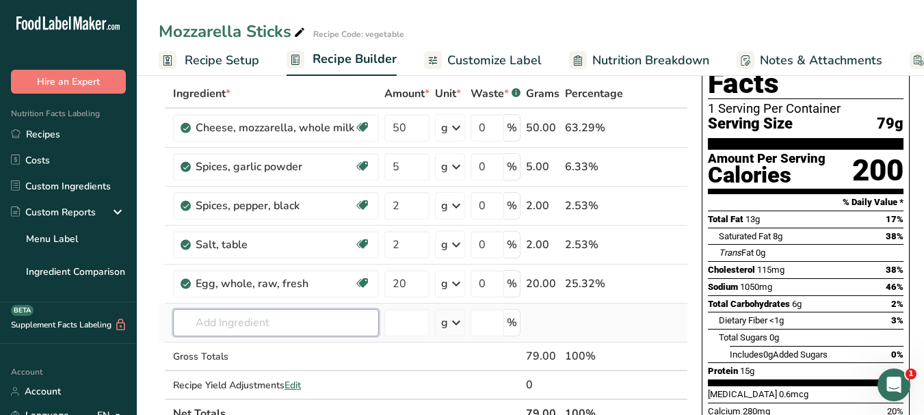
paste input "oil"
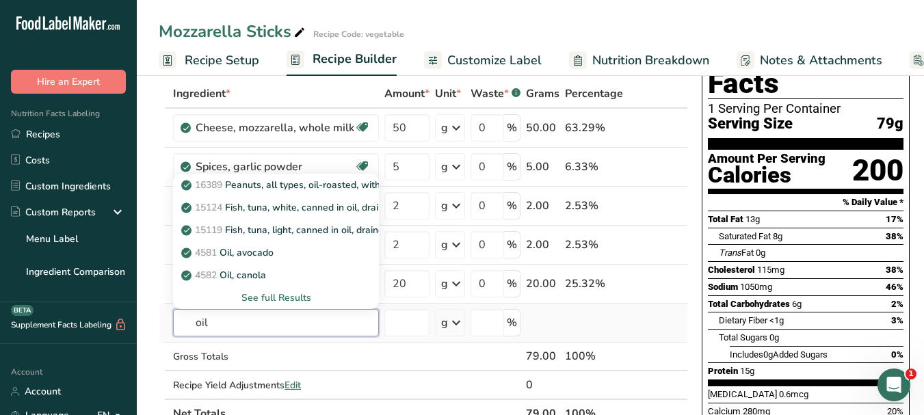
type input "oil"
click at [308, 301] on div "See full Results" at bounding box center [276, 298] width 184 height 14
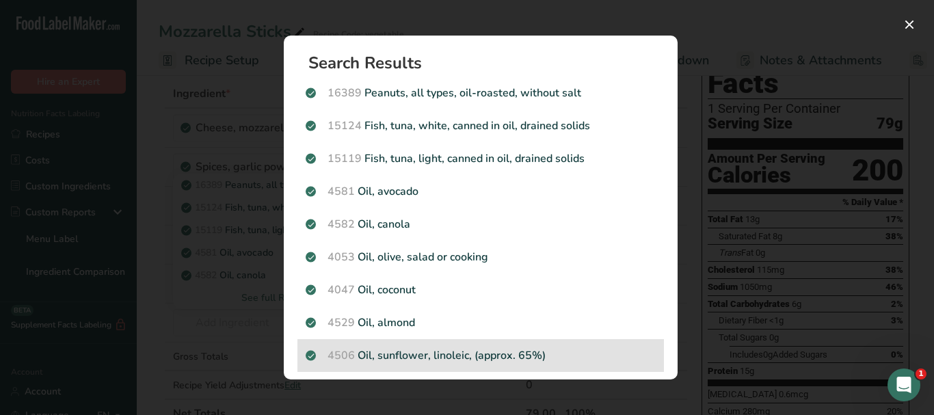
click at [496, 367] on div "4506 Oil, sunflower, linoleic, (approx. 65%)" at bounding box center [480, 355] width 367 height 33
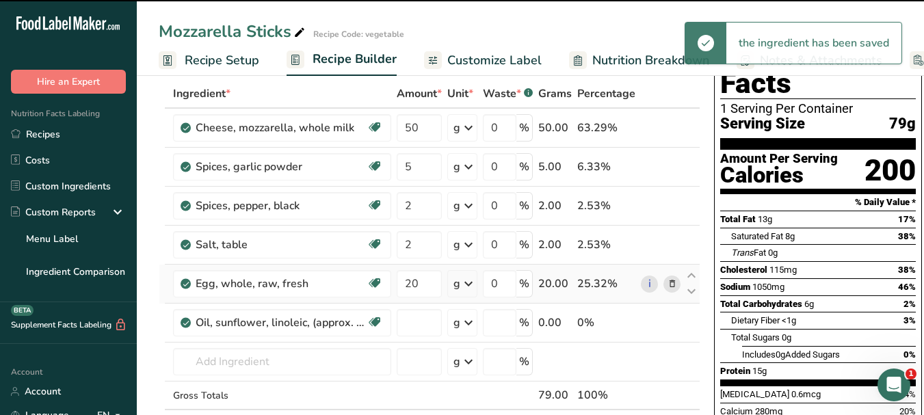
type input "0"
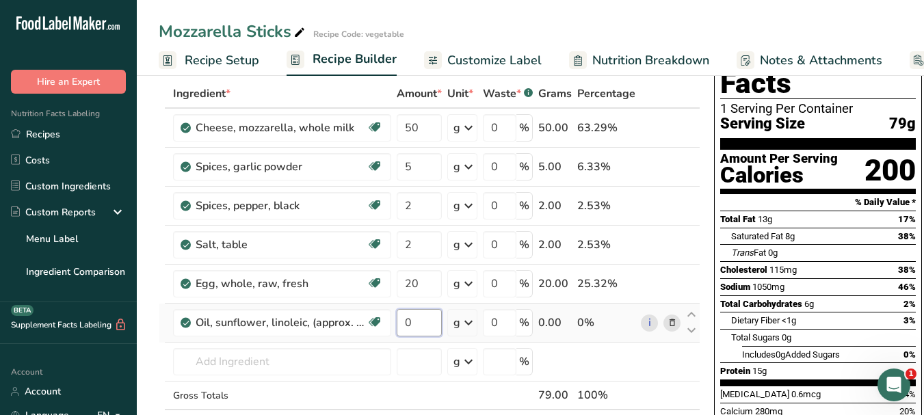
click at [404, 318] on input "0" at bounding box center [419, 322] width 45 height 27
type input "10"
click at [708, 217] on div "Nutrition Facts 1 Serving Per Container Serving Size 79g Amount Per Serving Cal…" at bounding box center [817, 285] width 219 height 520
click at [488, 60] on span "Customize Label" at bounding box center [494, 60] width 94 height 18
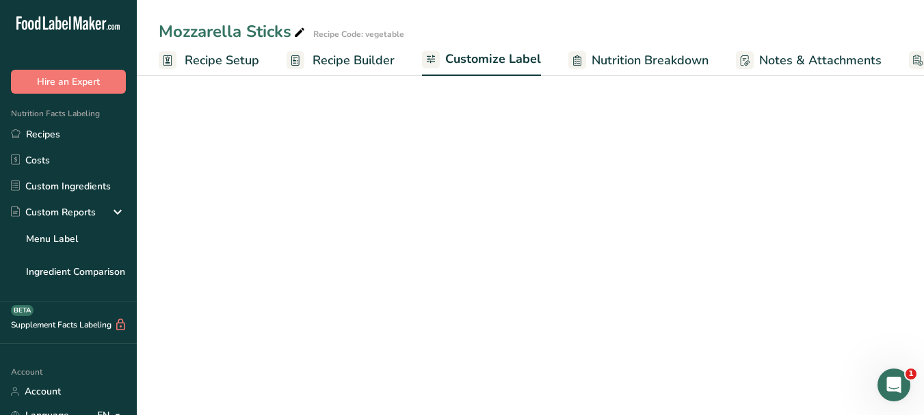
scroll to position [0, 116]
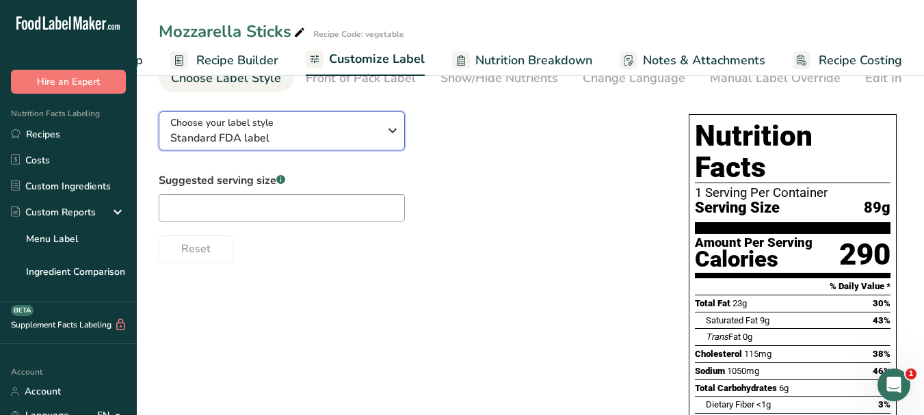
click at [394, 133] on icon "button" at bounding box center [392, 130] width 16 height 25
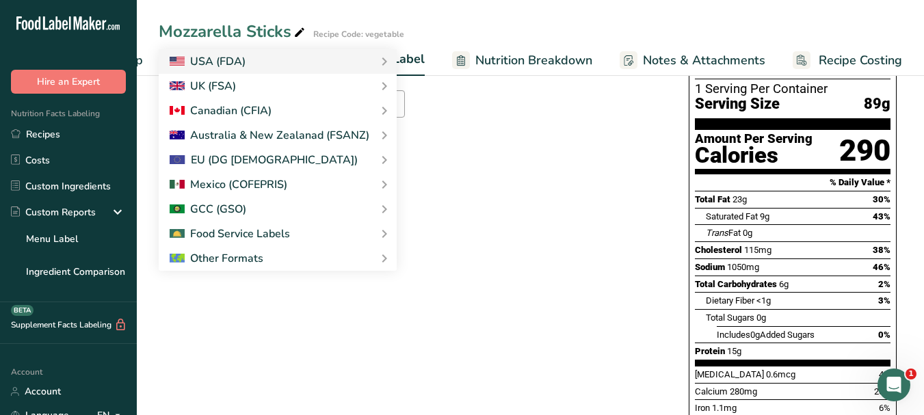
scroll to position [205, 0]
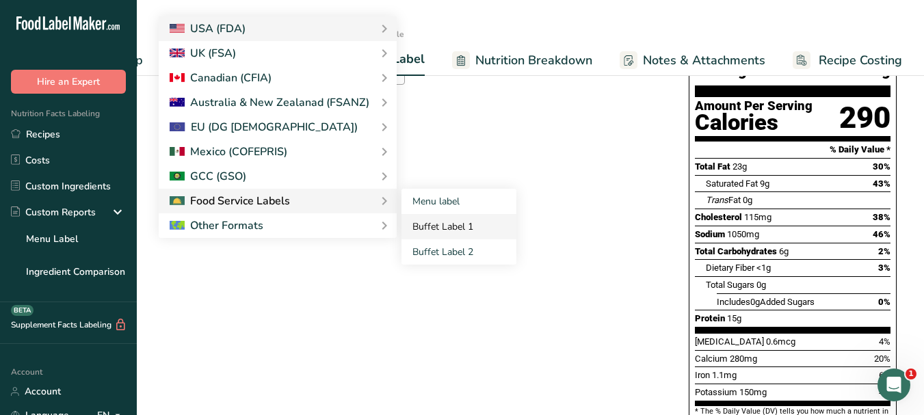
click at [421, 233] on link "Buffet Label 1" at bounding box center [458, 226] width 115 height 25
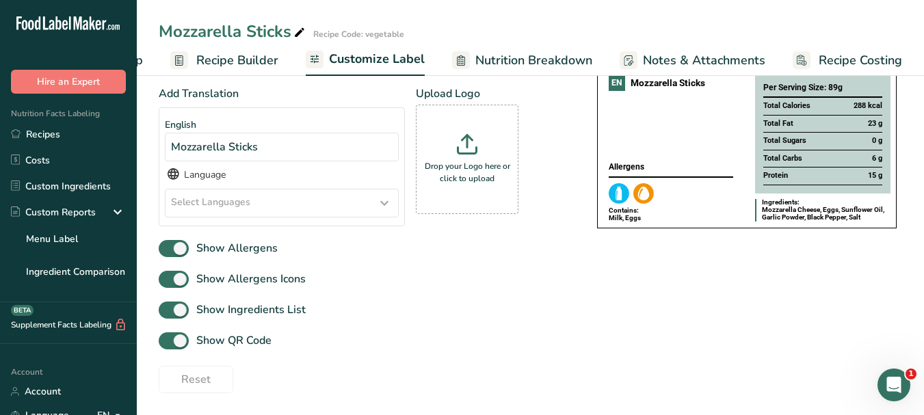
scroll to position [159, 0]
click at [383, 203] on icon at bounding box center [384, 203] width 16 height 25
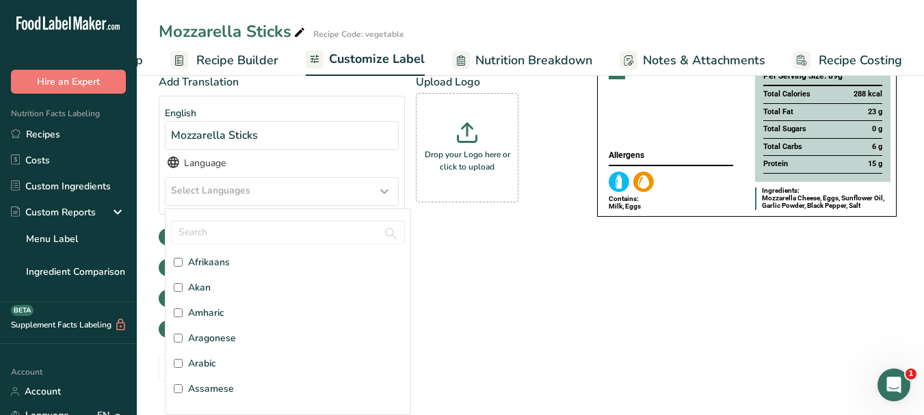
scroll to position [68, 0]
click at [207, 343] on span "Arabic" at bounding box center [202, 340] width 28 height 14
click at [183, 343] on input "Arabic" at bounding box center [178, 340] width 9 height 9
checkbox input "true"
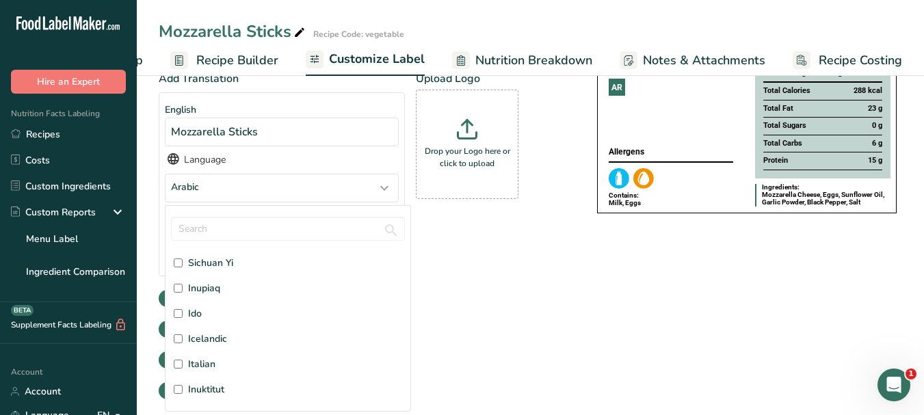
scroll to position [1641, 0]
click at [204, 340] on span "Italian" at bounding box center [201, 332] width 27 height 14
click at [183, 337] on input "Italian" at bounding box center [178, 332] width 9 height 9
checkbox input "true"
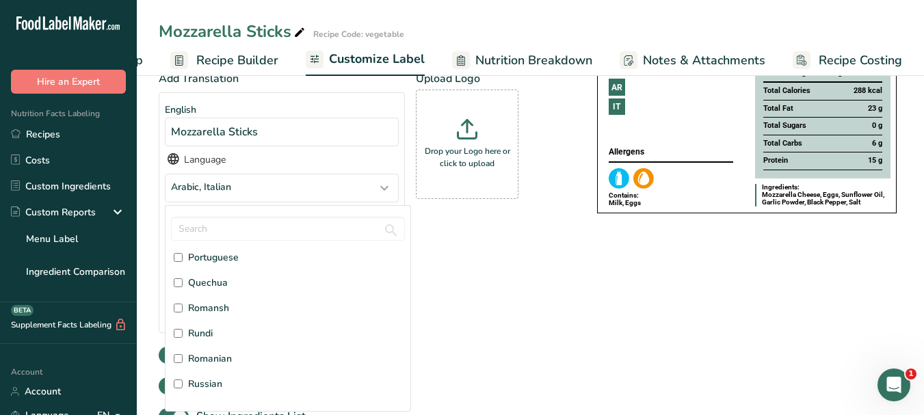
scroll to position [3214, 0]
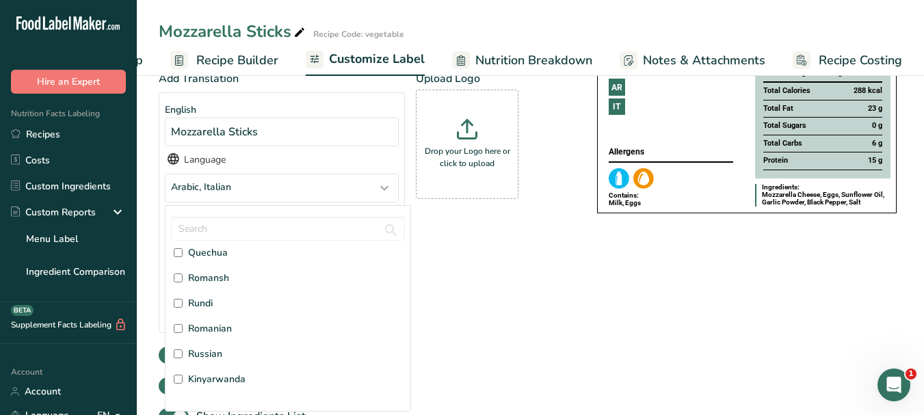
click at [216, 354] on span "Russian" at bounding box center [205, 354] width 34 height 14
click at [183, 354] on input "Russian" at bounding box center [178, 353] width 9 height 9
checkbox input "true"
click at [601, 299] on div "Choose your label style Buffet Label 1 USA (FDA) Standard FDA label Tabular FDA…" at bounding box center [530, 278] width 743 height 558
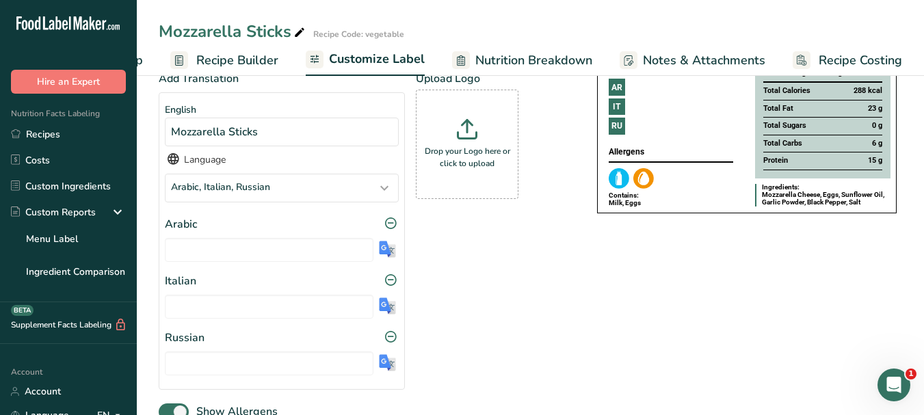
click at [384, 253] on img at bounding box center [387, 249] width 17 height 17
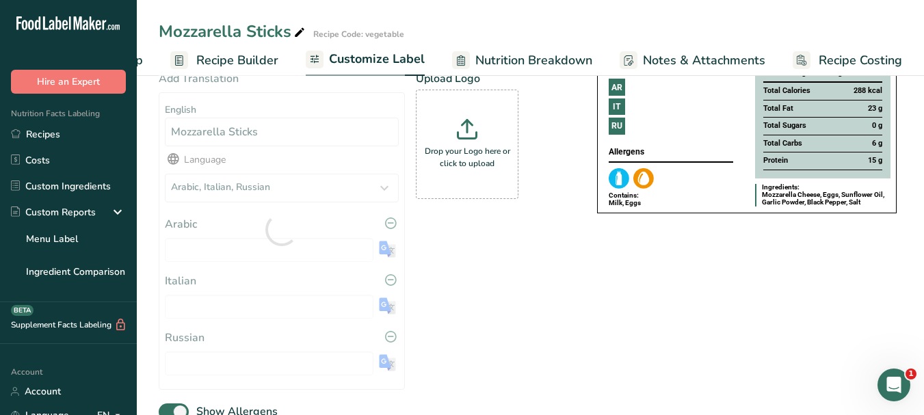
type input "أصابع الموزاريلا"
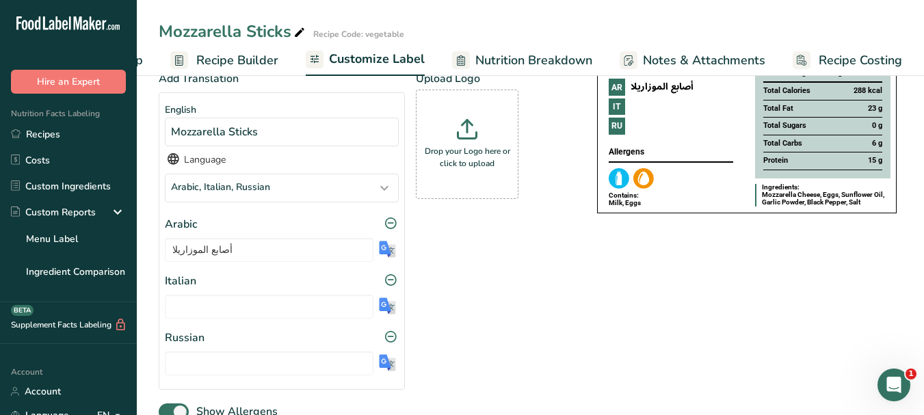
click at [386, 304] on img at bounding box center [387, 305] width 17 height 17
type input "Bastoncini di mozzarella"
click at [388, 362] on img at bounding box center [387, 362] width 17 height 17
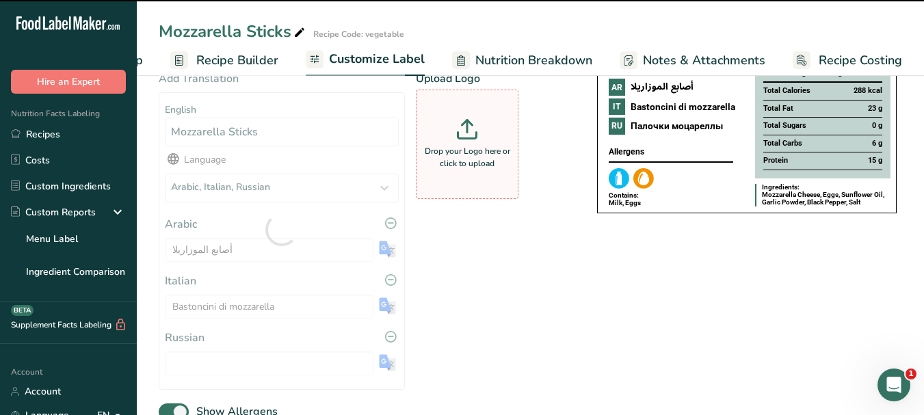
type input "Палочки моцареллы"
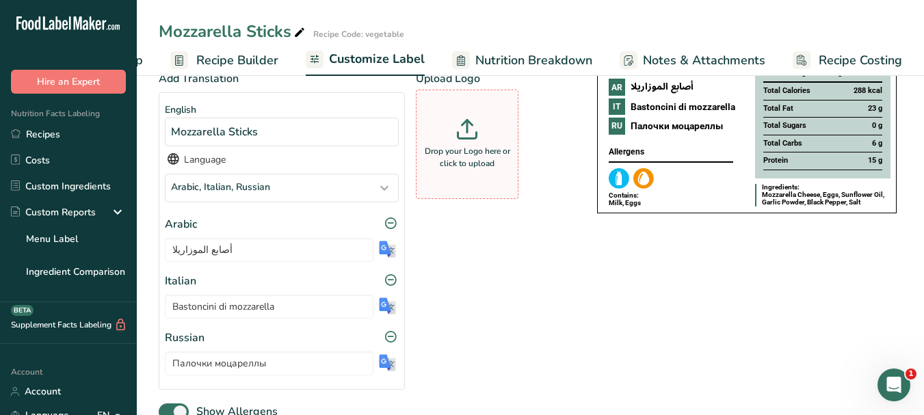
click at [469, 160] on p "Drop your Logo here or click to upload" at bounding box center [467, 157] width 96 height 25
click at [469, 160] on input "Drop your Logo here or click to upload" at bounding box center [467, 144] width 103 height 109
type input "C:\fakepath\Logo_001.png"
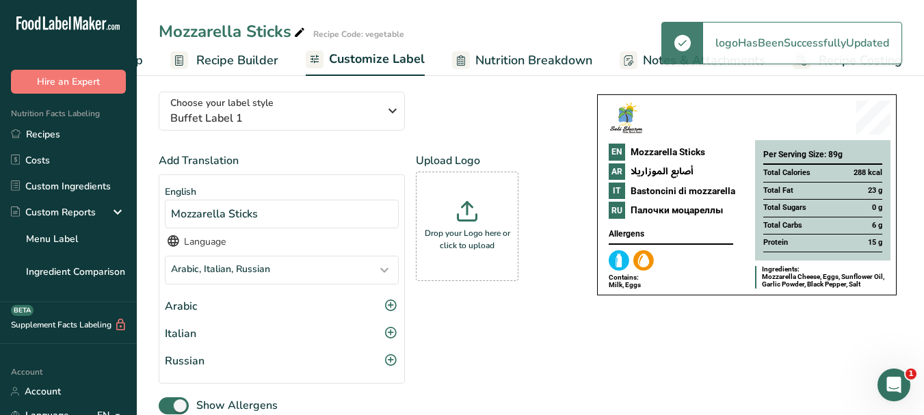
scroll to position [0, 0]
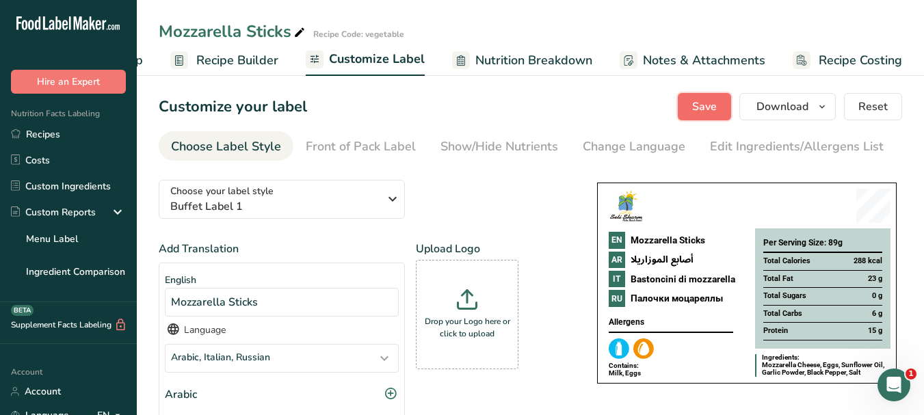
click at [702, 116] on button "Save" at bounding box center [704, 106] width 53 height 27
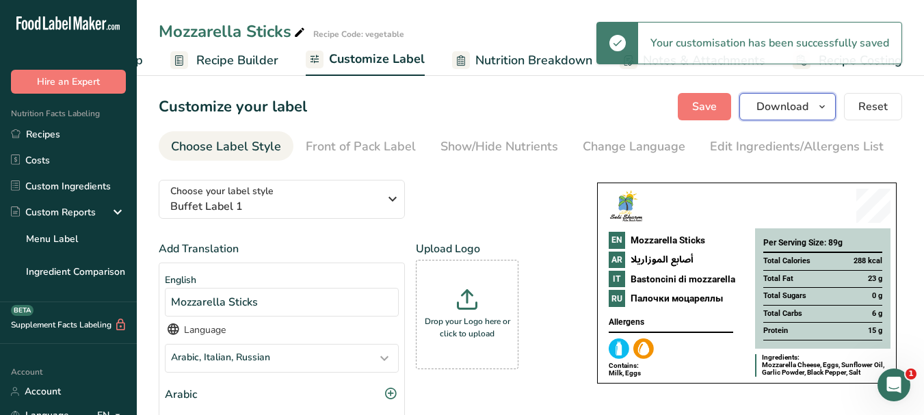
click at [827, 107] on icon "button" at bounding box center [821, 106] width 11 height 17
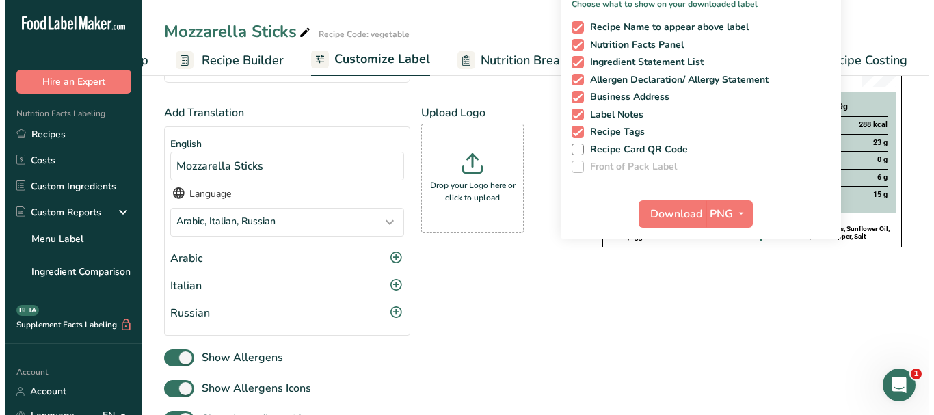
scroll to position [137, 0]
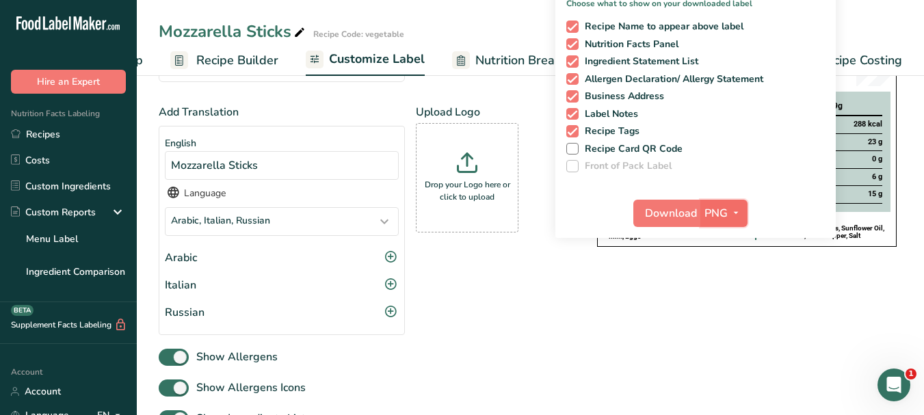
click at [736, 209] on icon "button" at bounding box center [735, 212] width 11 height 17
click at [723, 306] on link "PDF" at bounding box center [726, 308] width 44 height 23
click at [664, 220] on span "Download" at bounding box center [672, 213] width 52 height 16
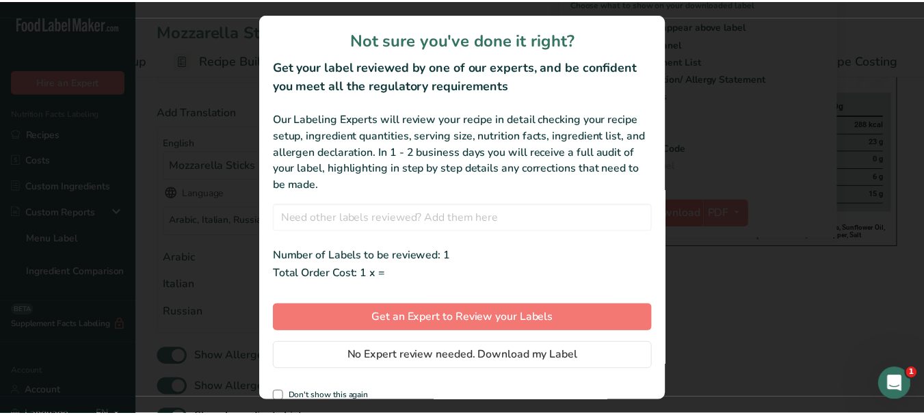
scroll to position [0, 106]
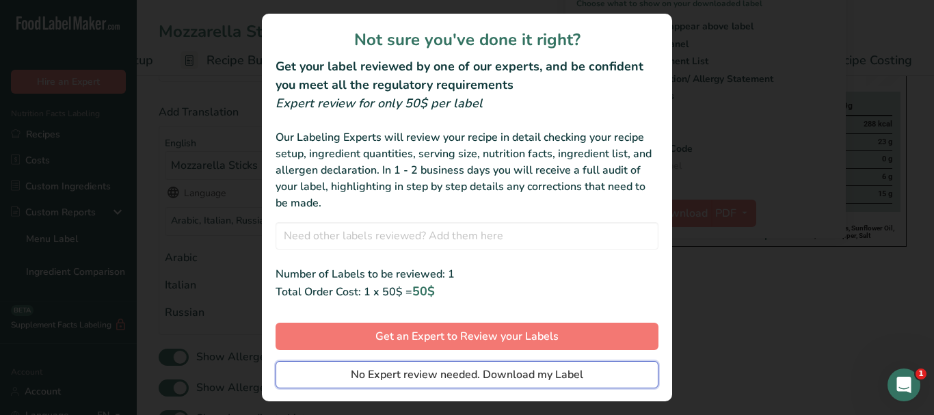
click at [571, 381] on span "No Expert review needed. Download my Label" at bounding box center [467, 375] width 232 height 16
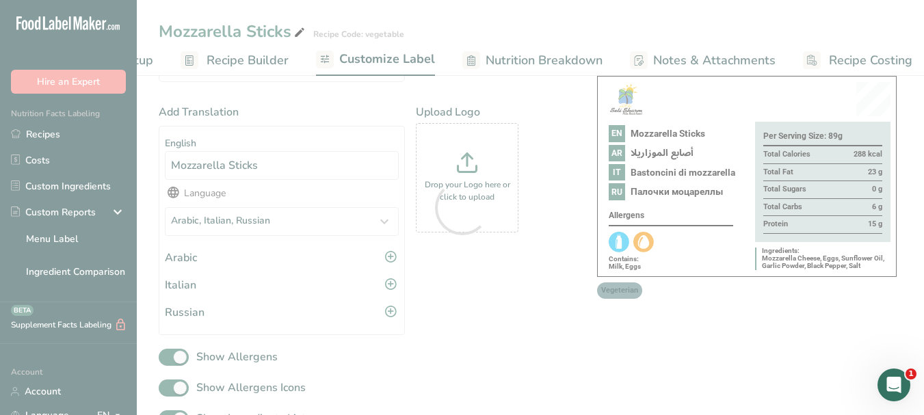
scroll to position [0, 0]
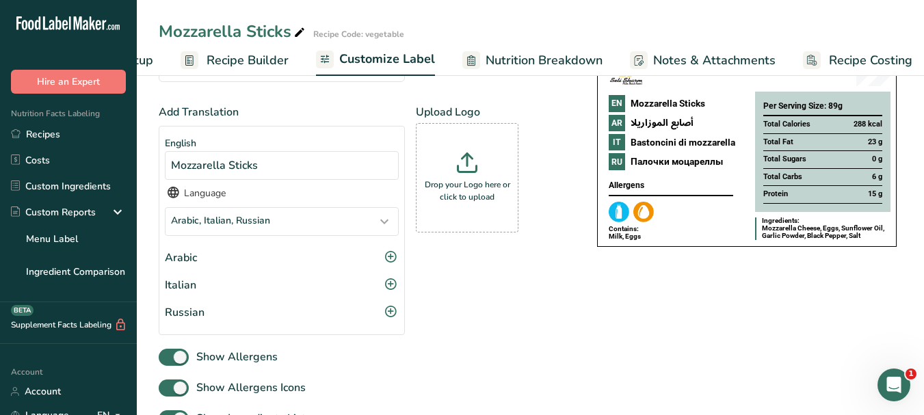
click at [899, 62] on span "Recipe Costing" at bounding box center [870, 60] width 83 height 18
click at [851, 59] on span "Recipe Costing" at bounding box center [870, 60] width 83 height 18
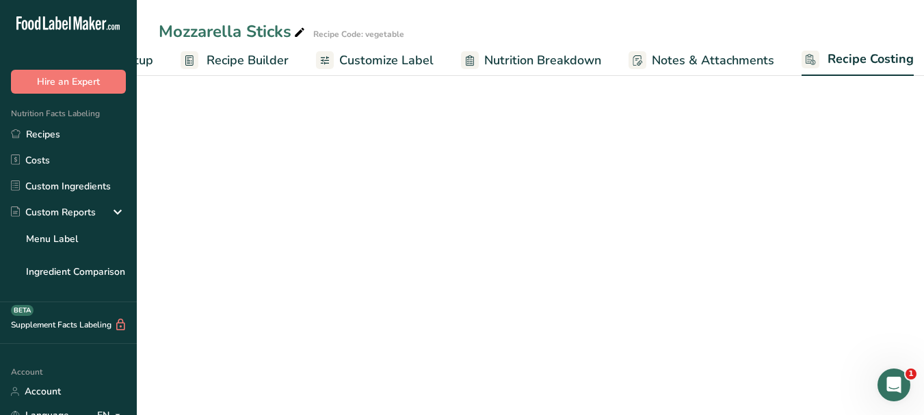
select select "1"
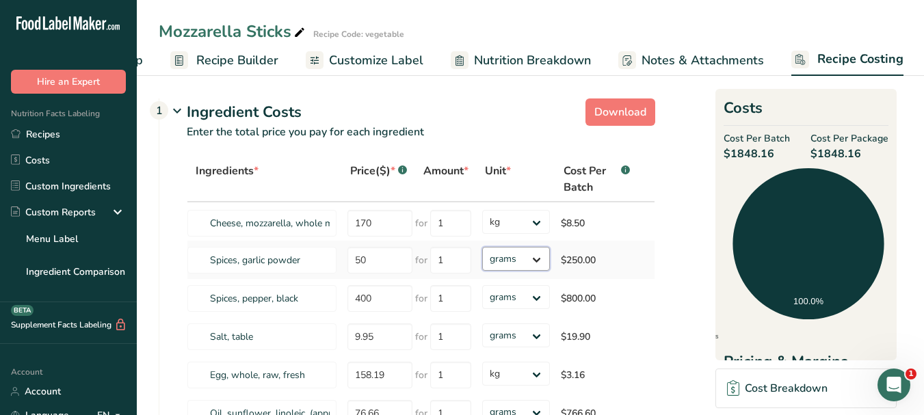
click at [537, 258] on select "grams kg mg mcg lb oz" at bounding box center [516, 259] width 68 height 24
select select "1"
click at [482, 247] on select "grams kg mg mcg lb oz" at bounding box center [516, 259] width 68 height 24
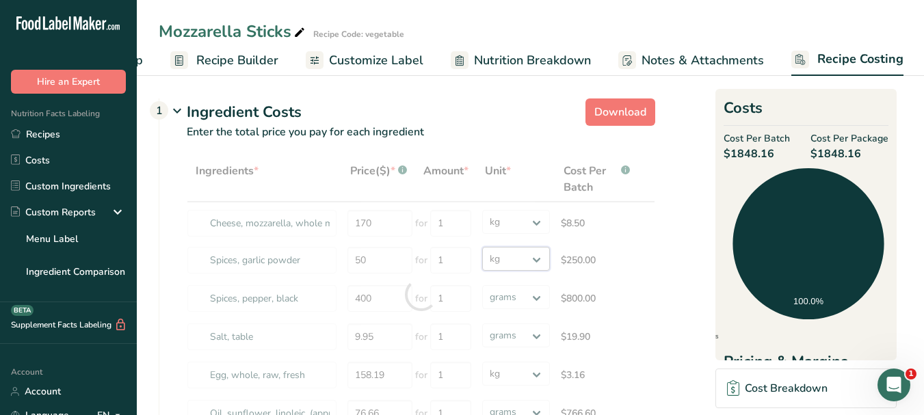
scroll to position [68, 0]
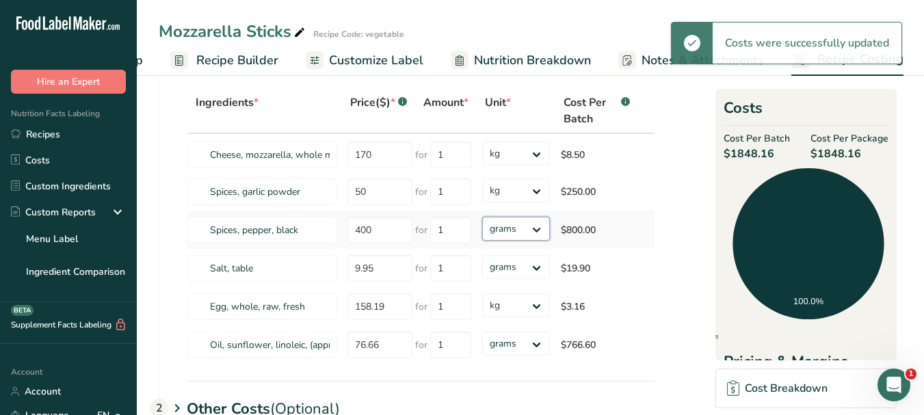
click at [541, 229] on select "grams kg mg mcg lb oz" at bounding box center [516, 229] width 68 height 24
select select "1"
click at [482, 217] on select "grams kg mg mcg lb oz" at bounding box center [516, 229] width 68 height 24
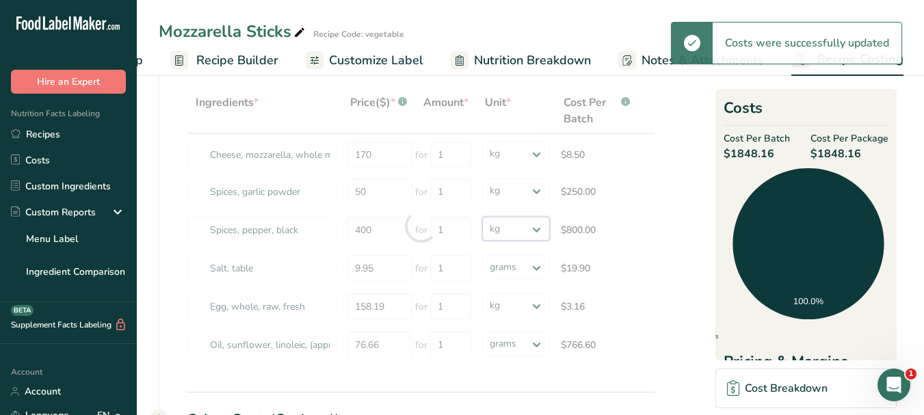
select select
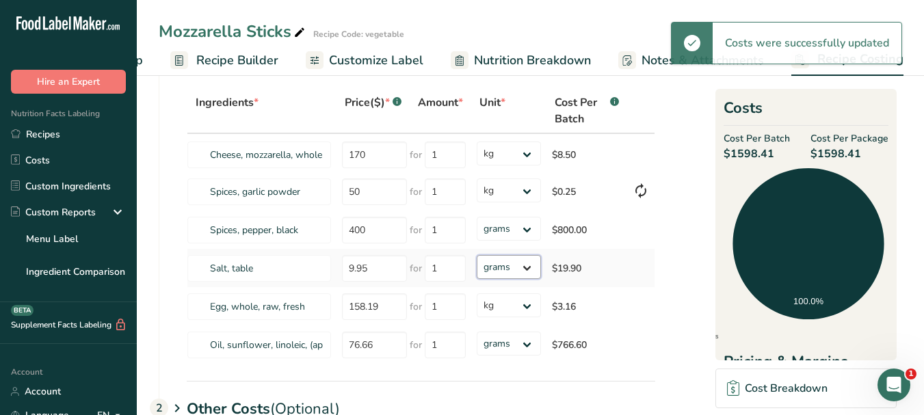
click at [526, 271] on select "grams kg mg mcg lb oz" at bounding box center [509, 267] width 64 height 24
select select "1"
click at [477, 255] on select "grams kg mg mcg lb oz" at bounding box center [509, 267] width 64 height 24
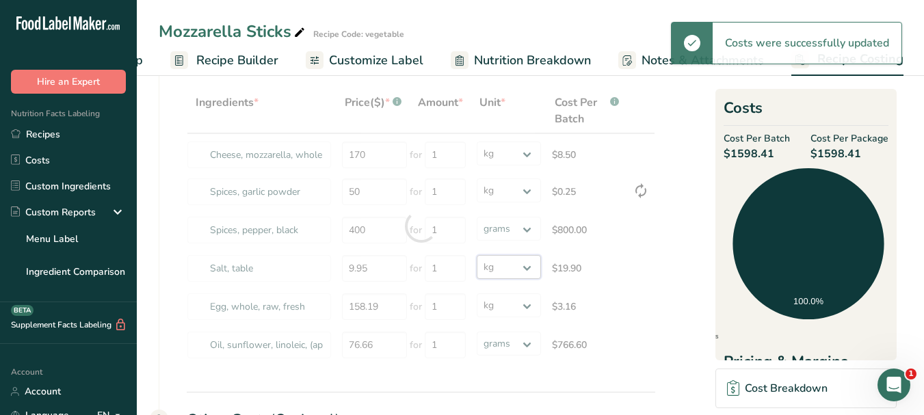
select select "1"
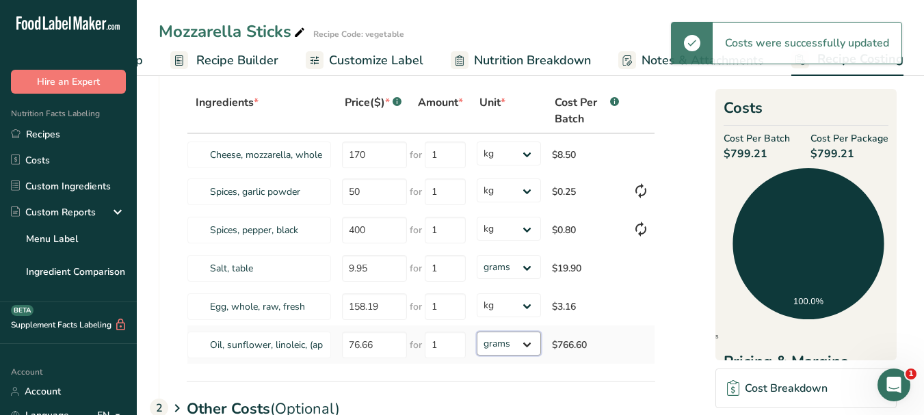
click at [533, 344] on select "grams kg mg mcg lb oz" at bounding box center [509, 344] width 64 height 24
select select "1"
click at [477, 332] on select "grams kg mg mcg lb oz" at bounding box center [509, 344] width 64 height 24
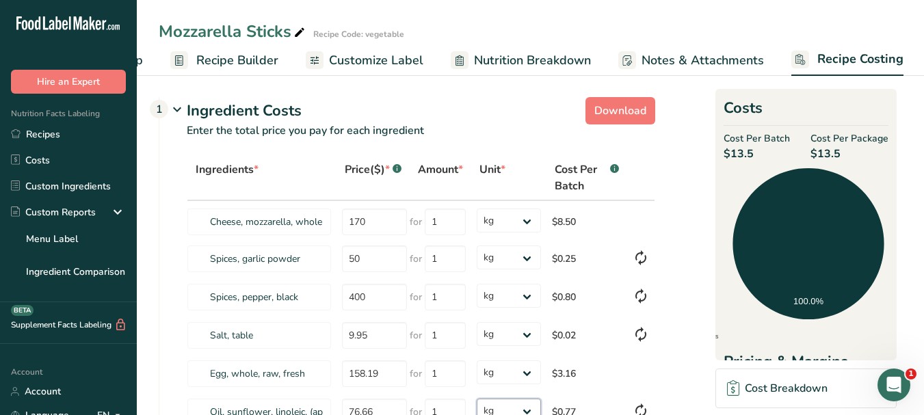
scroll to position [0, 0]
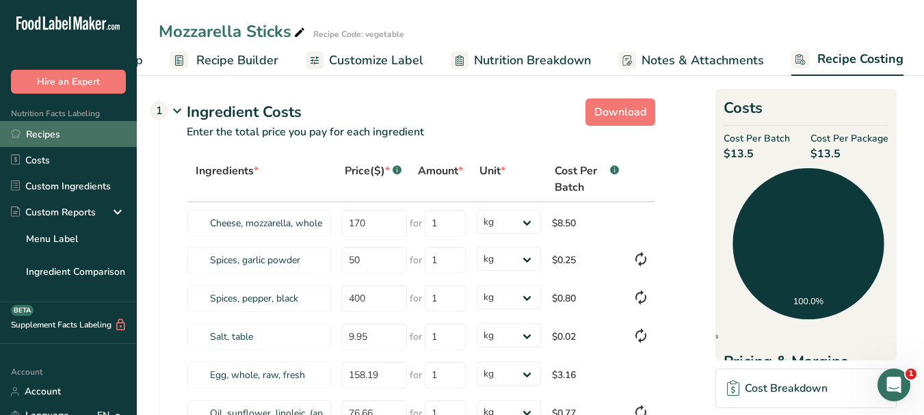
click at [66, 139] on link "Recipes" at bounding box center [68, 134] width 137 height 26
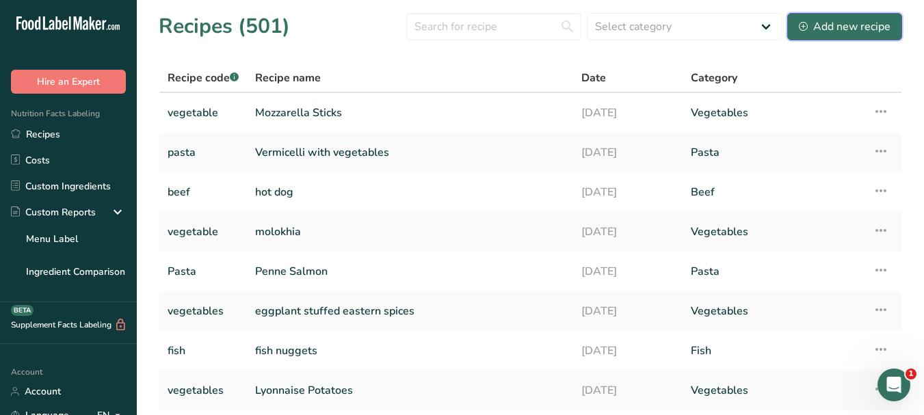
click at [838, 34] on div "Add new recipe" at bounding box center [845, 26] width 92 height 16
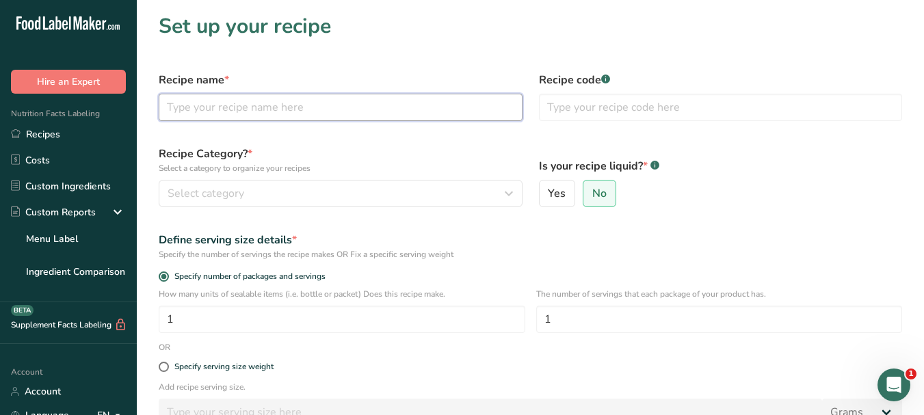
paste input "Zucchini with yogurt"
type input "Zucchini with yogurt"
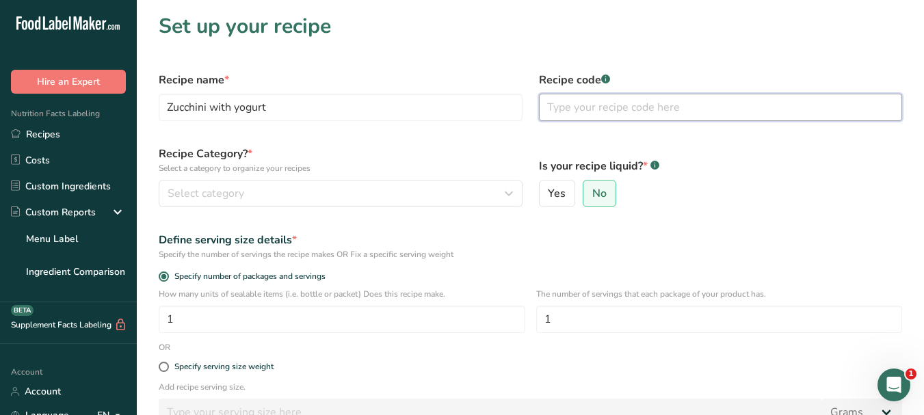
click at [586, 99] on input "text" at bounding box center [721, 107] width 364 height 27
type input "vegetables"
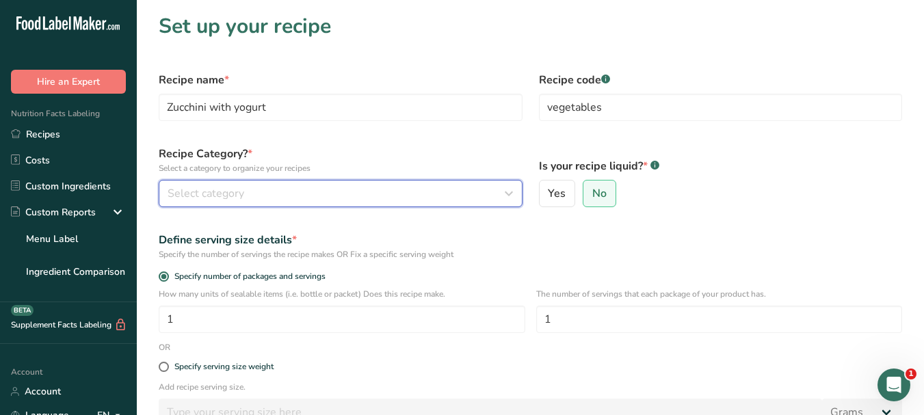
click at [417, 189] on div "Select category" at bounding box center [337, 193] width 338 height 16
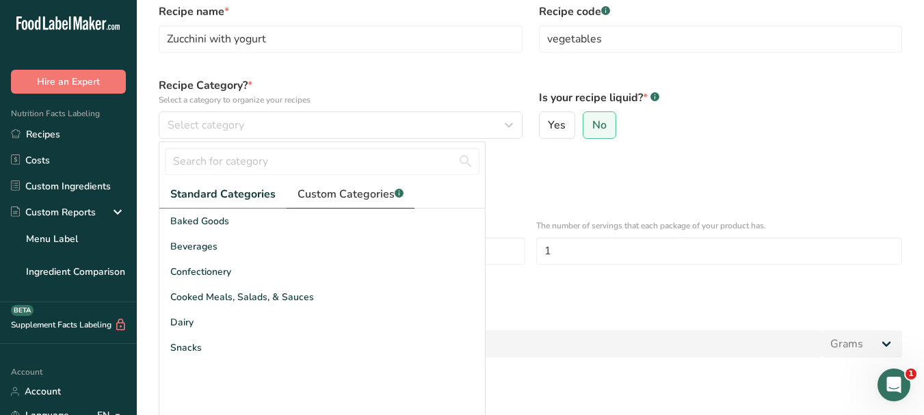
click at [362, 200] on span "Custom Categories .a-a{fill:#347362;}.b-a{fill:#fff;}" at bounding box center [350, 194] width 106 height 16
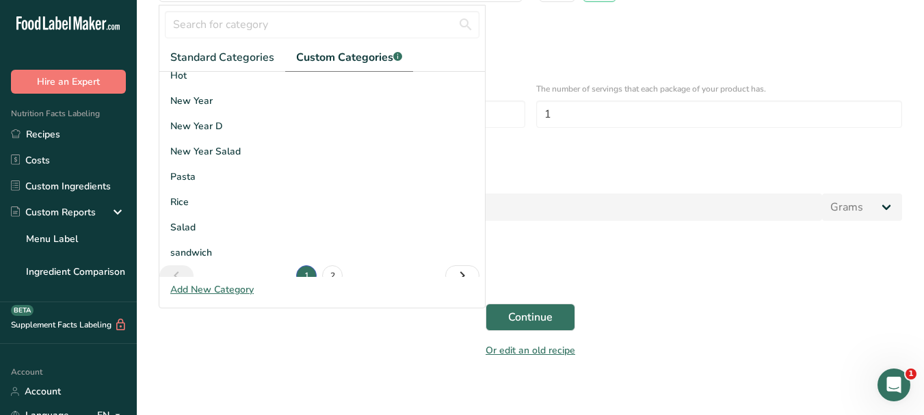
scroll to position [200, 0]
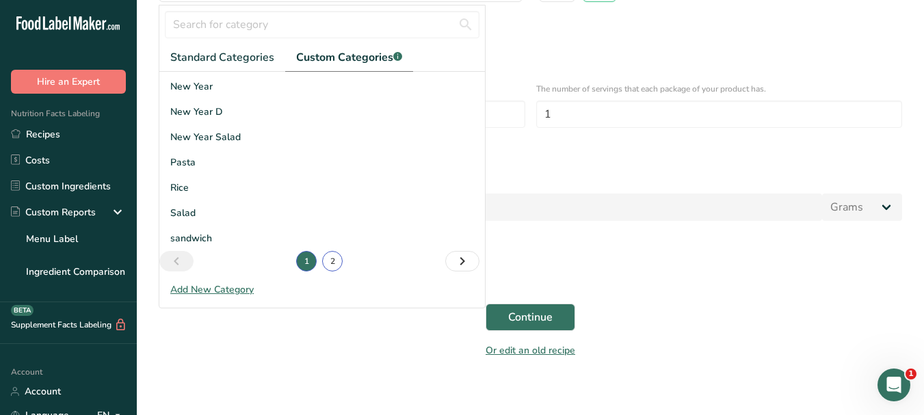
click at [328, 252] on link "2" at bounding box center [332, 261] width 21 height 21
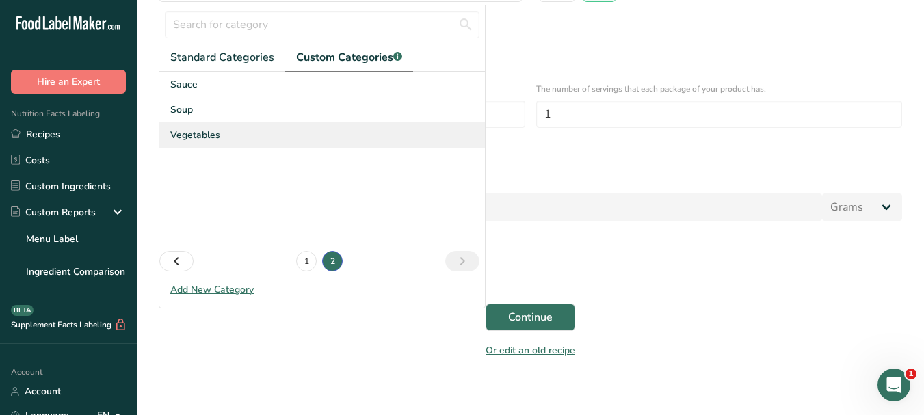
click at [199, 138] on span "Vegetables" at bounding box center [195, 135] width 50 height 14
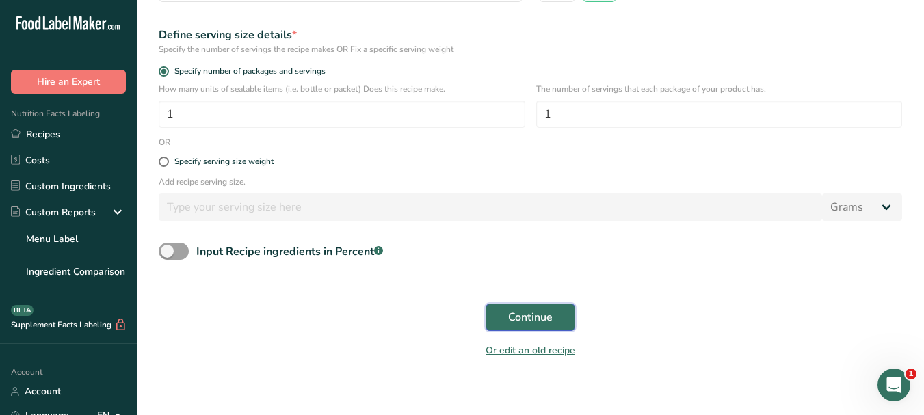
click at [527, 321] on span "Continue" at bounding box center [530, 317] width 44 height 16
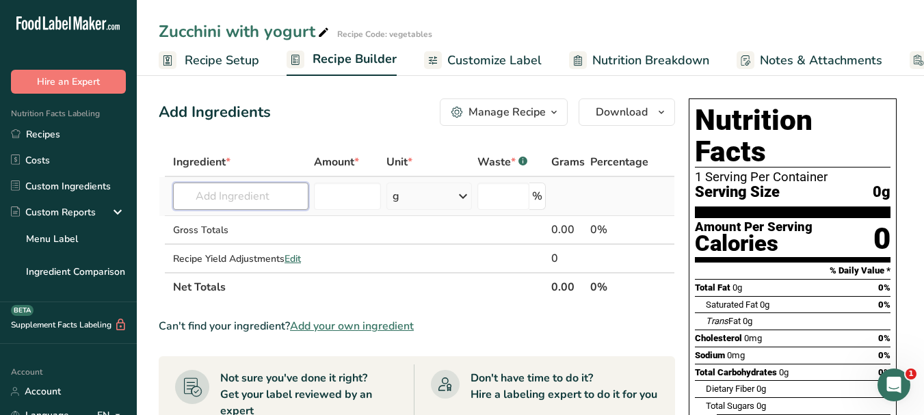
paste input "zucchinis"
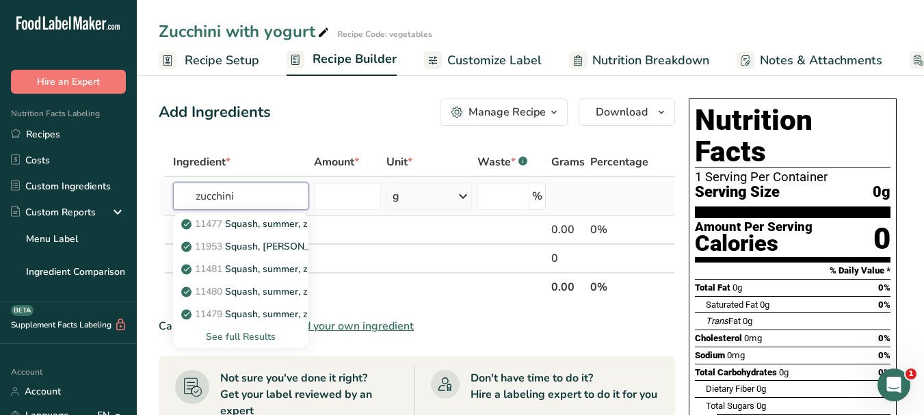
type input "zucchini"
click at [242, 338] on div "See full Results" at bounding box center [241, 337] width 114 height 14
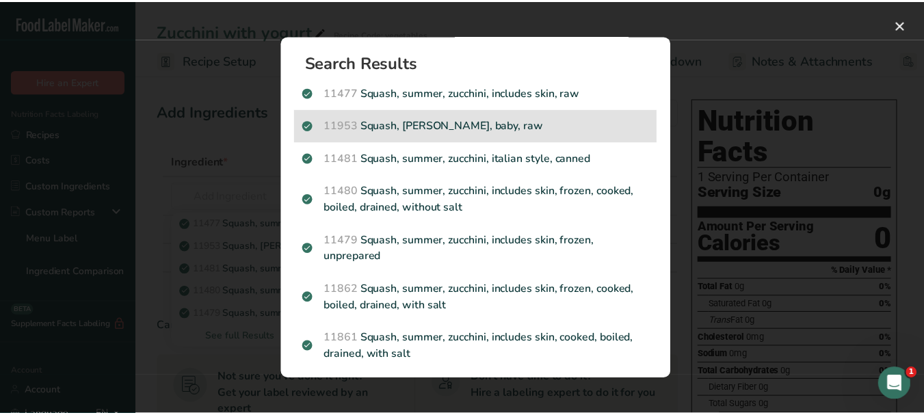
scroll to position [55, 0]
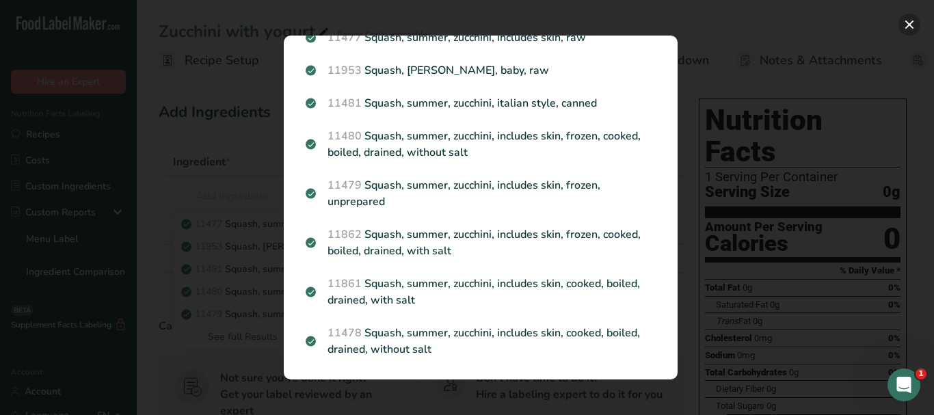
click at [905, 23] on button "Search results modal" at bounding box center [910, 25] width 22 height 22
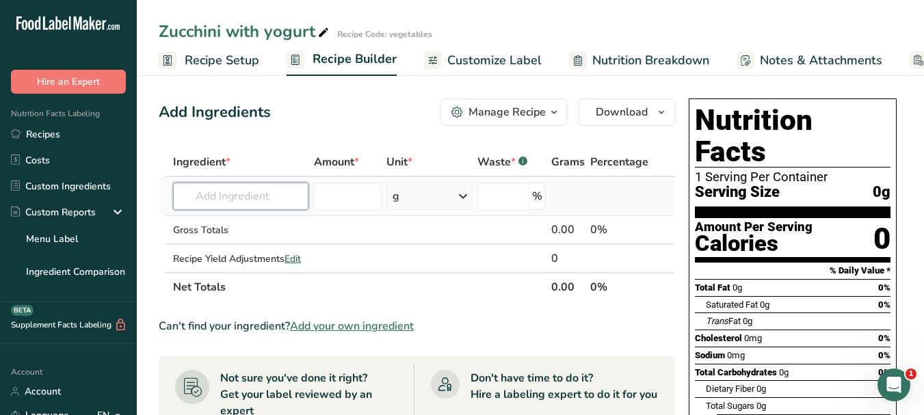
click at [266, 194] on input "text" at bounding box center [240, 196] width 135 height 27
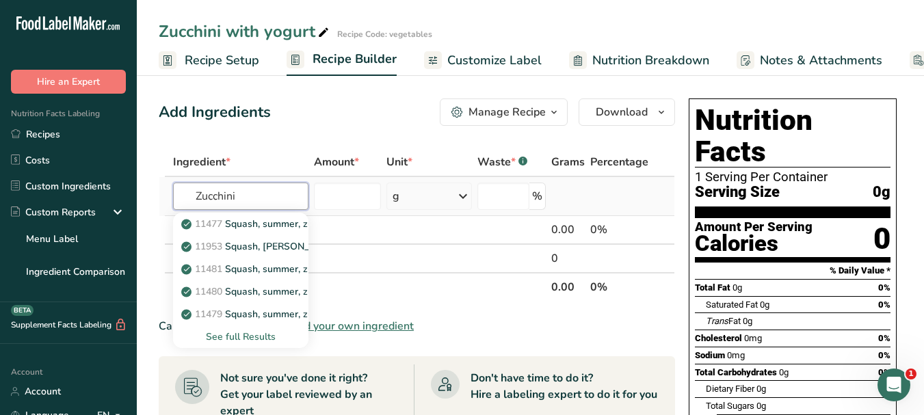
type input "Zucchini"
click at [254, 337] on div "See full Results" at bounding box center [241, 337] width 114 height 14
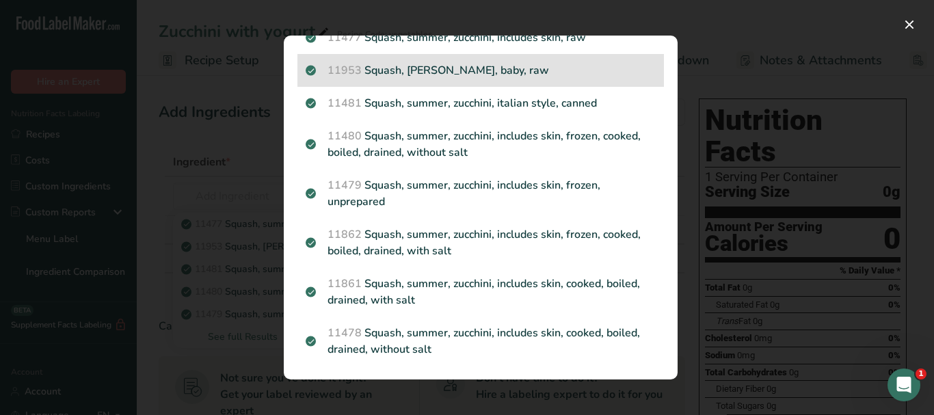
click at [501, 77] on p "11953 Squash, zucchini, baby, raw" at bounding box center [481, 70] width 350 height 16
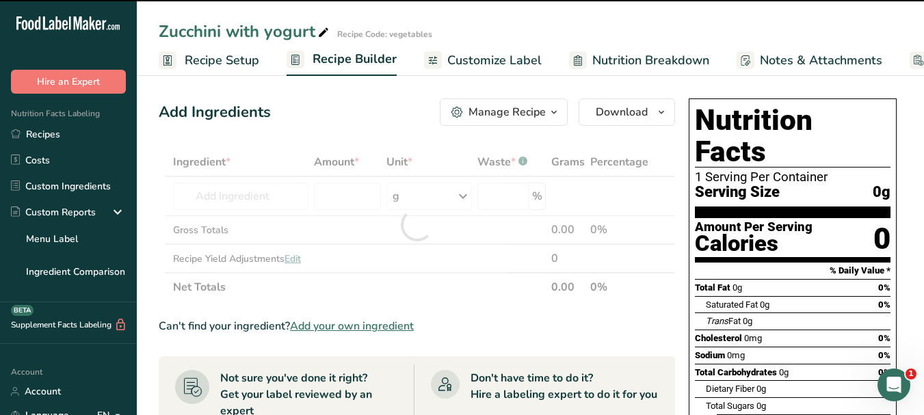
type input "0"
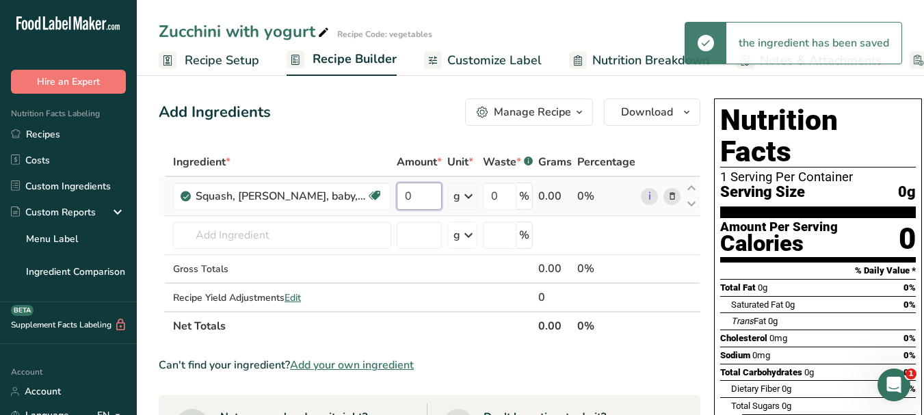
click at [397, 196] on input "0" at bounding box center [419, 196] width 45 height 27
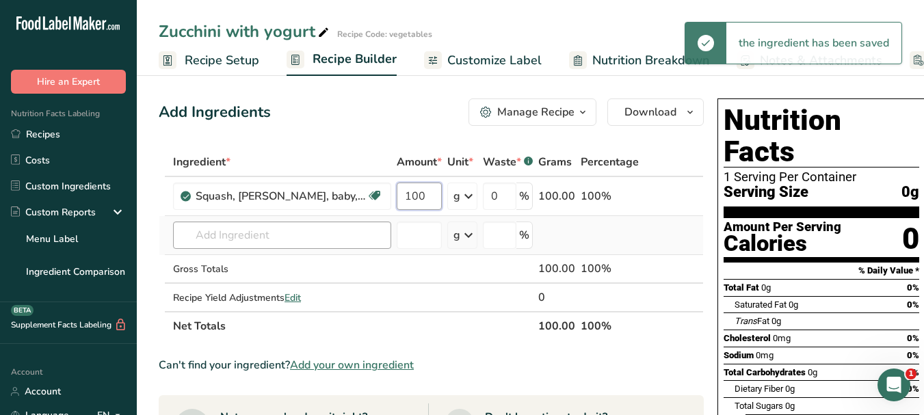
type input "100"
click at [282, 232] on div "Ingredient * Amount * Unit * Waste * .a-a{fill:#347362;}.b-a{fill:#fff;} Grams …" at bounding box center [431, 244] width 545 height 193
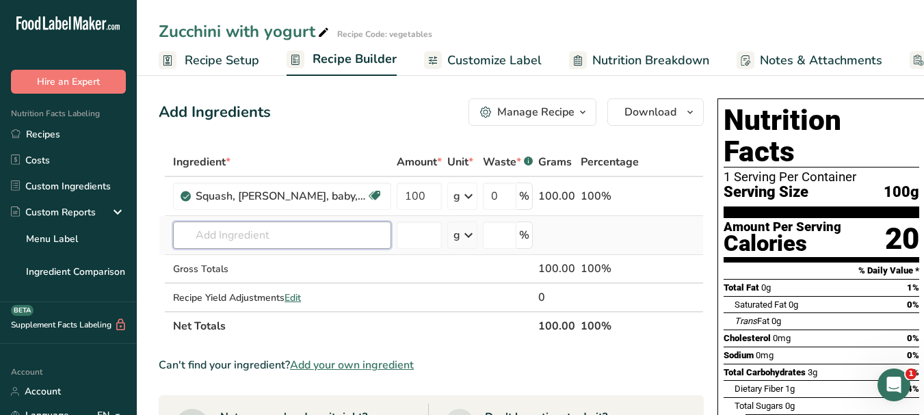
paste input "yogurt"
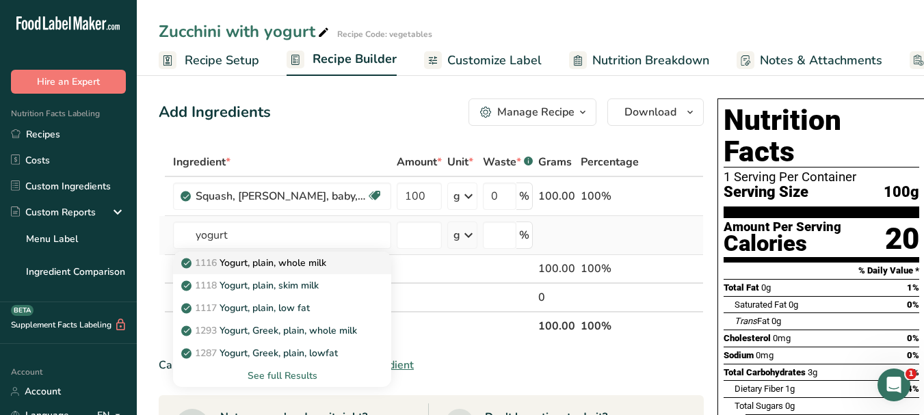
click at [323, 267] on p "1116 Yogurt, plain, whole milk" at bounding box center [255, 263] width 142 height 14
type input "Yogurt, plain, whole milk"
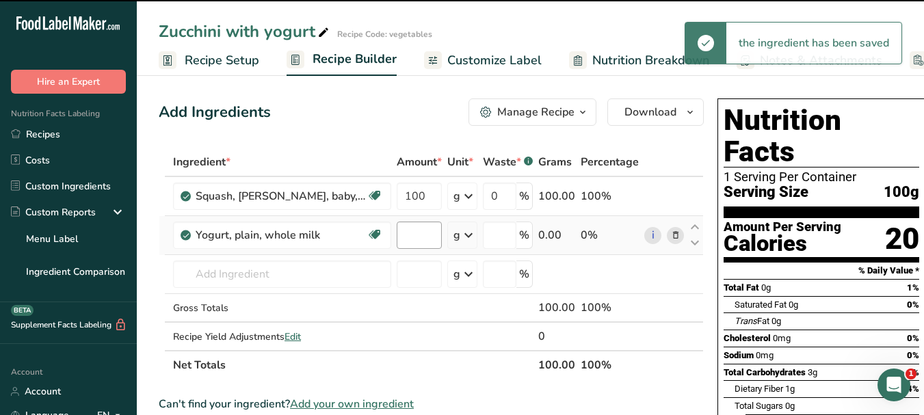
type input "0"
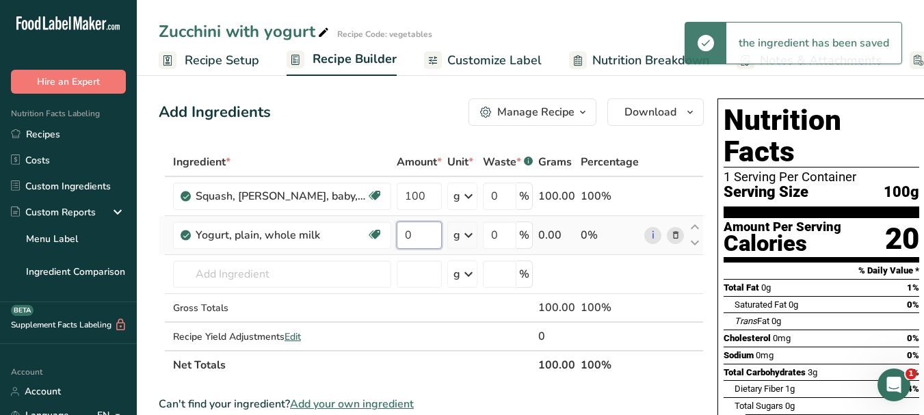
click at [397, 232] on input "0" at bounding box center [419, 235] width 45 height 27
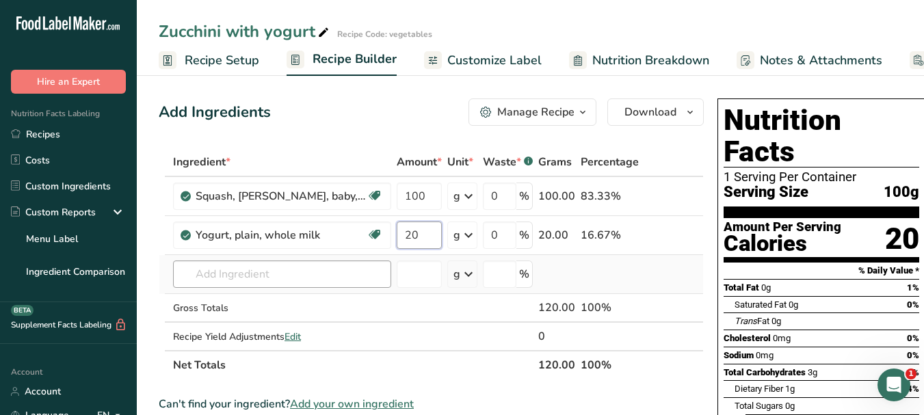
type input "20"
click at [289, 274] on div "Ingredient * Amount * Unit * Waste * .a-a{fill:#347362;}.b-a{fill:#fff;} Grams …" at bounding box center [431, 264] width 545 height 232
paste input "egg"
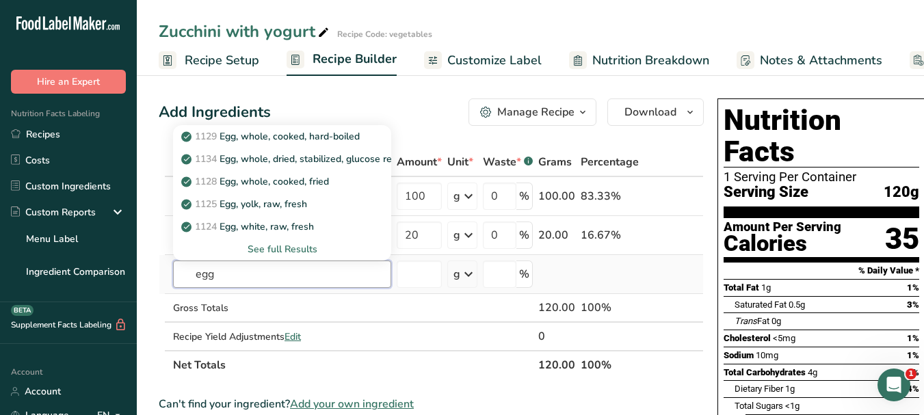
type input "egg"
click at [295, 245] on div "See full Results" at bounding box center [282, 249] width 196 height 14
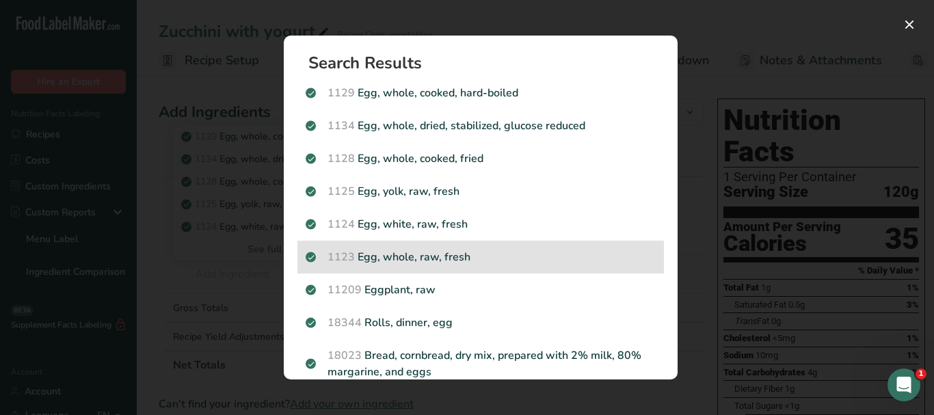
click at [491, 256] on p "1123 Egg, whole, raw, fresh" at bounding box center [481, 257] width 350 height 16
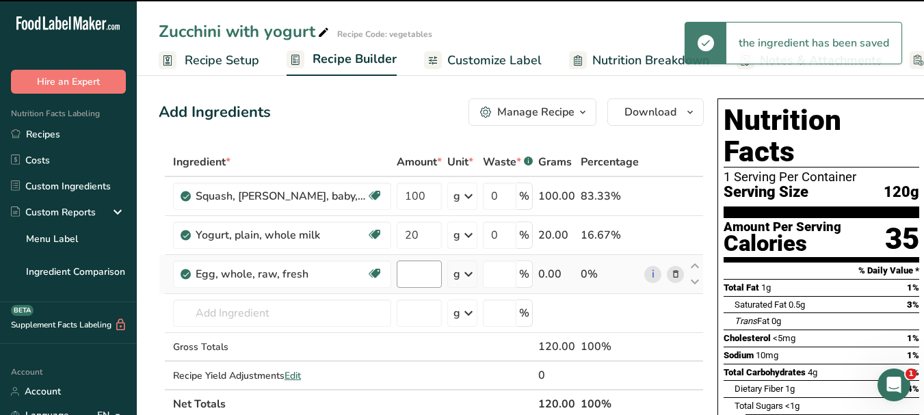
type input "0"
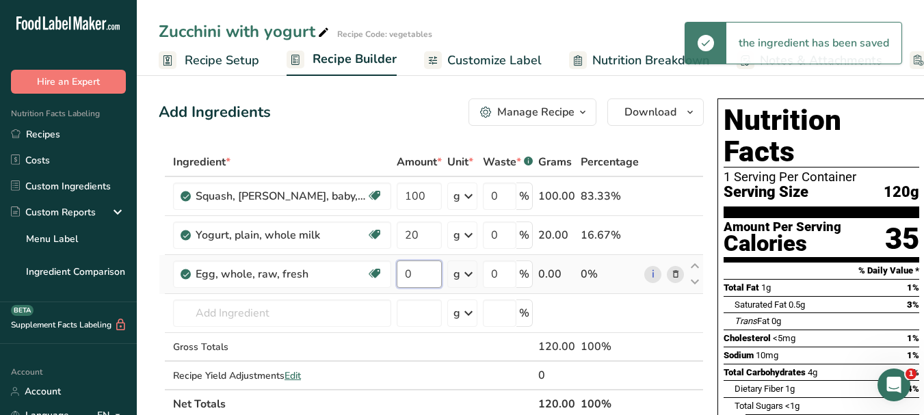
click at [397, 270] on input "0" at bounding box center [419, 274] width 45 height 27
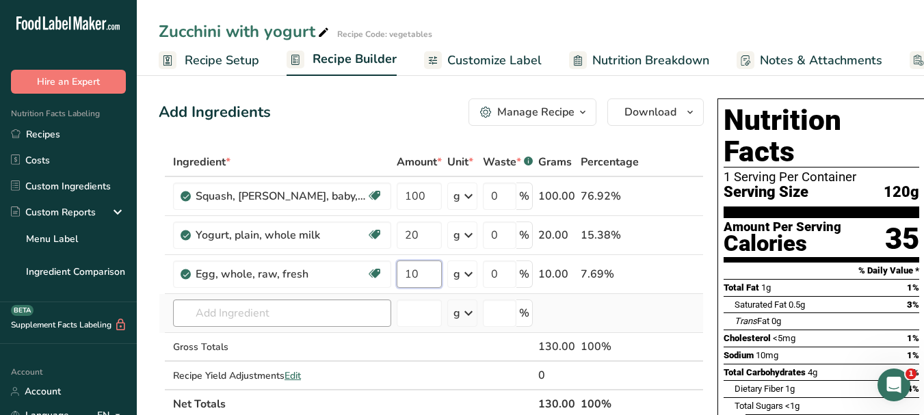
type input "10"
click at [298, 308] on div "Ingredient * Amount * Unit * Waste * .a-a{fill:#347362;}.b-a{fill:#fff;} Grams …" at bounding box center [431, 283] width 545 height 271
paste input "garlic"
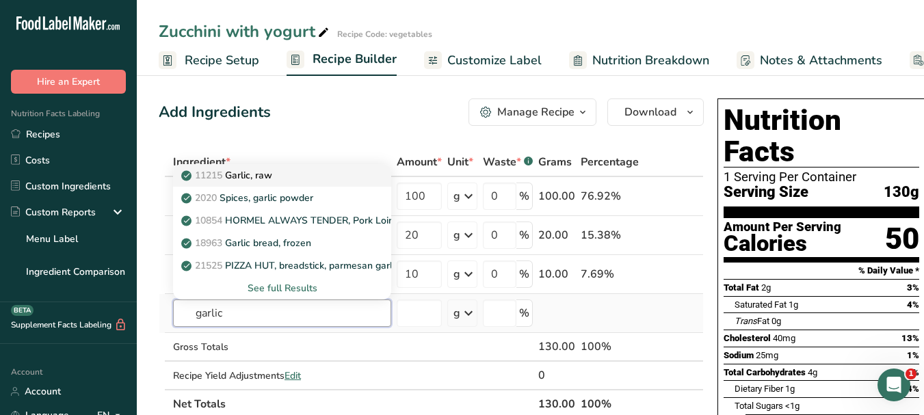
type input "garlic"
click at [269, 172] on p "11215 Garlic, raw" at bounding box center [228, 175] width 88 height 14
type input "Garlic, raw"
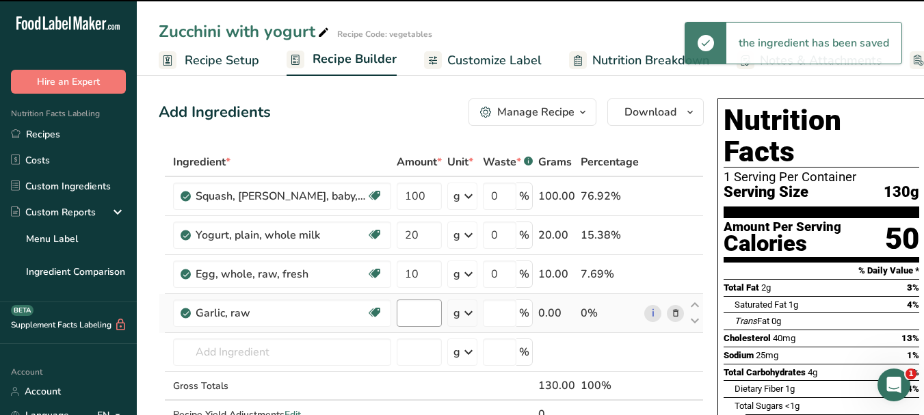
type input "0"
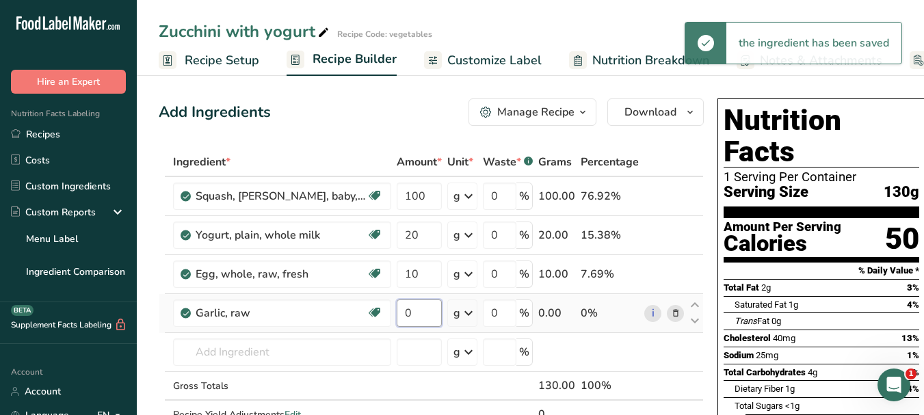
click at [397, 309] on input "0" at bounding box center [419, 313] width 45 height 27
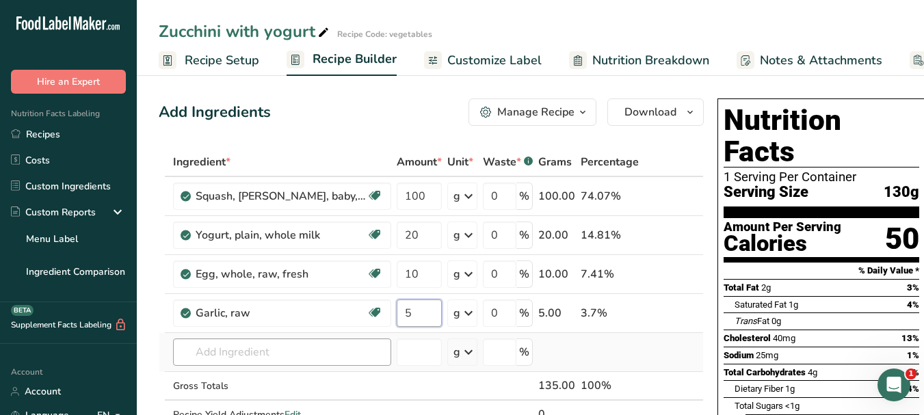
type input "5"
click at [232, 354] on div "Ingredient * Amount * Unit * Waste * .a-a{fill:#347362;}.b-a{fill:#fff;} Grams …" at bounding box center [431, 303] width 545 height 310
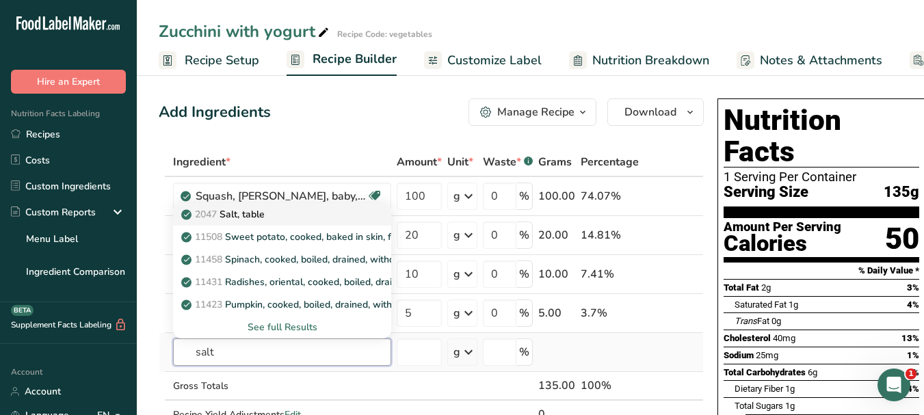
type input "salt"
click at [256, 214] on p "2047 Salt, table" at bounding box center [224, 214] width 81 height 14
type input "Salt, table"
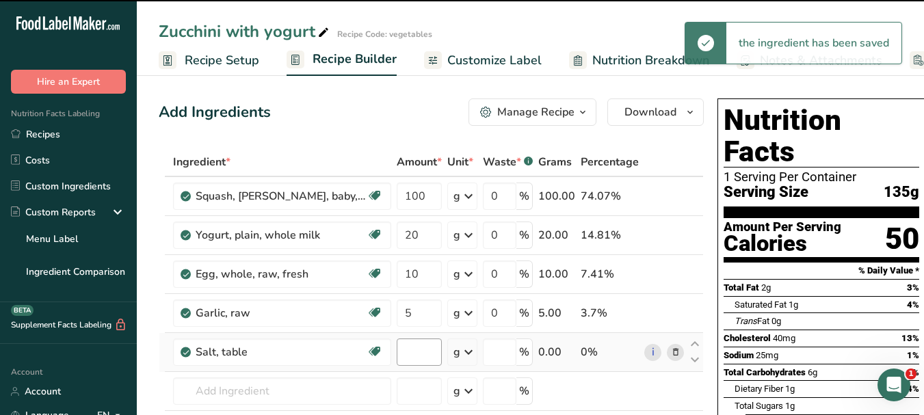
type input "0"
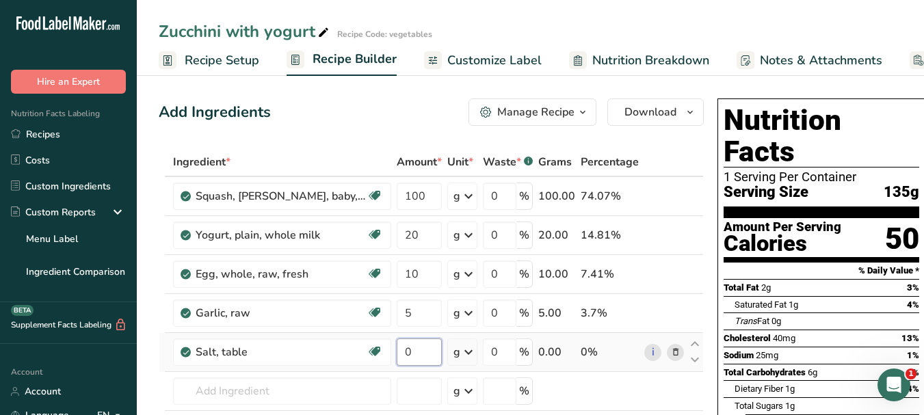
click at [397, 344] on input "0" at bounding box center [419, 351] width 45 height 27
type input "2"
click at [256, 390] on div "Ingredient * Amount * Unit * Waste * .a-a{fill:#347362;}.b-a{fill:#fff;} Grams …" at bounding box center [431, 322] width 545 height 349
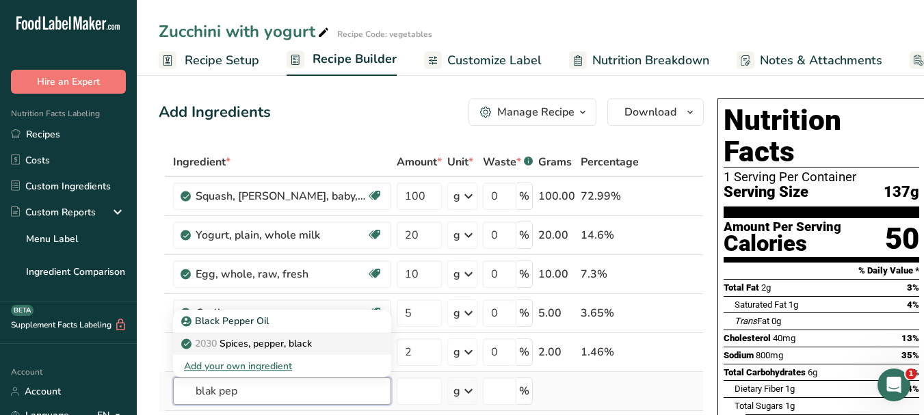
type input "blak pep"
click at [290, 343] on p "2030 Spices, pepper, black" at bounding box center [248, 343] width 128 height 14
type input "Spices, pepper, black"
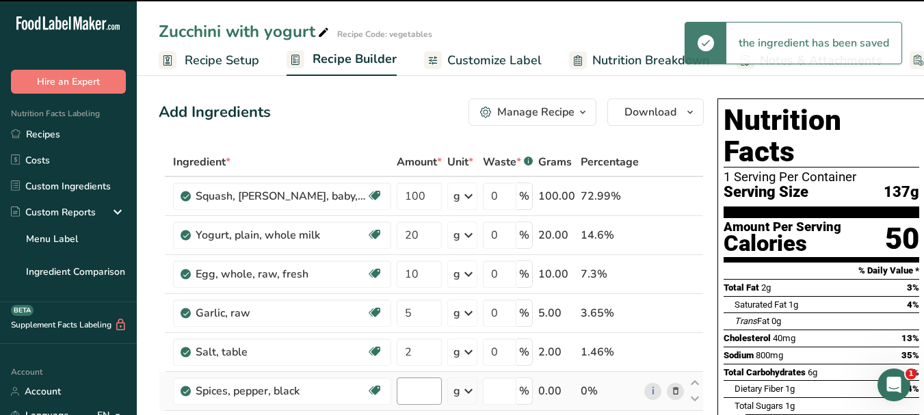
type input "0"
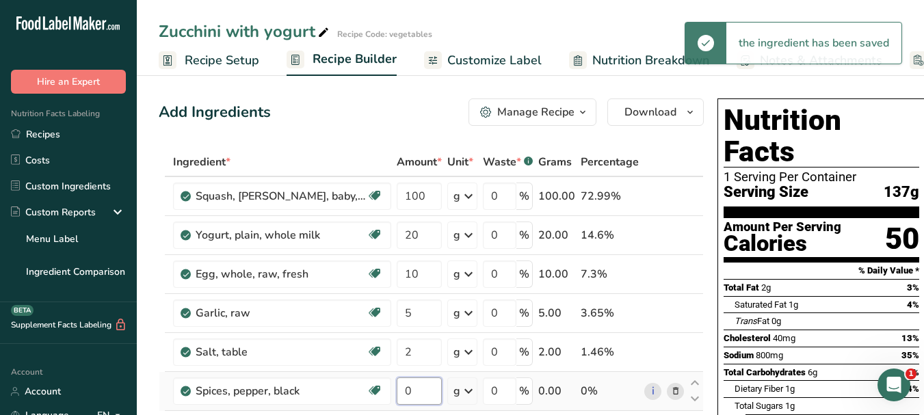
click at [397, 386] on input "0" at bounding box center [419, 390] width 45 height 27
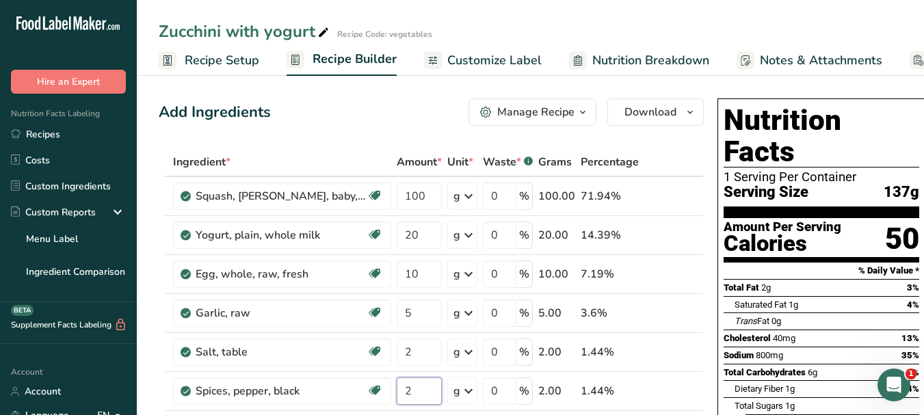
type input "2"
click at [473, 64] on span "Customize Label" at bounding box center [494, 60] width 94 height 18
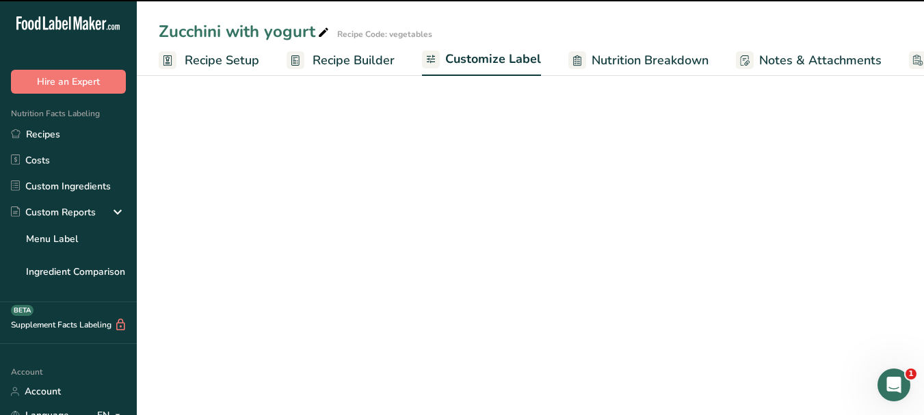
scroll to position [0, 116]
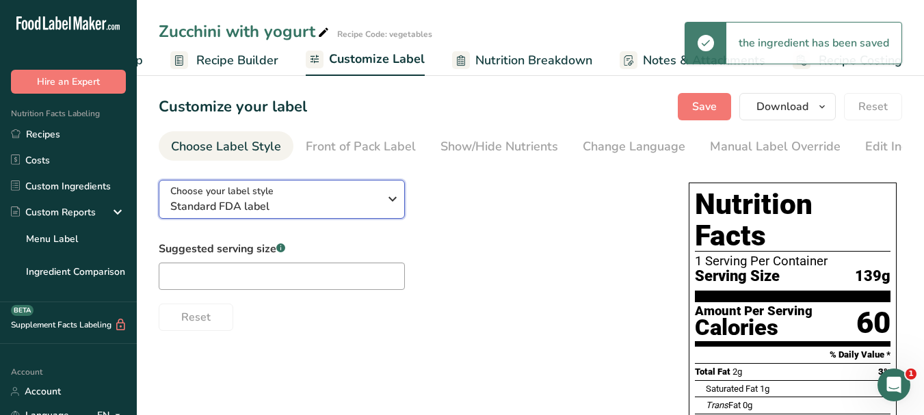
click at [386, 206] on icon "button" at bounding box center [392, 199] width 16 height 25
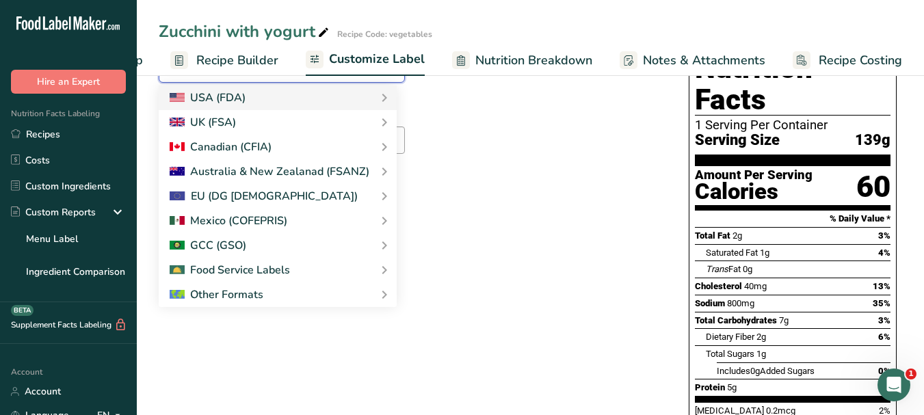
scroll to position [137, 0]
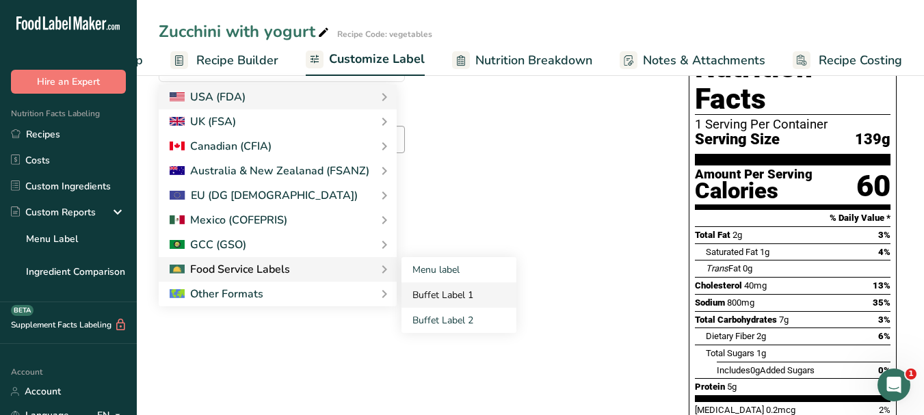
click at [436, 304] on link "Buffet Label 1" at bounding box center [458, 294] width 115 height 25
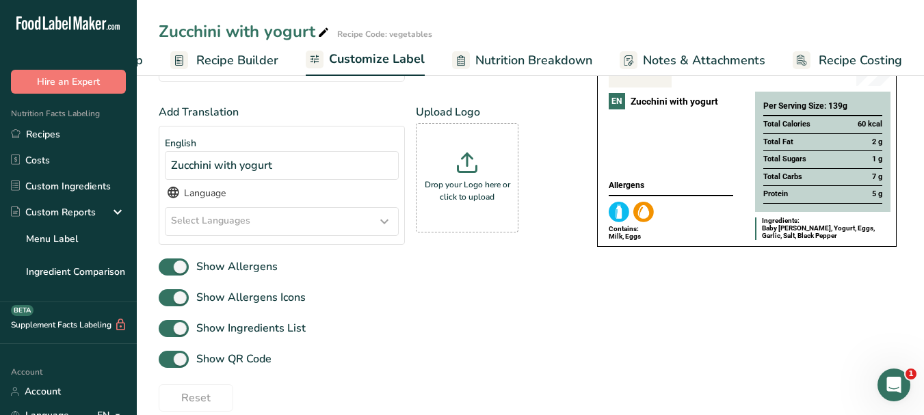
click at [382, 226] on icon at bounding box center [384, 221] width 16 height 25
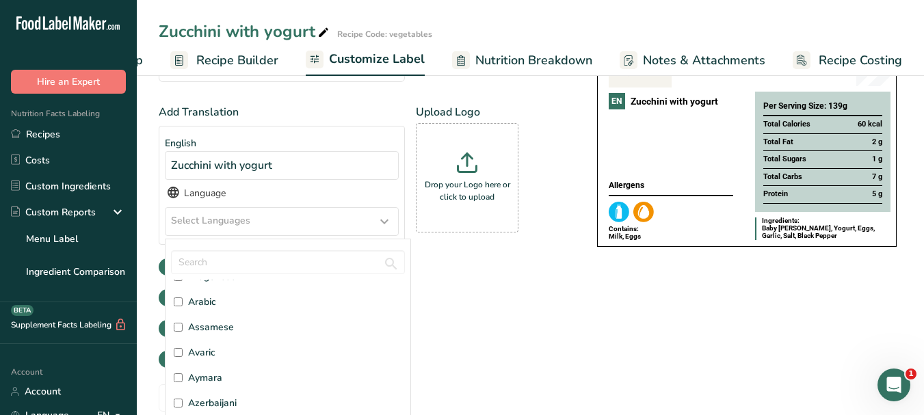
click at [220, 309] on label "Arabic" at bounding box center [288, 302] width 228 height 14
click at [183, 306] on input "Arabic" at bounding box center [178, 301] width 9 height 9
checkbox input "true"
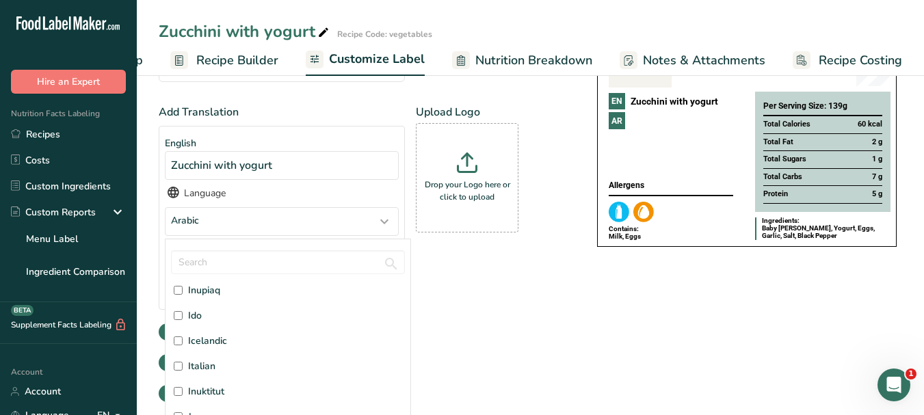
scroll to position [1710, 0]
click at [204, 302] on span "Italian" at bounding box center [201, 298] width 27 height 14
click at [183, 302] on input "Italian" at bounding box center [178, 297] width 9 height 9
checkbox input "true"
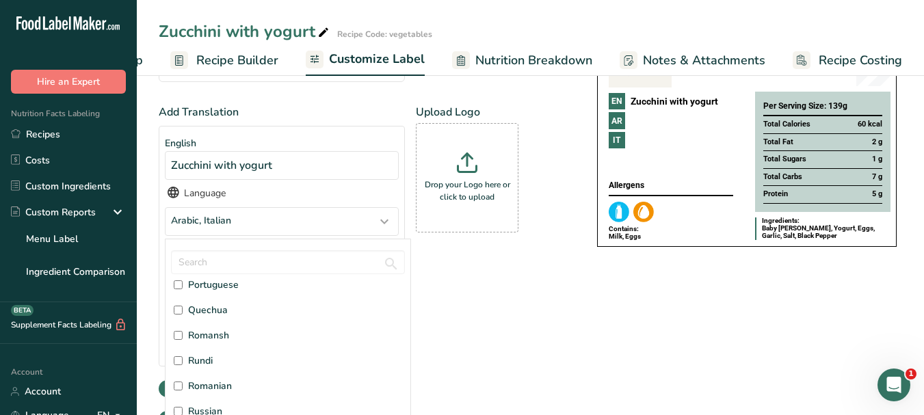
scroll to position [3214, 0]
click at [198, 394] on span "Russian" at bounding box center [205, 387] width 34 height 14
click at [183, 392] on input "Russian" at bounding box center [178, 387] width 9 height 9
checkbox input "true"
click at [585, 323] on div "Choose your label style Buffet Label 1 USA (FDA) Standard FDA label Tabular FDA…" at bounding box center [530, 311] width 743 height 558
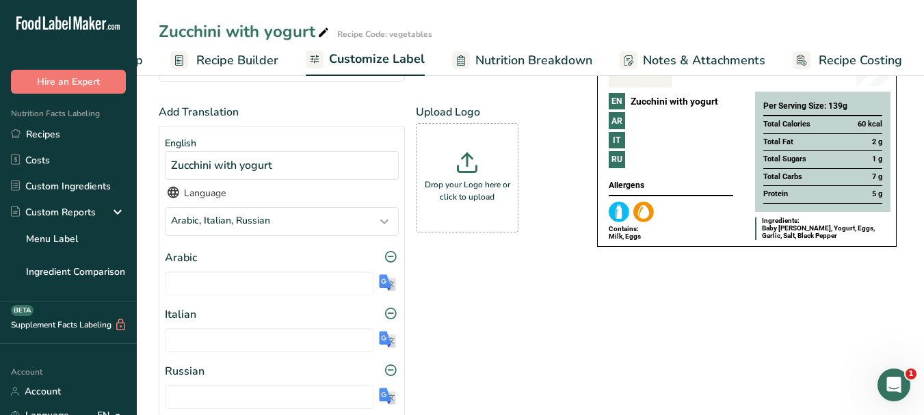
click at [380, 290] on img at bounding box center [387, 282] width 17 height 17
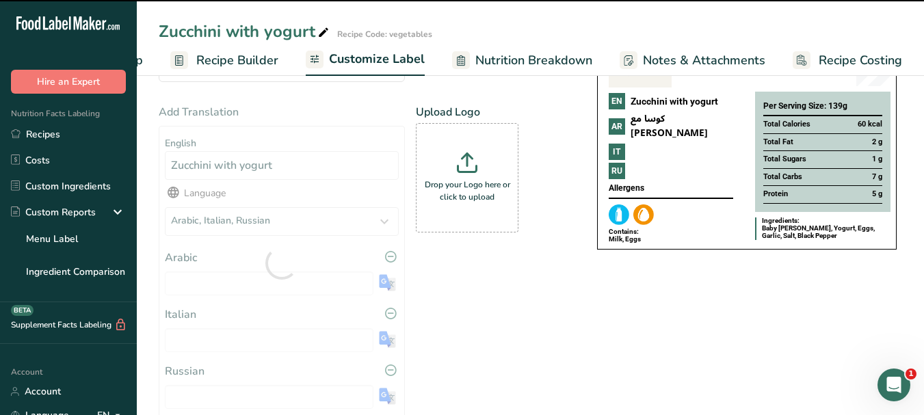
type input "كوسا مع زبادي"
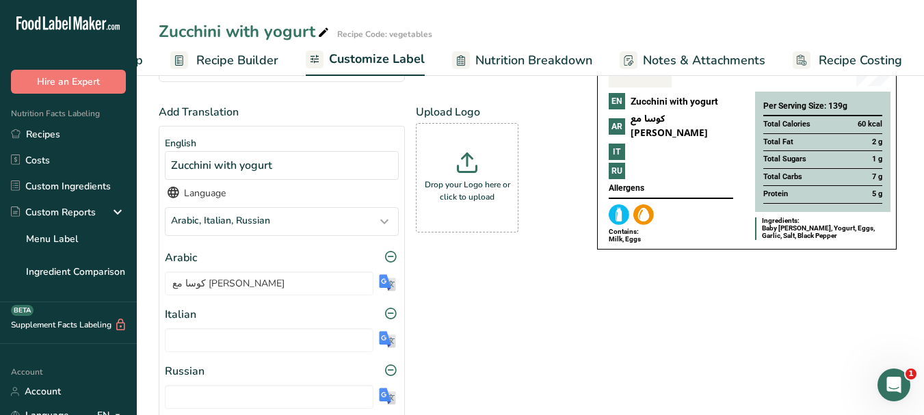
click at [388, 343] on img at bounding box center [387, 339] width 17 height 17
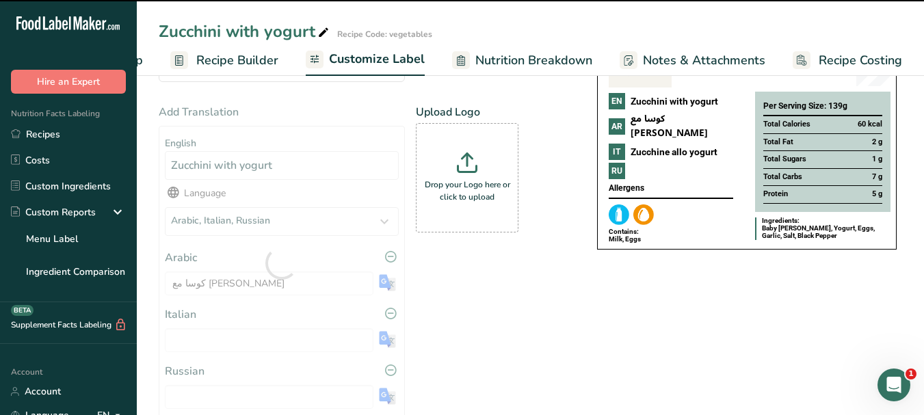
type input "Zucchine allo yogurt"
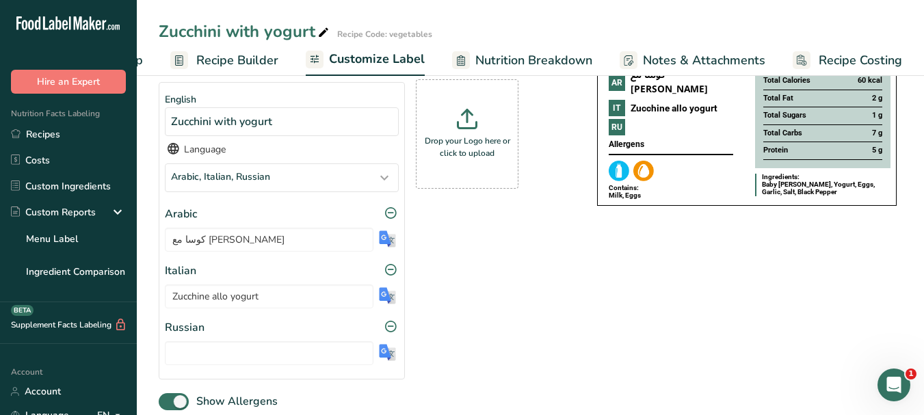
scroll to position [205, 0]
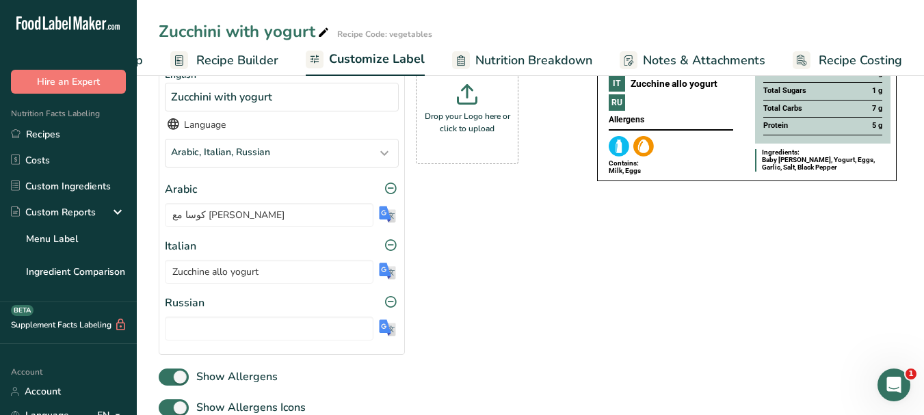
click at [390, 332] on img at bounding box center [387, 327] width 17 height 17
type input "Кабачки с йогуртом"
click at [208, 217] on input "كوسا مع زبادي" at bounding box center [269, 215] width 209 height 24
type input "كوسة مع [PERSON_NAME]"
click at [478, 129] on p "Drop your Logo here or click to upload" at bounding box center [467, 122] width 96 height 25
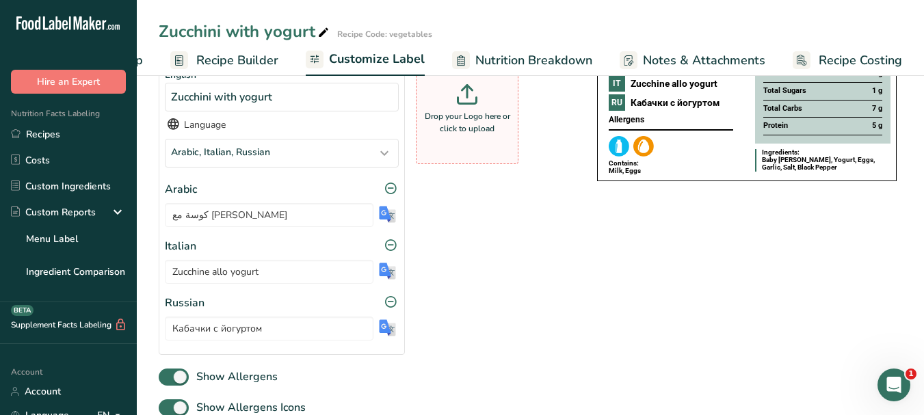
click at [478, 129] on input "Drop your Logo here or click to upload" at bounding box center [467, 109] width 103 height 109
type input "C:\fakepath\Logo_001.png"
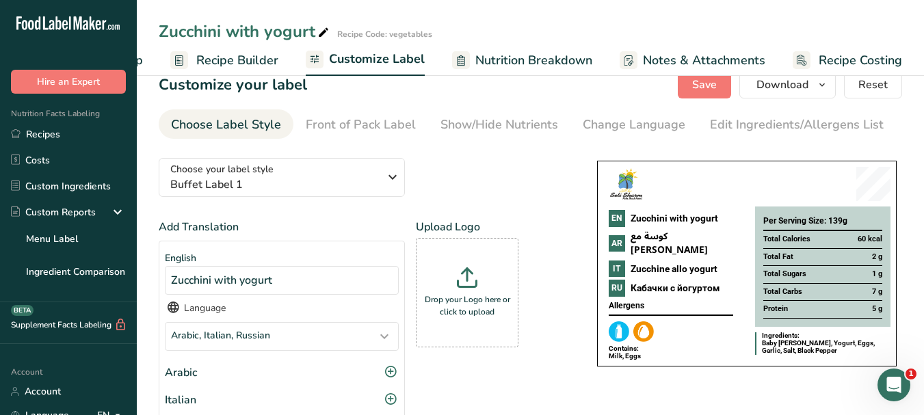
scroll to position [0, 0]
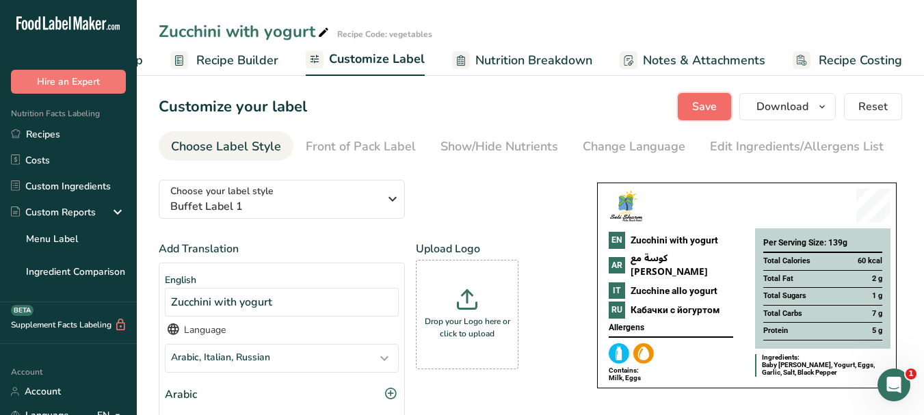
click at [713, 108] on span "Save" at bounding box center [704, 106] width 25 height 16
click at [816, 103] on span "button" at bounding box center [822, 106] width 16 height 16
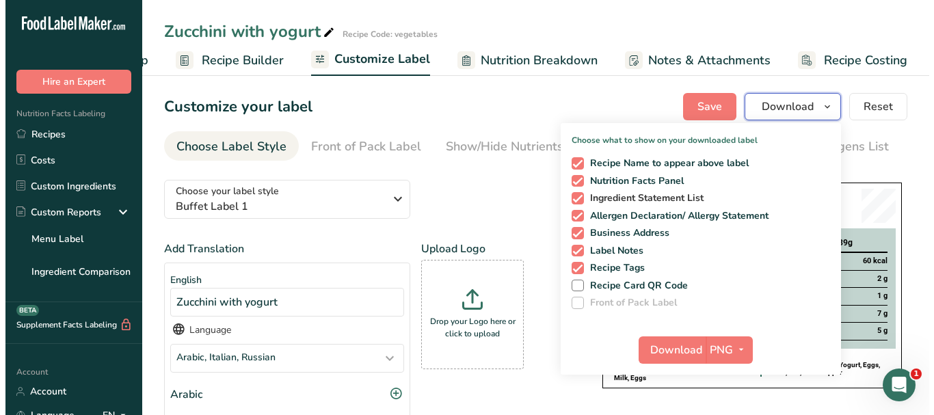
scroll to position [68, 0]
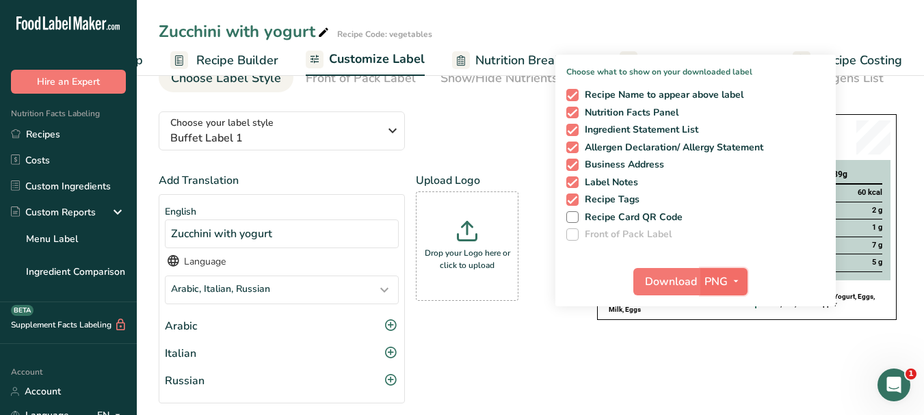
click at [735, 287] on icon "button" at bounding box center [735, 281] width 11 height 17
click at [723, 380] on link "PDF" at bounding box center [726, 377] width 44 height 23
click at [671, 283] on span "Download" at bounding box center [672, 282] width 52 height 16
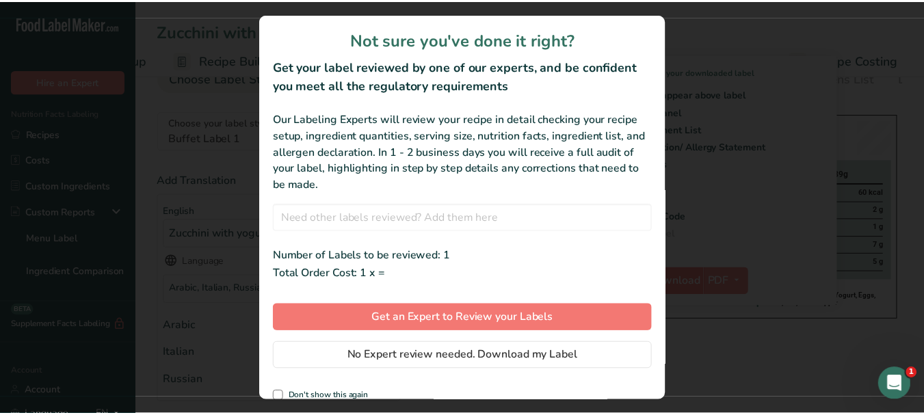
scroll to position [0, 106]
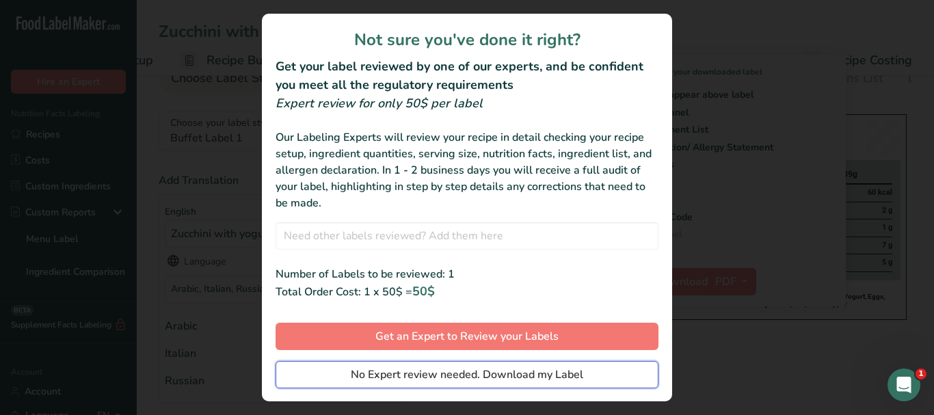
click at [607, 367] on button "No Expert review needed. Download my Label" at bounding box center [467, 374] width 383 height 27
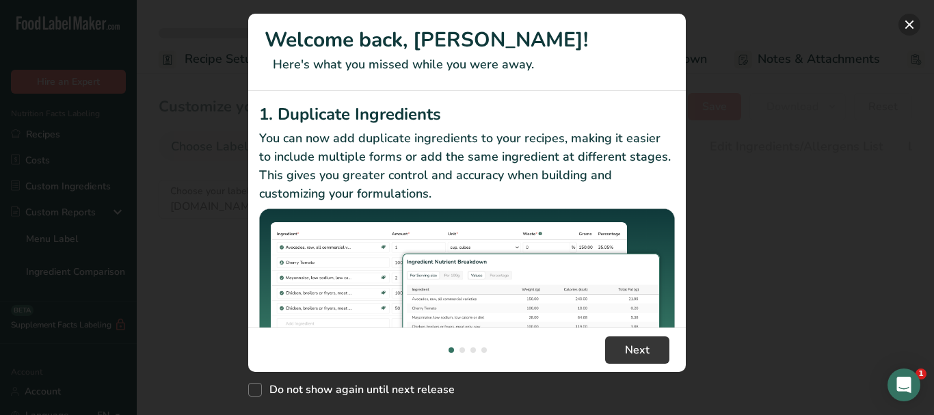
click at [903, 20] on button "New Features" at bounding box center [910, 25] width 22 height 22
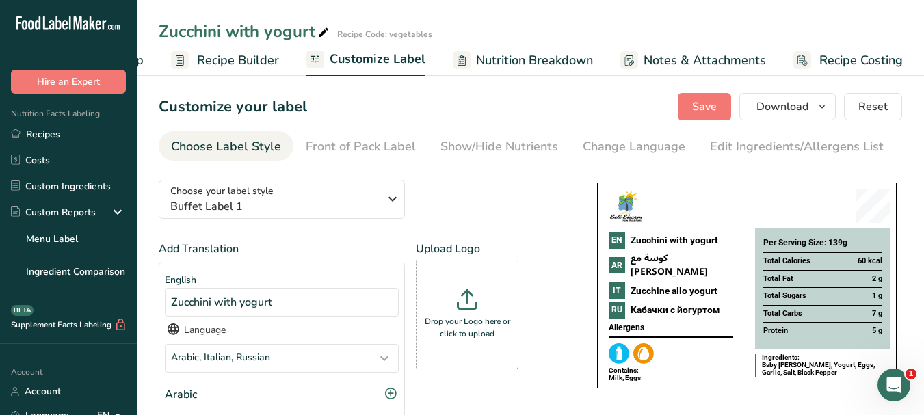
scroll to position [0, 116]
click at [863, 56] on span "Recipe Costing" at bounding box center [860, 60] width 83 height 18
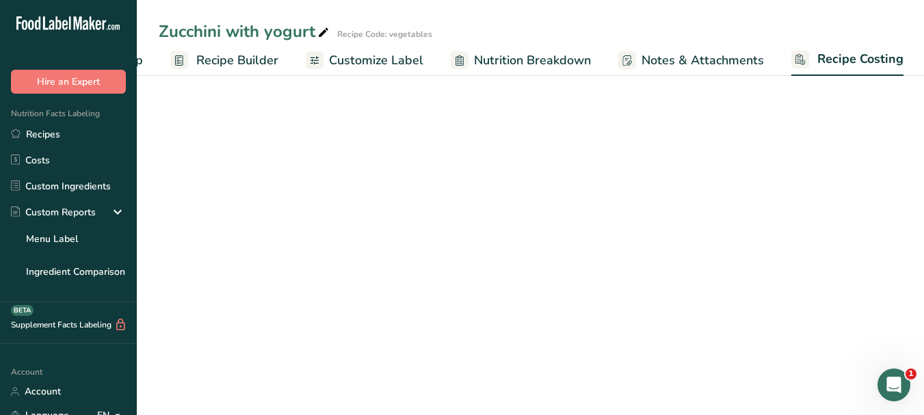
select select "1"
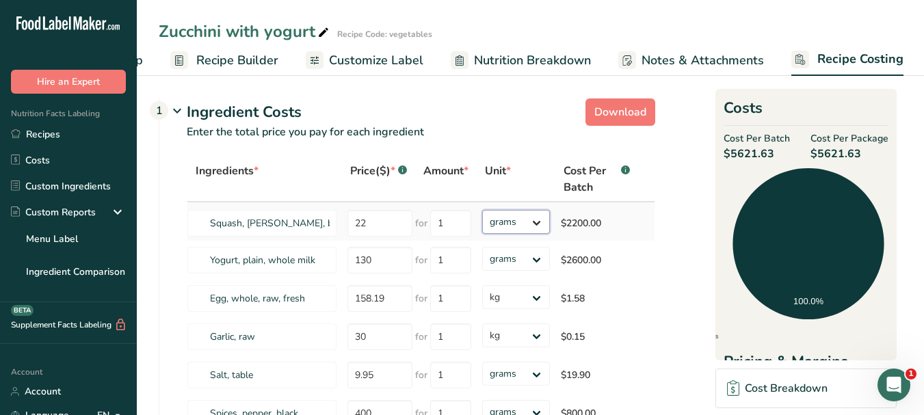
click at [533, 223] on select "grams kg mg mcg lb oz" at bounding box center [516, 222] width 68 height 24
select select "1"
click at [482, 210] on select "grams kg mg mcg lb oz" at bounding box center [516, 222] width 68 height 24
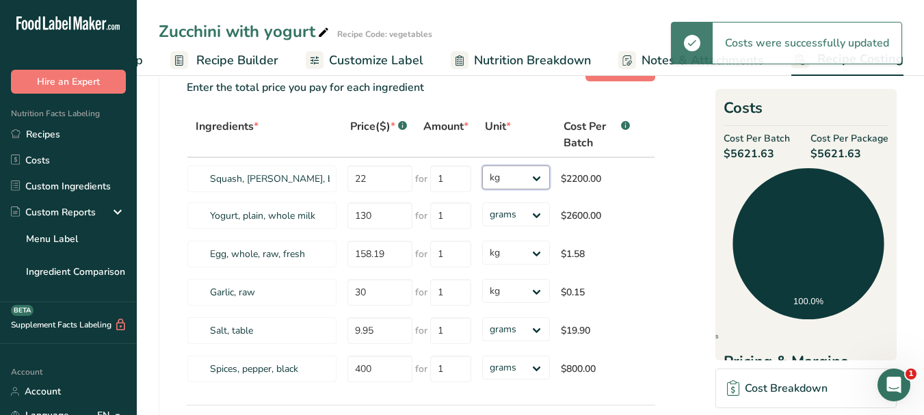
scroll to position [68, 0]
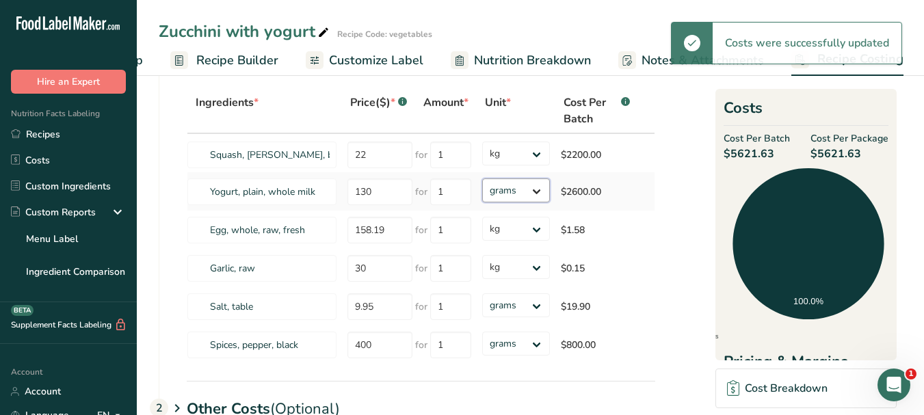
click at [533, 191] on select "grams kg mg mcg lb oz" at bounding box center [516, 190] width 68 height 24
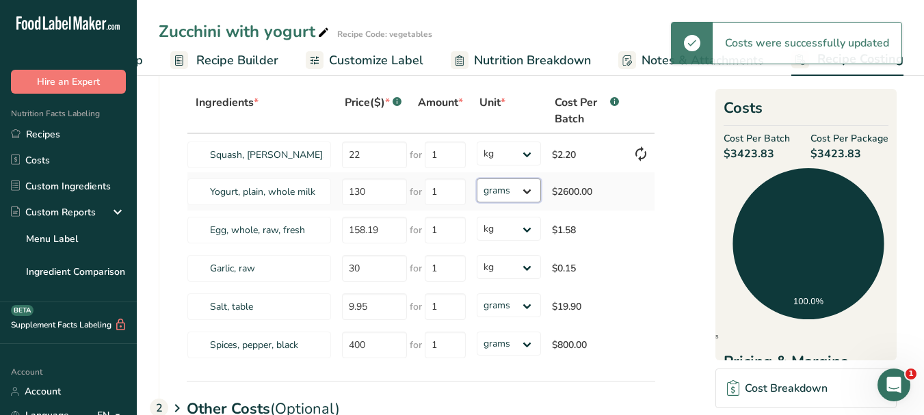
select select "1"
click at [477, 178] on select "grams kg mg mcg lb oz" at bounding box center [509, 190] width 64 height 24
click at [525, 308] on select "grams kg mg mcg lb oz" at bounding box center [509, 305] width 64 height 24
select select "1"
click at [477, 293] on select "grams kg mg mcg lb oz" at bounding box center [509, 305] width 64 height 24
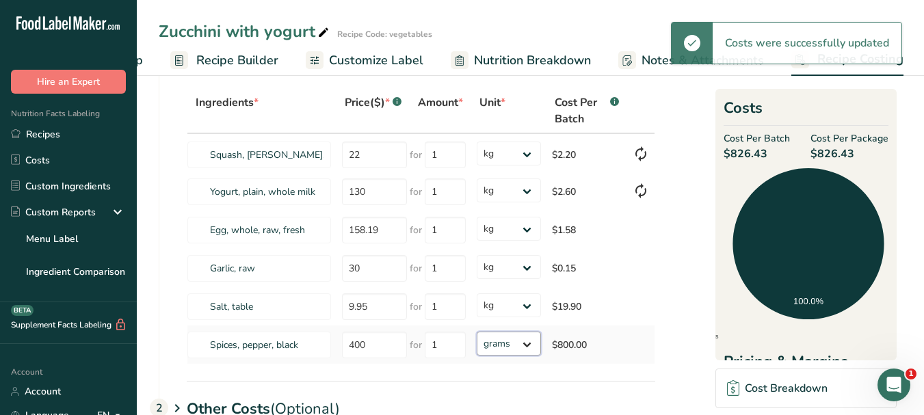
click at [522, 346] on select "grams kg mg mcg lb oz" at bounding box center [509, 344] width 64 height 24
select select "1"
click at [477, 332] on select "grams kg mg mcg lb oz" at bounding box center [509, 344] width 64 height 24
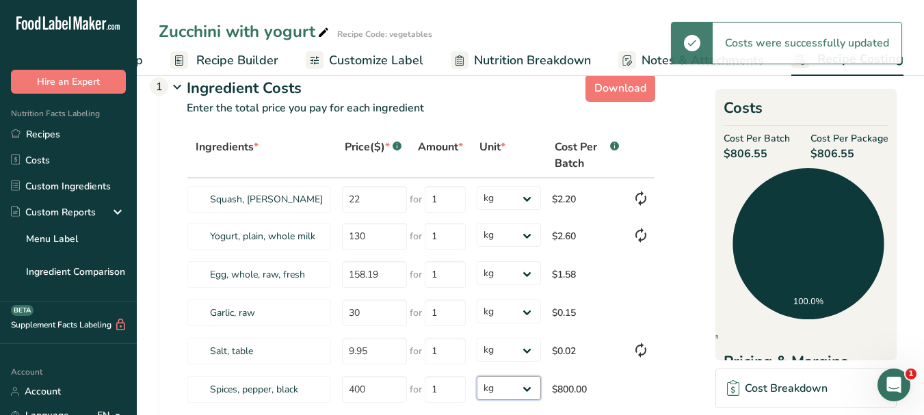
scroll to position [0, 0]
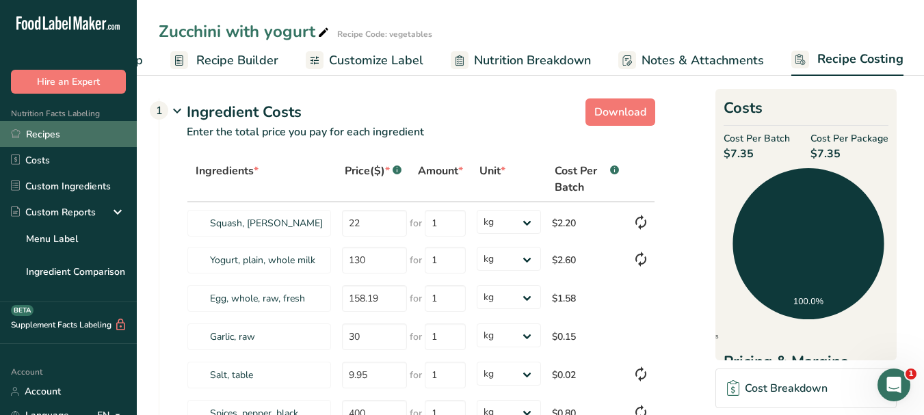
click at [53, 136] on link "Recipes" at bounding box center [68, 134] width 137 height 26
